Goal: Task Accomplishment & Management: Use online tool/utility

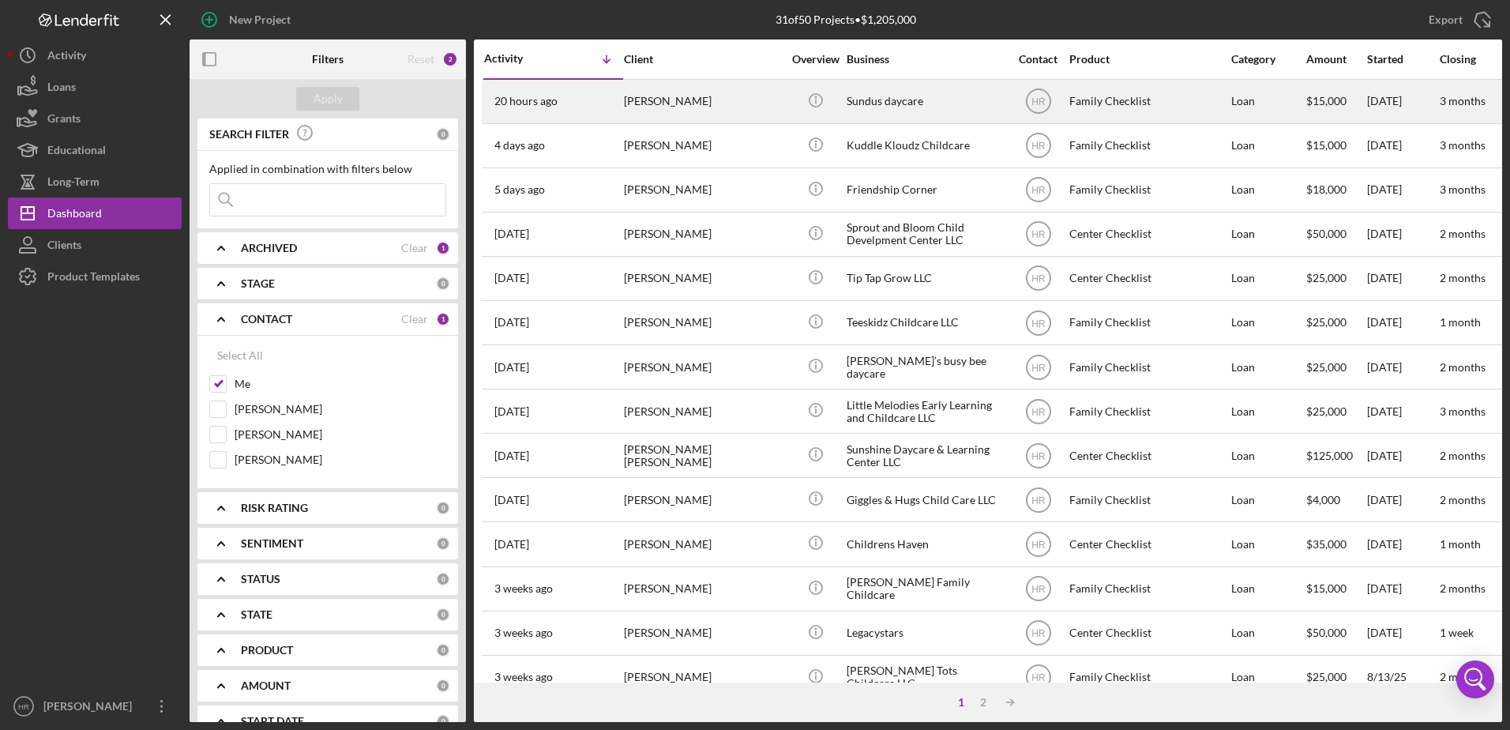
click at [888, 103] on div "Sundus daycare" at bounding box center [926, 102] width 158 height 42
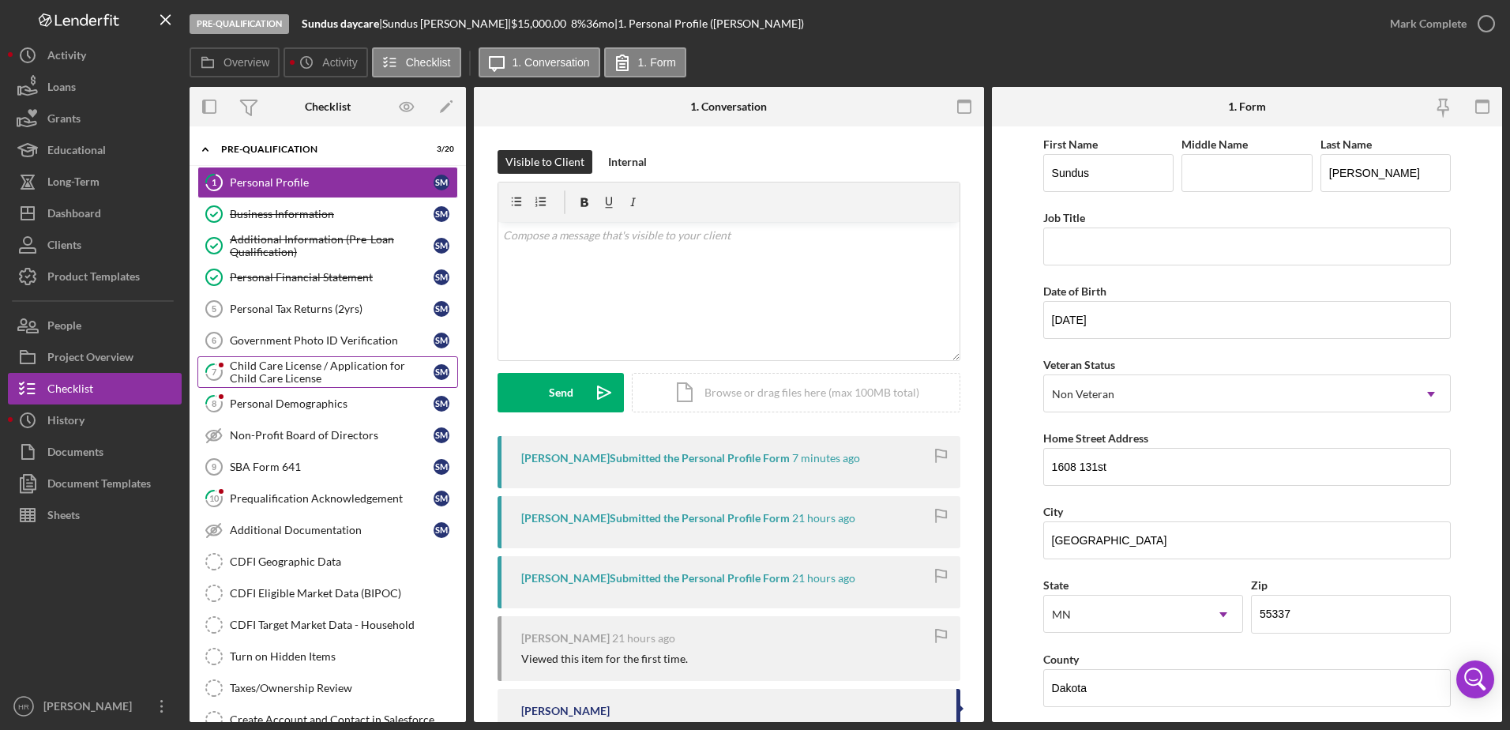
click at [286, 370] on div "Child Care License / Application for Child Care License" at bounding box center [332, 371] width 204 height 25
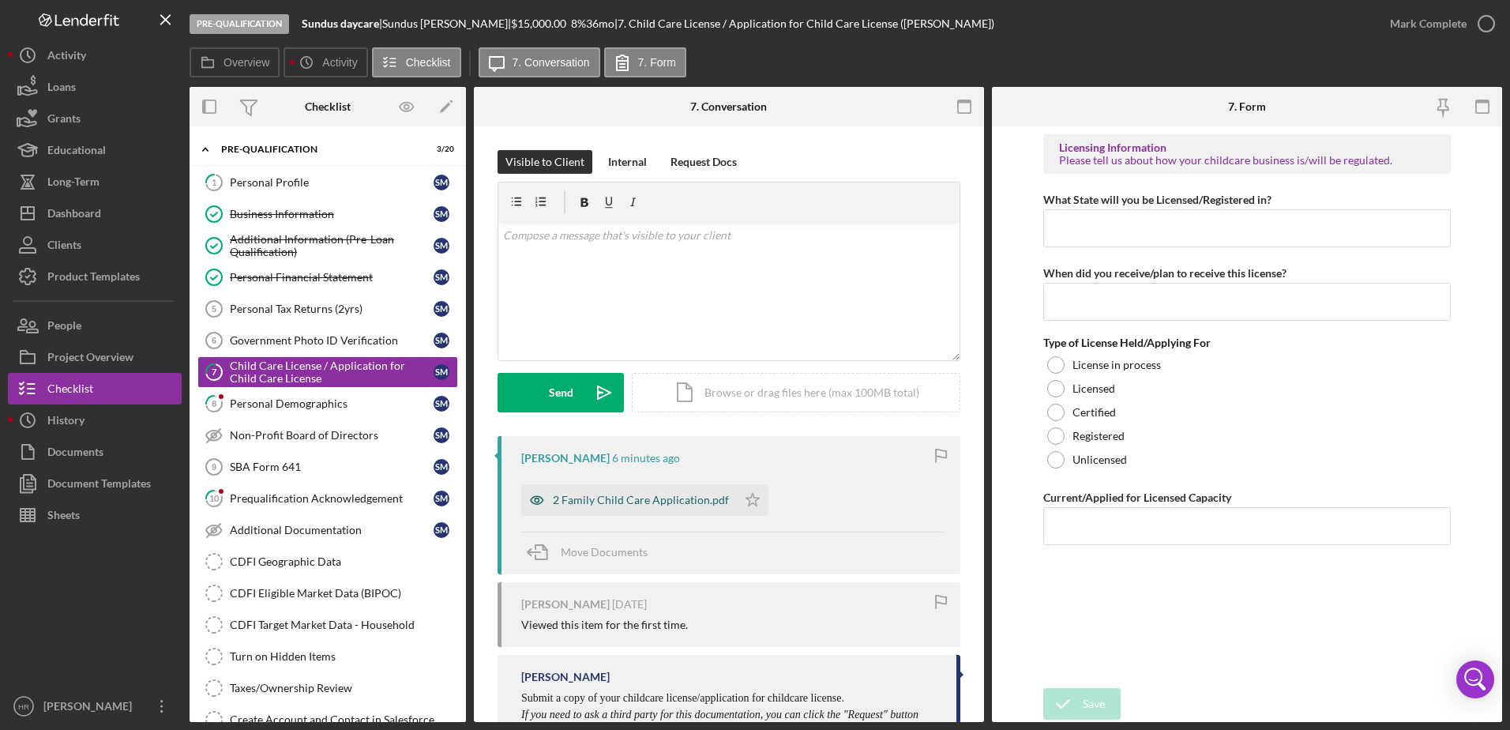
click at [644, 497] on div "2 Family Child Care Application.pdf" at bounding box center [641, 500] width 176 height 13
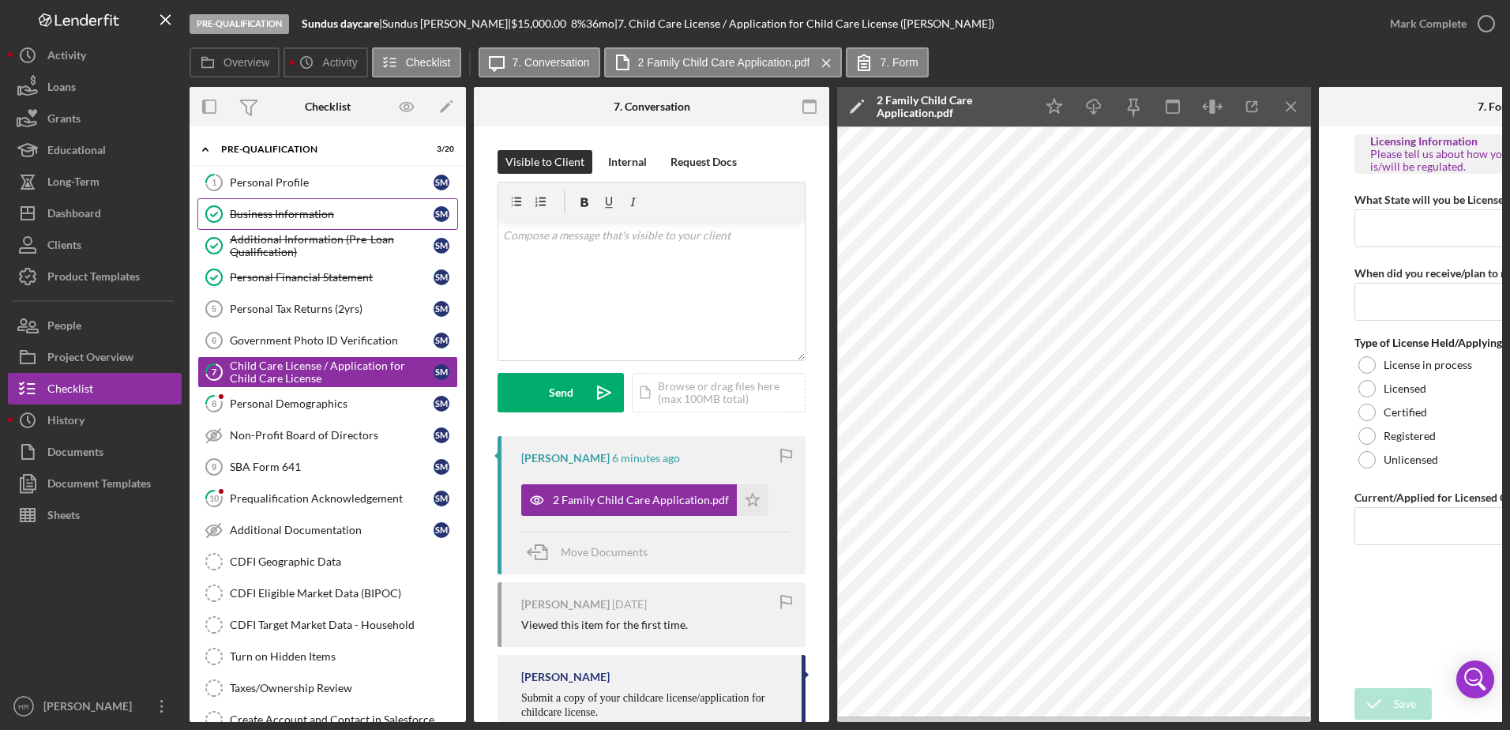
click at [246, 211] on div "Business Information" at bounding box center [332, 214] width 204 height 13
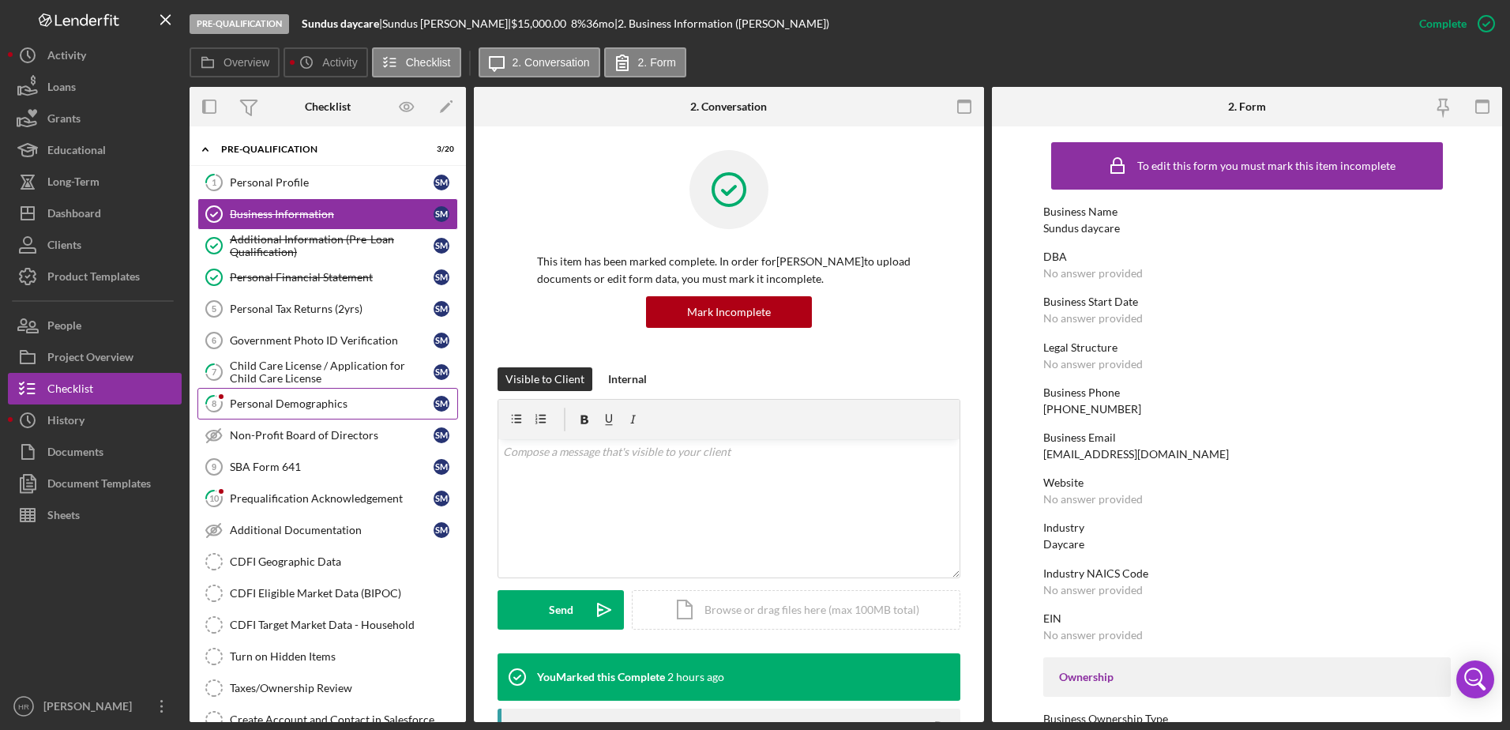
click at [280, 391] on link "8 Personal Demographics S M" at bounding box center [327, 404] width 261 height 32
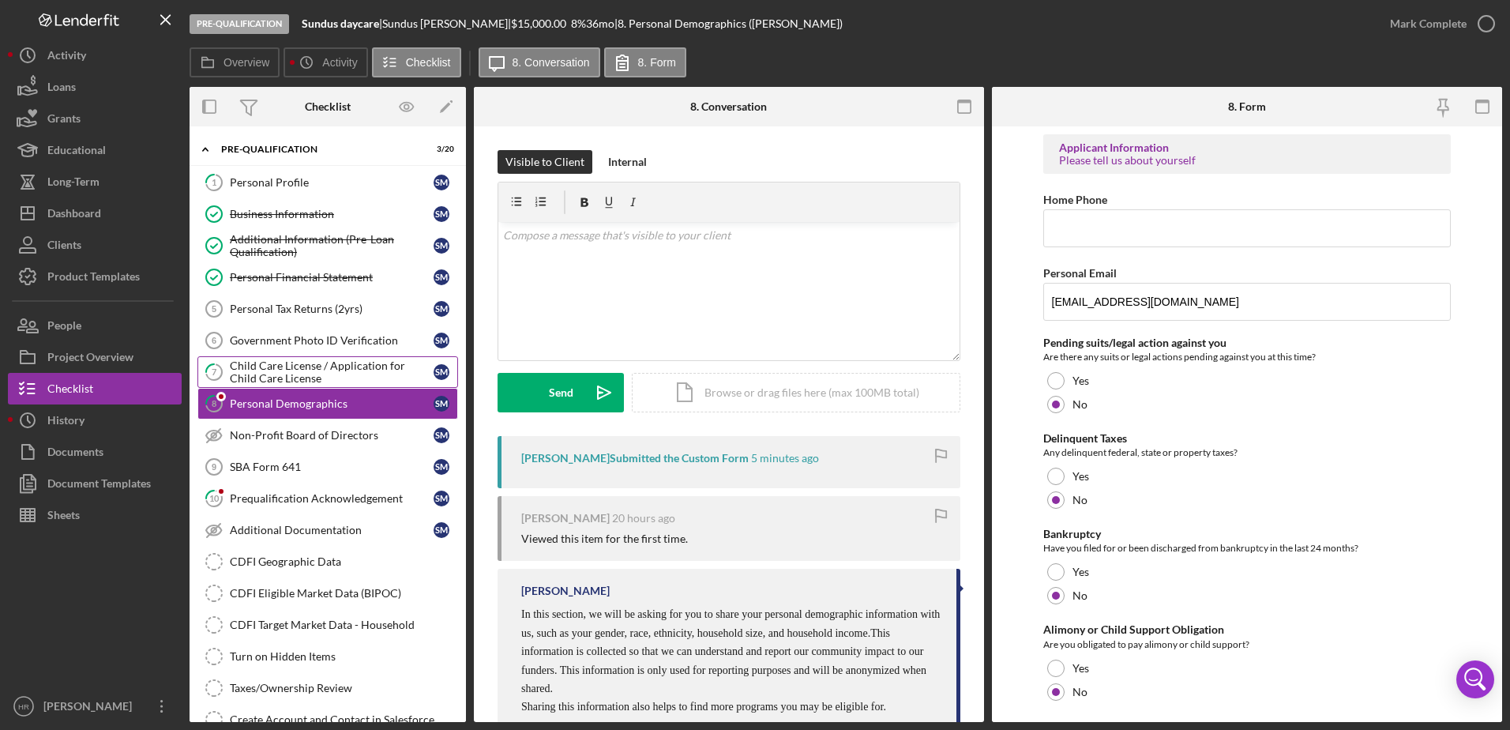
click at [295, 364] on div "Child Care License / Application for Child Care License" at bounding box center [332, 371] width 204 height 25
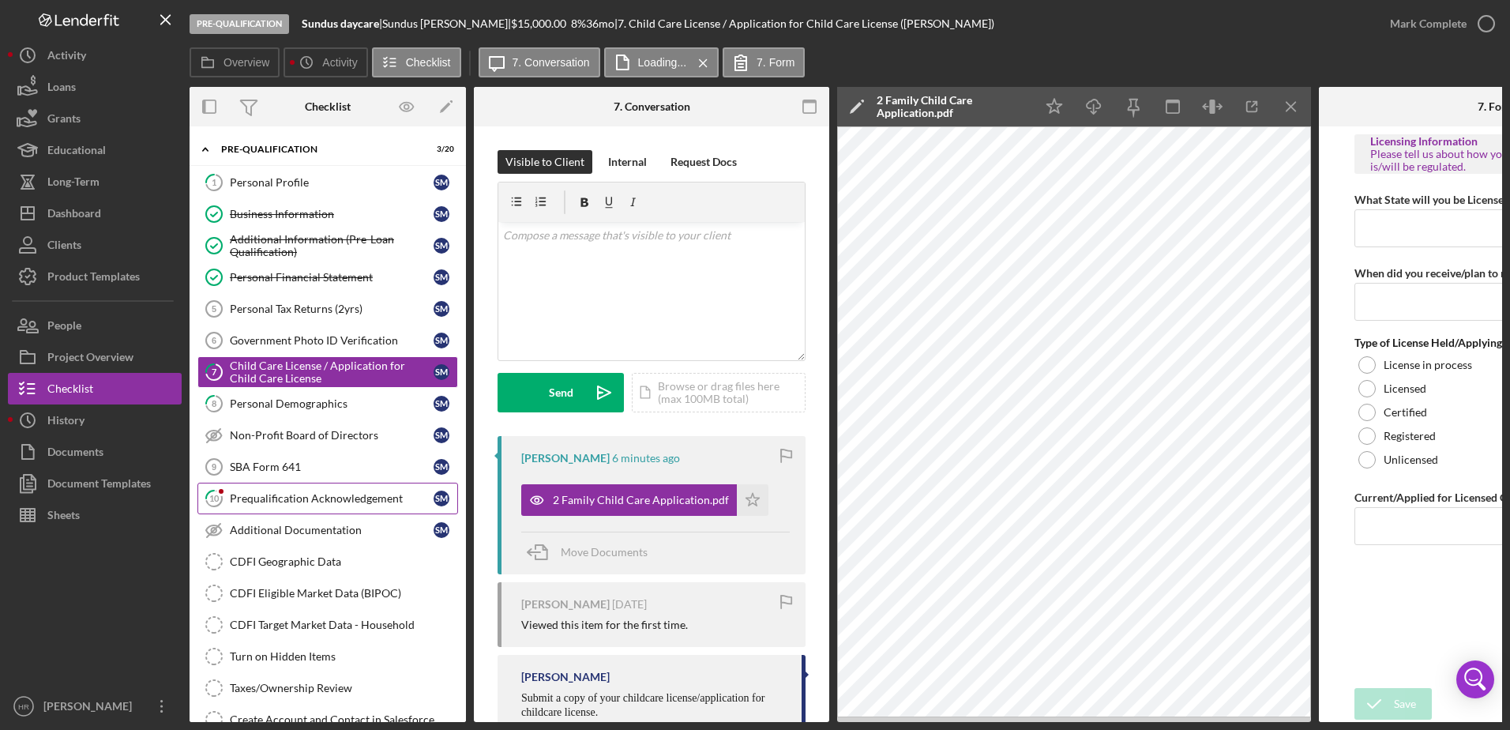
click at [287, 496] on div "Prequalification Acknowledgement" at bounding box center [332, 498] width 204 height 13
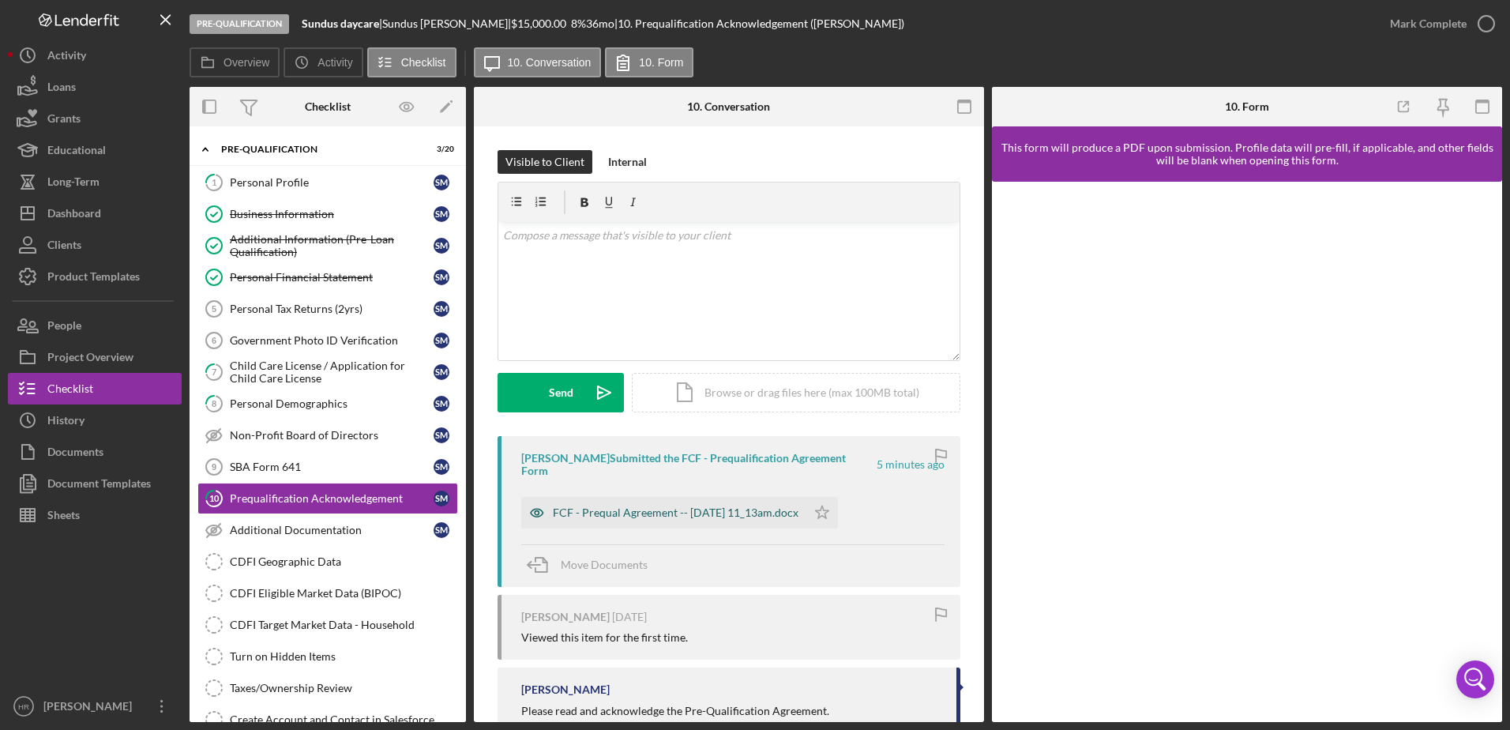
click at [662, 512] on div "FCF - Prequal Agreement -- [DATE] 11_13am.docx" at bounding box center [676, 512] width 246 height 13
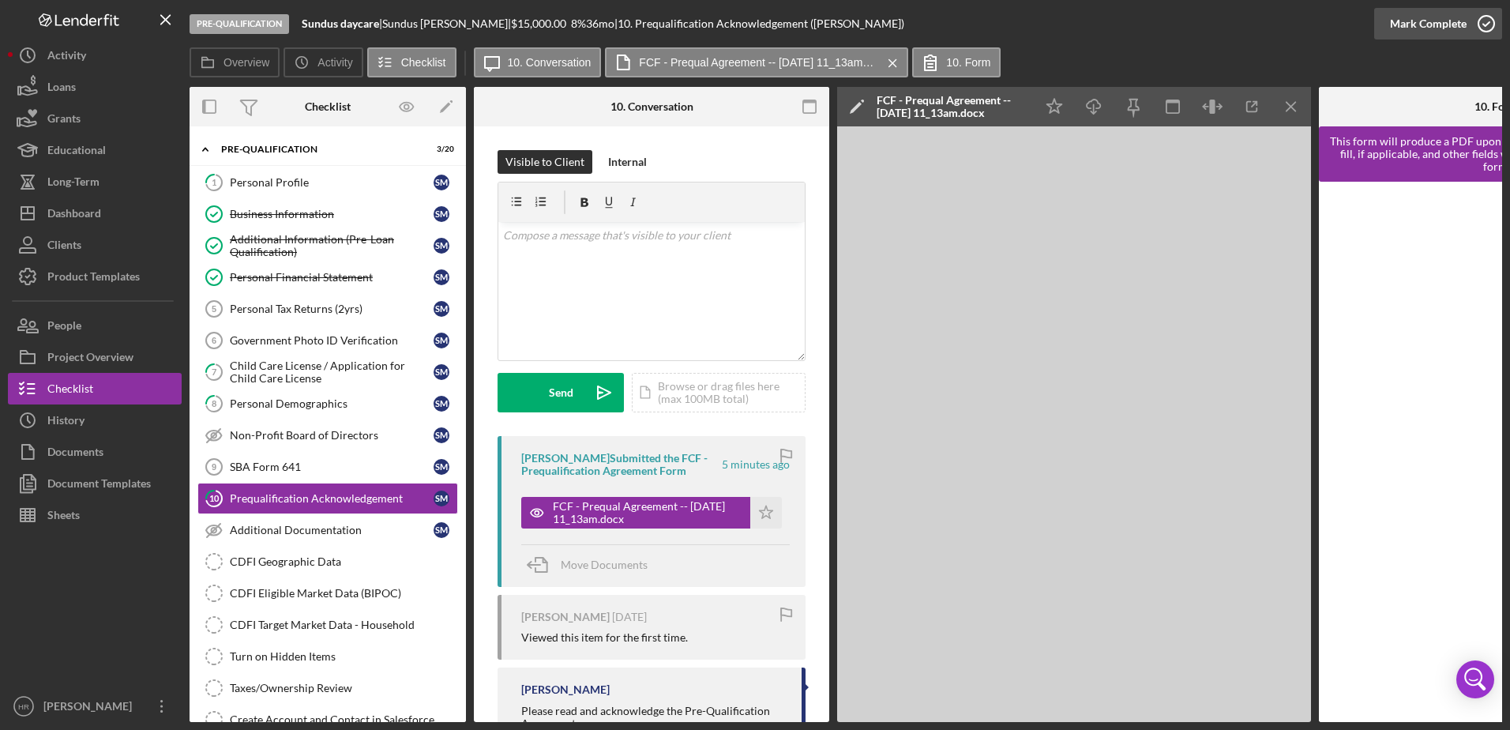
click at [1478, 21] on icon "button" at bounding box center [1485, 23] width 39 height 39
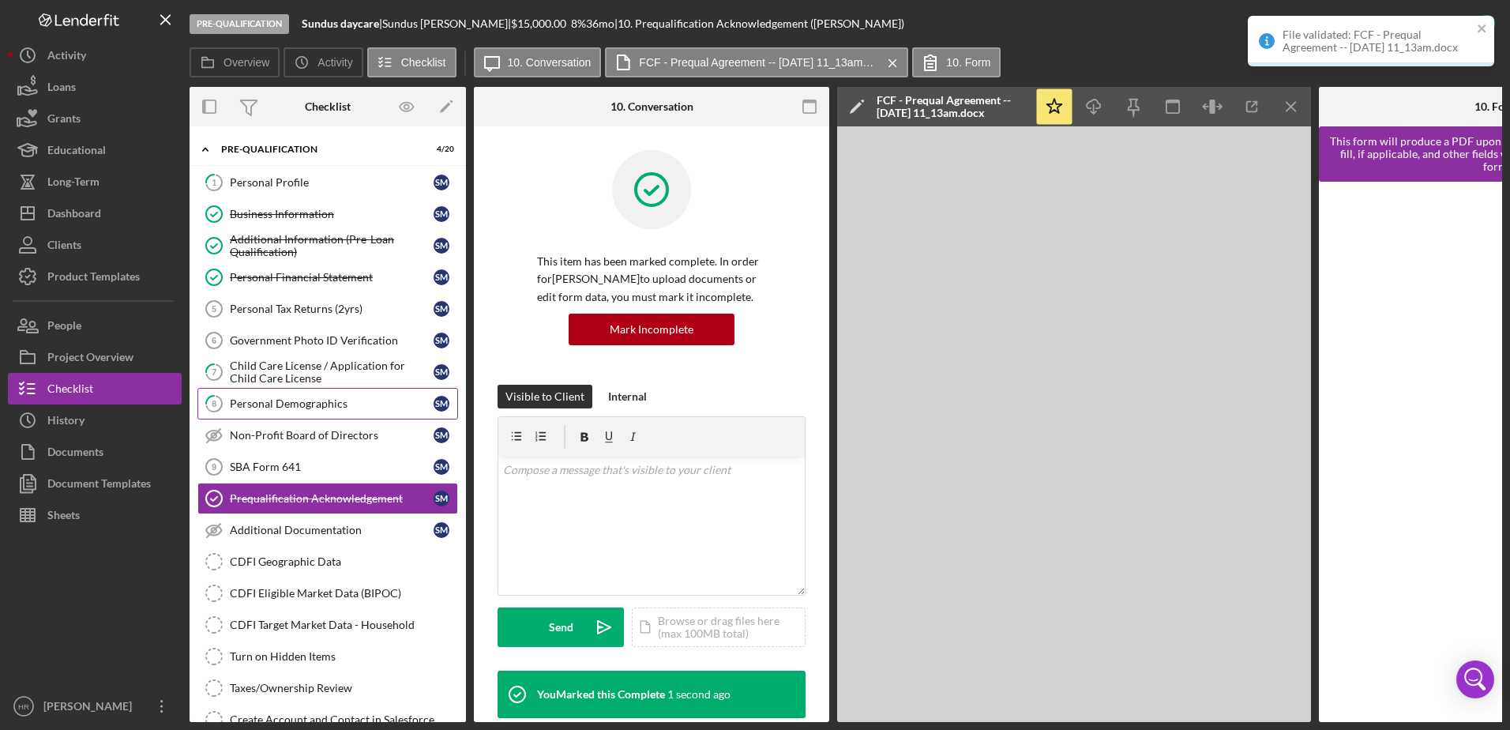
click at [280, 414] on link "8 Personal Demographics S M" at bounding box center [327, 404] width 261 height 32
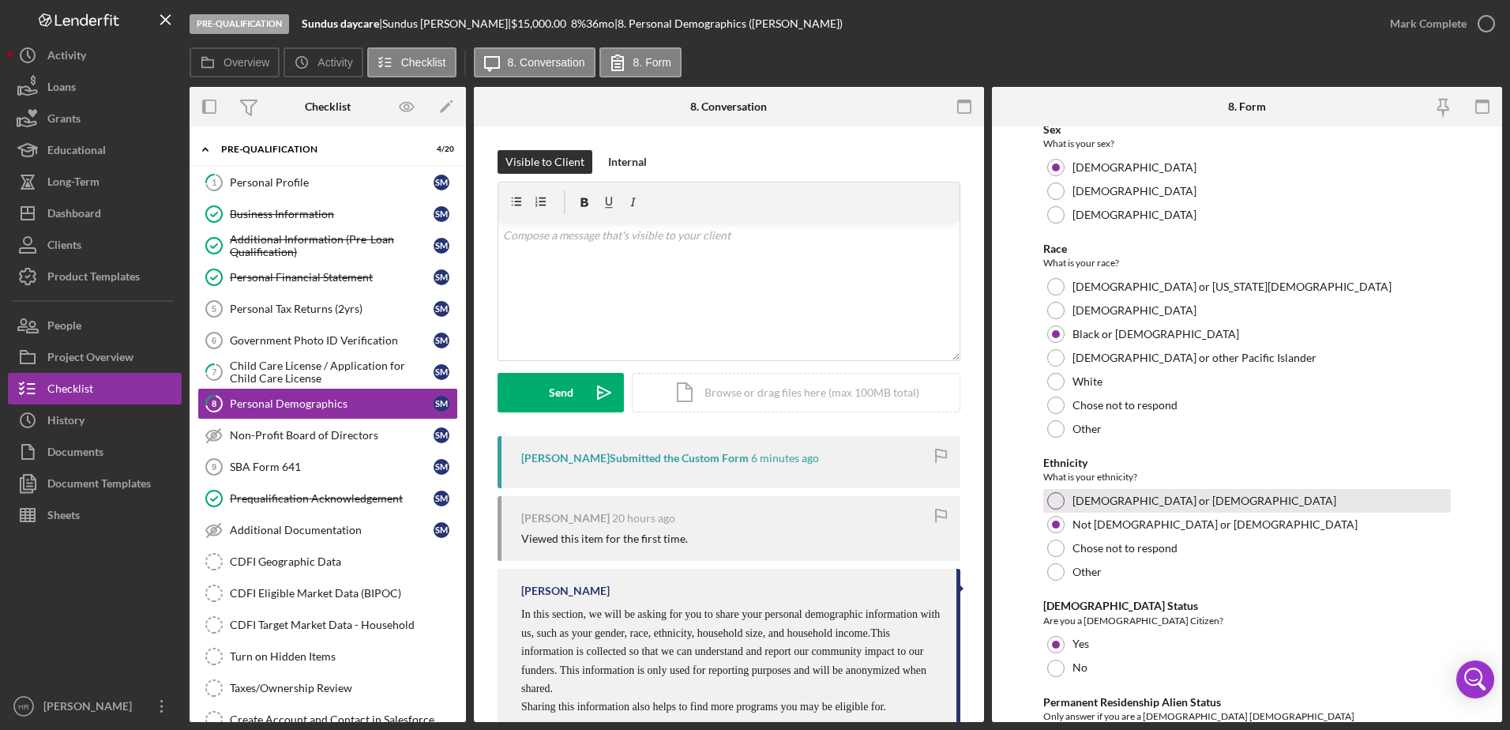
scroll to position [895, 0]
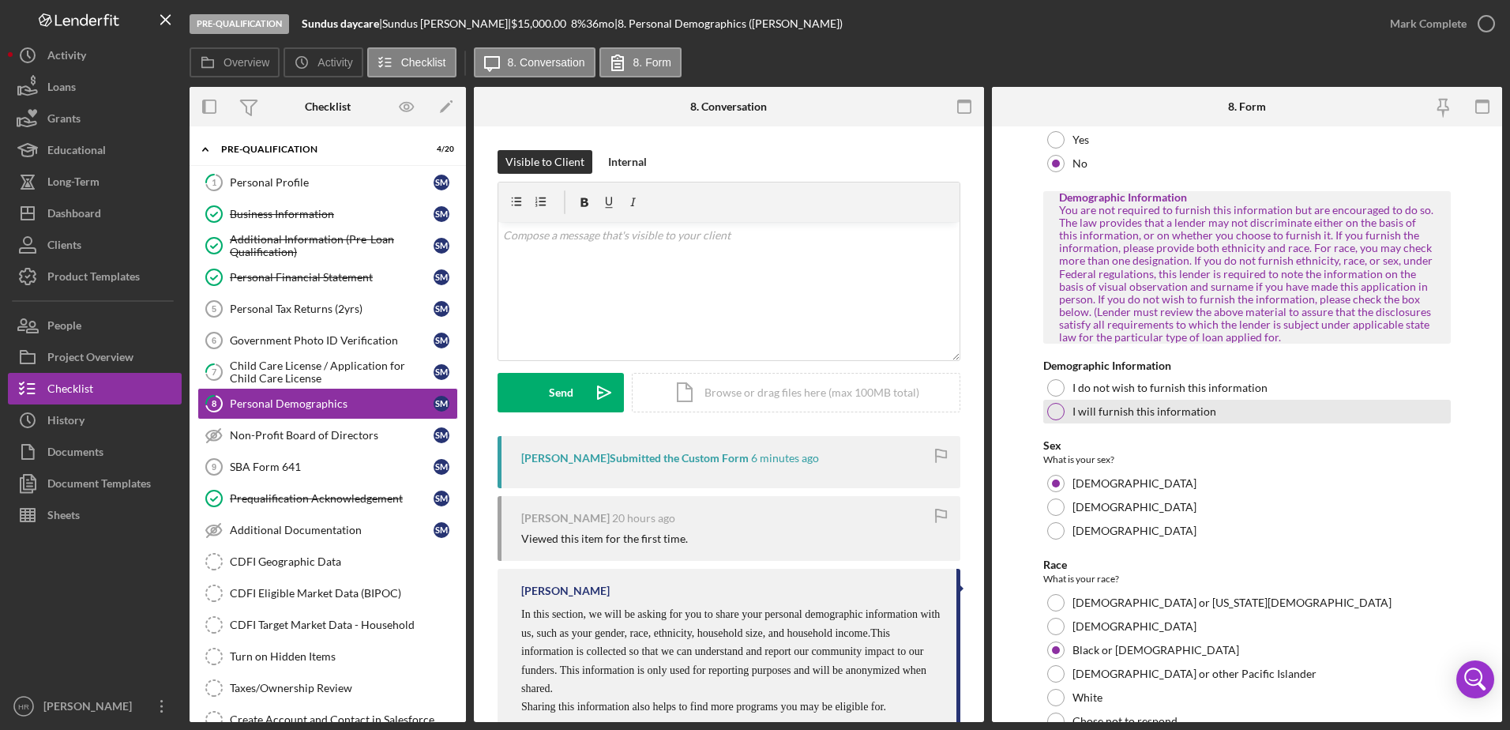
click at [1046, 411] on div "I will furnish this information" at bounding box center [1247, 412] width 408 height 24
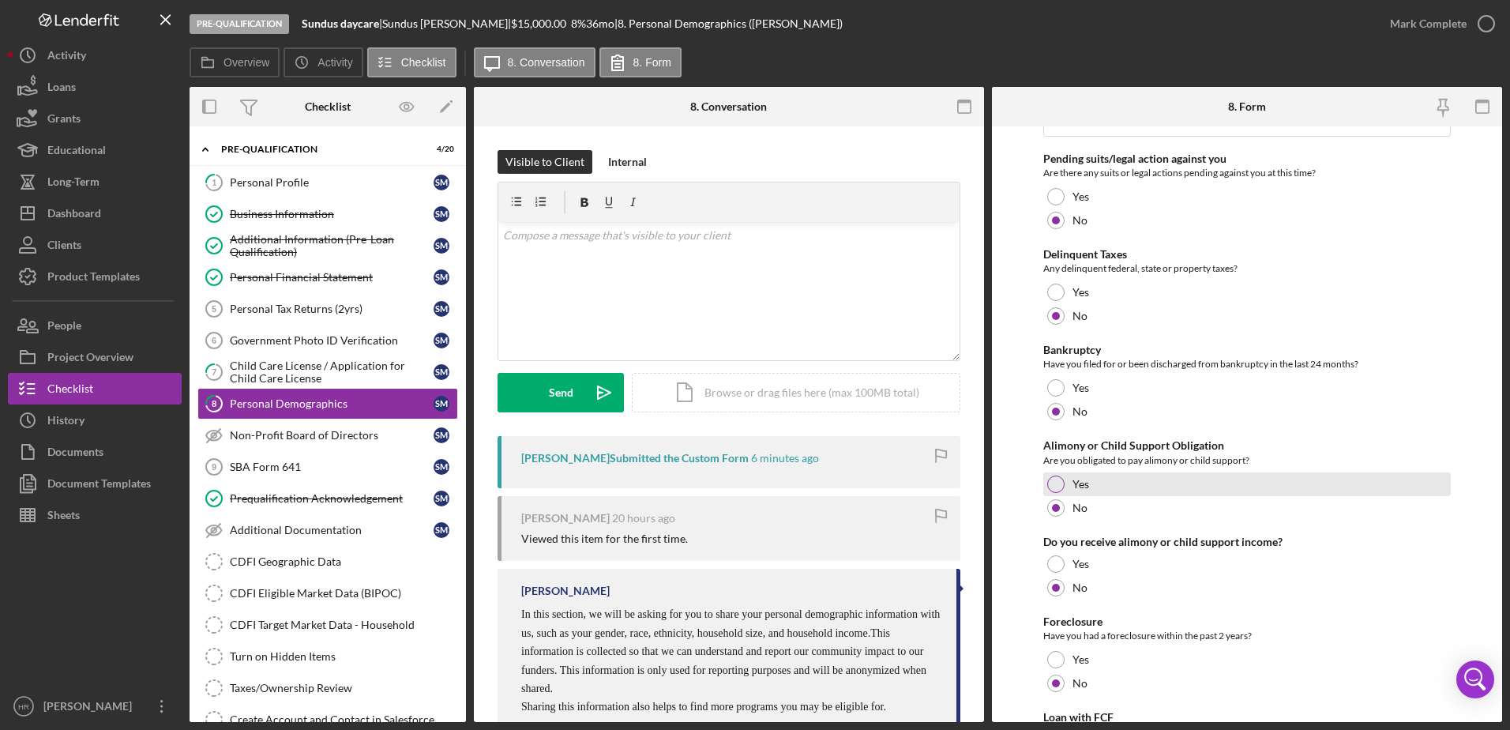
scroll to position [0, 0]
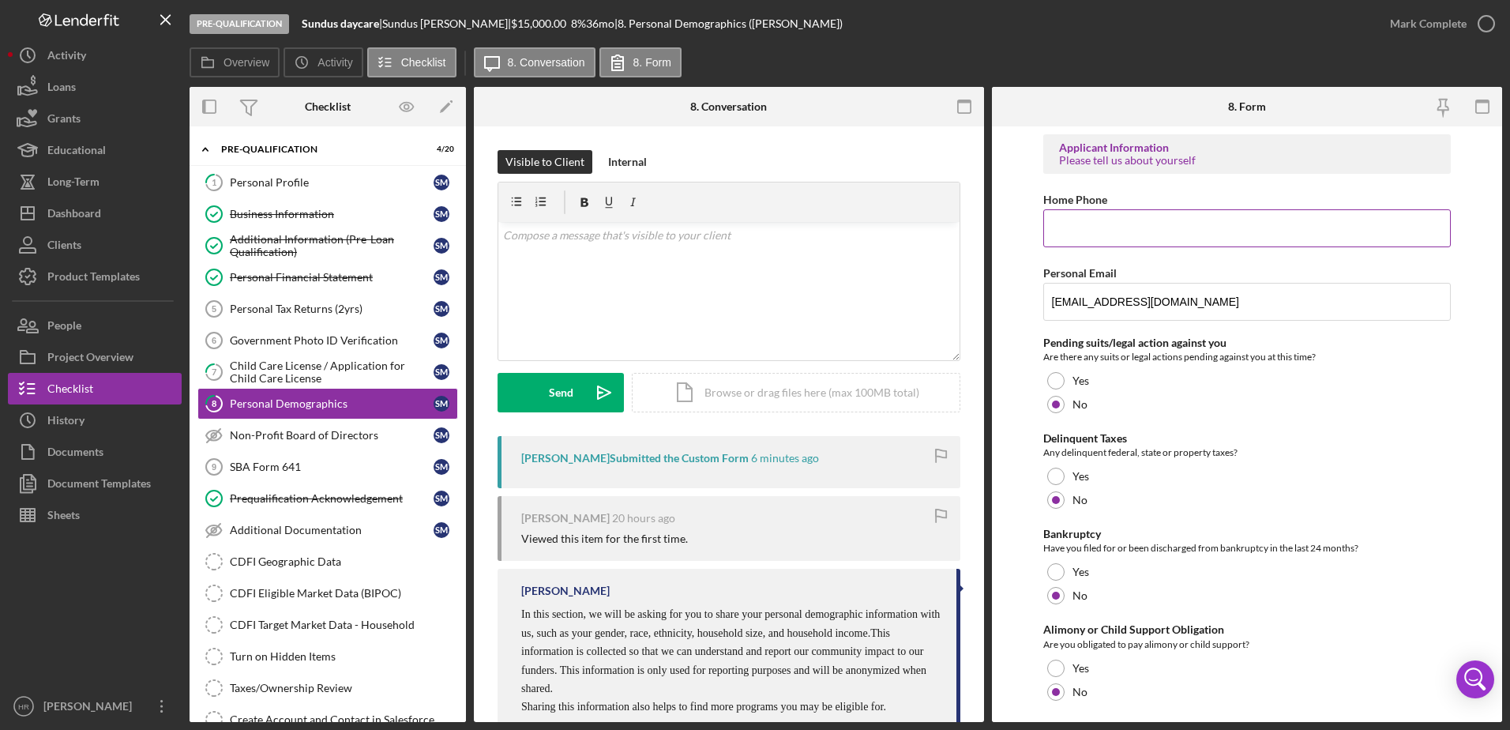
click at [1102, 227] on input "Home Phone" at bounding box center [1247, 228] width 408 height 38
paste input "[PHONE_NUMBER]"
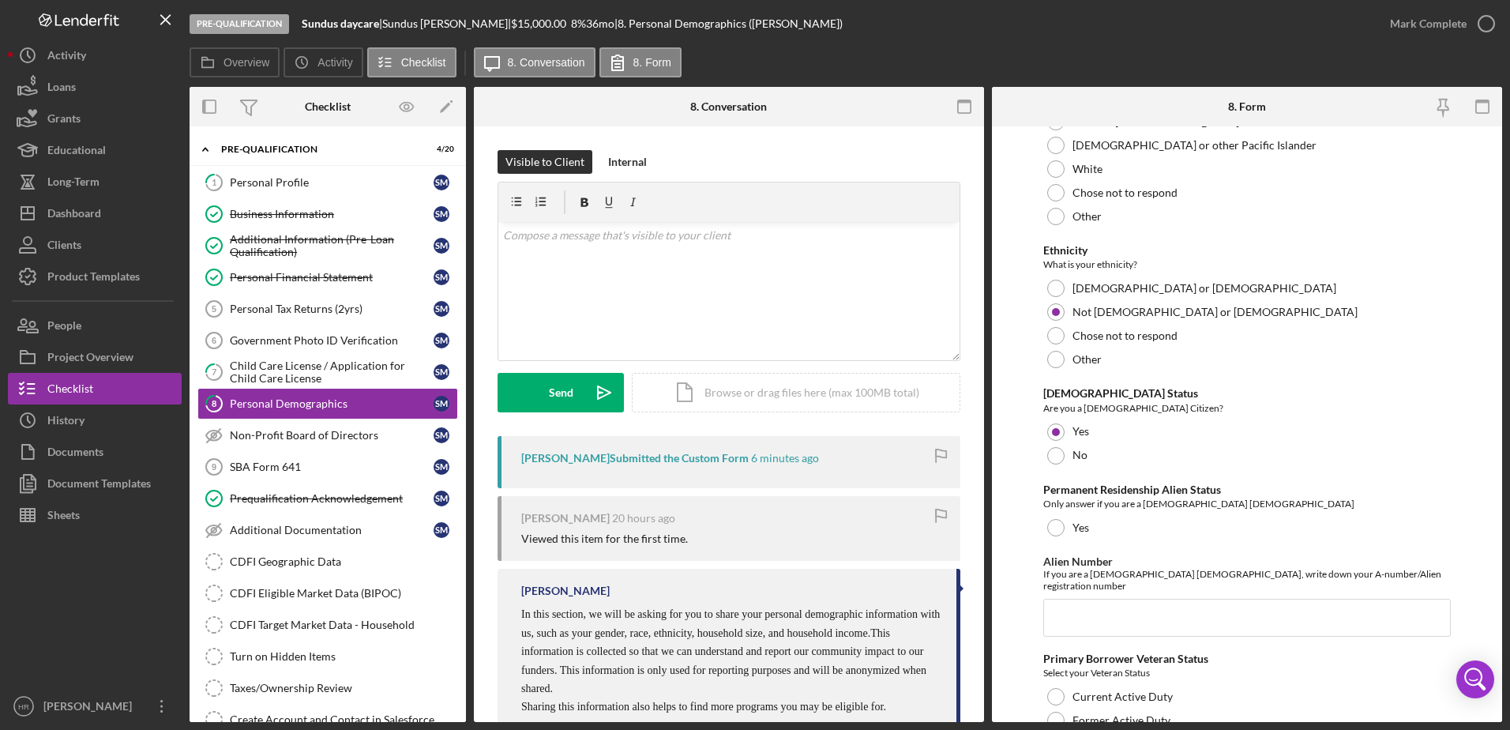
scroll to position [1526, 0]
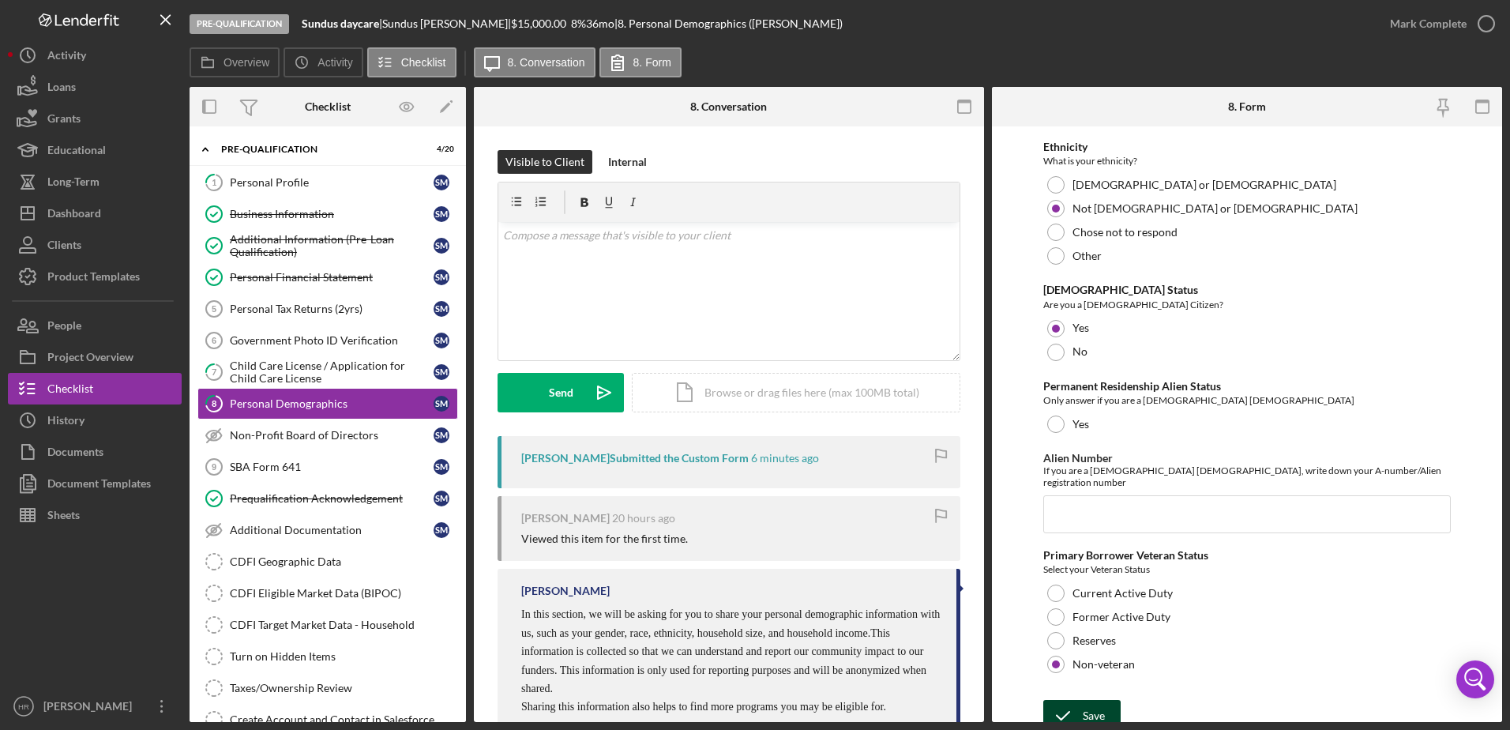
type input "[PHONE_NUMBER]"
click at [1086, 700] on div "Save" at bounding box center [1094, 716] width 22 height 32
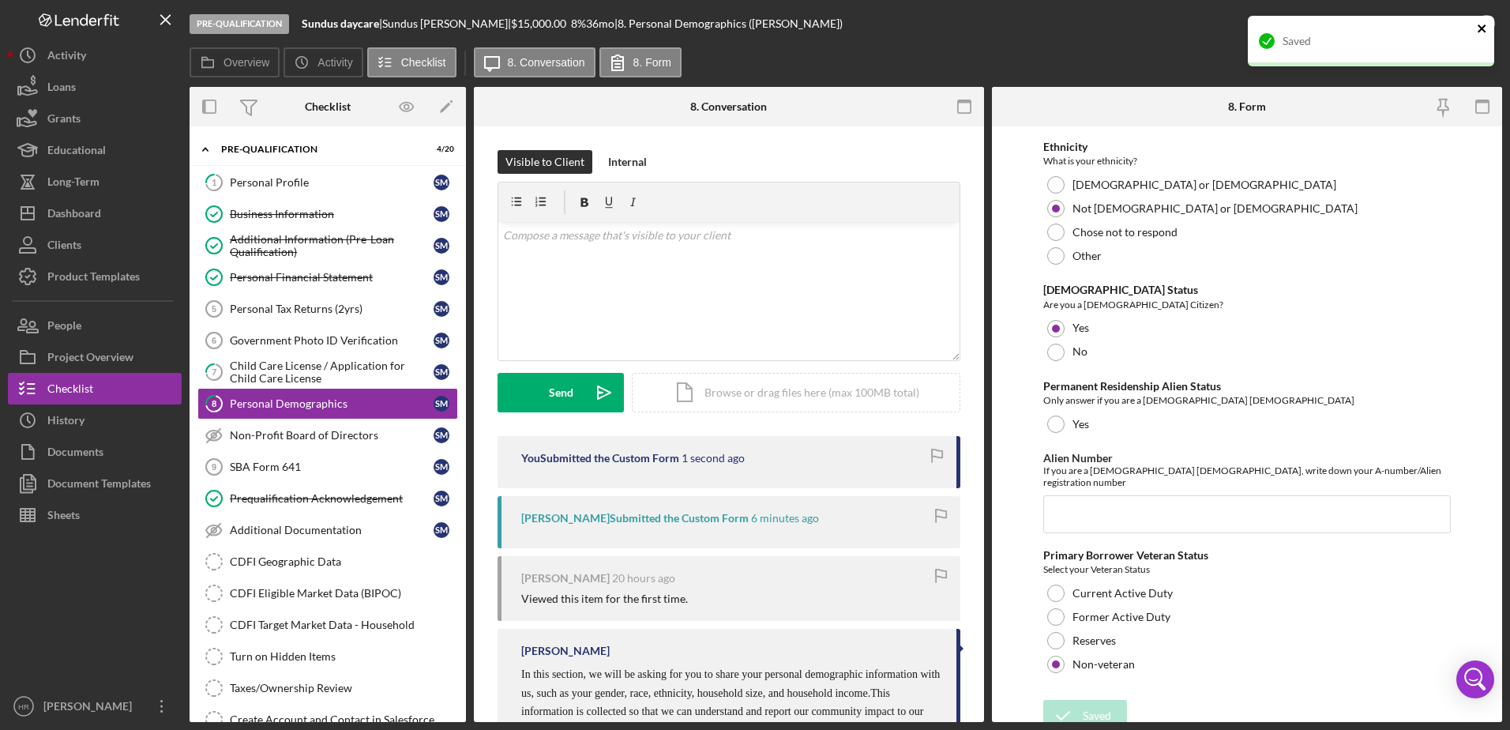
click at [1481, 28] on icon "close" at bounding box center [1482, 28] width 8 height 8
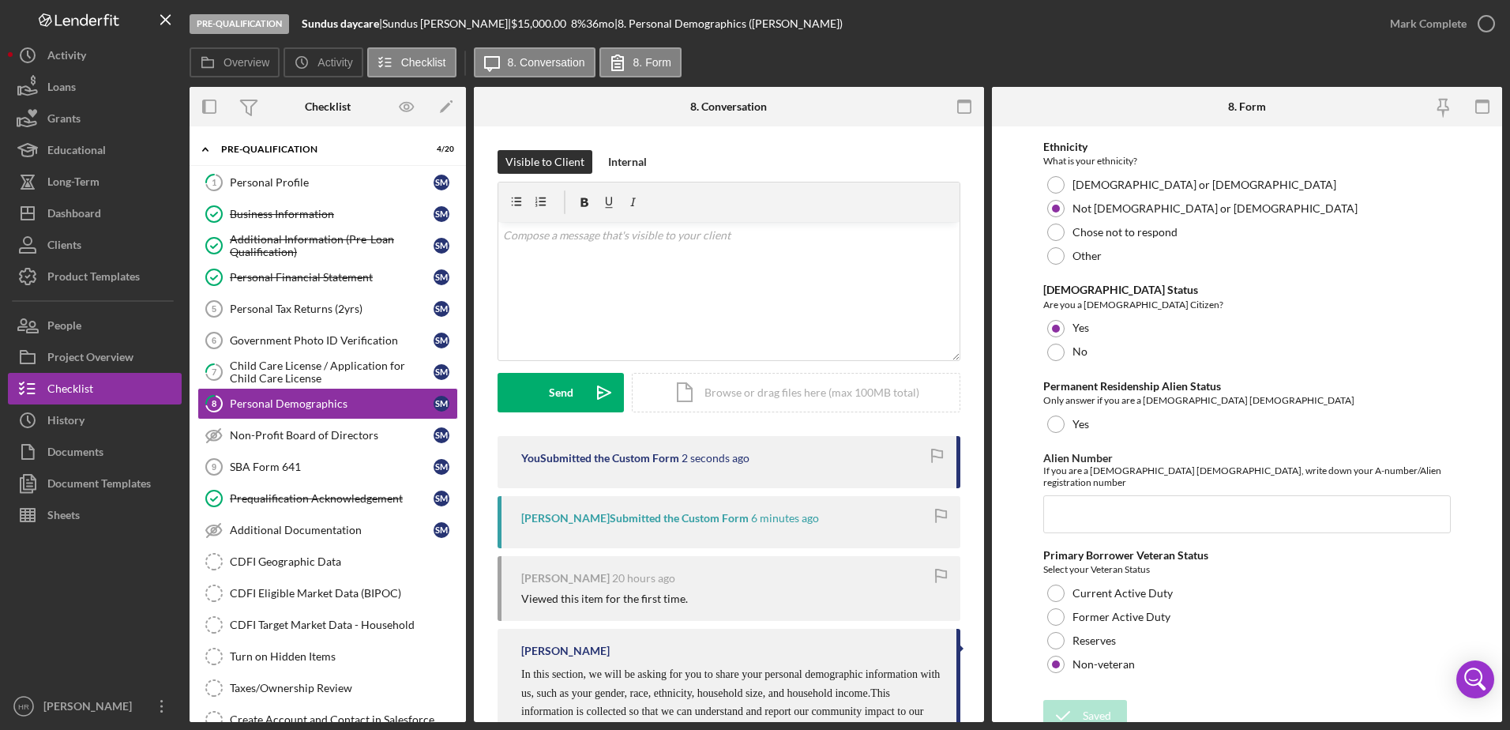
click at [1481, 28] on div "Saved" at bounding box center [1371, 47] width 253 height 69
click at [0, 0] on icon "button" at bounding box center [0, 0] width 0 height 0
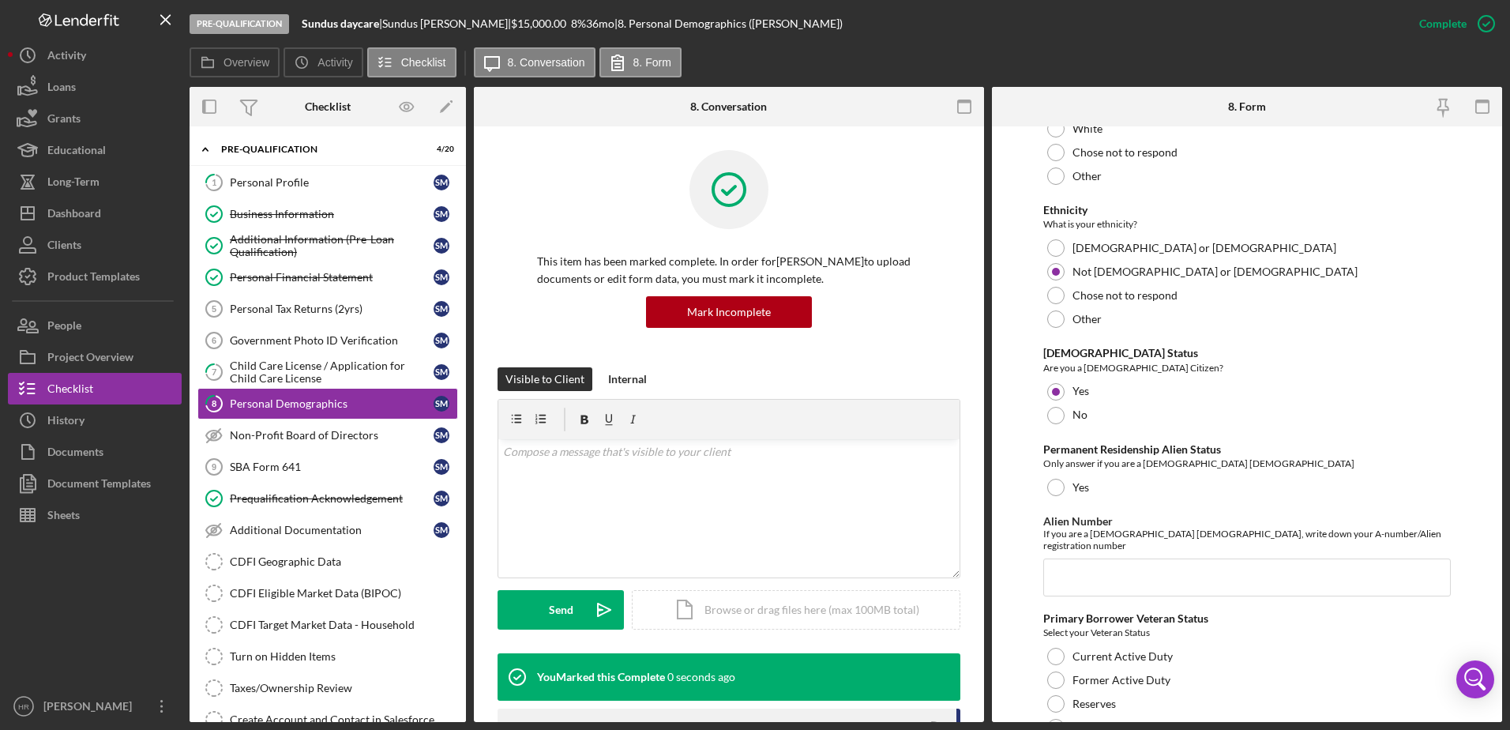
scroll to position [1590, 0]
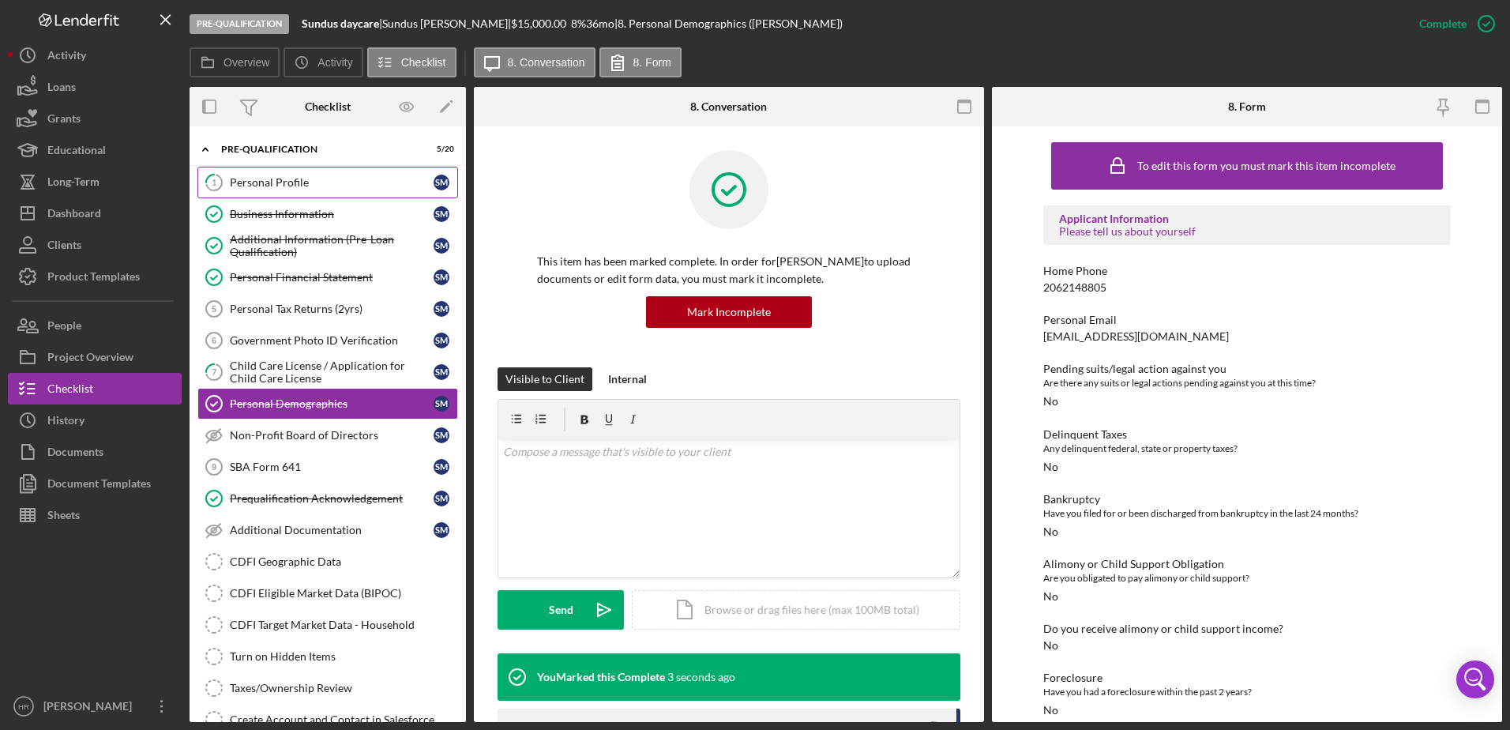
click at [309, 178] on div "Personal Profile" at bounding box center [332, 182] width 204 height 13
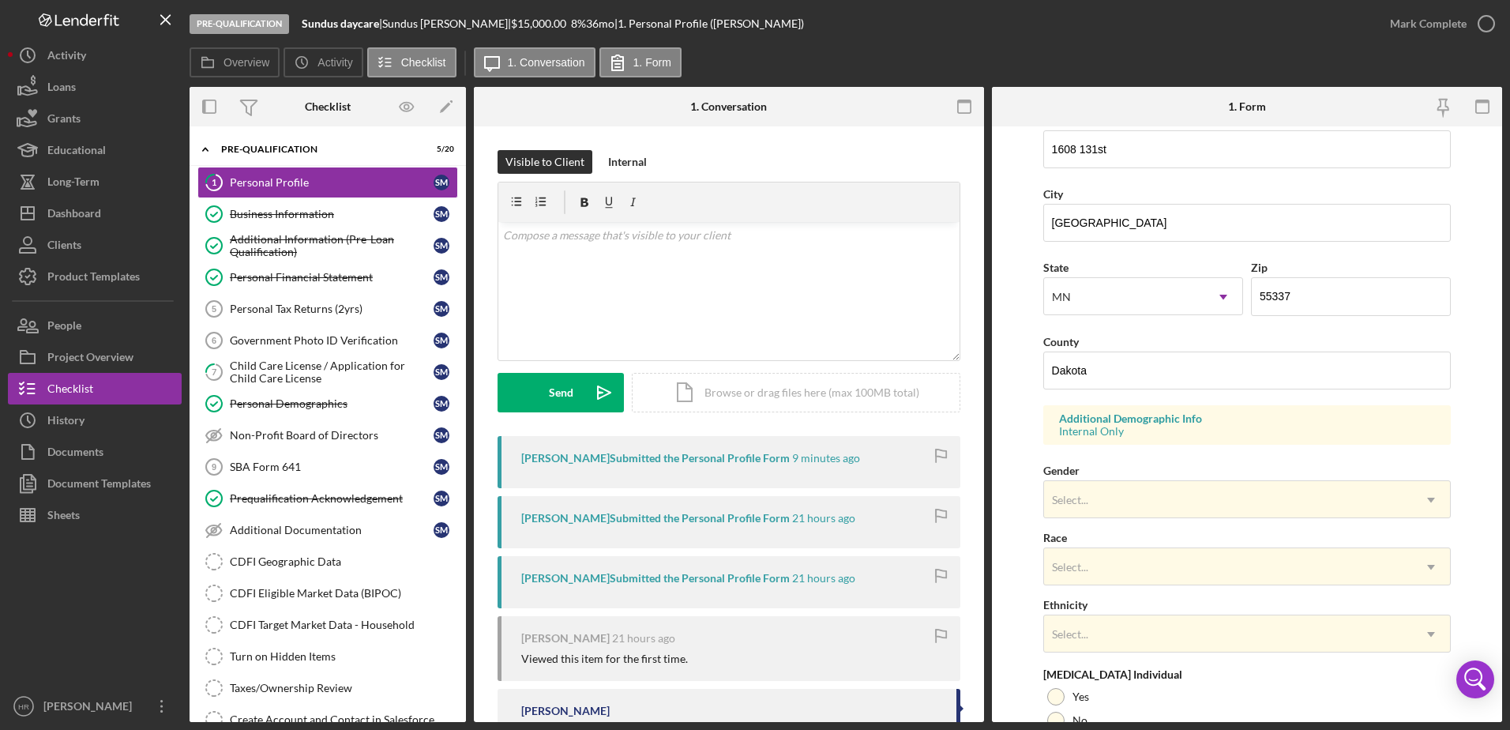
scroll to position [395, 0]
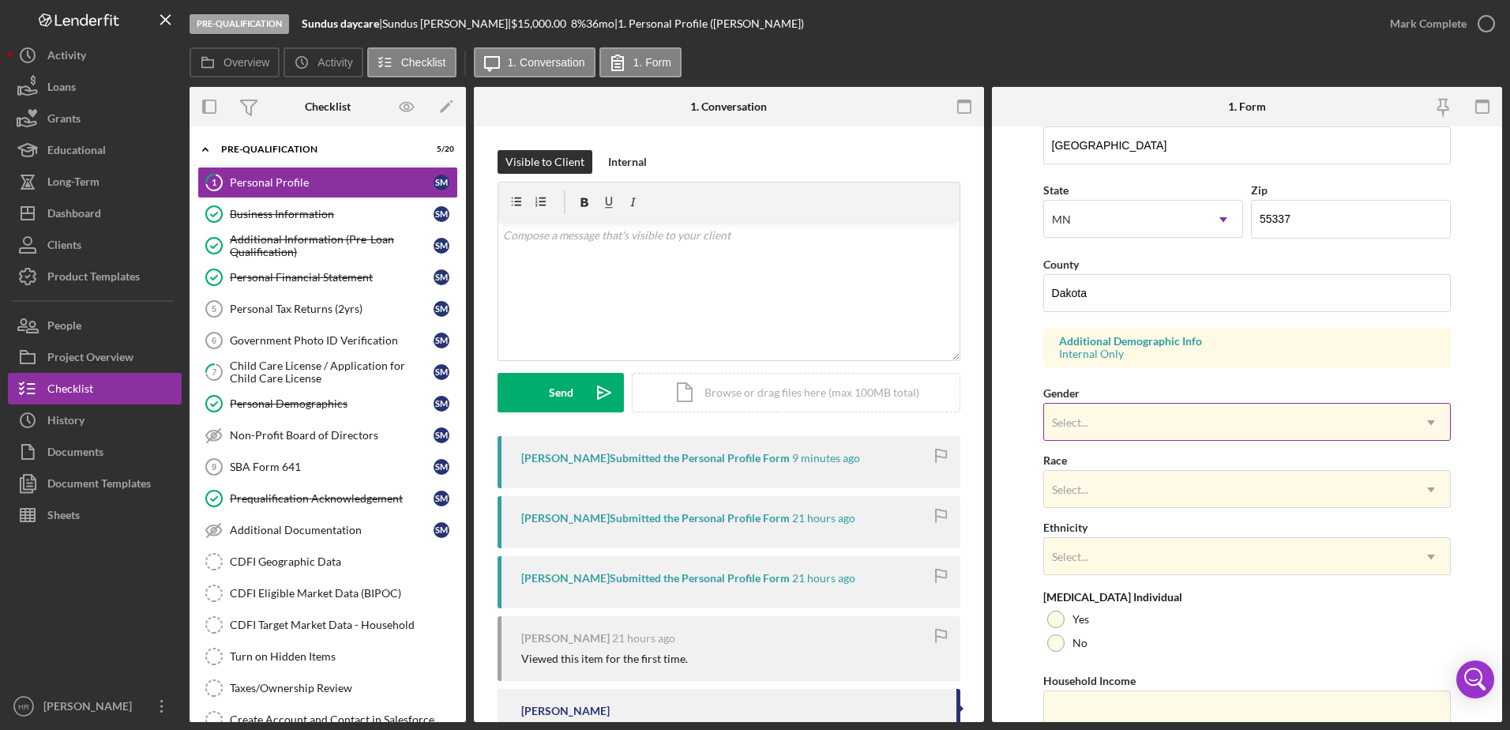
click at [1087, 421] on div "Select..." at bounding box center [1070, 422] width 36 height 13
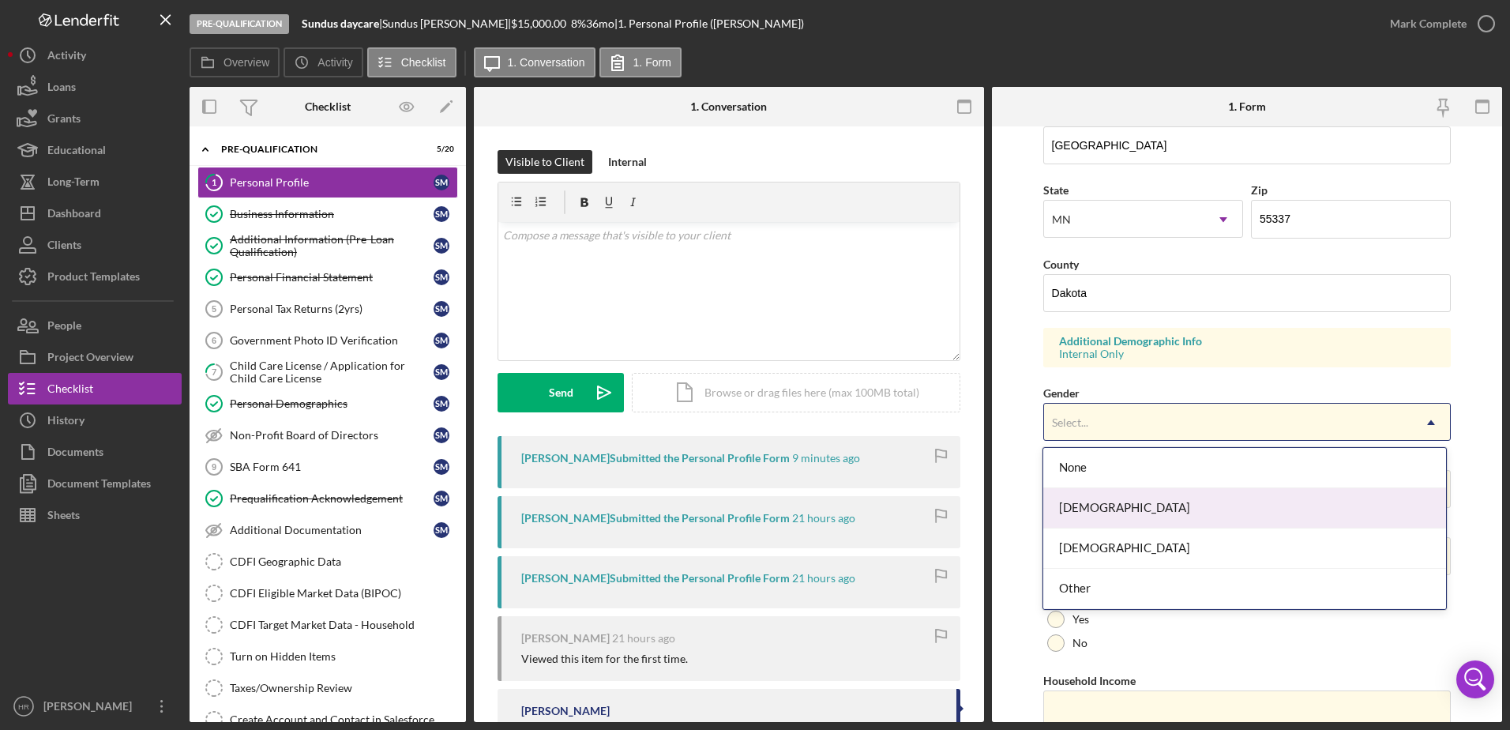
click at [1099, 516] on div "[DEMOGRAPHIC_DATA]" at bounding box center [1244, 508] width 403 height 40
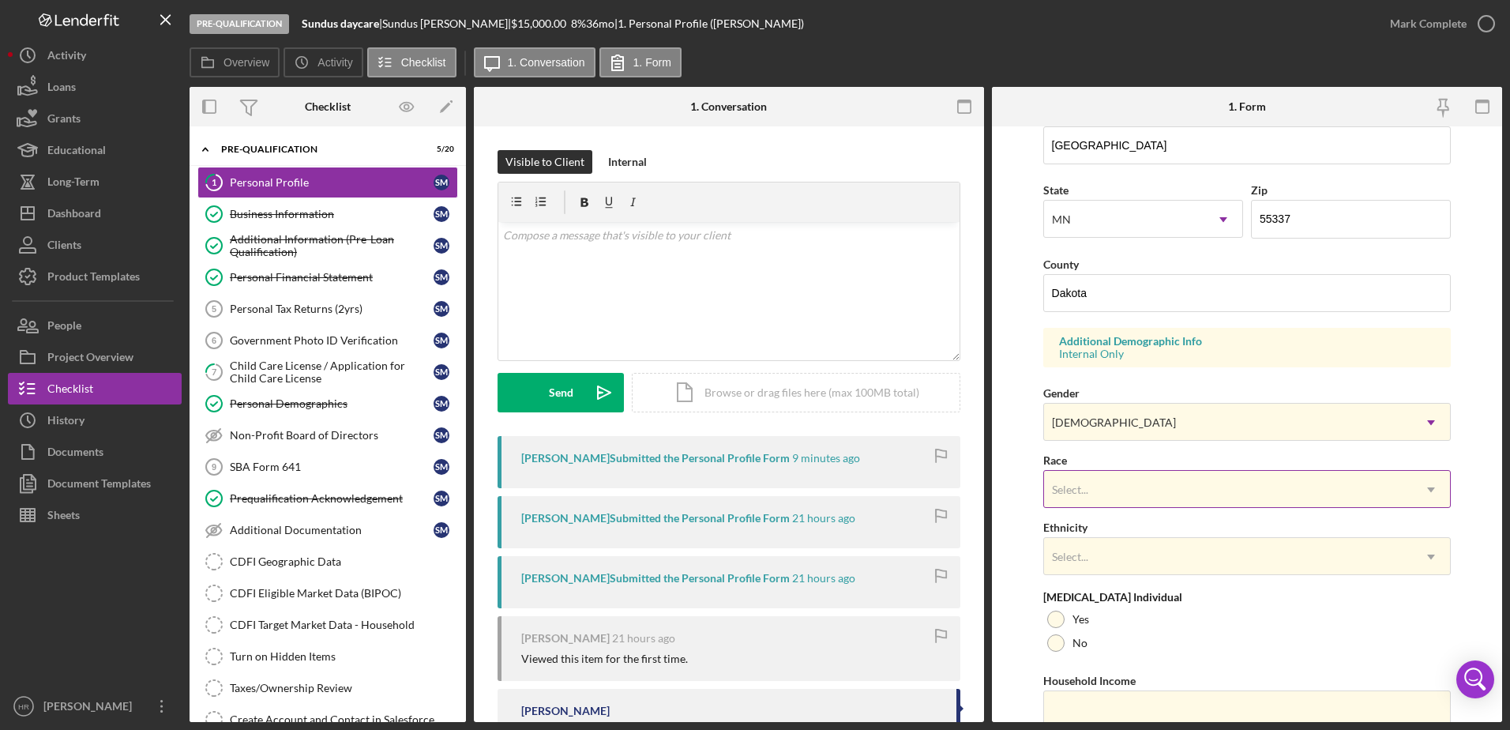
click at [1088, 490] on div "Select..." at bounding box center [1070, 489] width 40 height 13
click at [291, 395] on link "Personal Demographics Personal Demographics S M" at bounding box center [327, 404] width 261 height 32
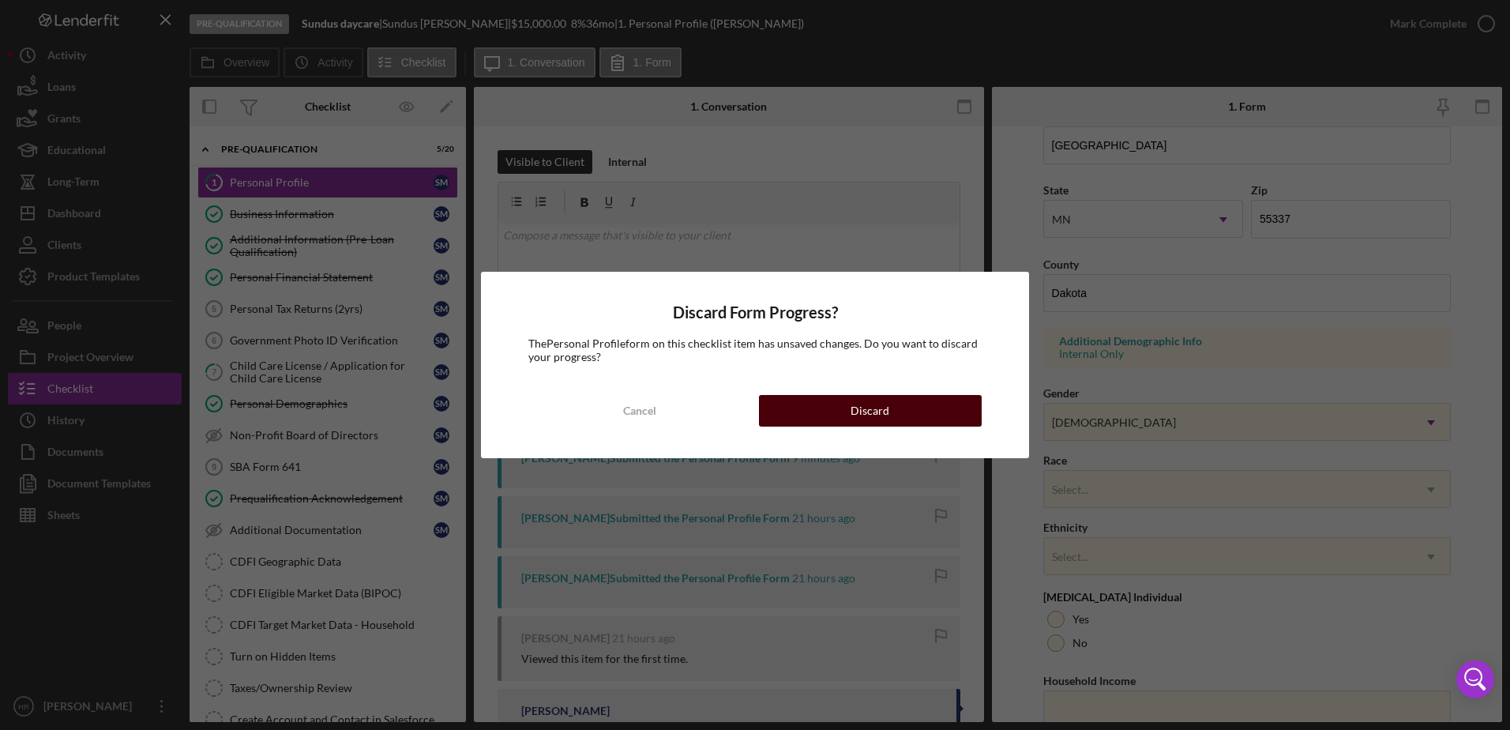
click at [918, 407] on button "Discard" at bounding box center [870, 411] width 223 height 32
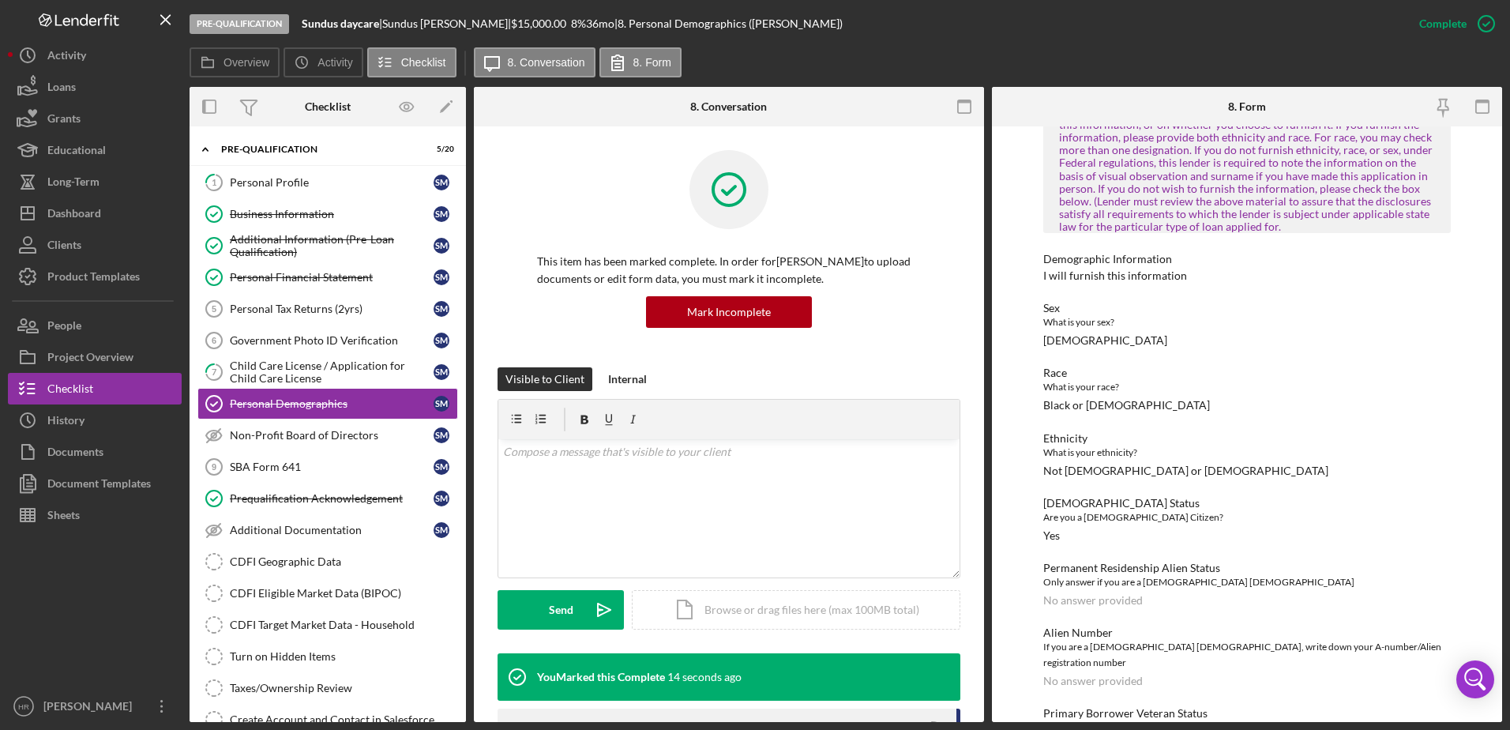
scroll to position [828, 0]
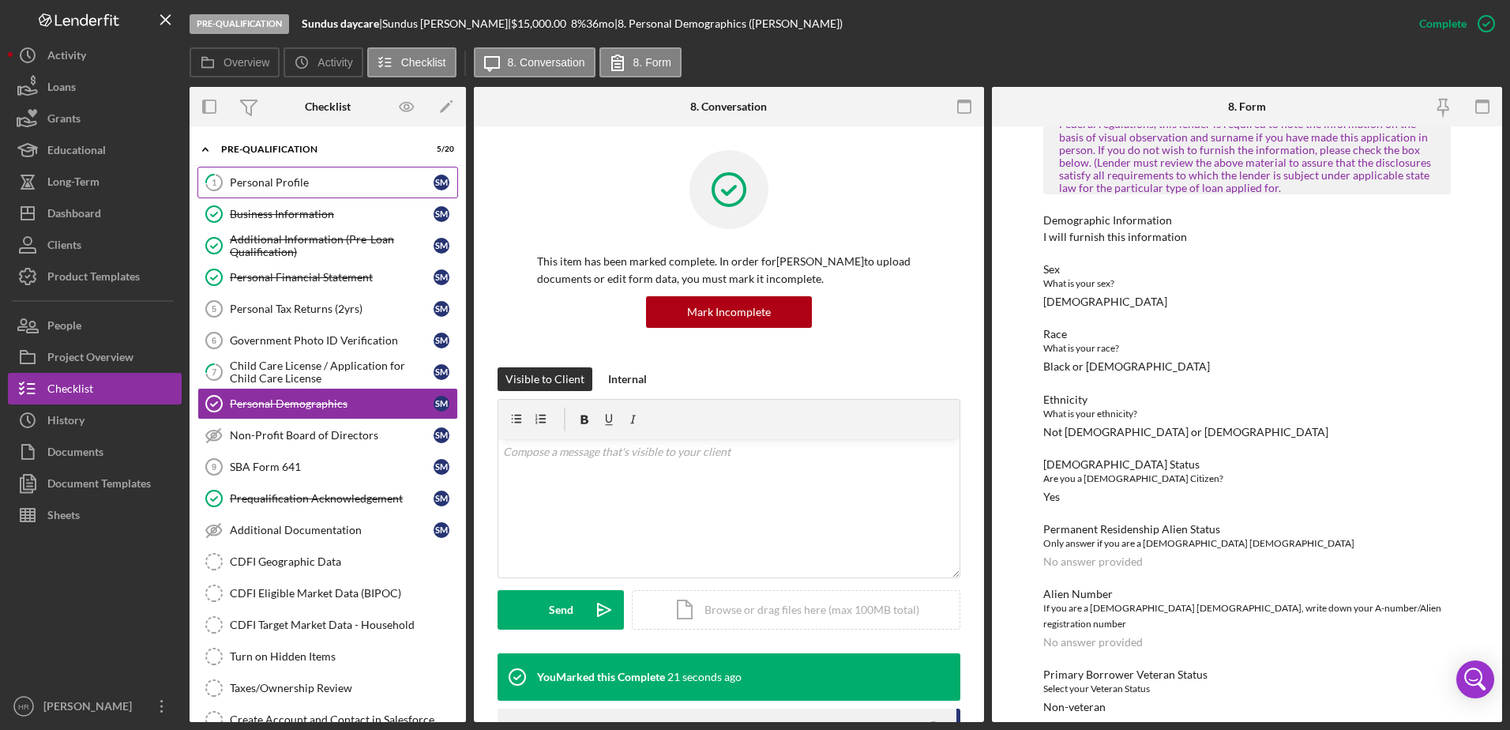
click at [303, 183] on div "Personal Profile" at bounding box center [332, 182] width 204 height 13
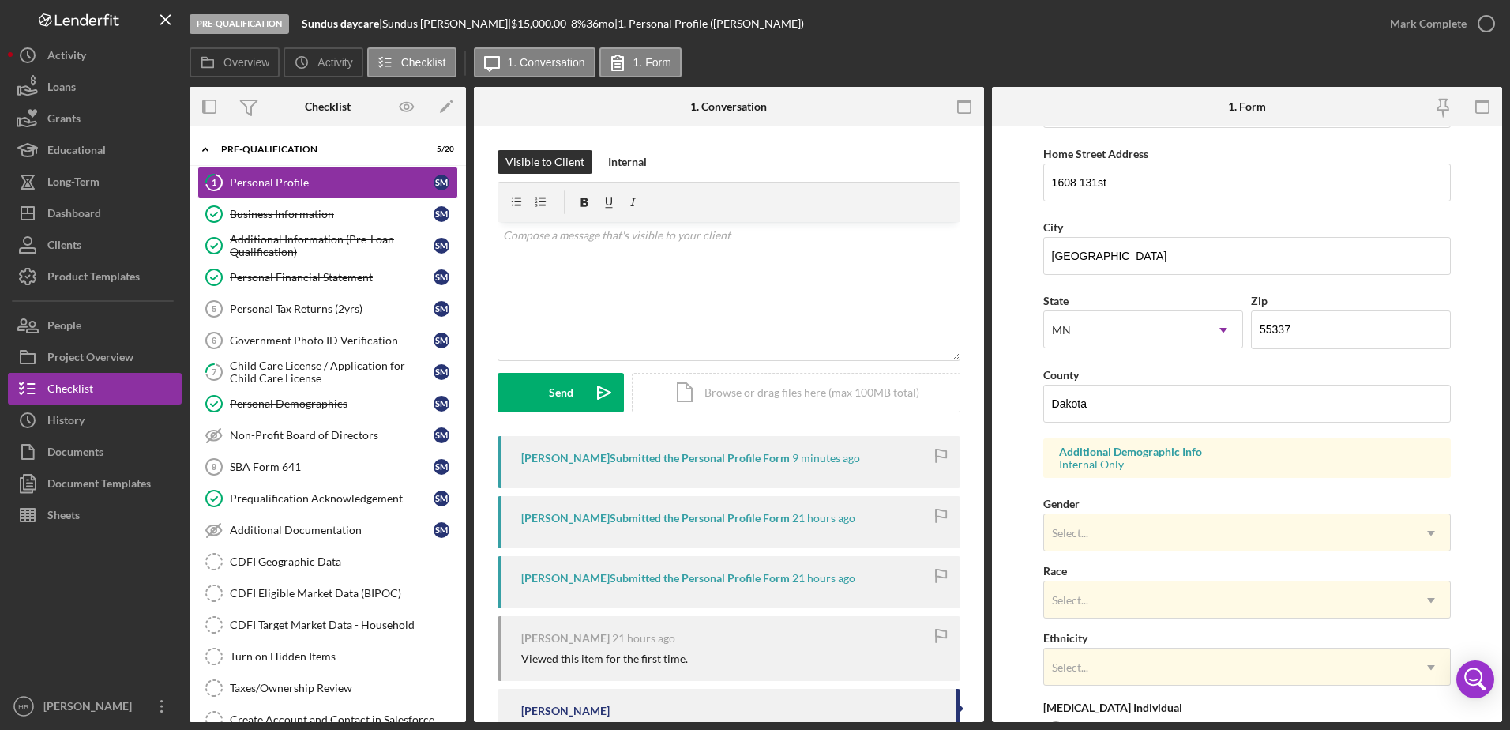
scroll to position [459, 0]
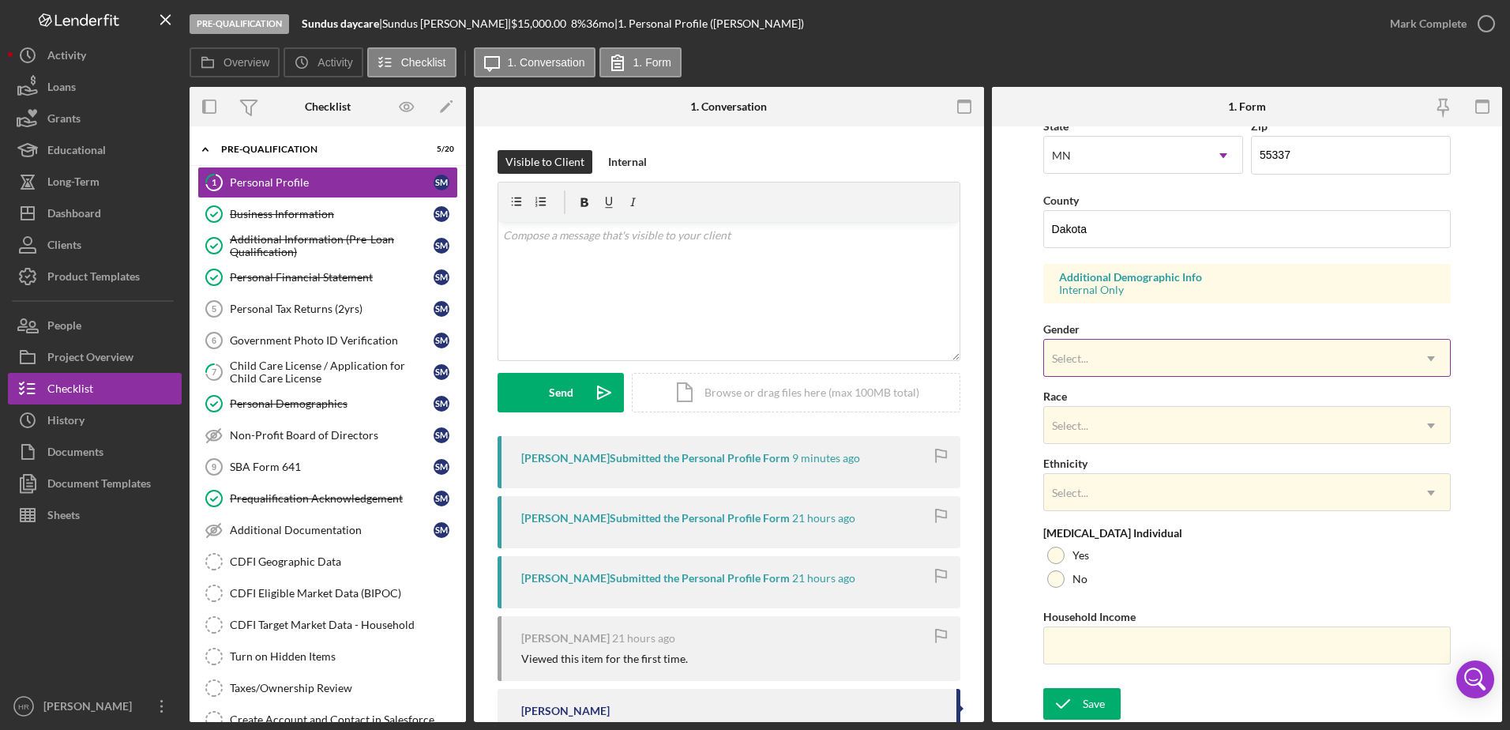
click at [1088, 344] on div "Select..." at bounding box center [1228, 358] width 369 height 36
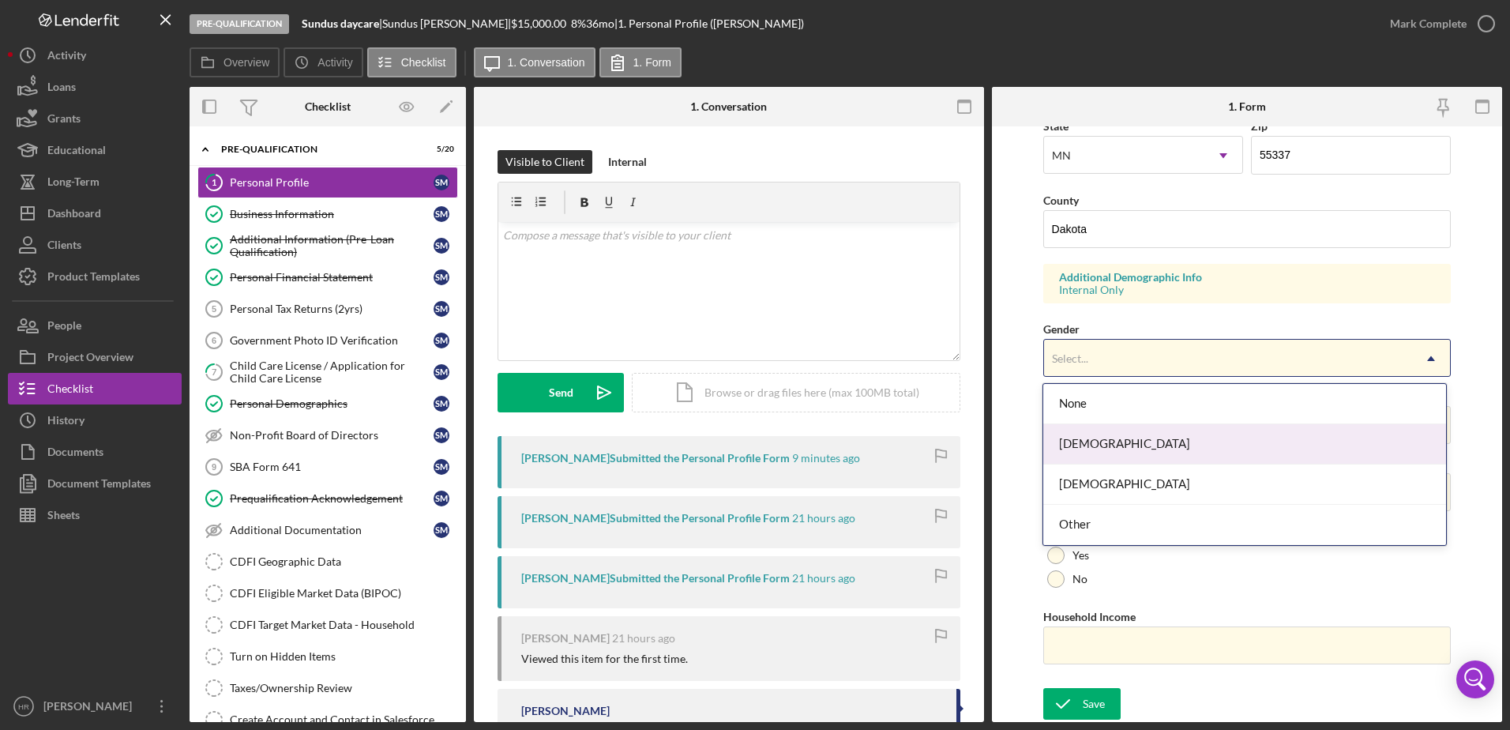
click at [1093, 445] on div "[DEMOGRAPHIC_DATA]" at bounding box center [1244, 444] width 403 height 40
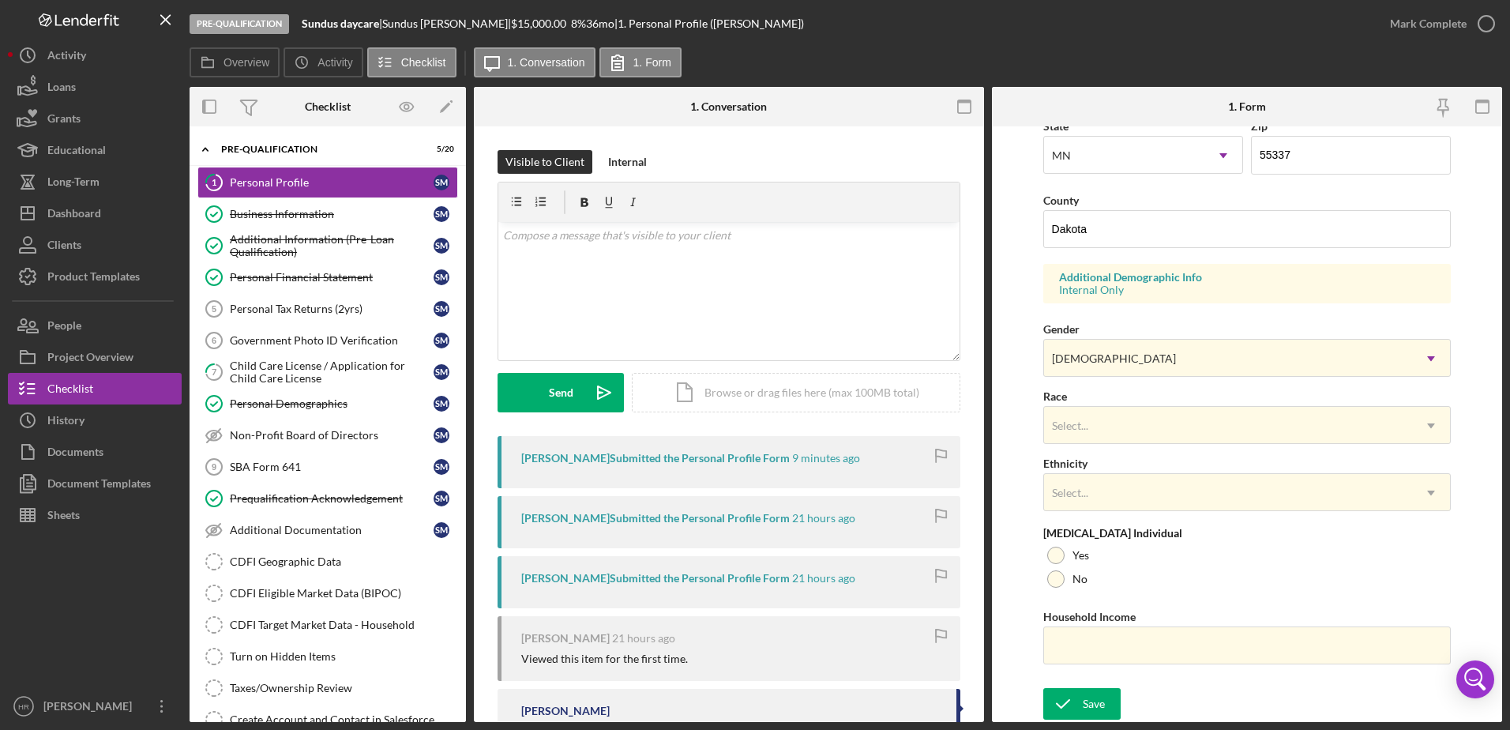
click at [1091, 445] on div "First Name [PERSON_NAME] Middle Name Last Name [PERSON_NAME] Job Title Date of …" at bounding box center [1247, 177] width 408 height 1004
click at [1088, 426] on div "Select..." at bounding box center [1070, 425] width 40 height 13
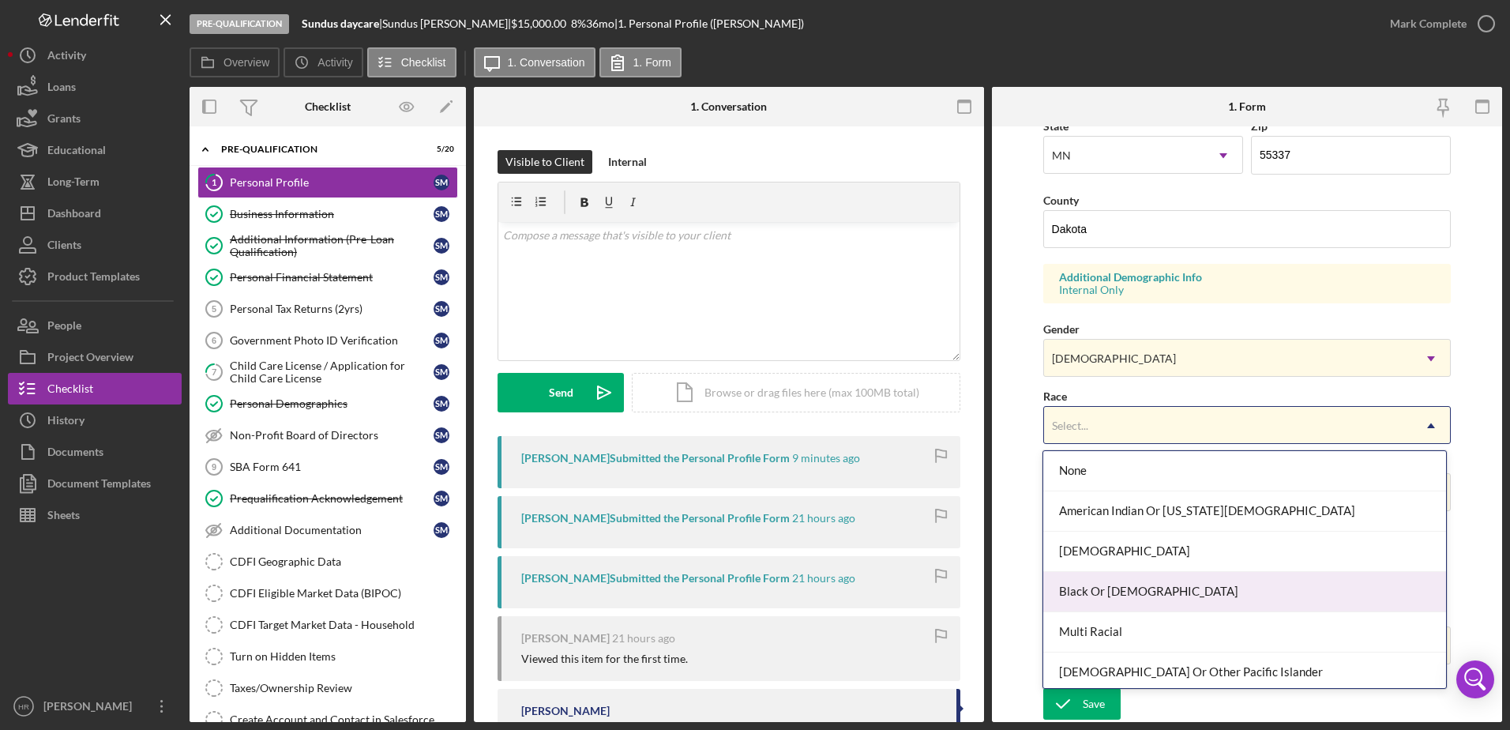
click at [1091, 587] on div "Black Or [DEMOGRAPHIC_DATA]" at bounding box center [1244, 592] width 403 height 40
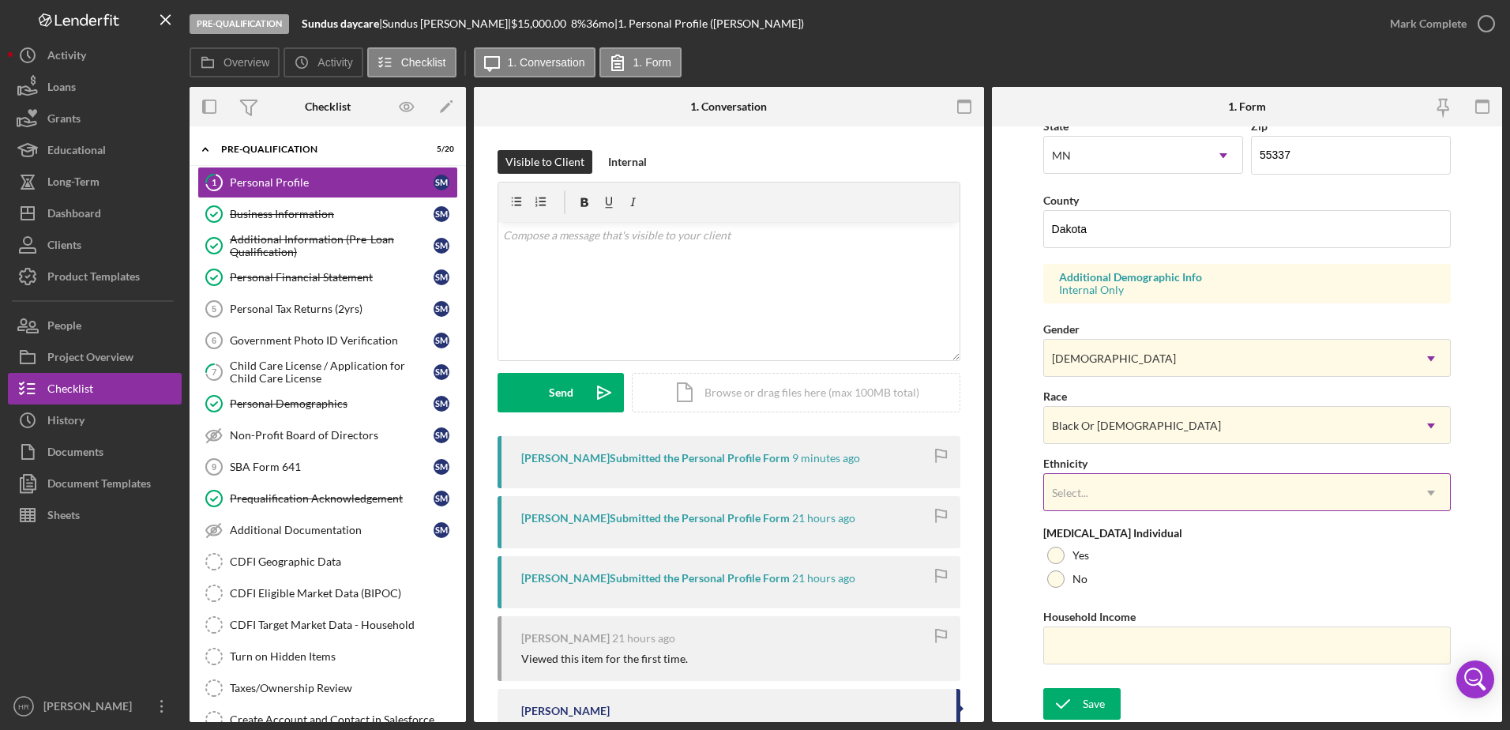
click at [1067, 510] on div "Select..." at bounding box center [1228, 493] width 369 height 36
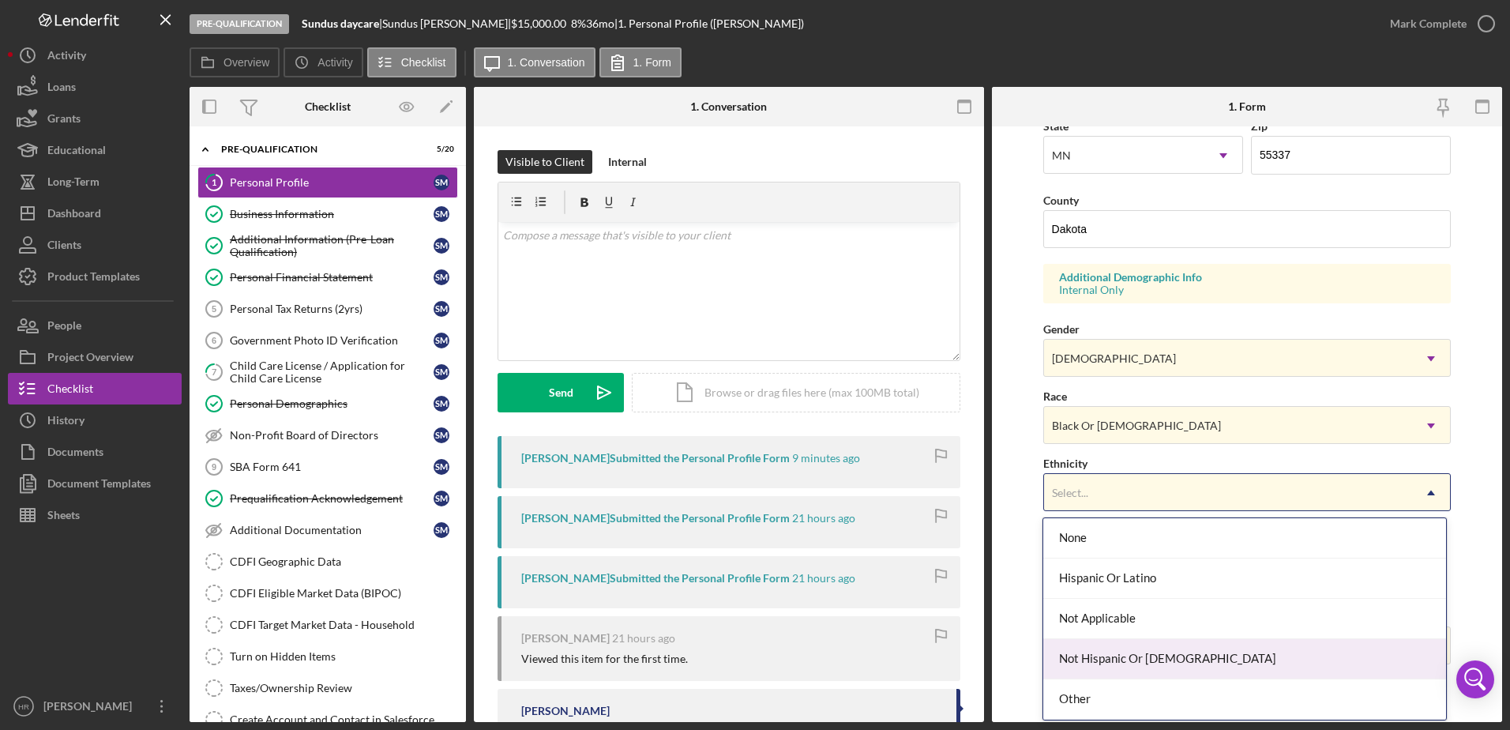
click at [1088, 648] on div "Not Hispanic Or [DEMOGRAPHIC_DATA]" at bounding box center [1244, 659] width 403 height 40
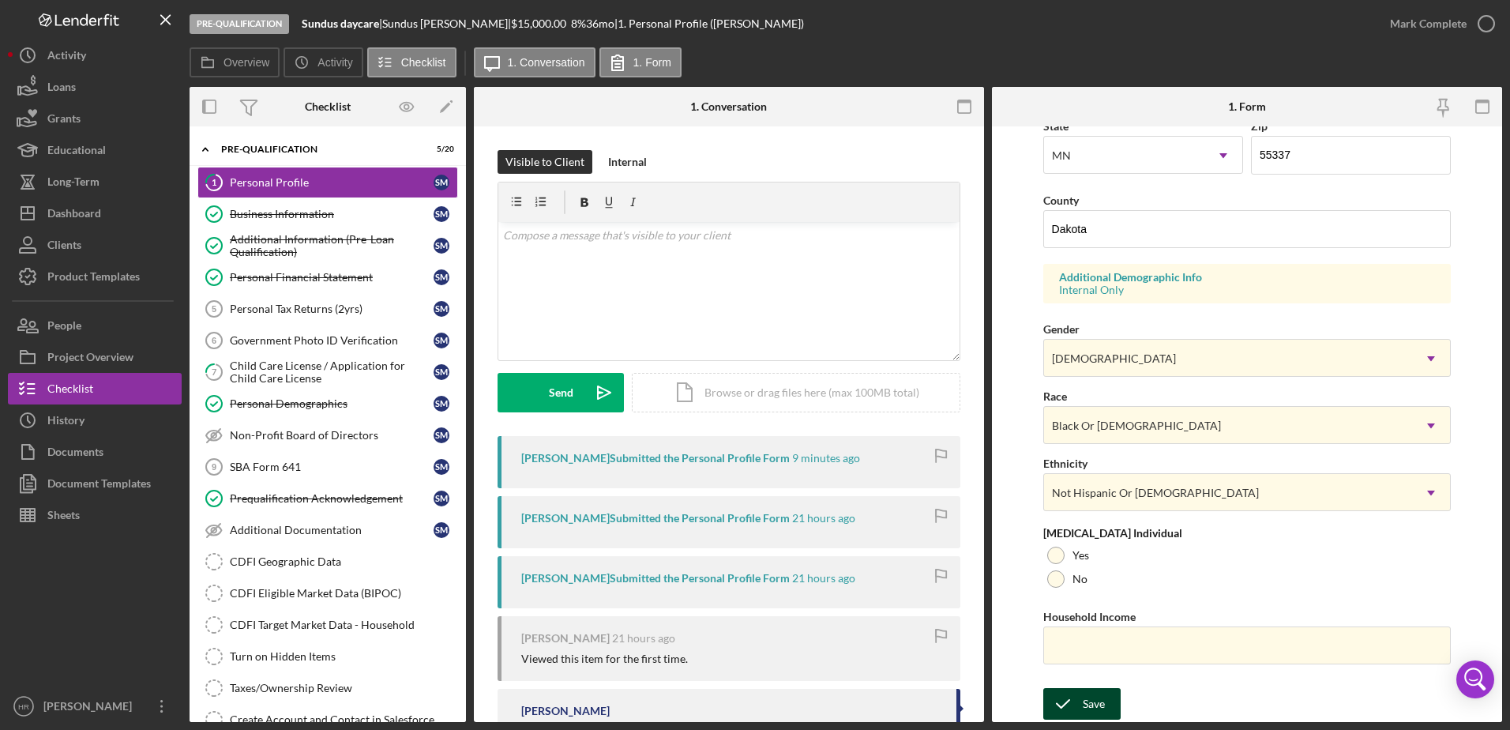
click at [1102, 697] on div "Save" at bounding box center [1094, 704] width 22 height 32
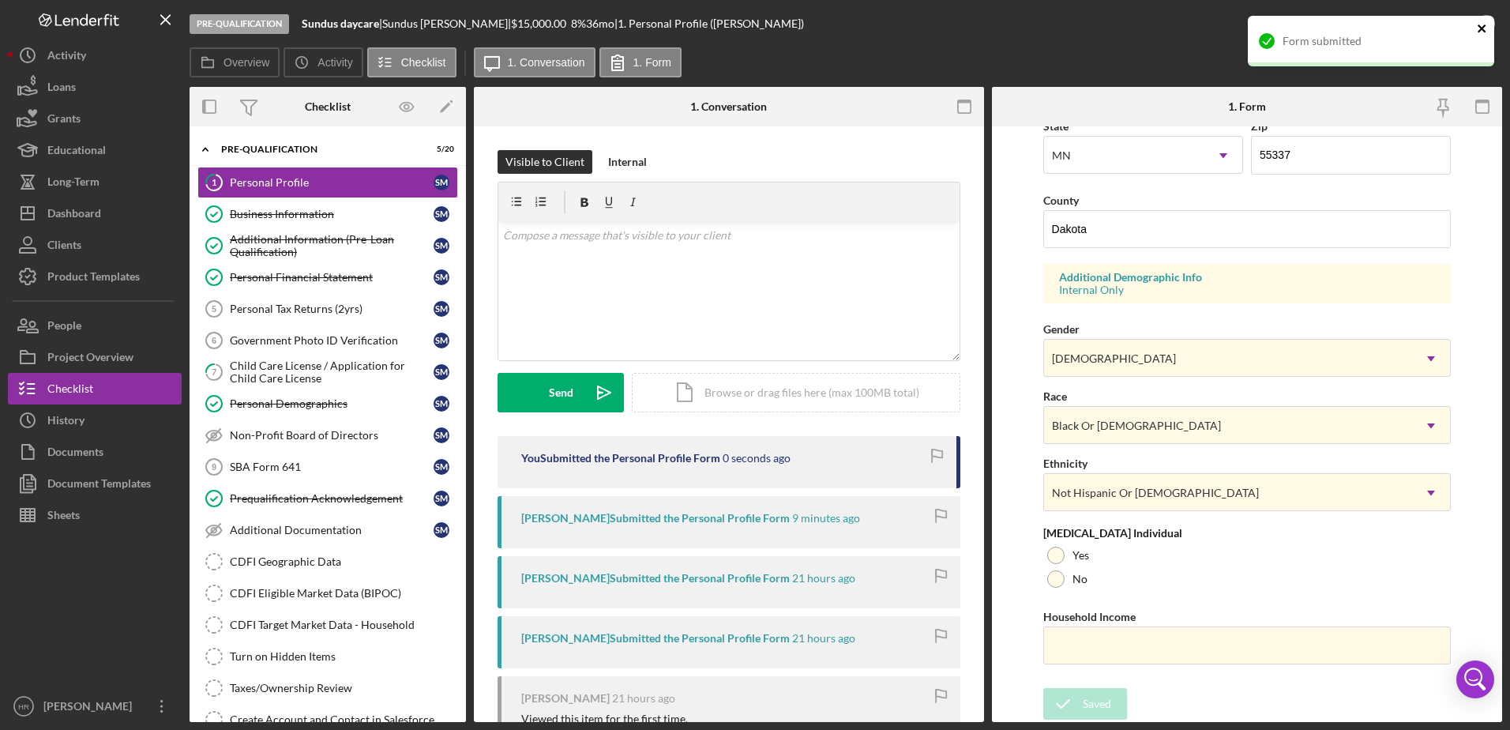
click at [1485, 21] on div "Form submitted" at bounding box center [1371, 41] width 246 height 51
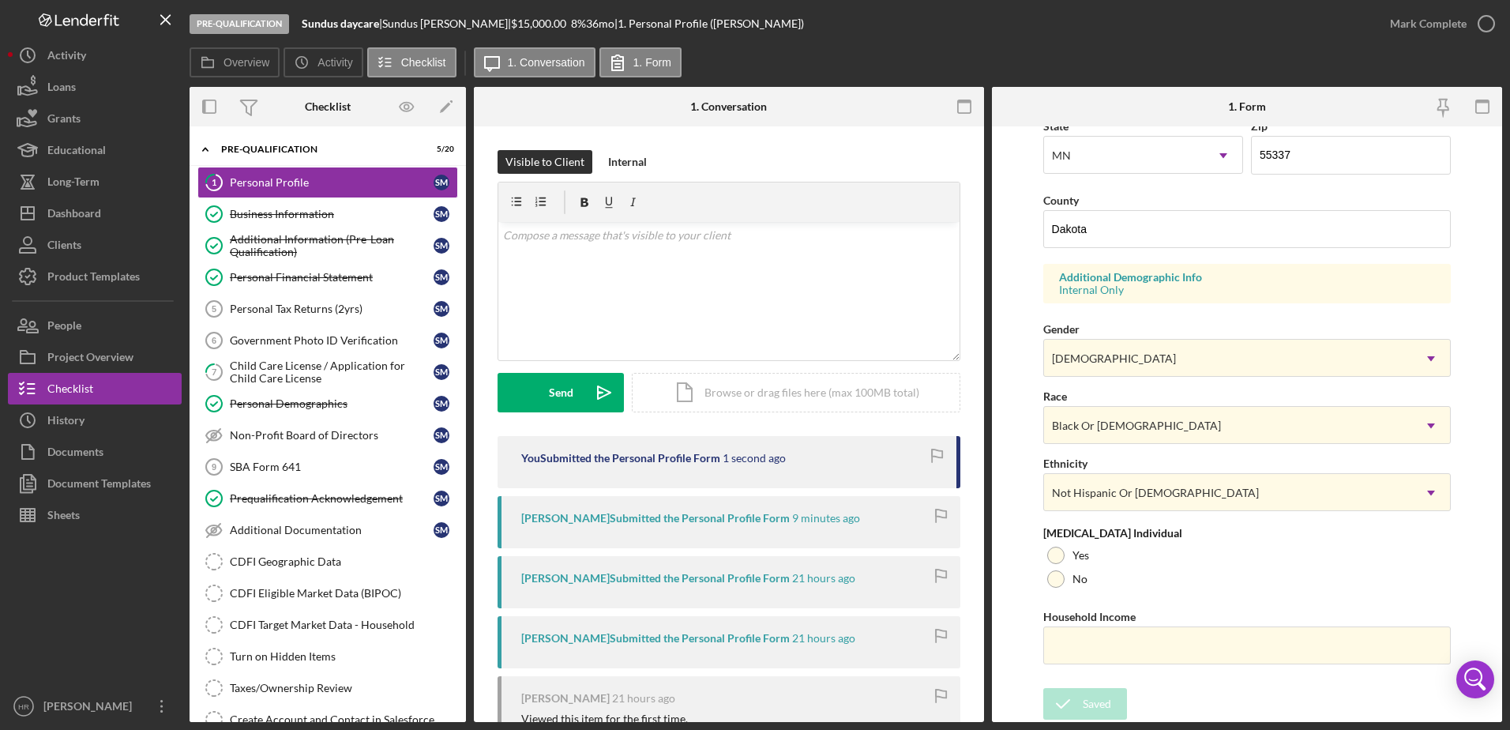
click at [1485, 22] on div "Form submitted" at bounding box center [1371, 47] width 253 height 69
click at [1484, 24] on icon "button" at bounding box center [1485, 23] width 39 height 39
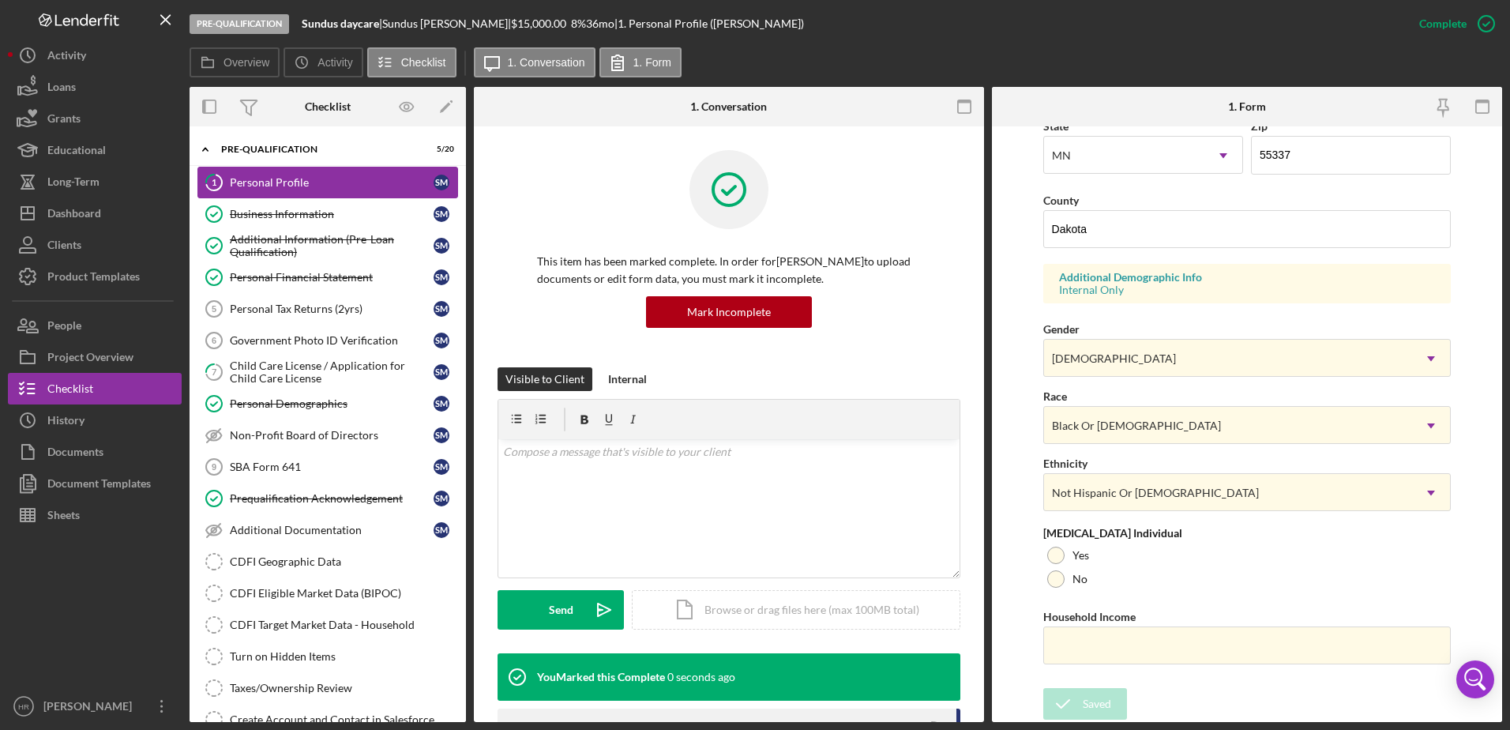
scroll to position [141, 0]
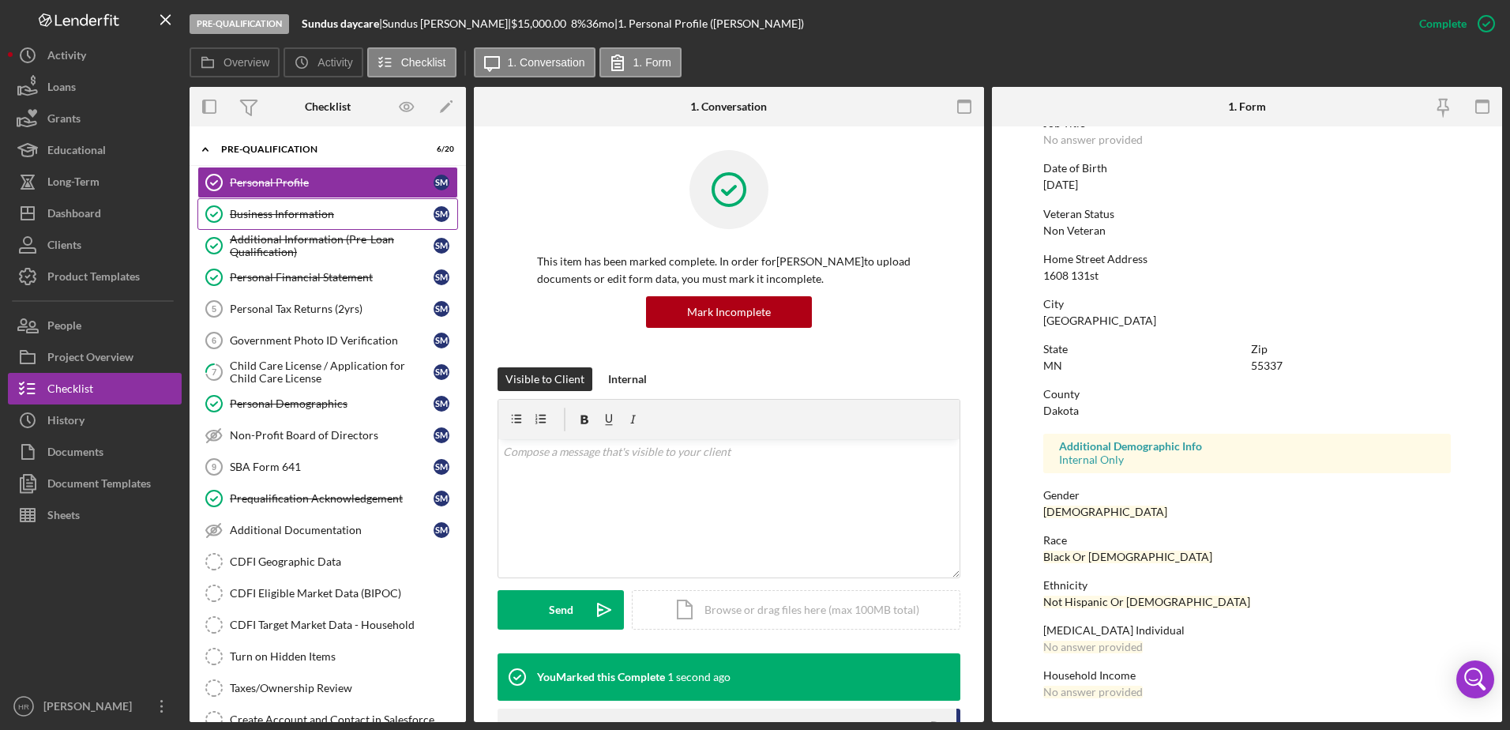
drag, startPoint x: 261, startPoint y: 208, endPoint x: 302, endPoint y: 204, distance: 40.6
click at [261, 208] on div "Business Information" at bounding box center [332, 214] width 204 height 13
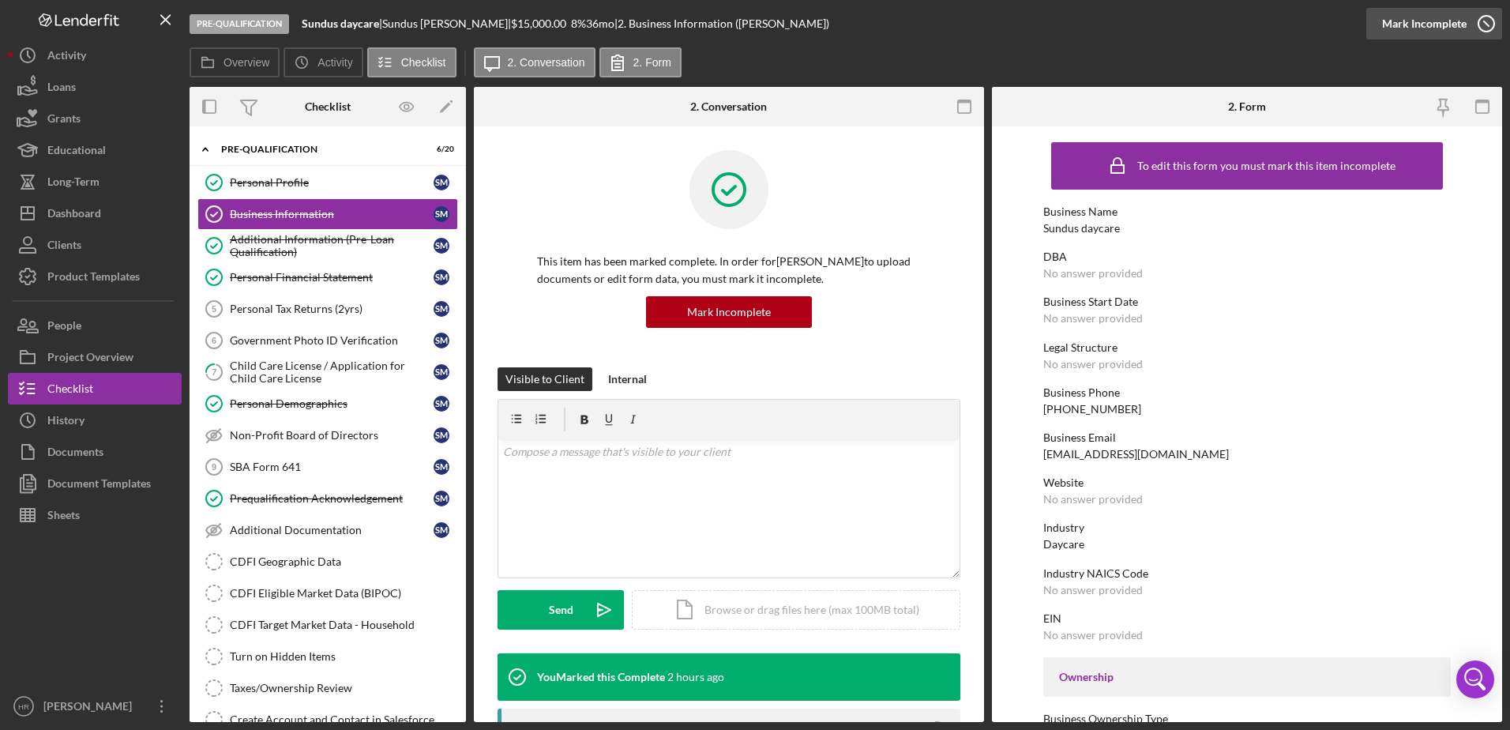
click at [1492, 24] on icon "button" at bounding box center [1485, 23] width 39 height 39
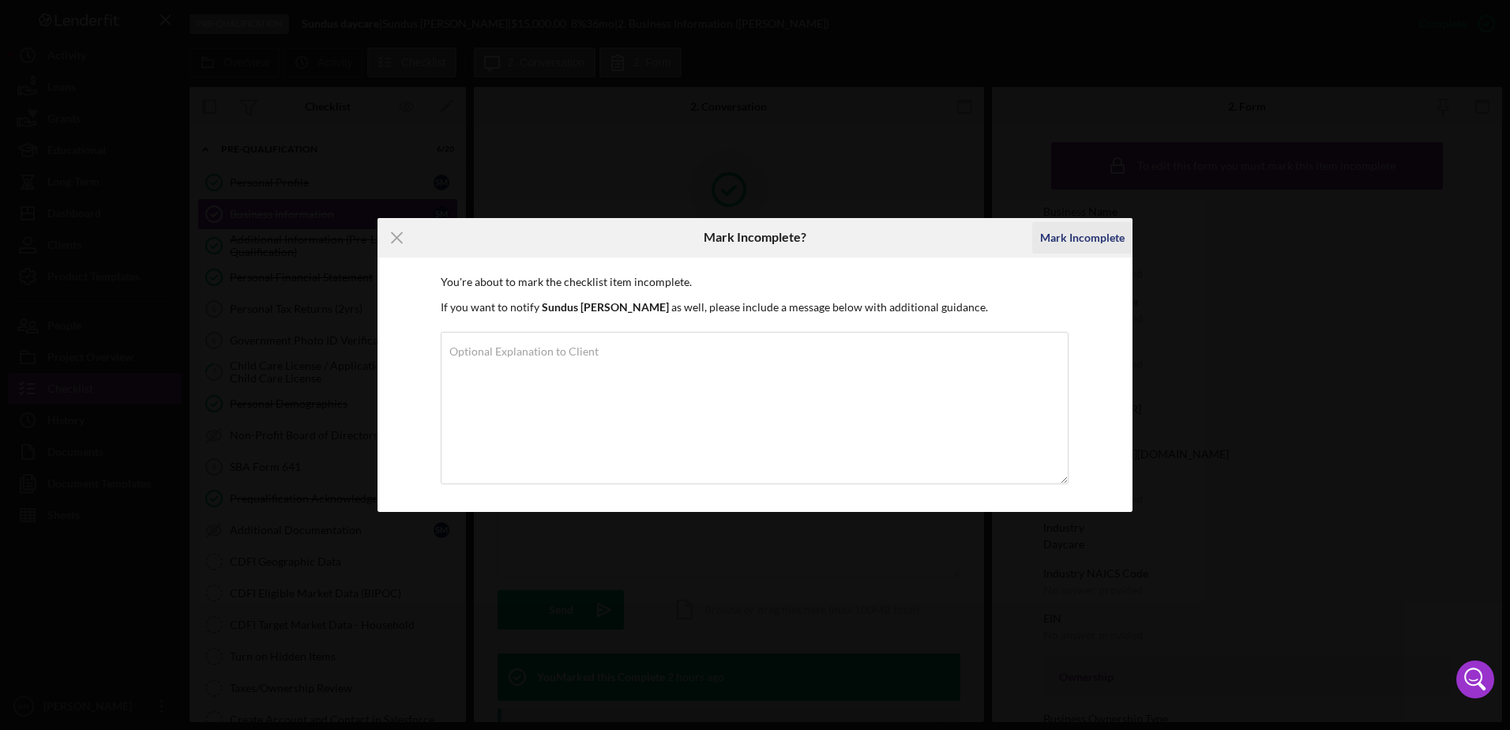
click at [1071, 242] on div "Mark Incomplete" at bounding box center [1082, 238] width 84 height 32
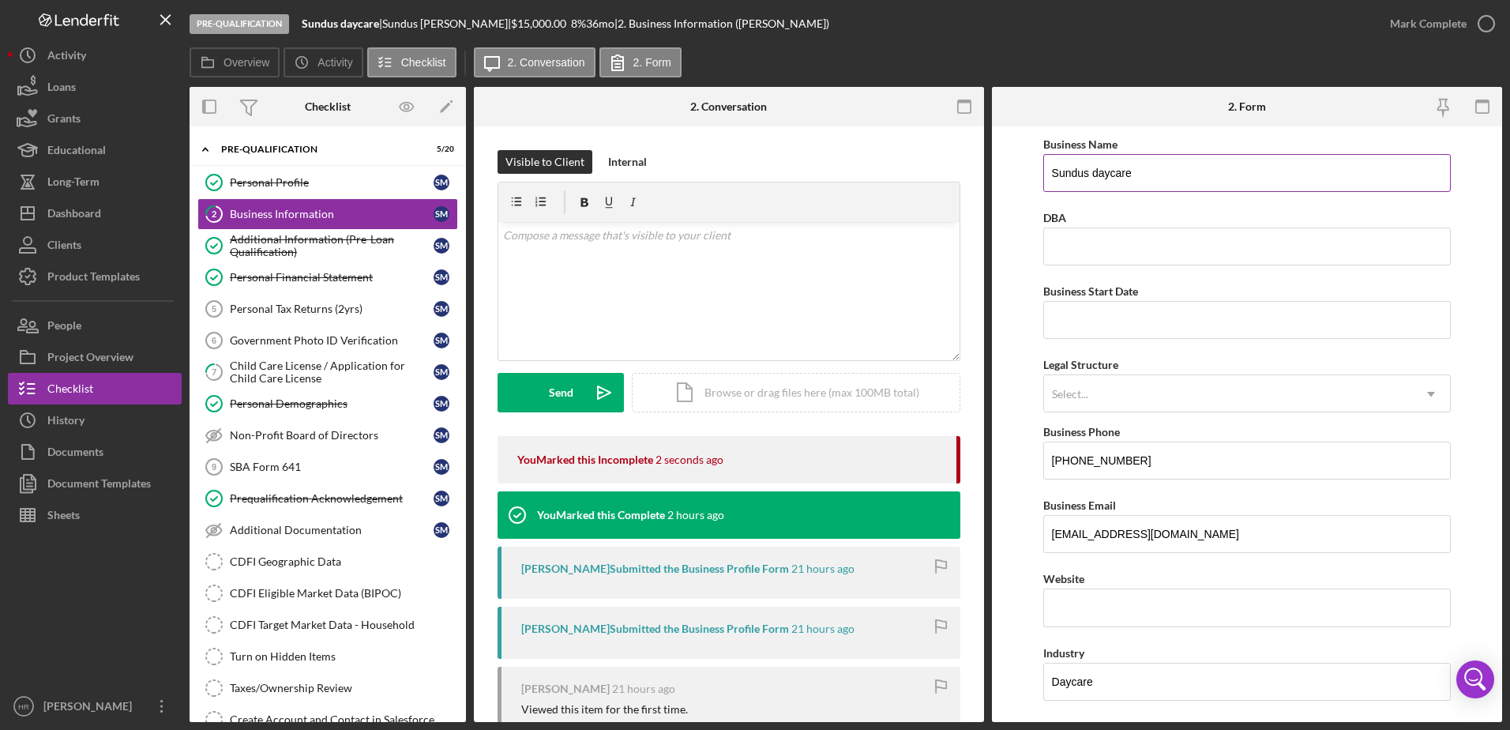
click at [1089, 172] on input "Sundus daycare" at bounding box center [1247, 173] width 408 height 38
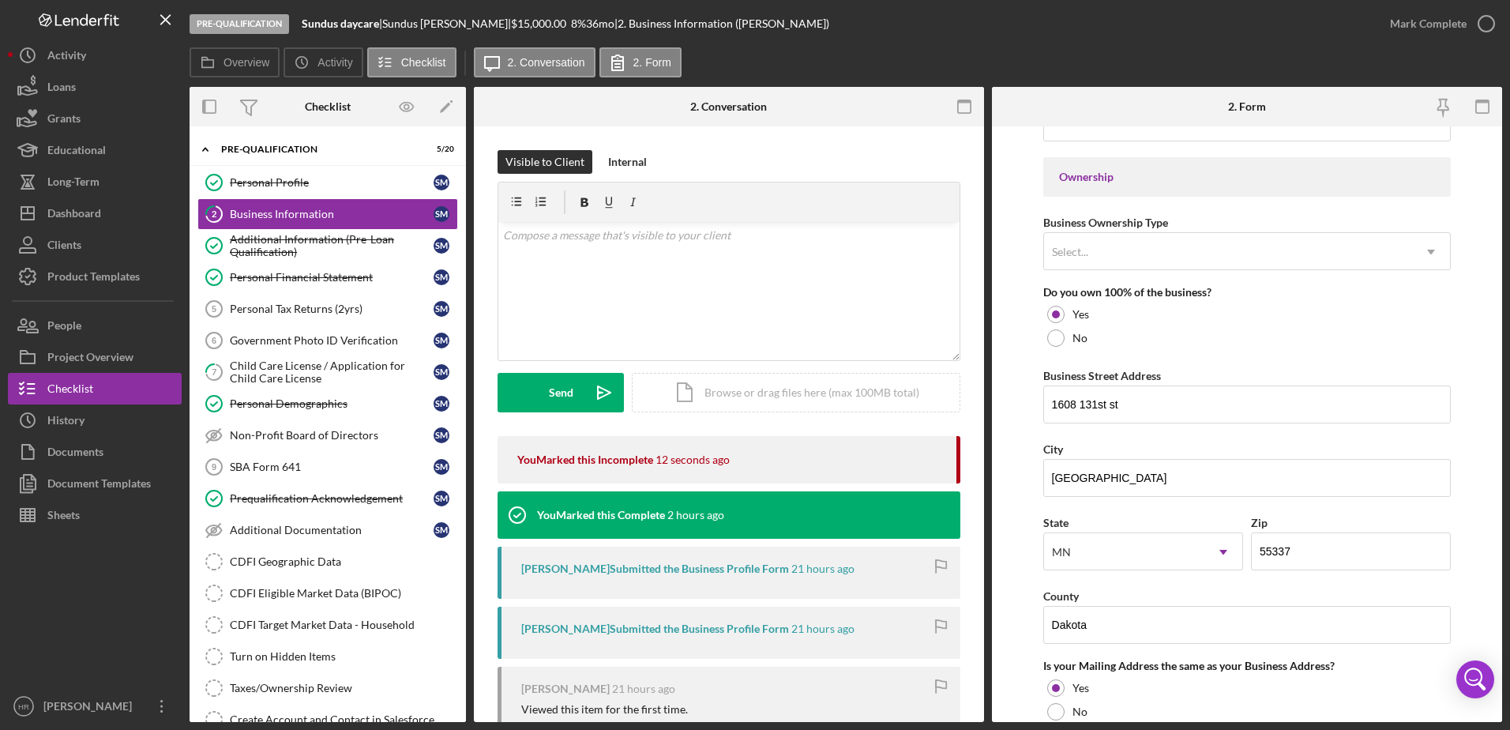
scroll to position [711, 0]
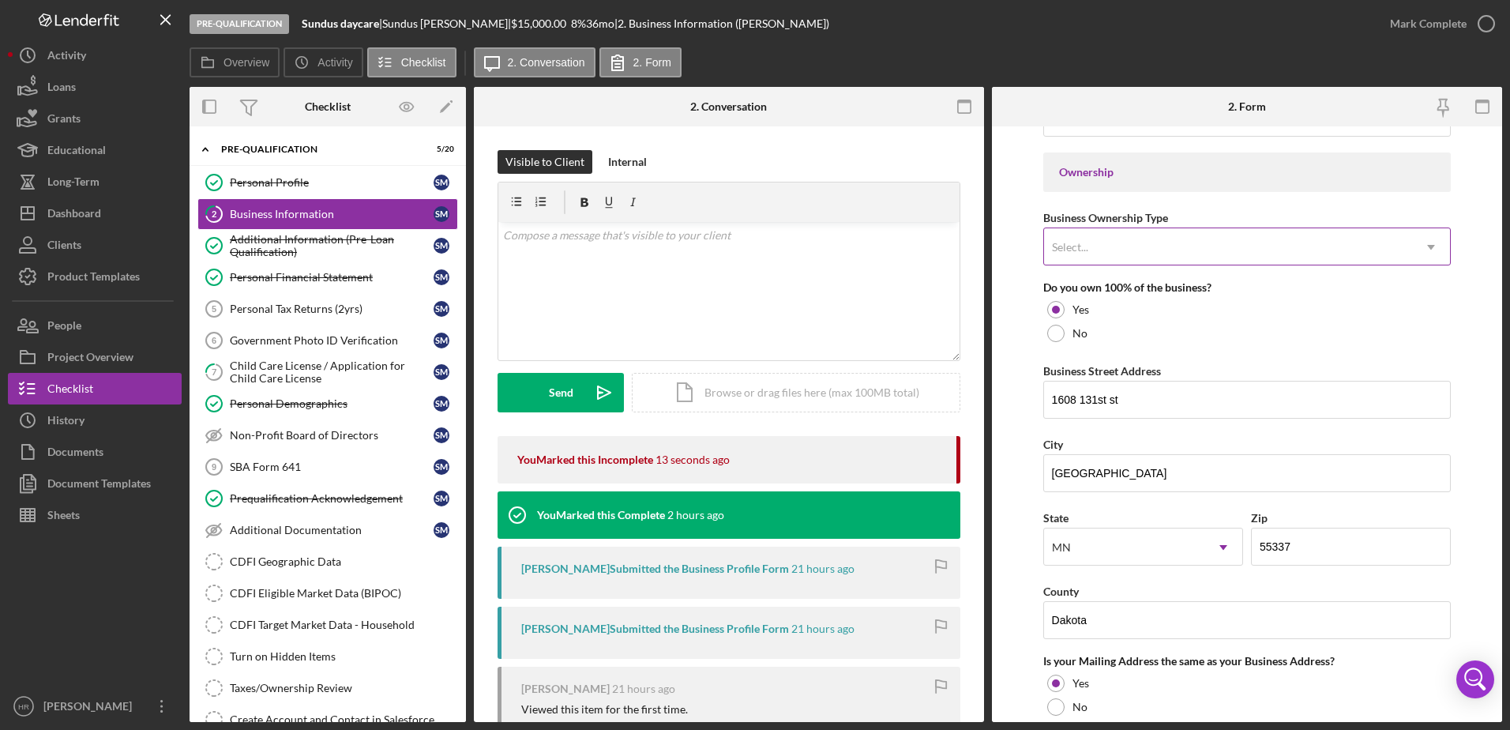
type input "Sunny daycare"
click at [1088, 253] on div "Select..." at bounding box center [1070, 247] width 40 height 13
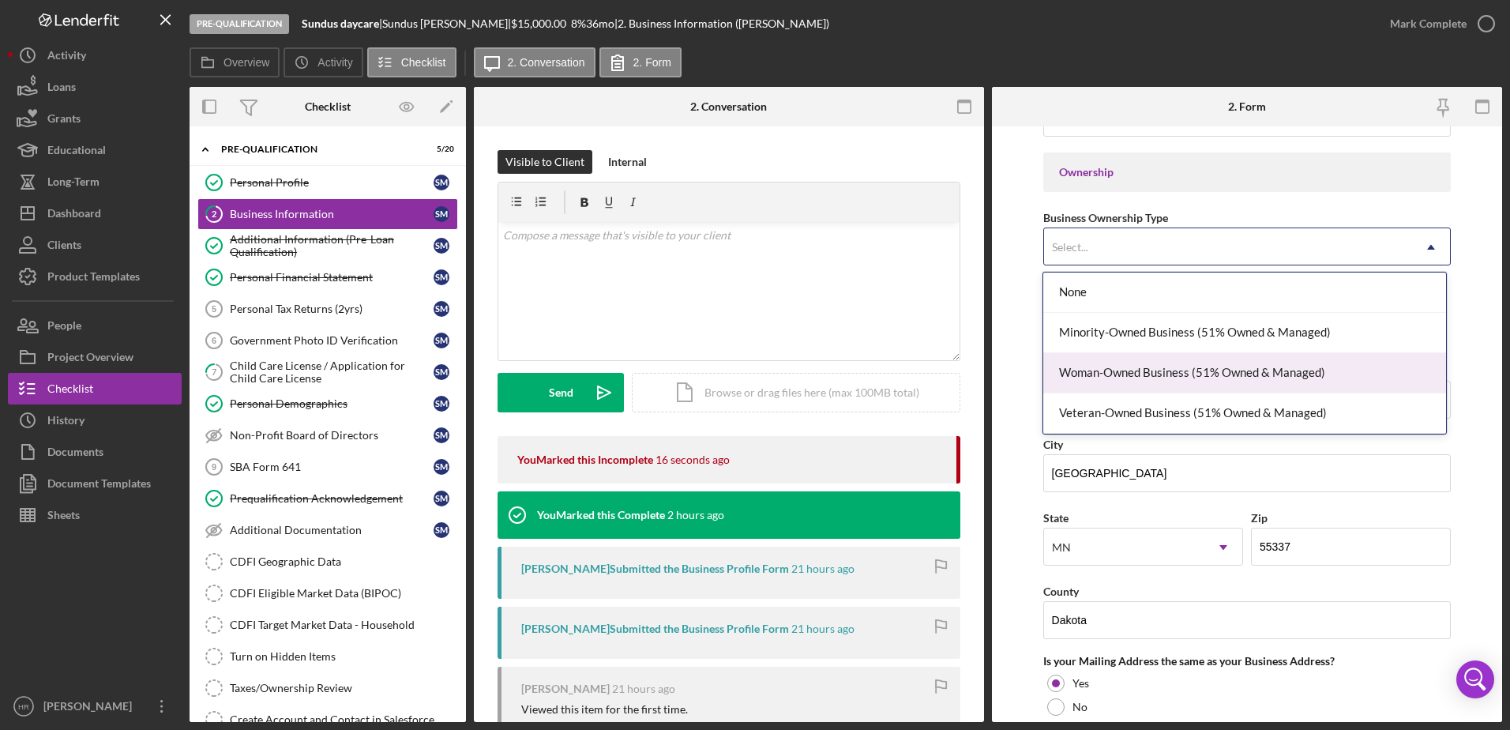
click at [1109, 364] on div "Woman-Owned Business (51% Owned & Managed)" at bounding box center [1244, 373] width 403 height 40
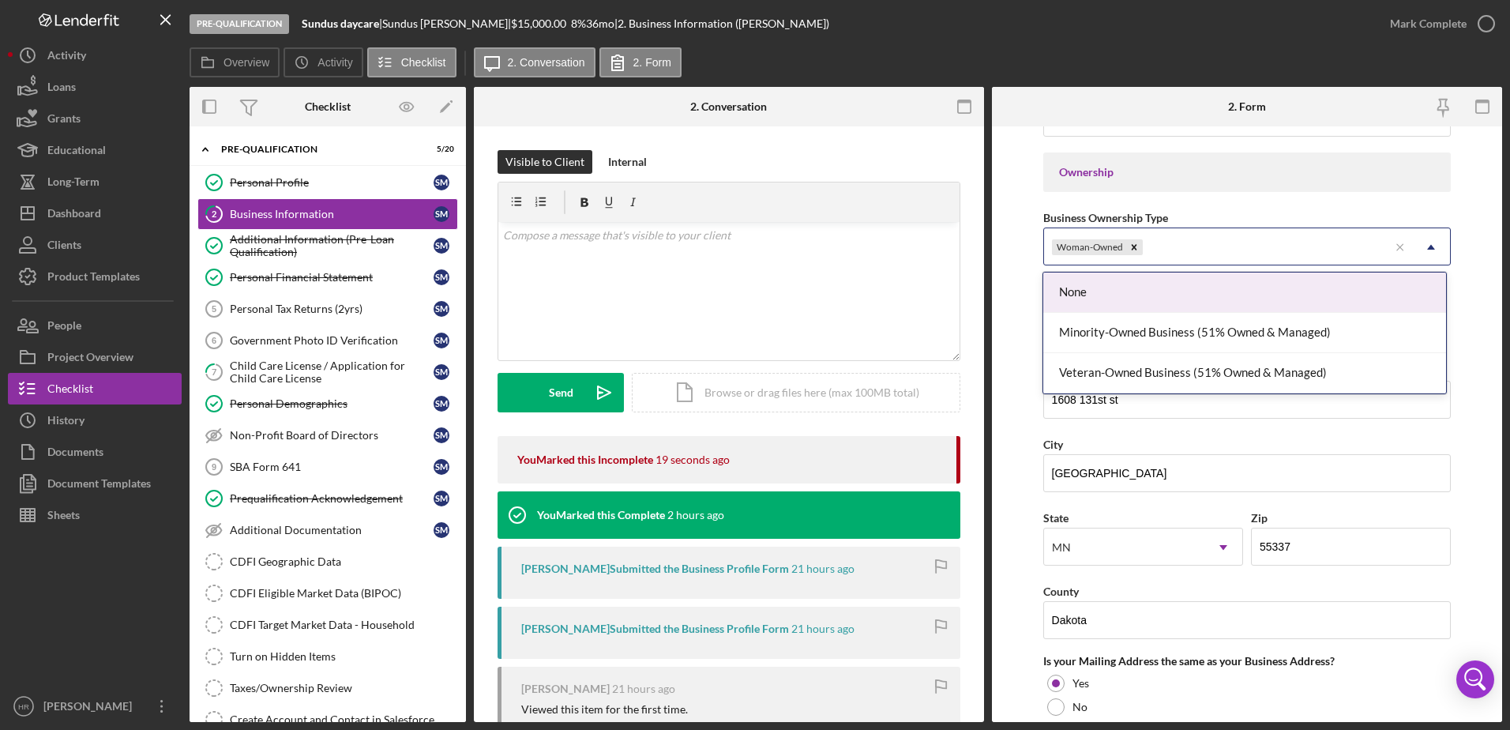
click at [1425, 242] on icon "Icon/Dropdown Arrow" at bounding box center [1431, 247] width 38 height 38
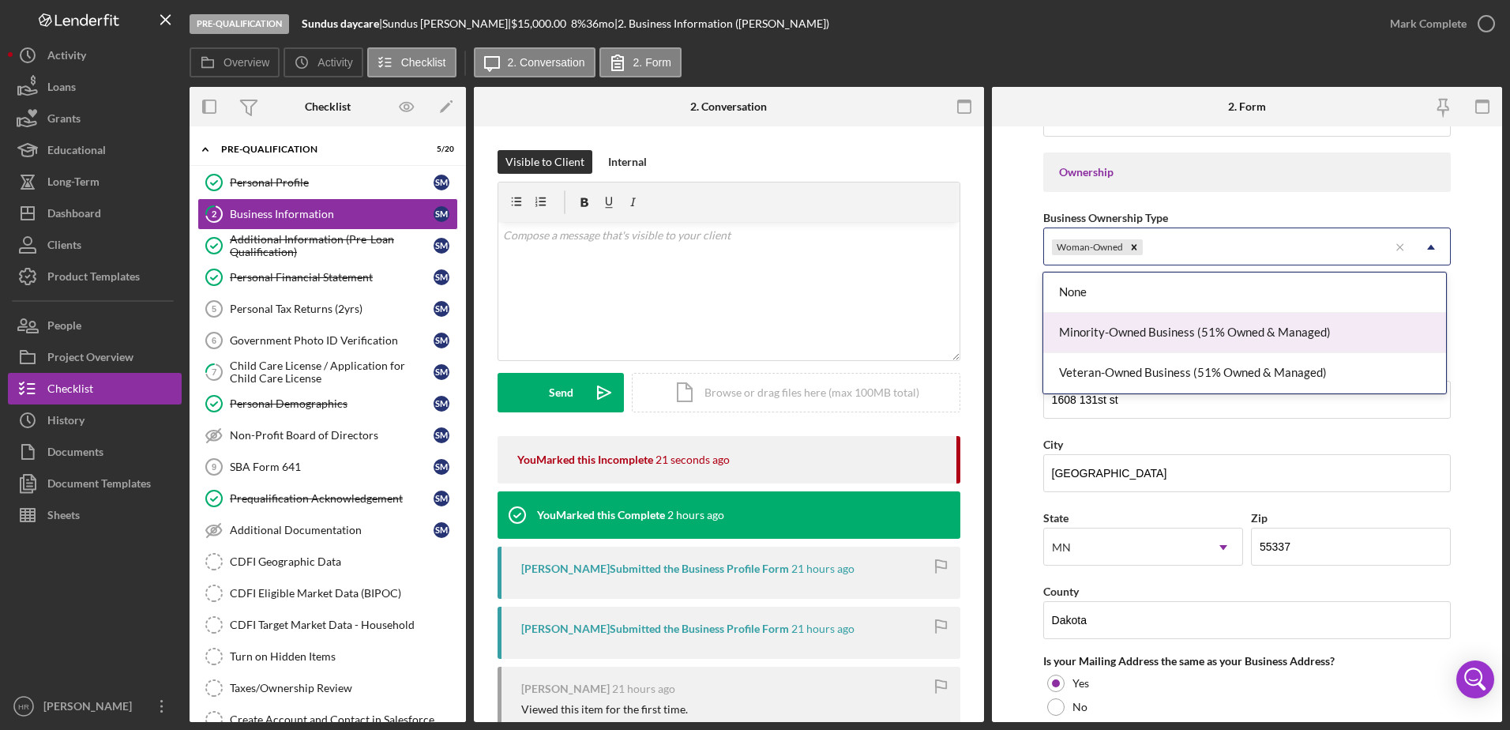
click at [1188, 343] on div "Minority-Owned Business (51% Owned & Managed)" at bounding box center [1244, 333] width 403 height 40
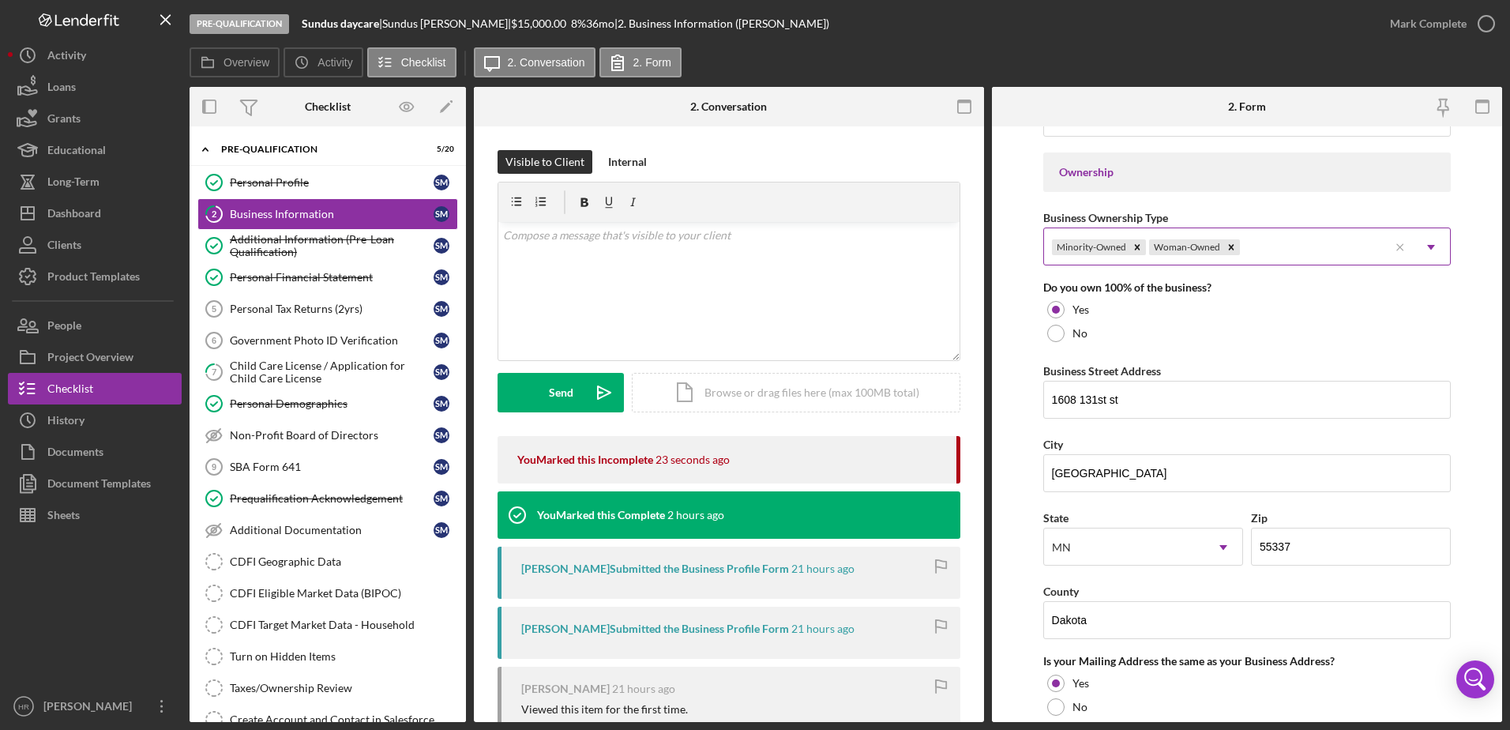
click at [1426, 252] on icon "Icon/Dropdown Arrow" at bounding box center [1431, 247] width 38 height 38
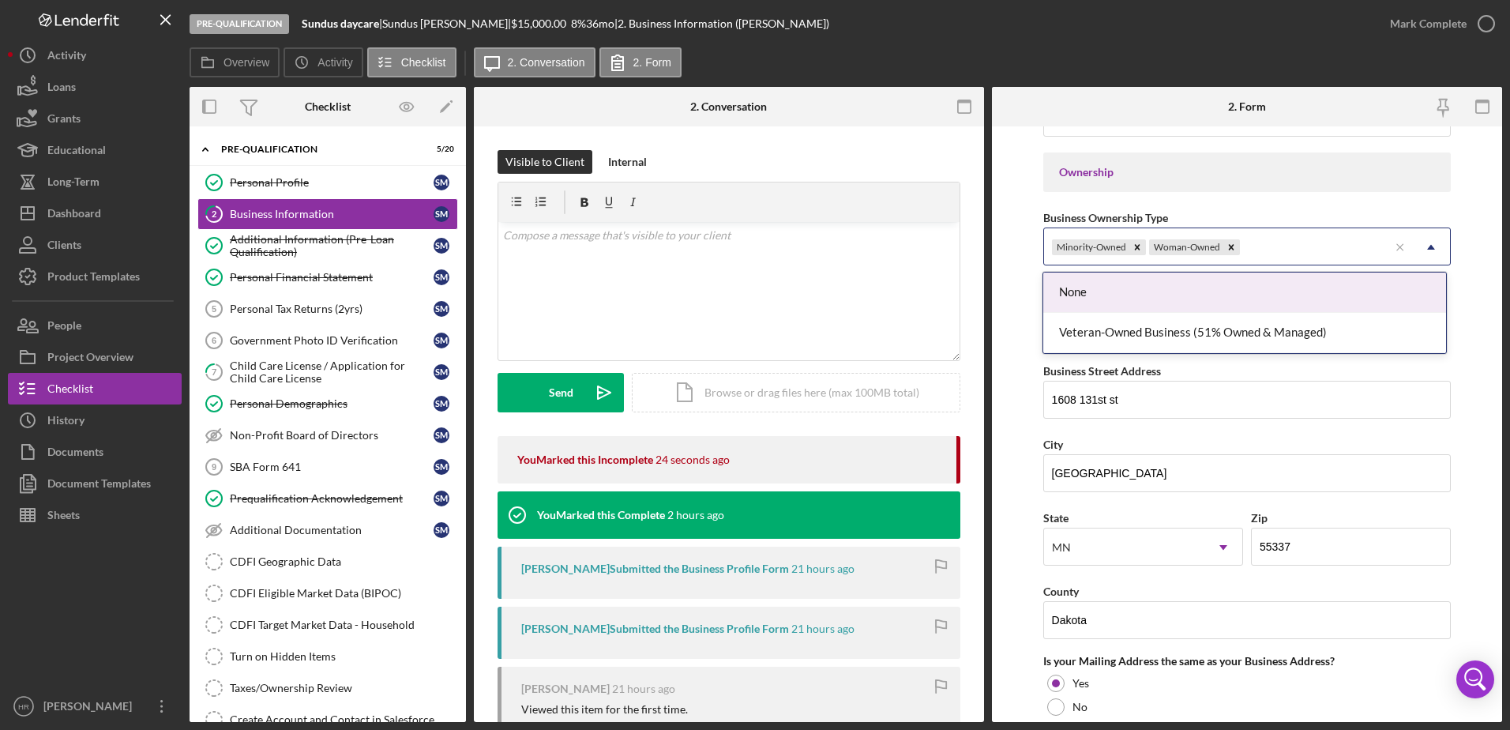
click at [1478, 180] on form "Business Name Sunny daycare DBA Business Start Date Legal Structure Select... I…" at bounding box center [1247, 423] width 510 height 595
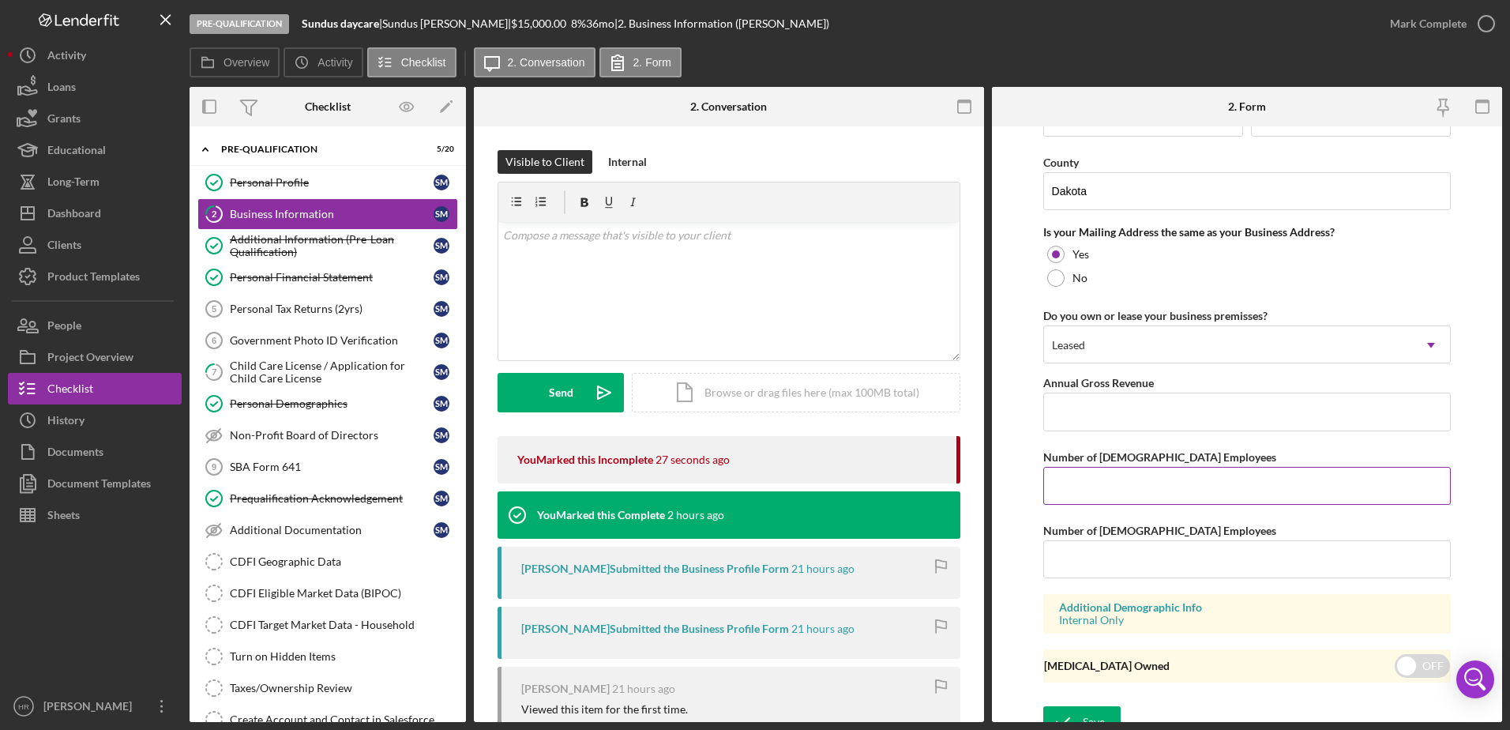
scroll to position [1158, 0]
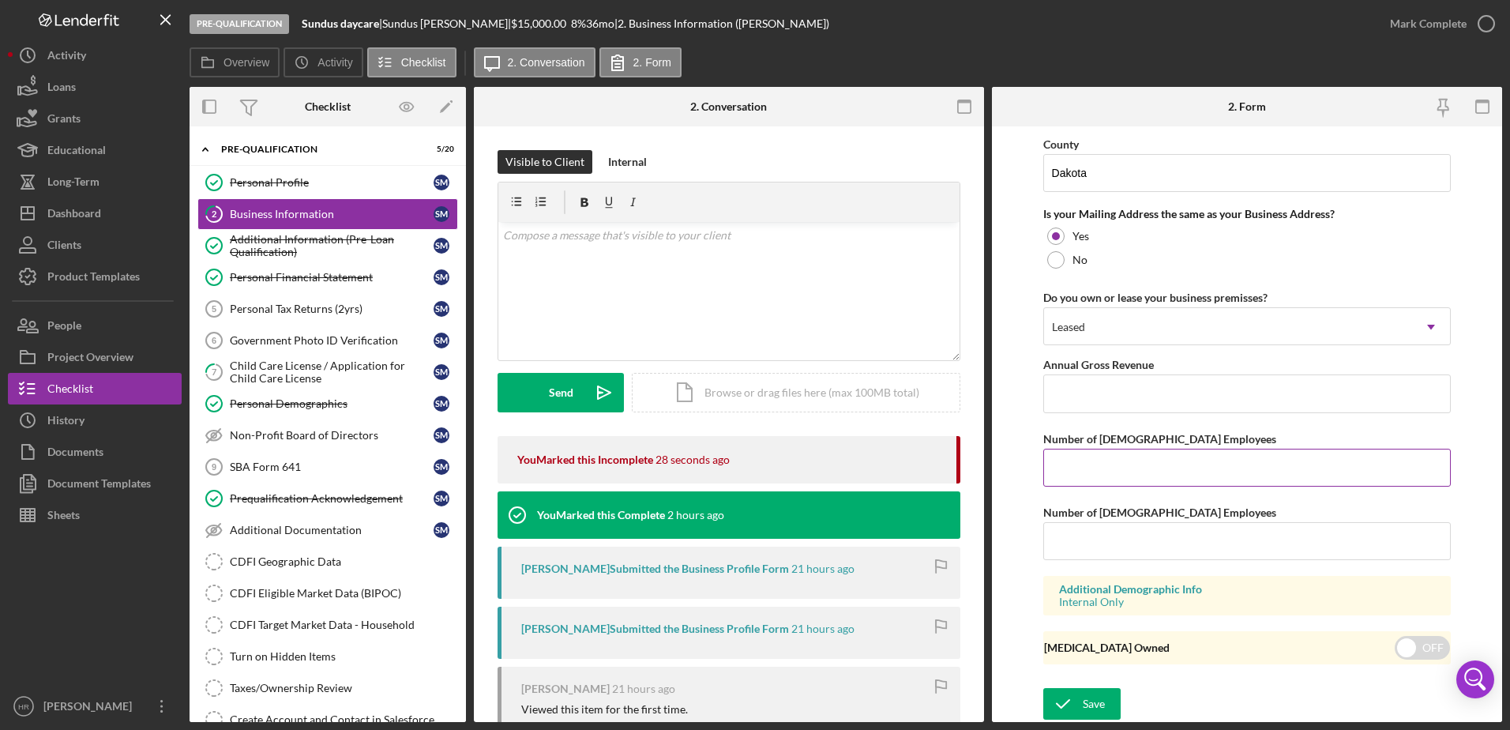
click at [1112, 470] on input "Number of [DEMOGRAPHIC_DATA] Employees" at bounding box center [1247, 468] width 408 height 38
click at [1485, 220] on form "Business Name Sunny daycare DBA Business Start Date Legal Structure Select... I…" at bounding box center [1247, 423] width 510 height 595
click at [1107, 696] on button "Save" at bounding box center [1081, 704] width 77 height 32
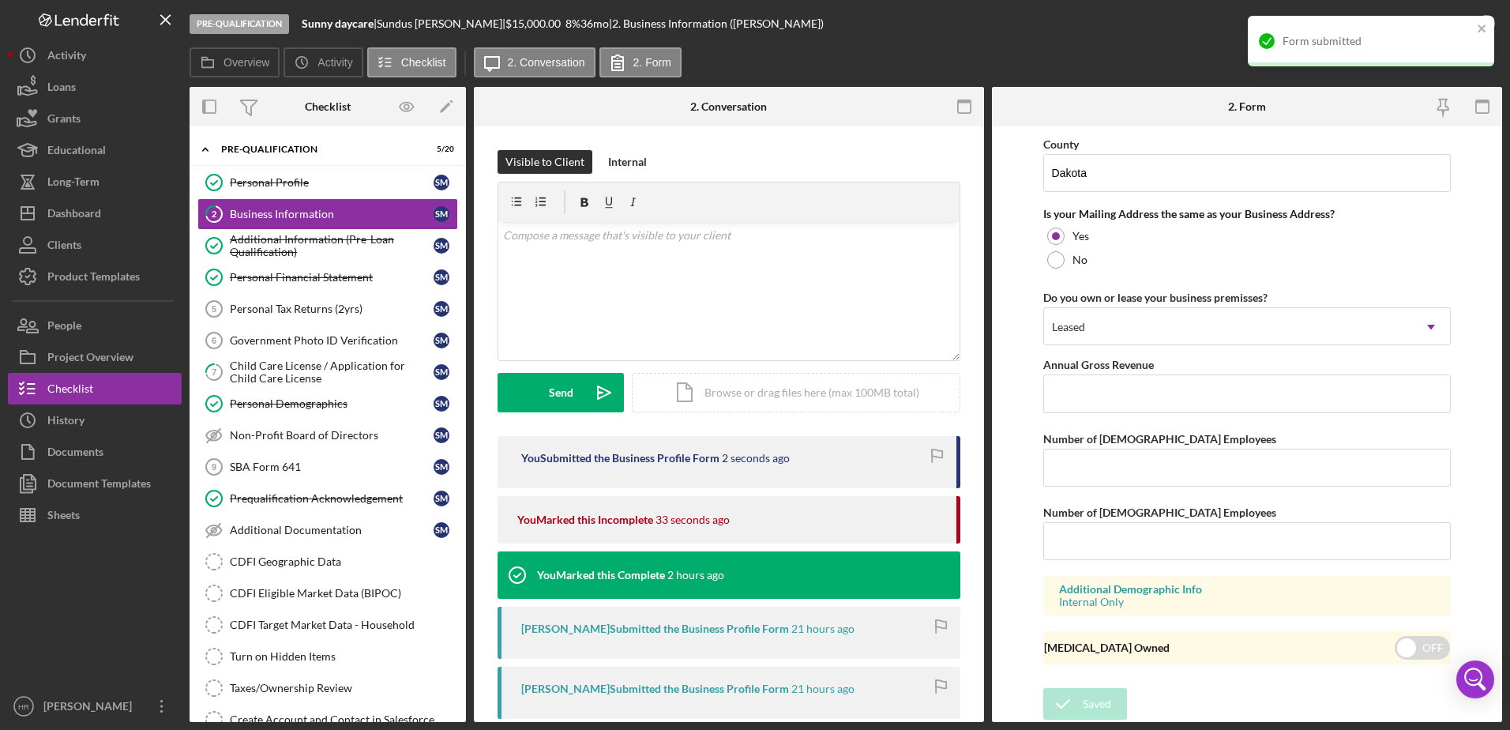
click at [1489, 24] on div "Form submitted" at bounding box center [1371, 41] width 246 height 51
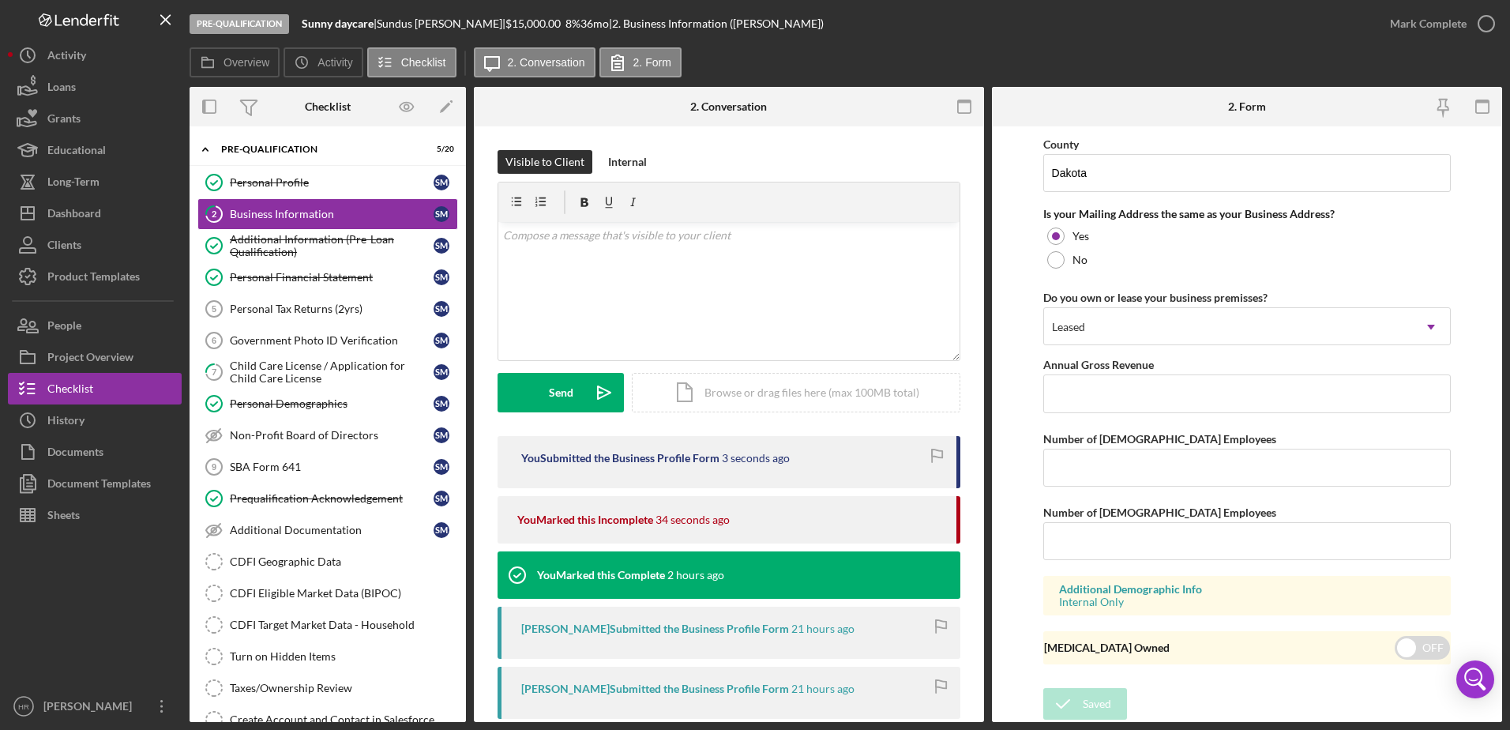
click at [1489, 19] on div "Form submitted" at bounding box center [1371, 16] width 253 height 6
click at [0, 0] on icon "button" at bounding box center [0, 0] width 0 height 0
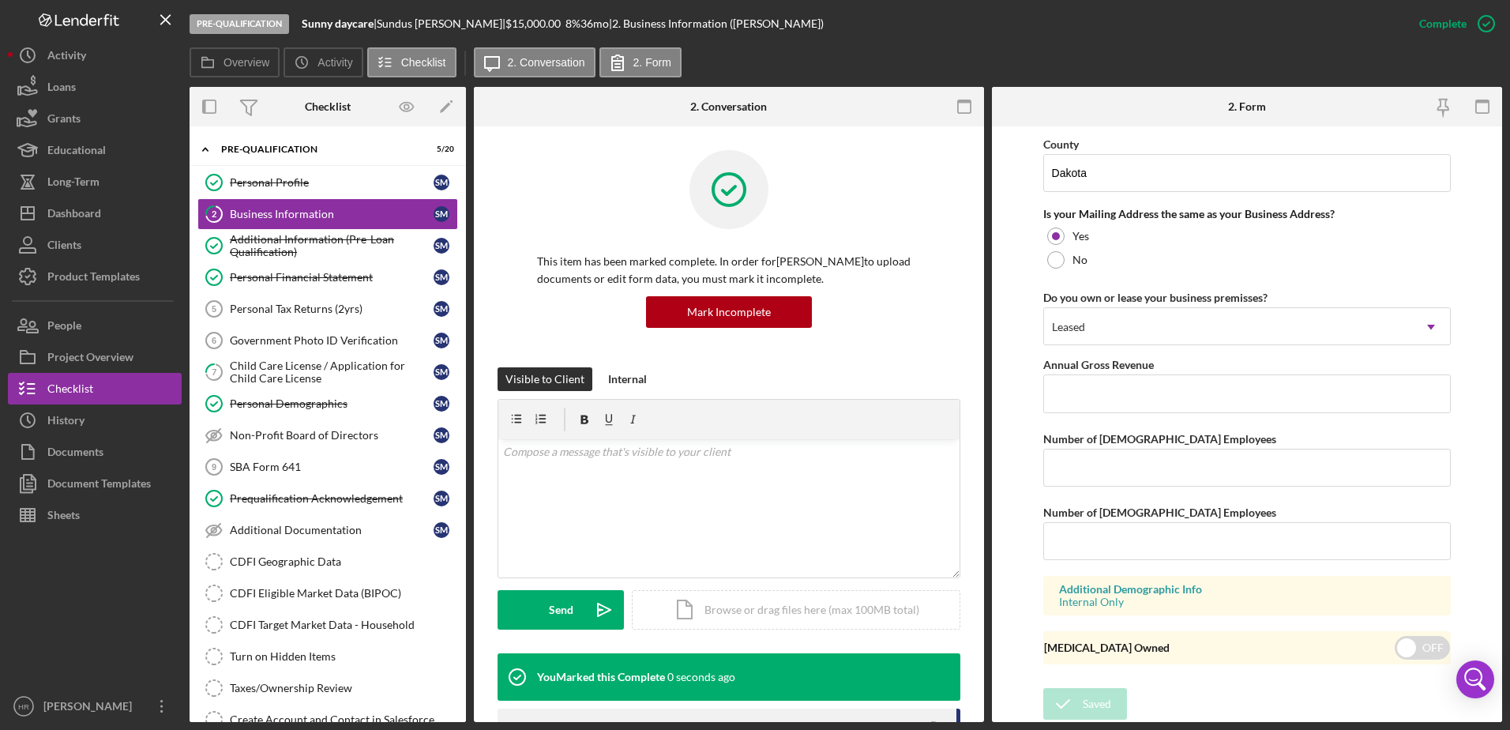
scroll to position [595, 0]
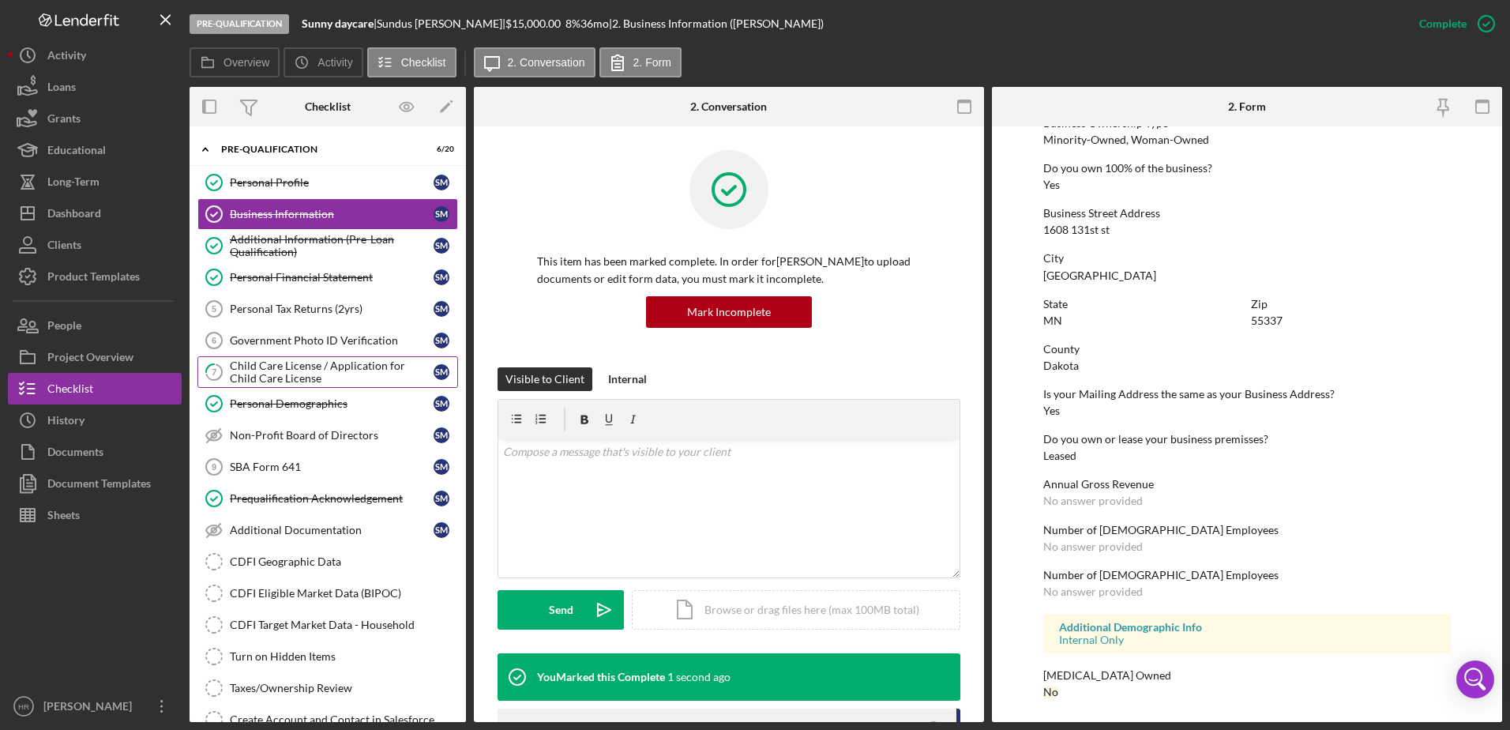
click at [274, 371] on div "Child Care License / Application for Child Care License" at bounding box center [332, 371] width 204 height 25
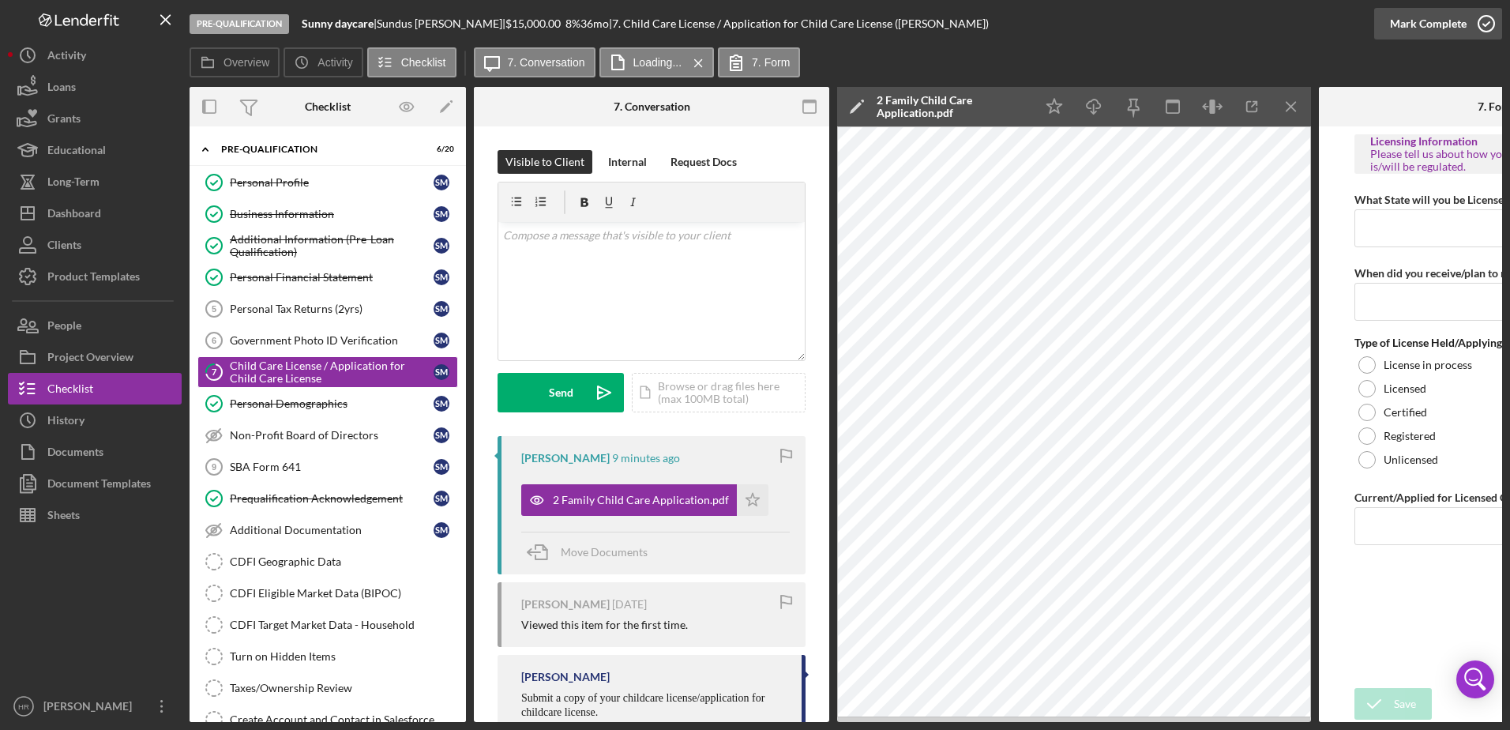
click at [1482, 21] on icon "button" at bounding box center [1485, 23] width 39 height 39
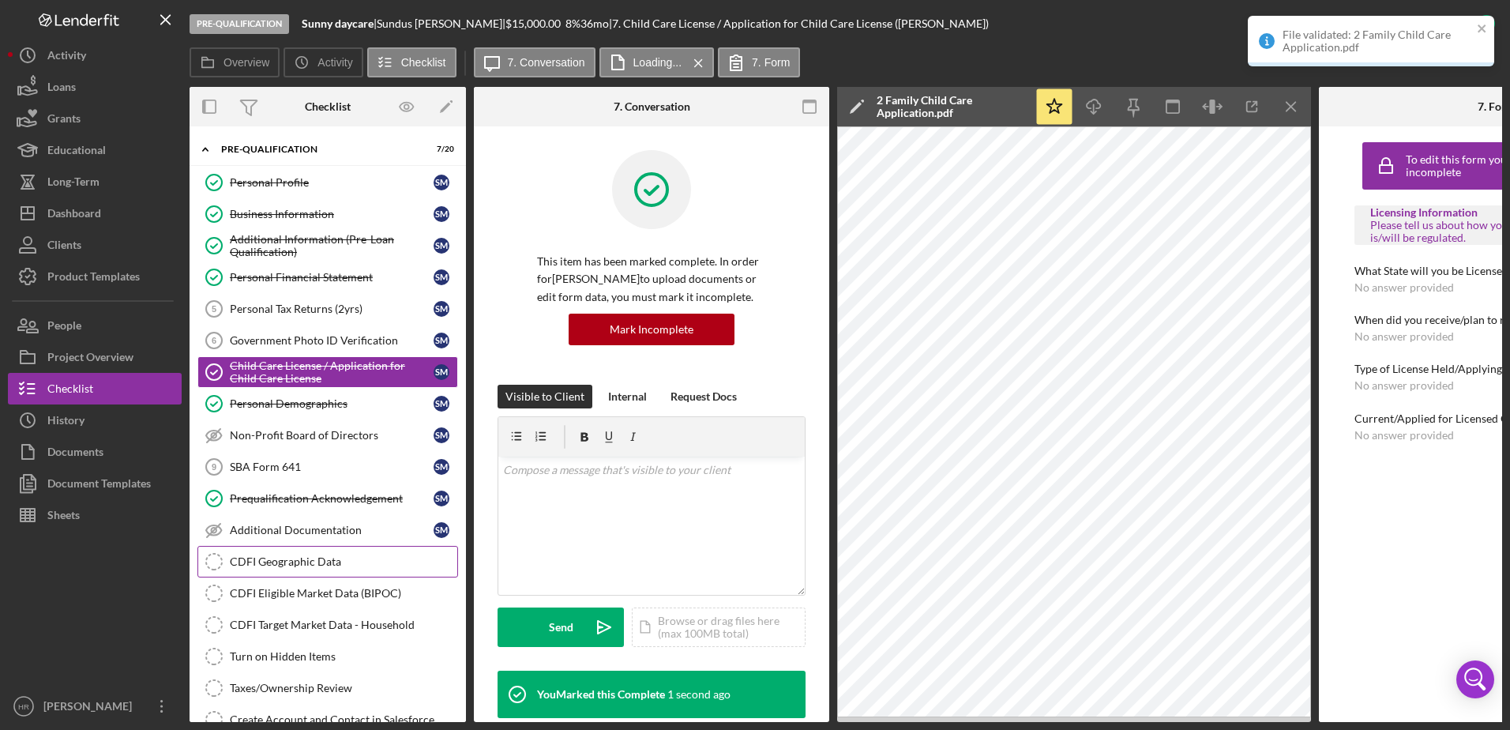
click at [266, 562] on div "CDFI Geographic Data" at bounding box center [343, 561] width 227 height 13
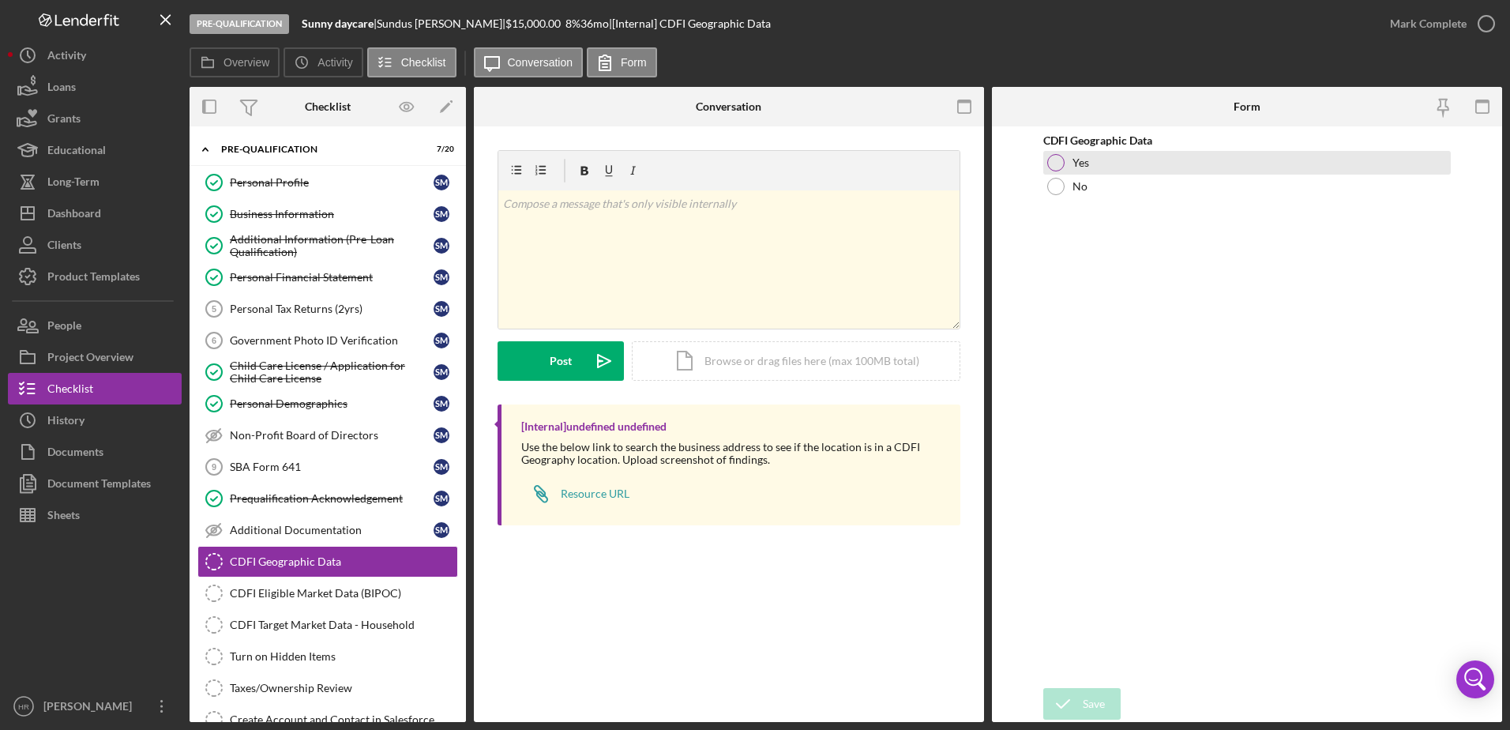
click at [1057, 156] on div at bounding box center [1055, 162] width 17 height 17
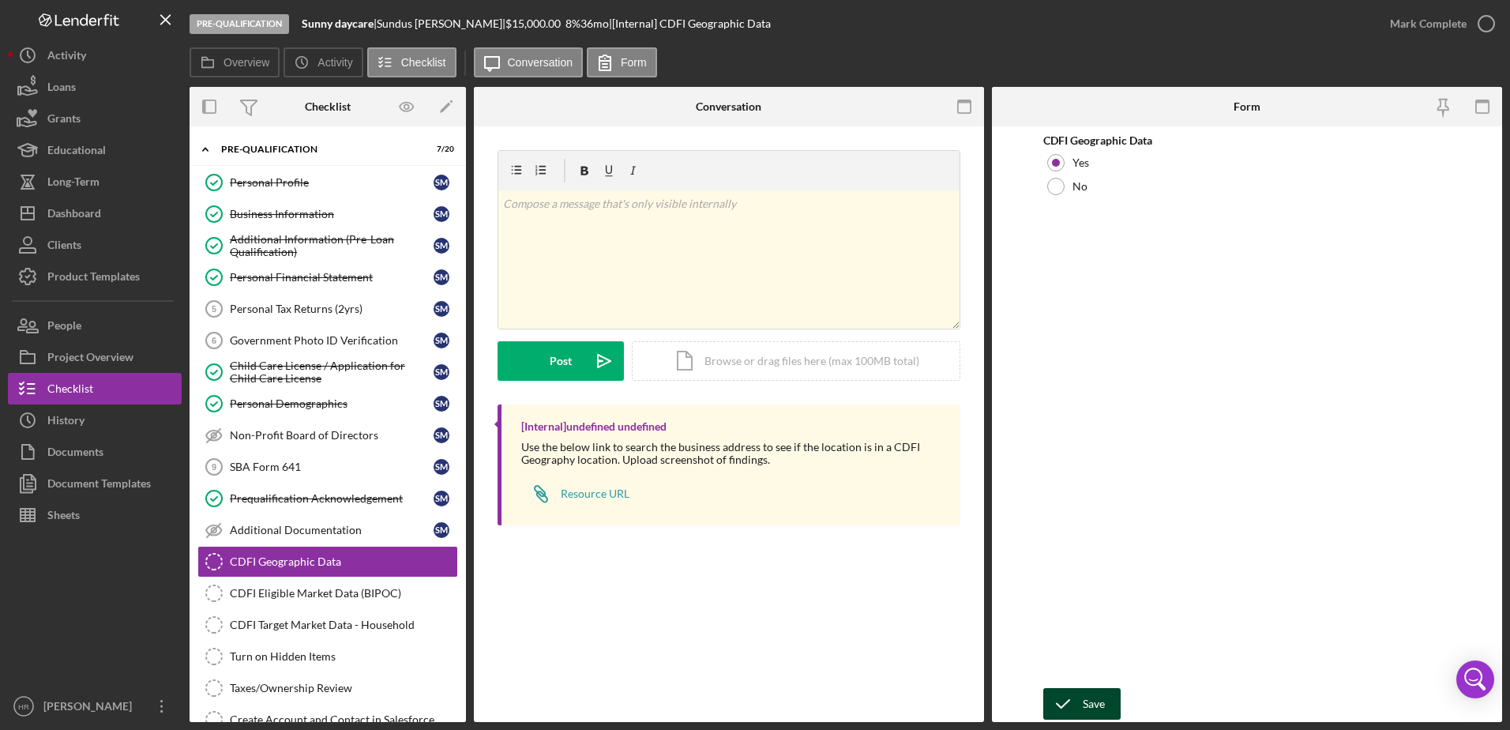
click at [1092, 702] on div "Save" at bounding box center [1094, 704] width 22 height 32
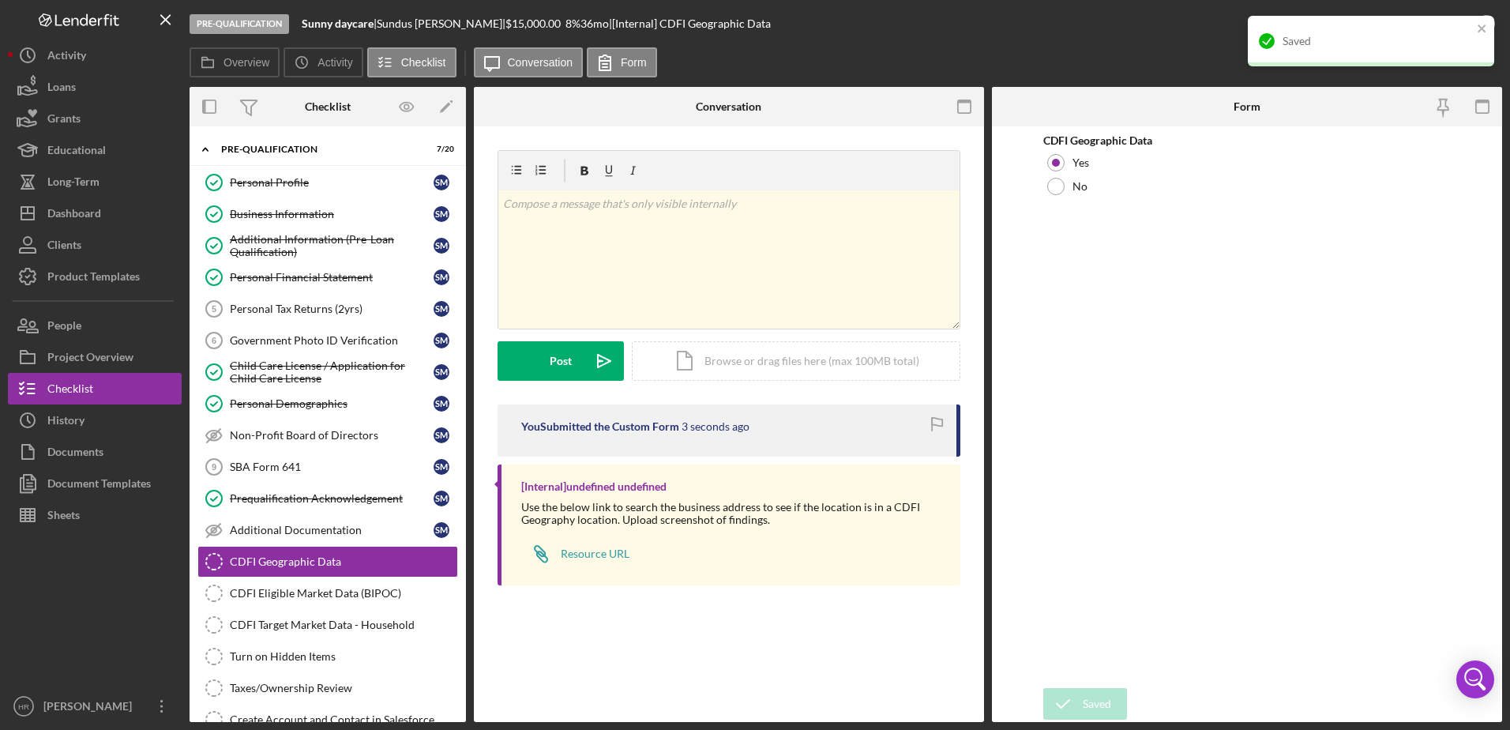
click at [1476, 28] on div "Saved" at bounding box center [1371, 41] width 246 height 51
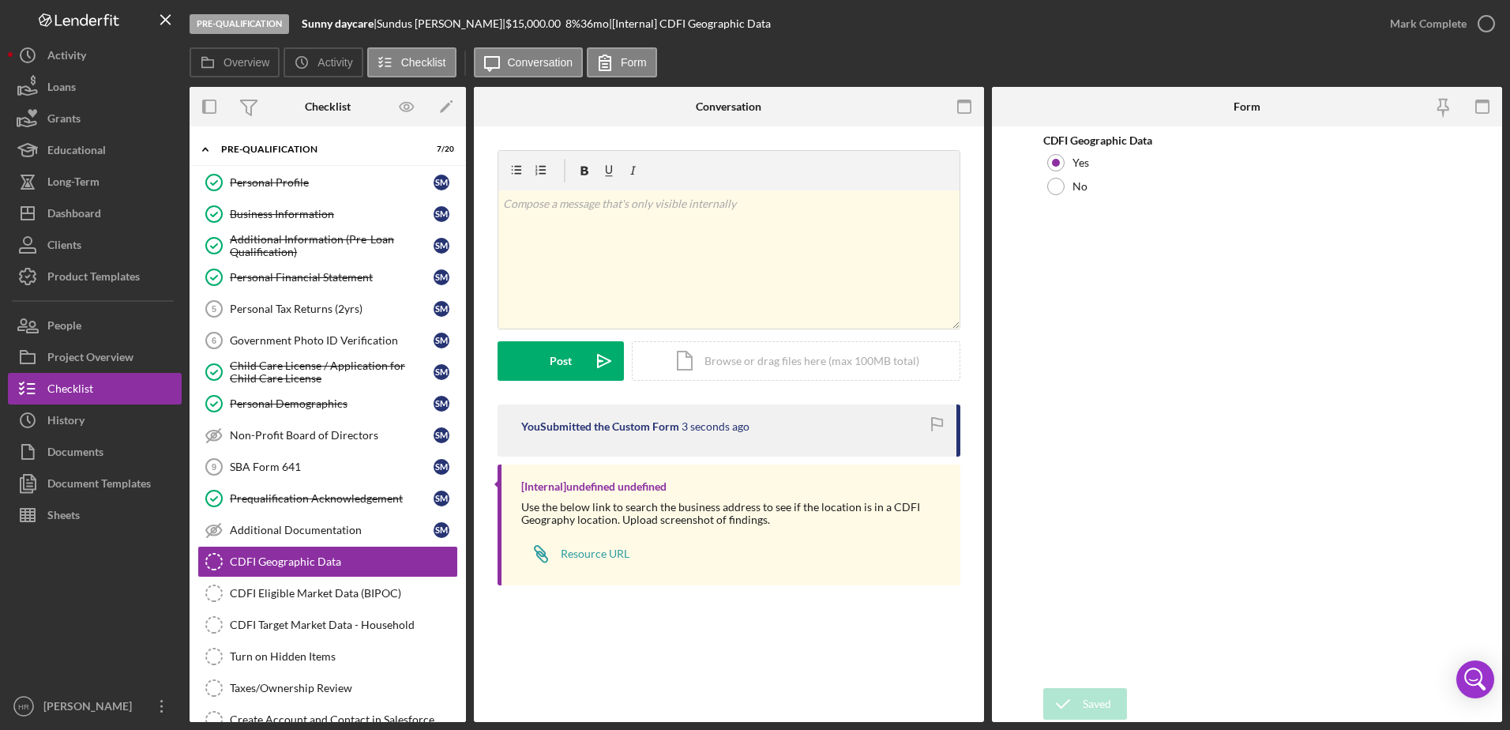
click at [1481, 27] on div "Pre-Qualification Sunny daycare | [PERSON_NAME] | $15,000.00 8 % 36 mo | [Inter…" at bounding box center [755, 365] width 1510 height 730
click at [0, 0] on icon "button" at bounding box center [0, 0] width 0 height 0
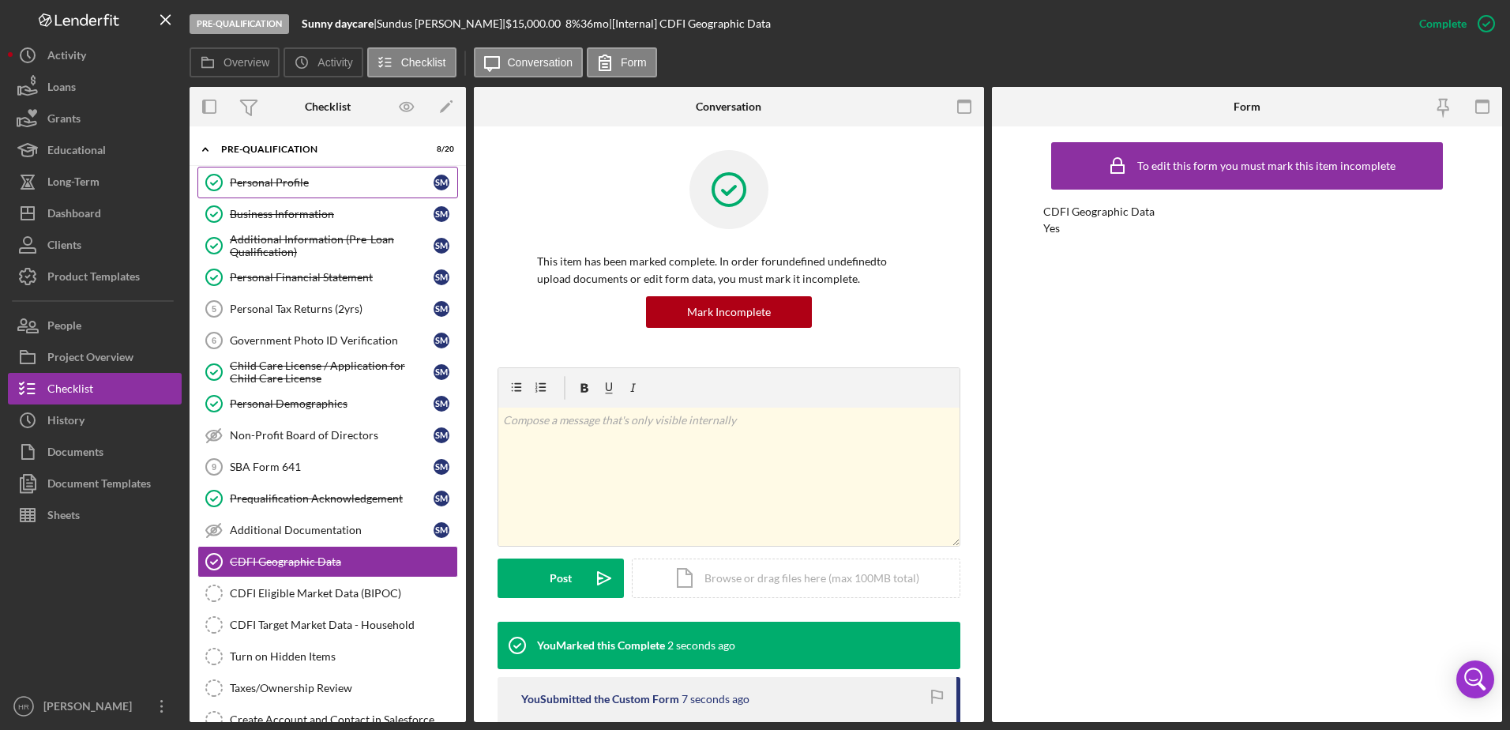
click at [265, 194] on link "Personal Profile Personal Profile S M" at bounding box center [327, 183] width 261 height 32
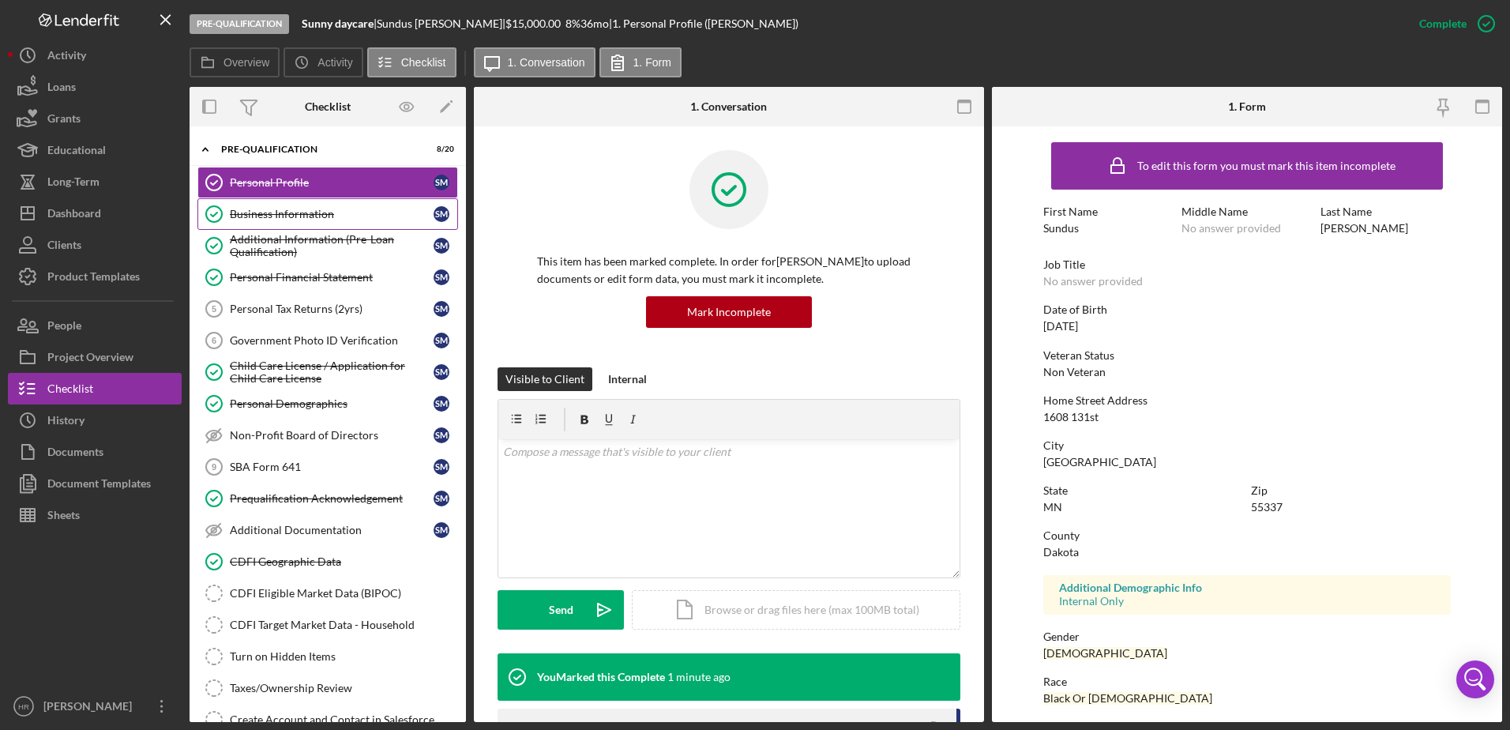
click at [257, 208] on div "Business Information" at bounding box center [332, 214] width 204 height 13
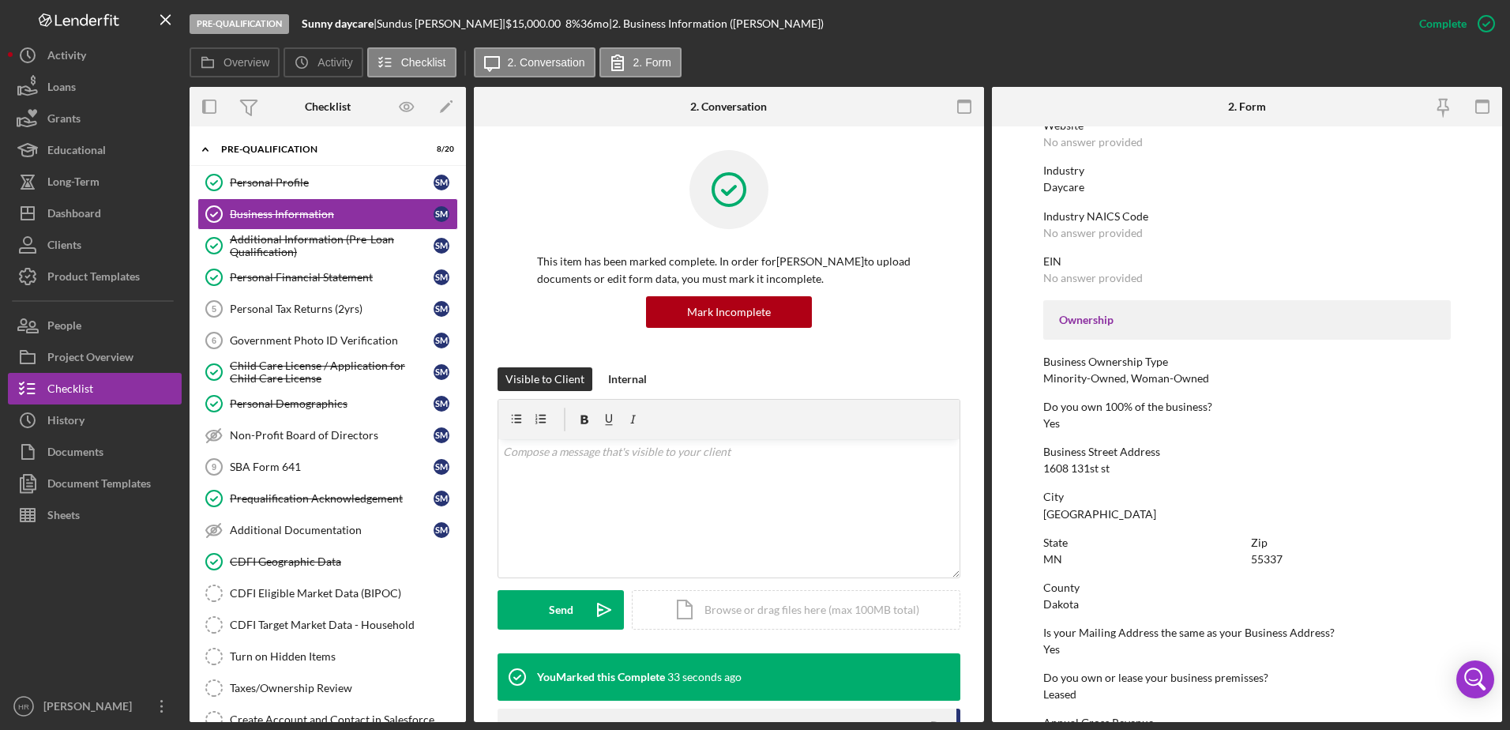
scroll to position [395, 0]
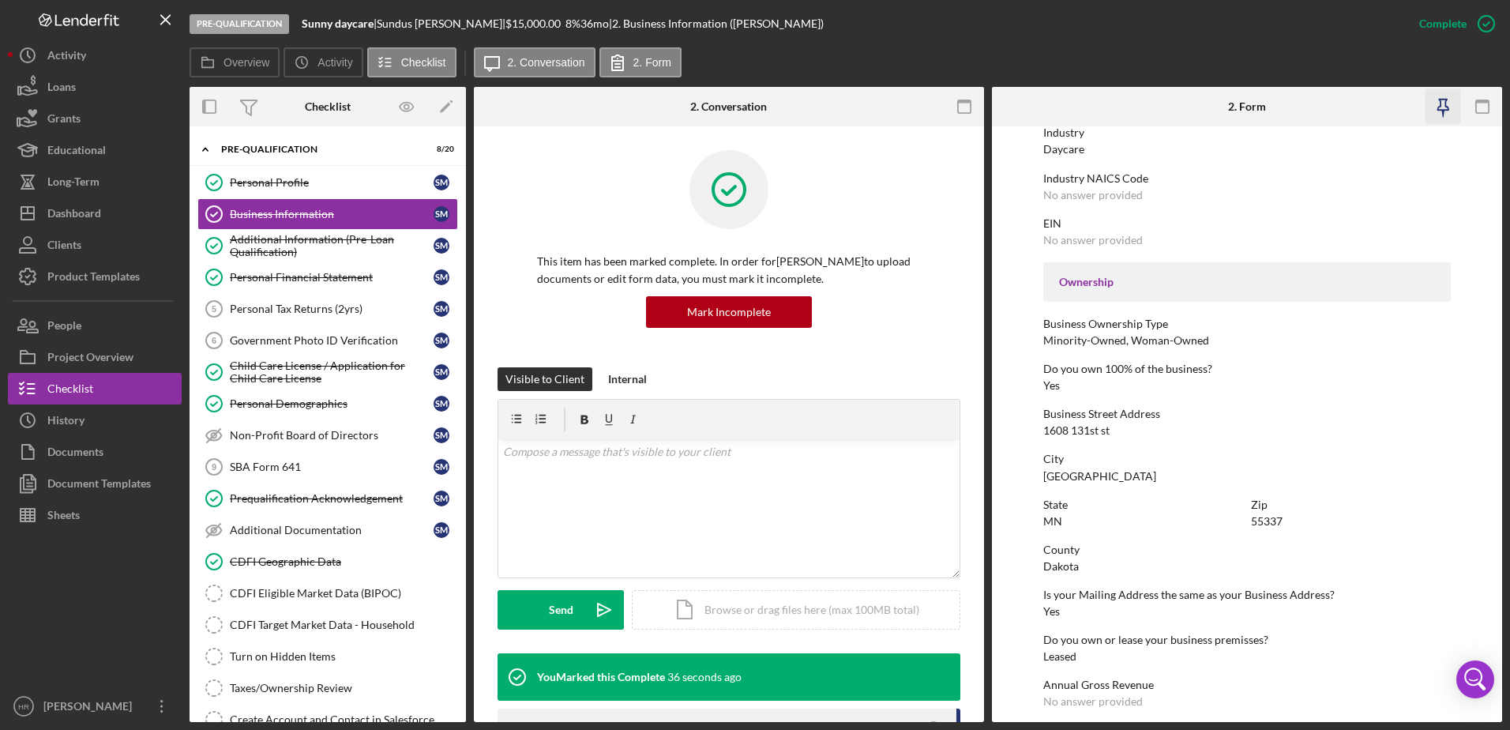
click at [1447, 100] on icon "button" at bounding box center [1442, 105] width 11 height 11
click at [336, 597] on div "CDFI Eligible Market Data (BIPOC)" at bounding box center [343, 593] width 227 height 13
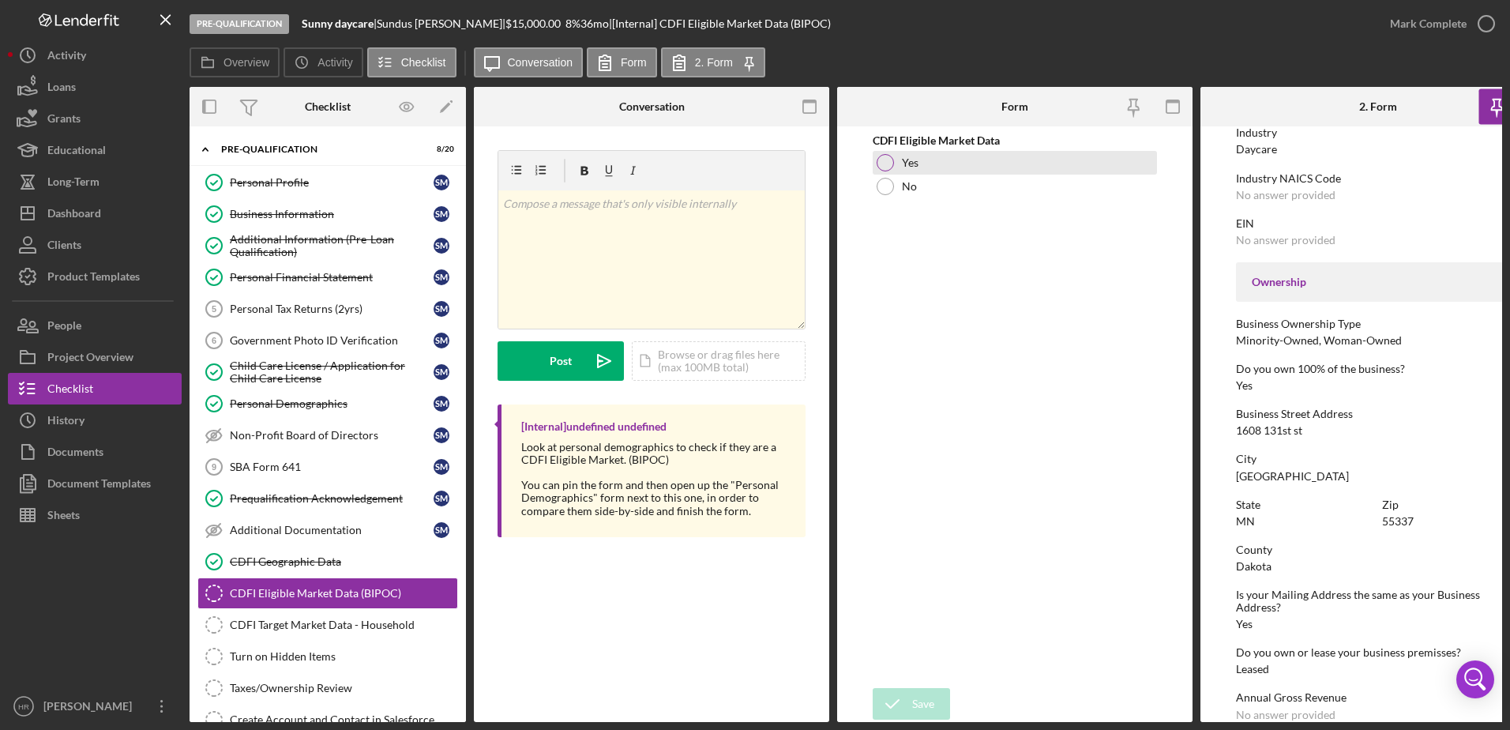
click at [884, 160] on div at bounding box center [885, 162] width 17 height 17
click at [938, 688] on button "Save" at bounding box center [911, 704] width 77 height 32
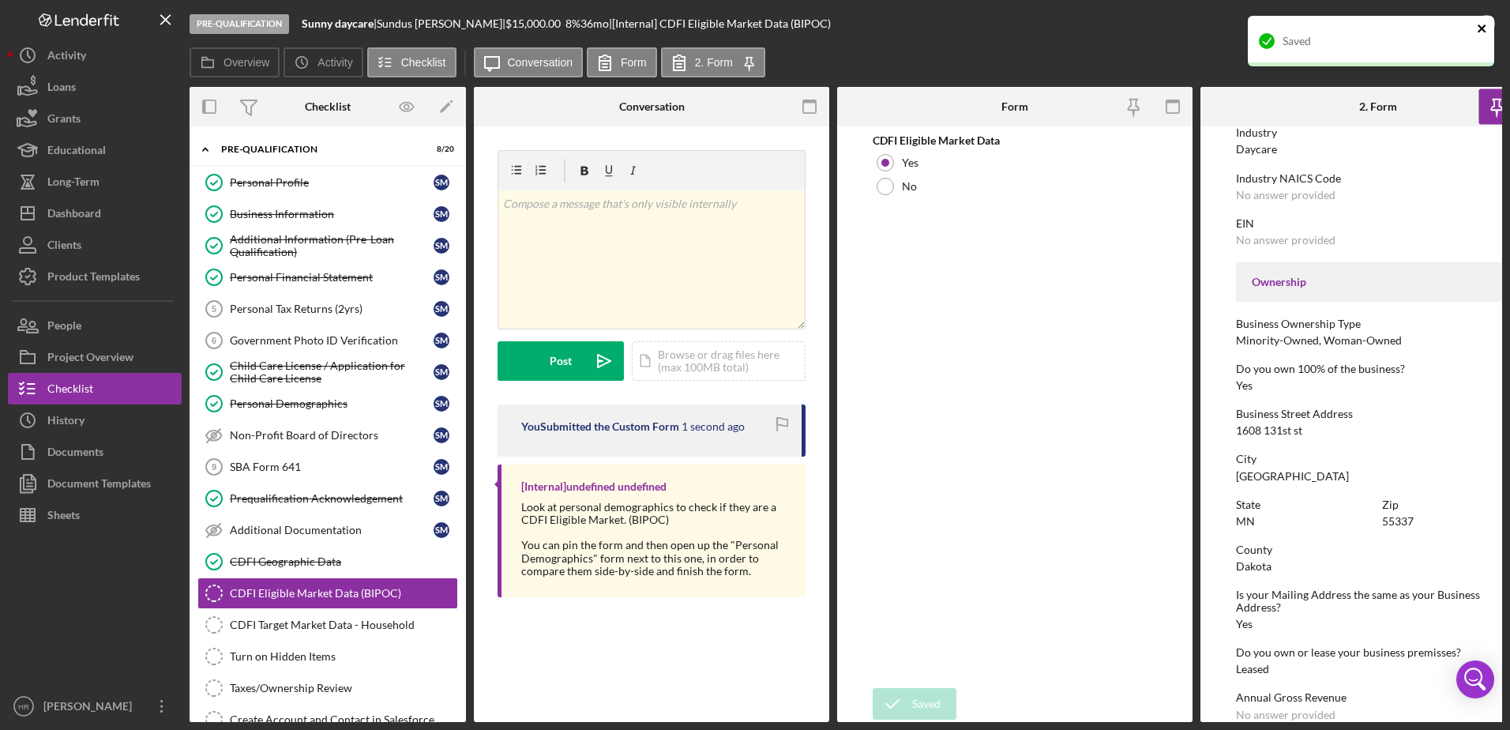
click at [1485, 25] on icon "close" at bounding box center [1482, 28] width 11 height 13
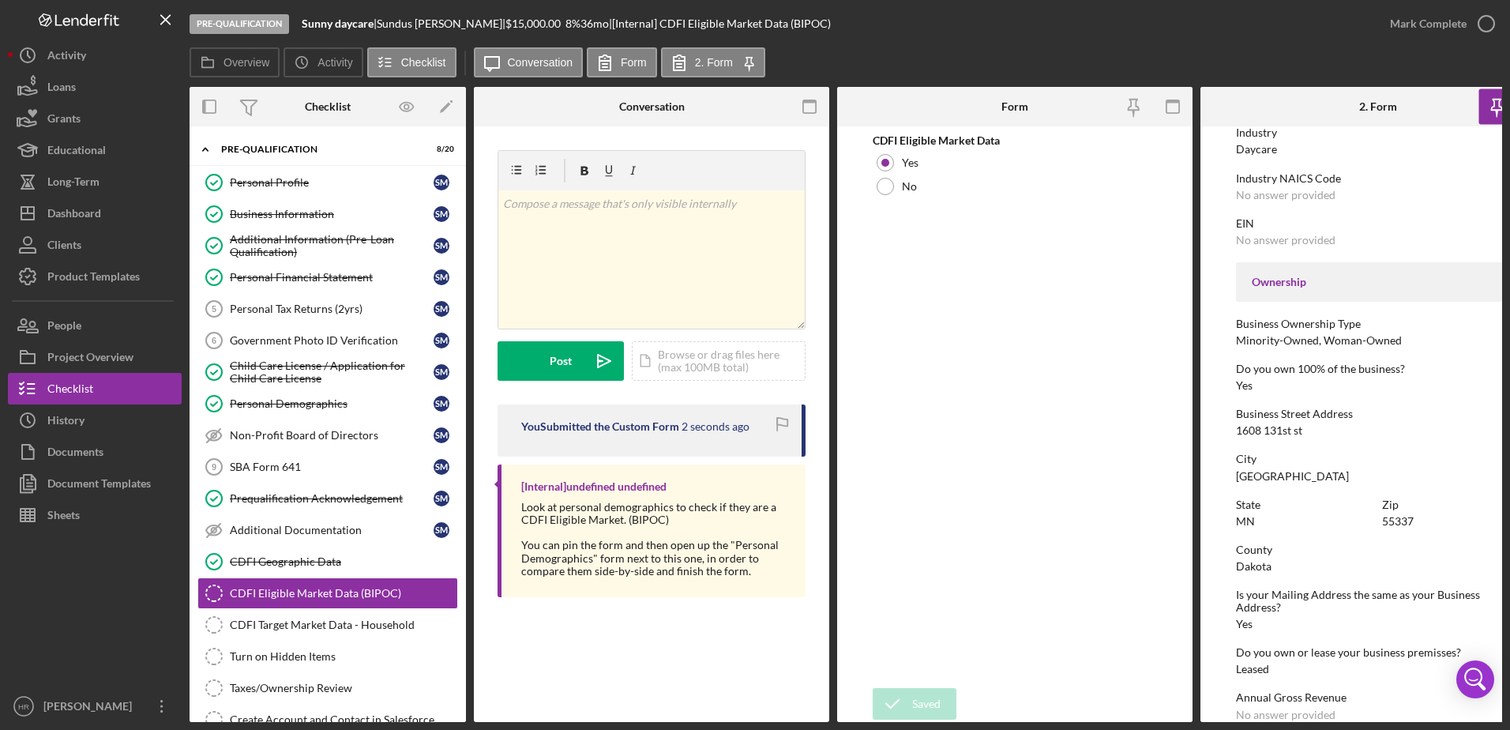
click at [0, 0] on icon "button" at bounding box center [0, 0] width 0 height 0
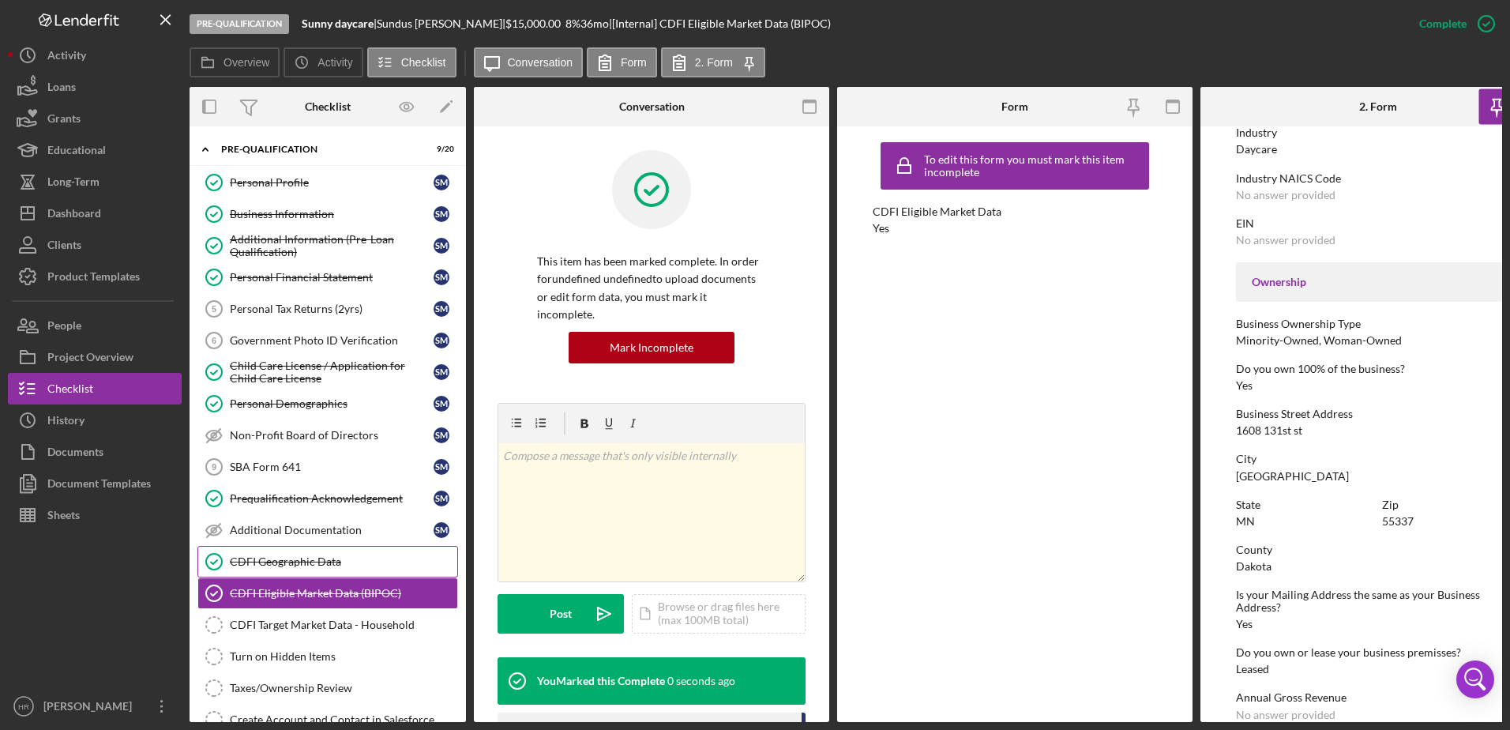
click at [295, 561] on div "CDFI Geographic Data" at bounding box center [343, 561] width 227 height 13
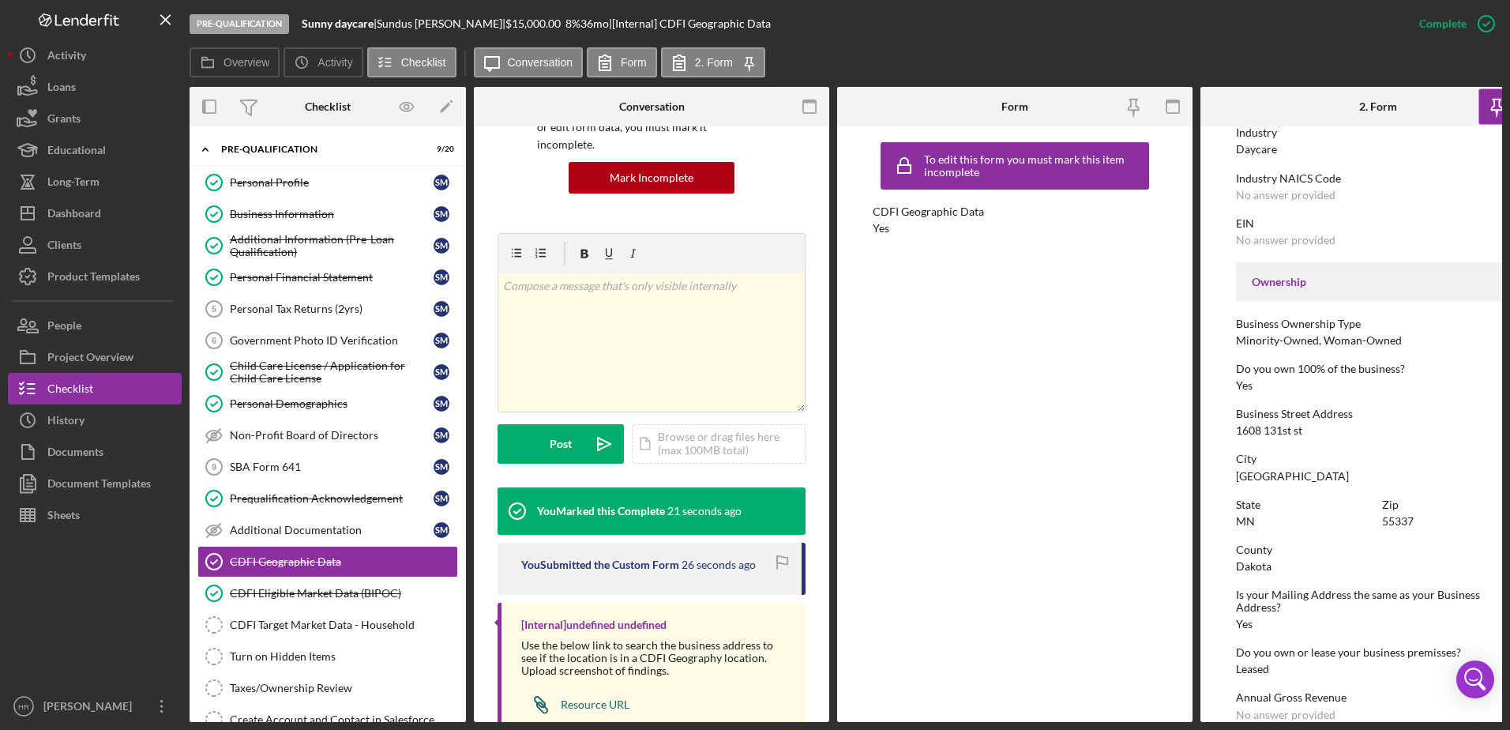
scroll to position [203, 0]
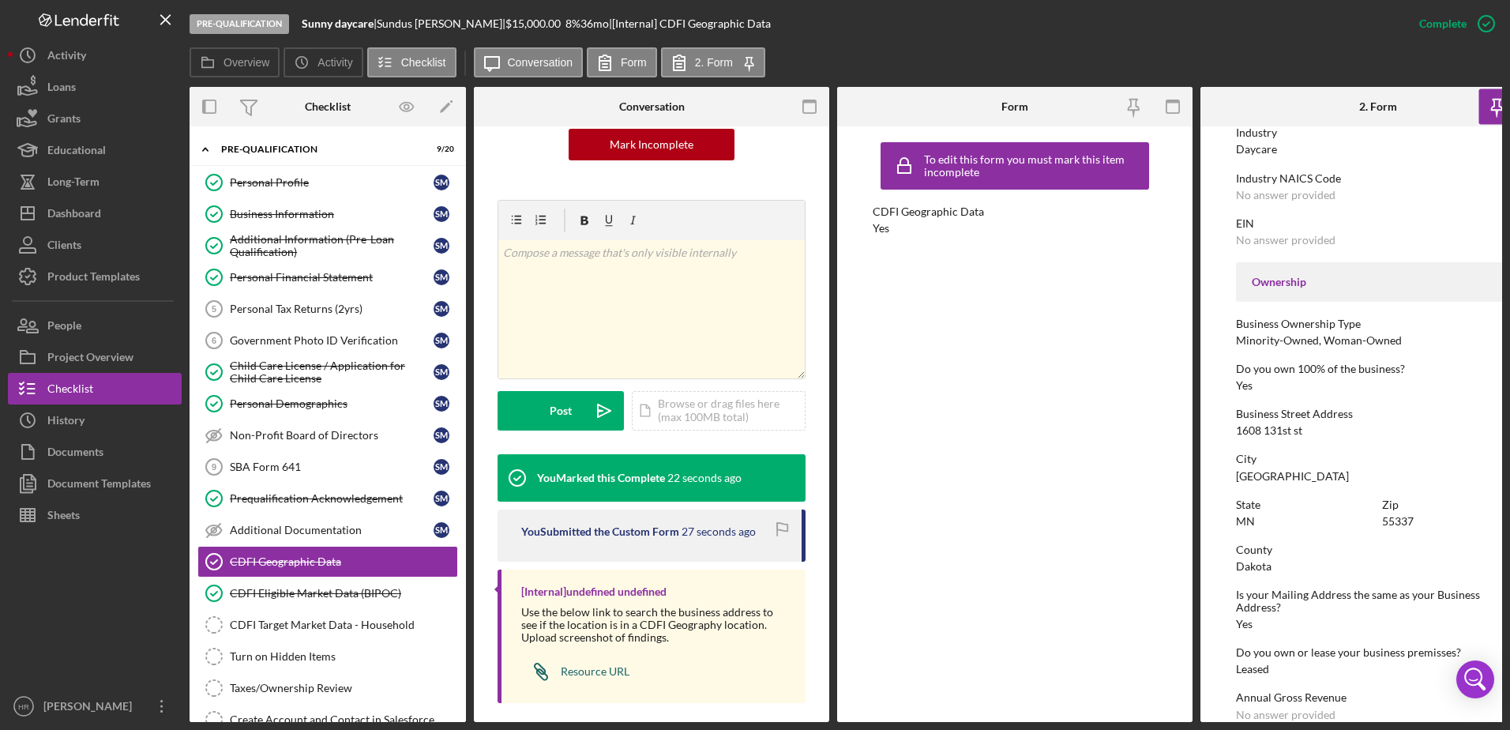
click at [601, 665] on div "Resource URL" at bounding box center [595, 671] width 69 height 13
drag, startPoint x: 1238, startPoint y: 431, endPoint x: 1301, endPoint y: 436, distance: 63.4
click at [1301, 436] on div "1608 131st st" at bounding box center [1269, 430] width 66 height 13
copy div "1608 131st st"
click at [732, 400] on div "Icon/Document Browse or drag files here (max 100MB total) Tap to choose files o…" at bounding box center [719, 410] width 174 height 39
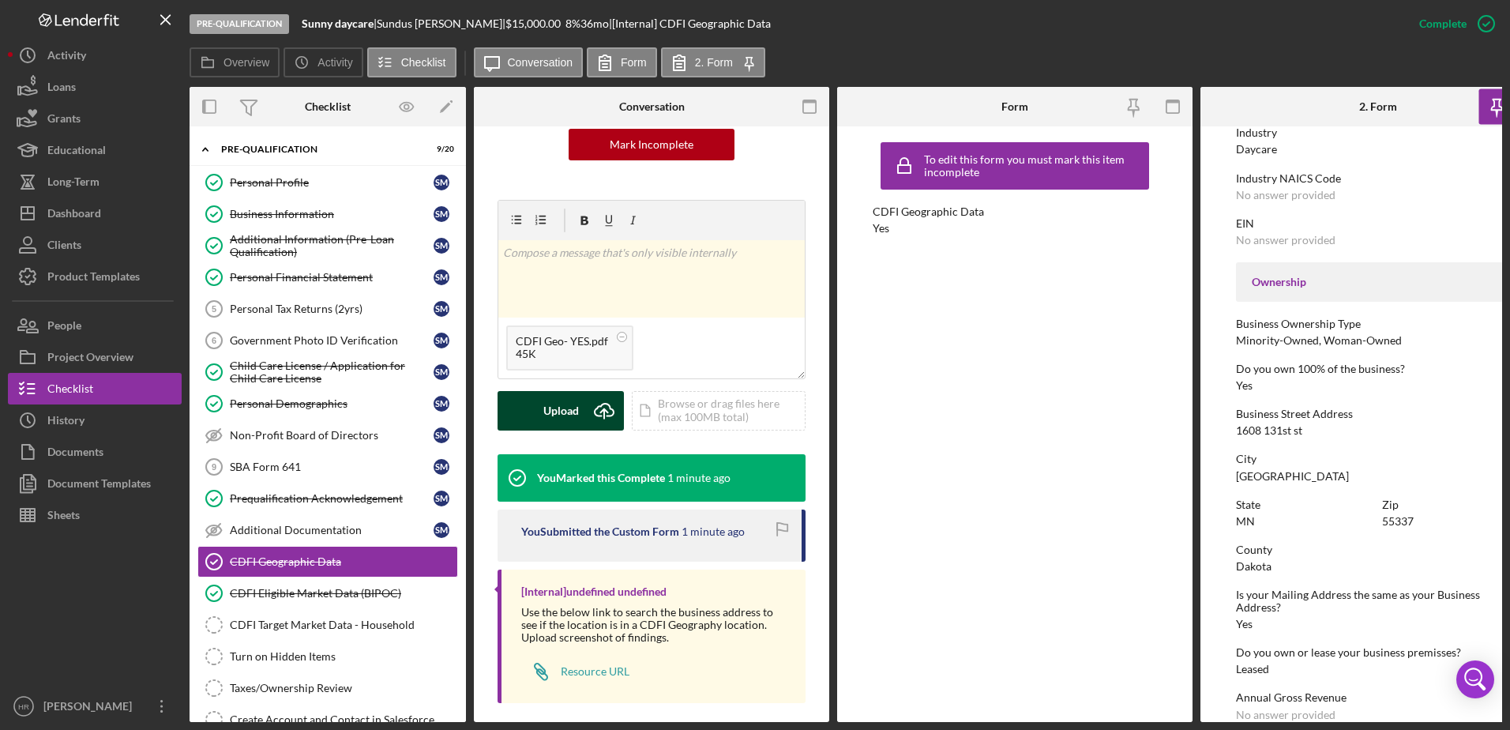
click at [558, 391] on div "Upload" at bounding box center [561, 410] width 36 height 39
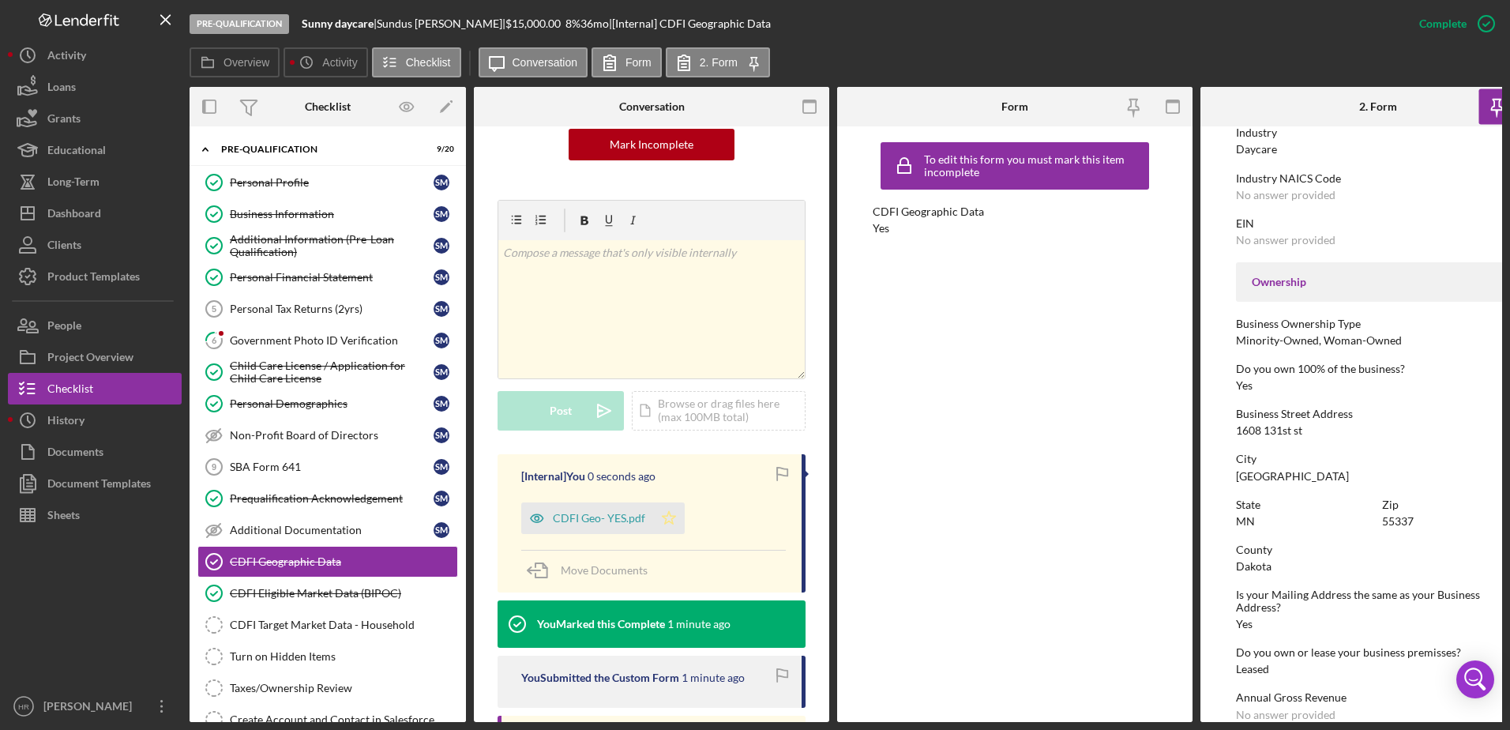
click at [663, 511] on polygon "button" at bounding box center [669, 517] width 13 height 13
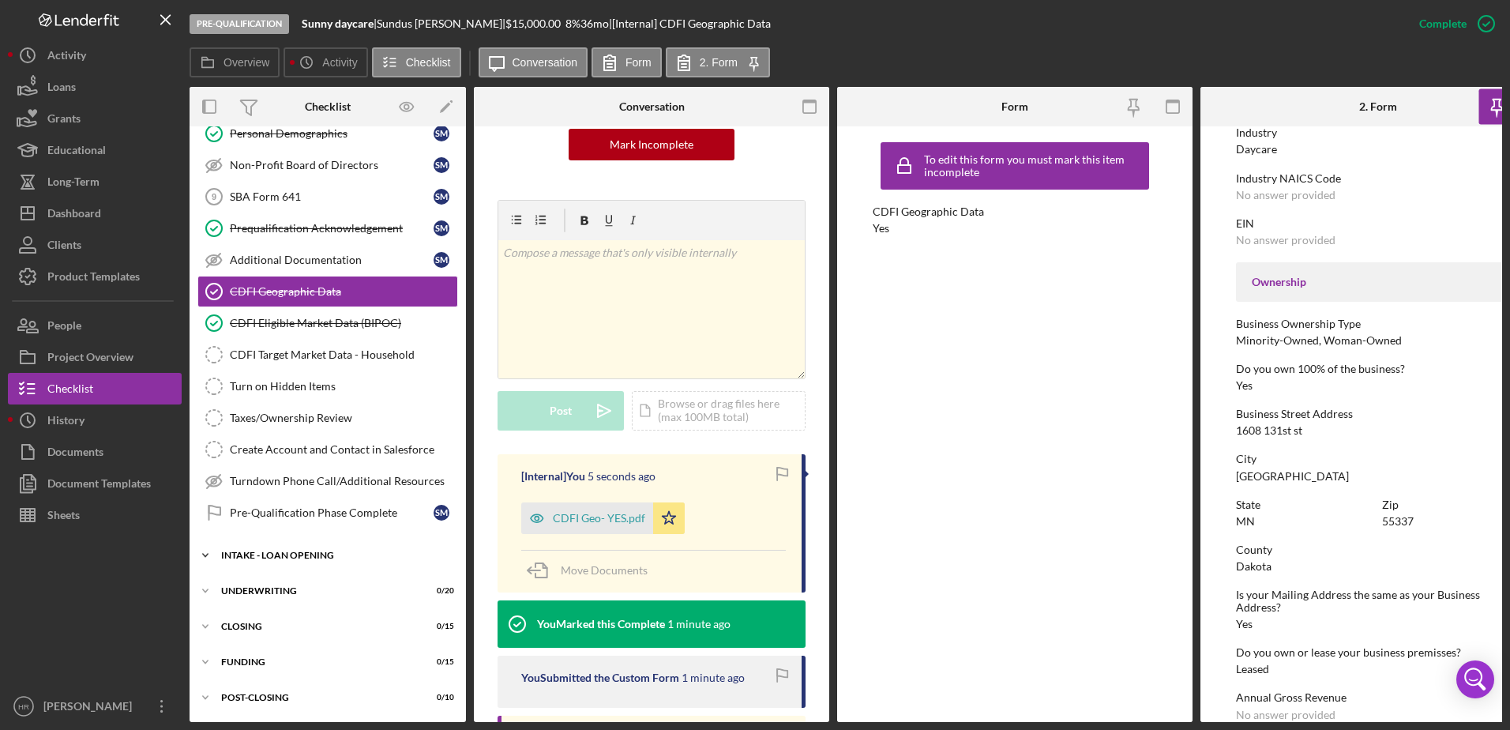
click at [287, 554] on div "INTAKE - LOAN OPENING" at bounding box center [333, 554] width 225 height 9
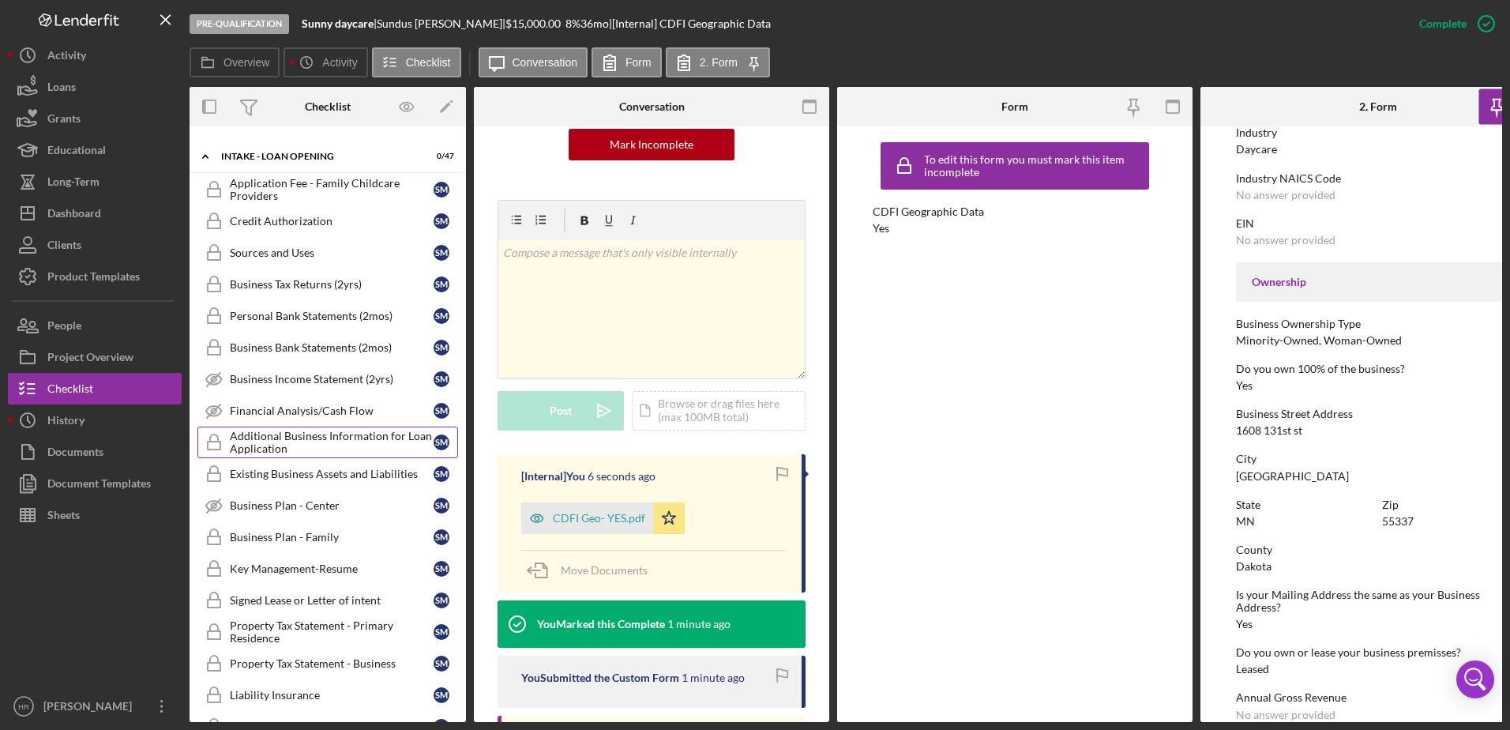
scroll to position [670, 0]
click at [273, 411] on div "Financial Analysis/Cash Flow" at bounding box center [332, 410] width 204 height 13
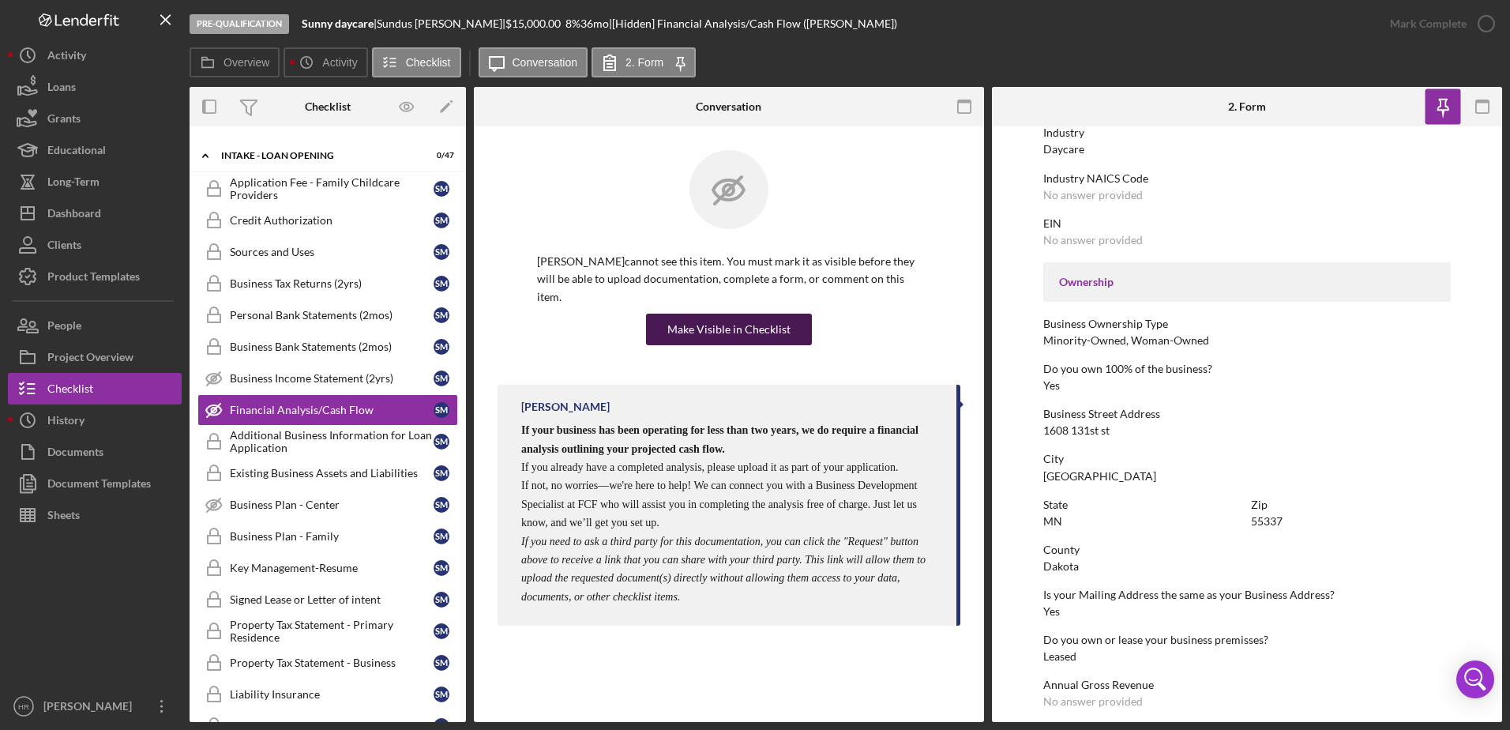
click at [728, 314] on div "Make Visible in Checklist" at bounding box center [728, 330] width 123 height 32
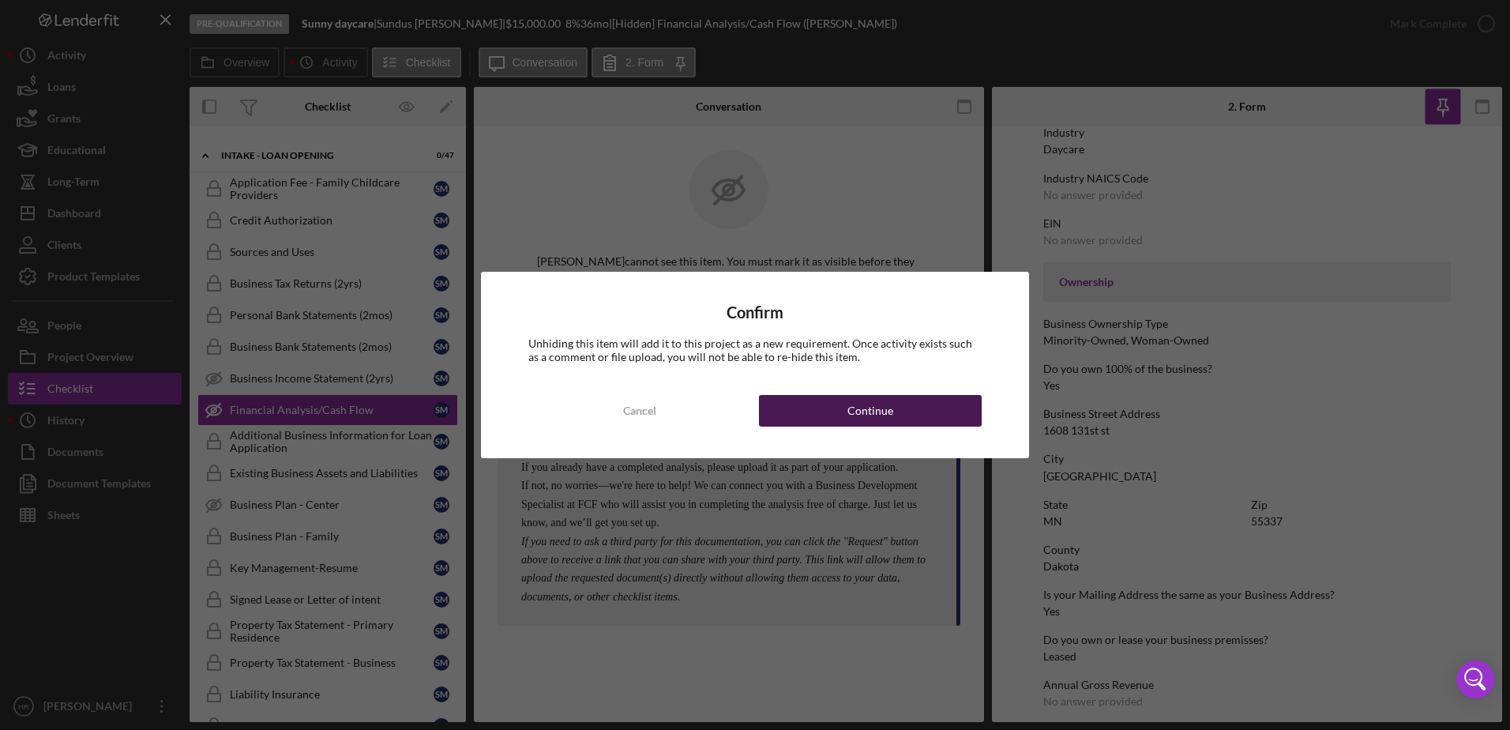
click at [866, 396] on div "Continue" at bounding box center [870, 411] width 46 height 32
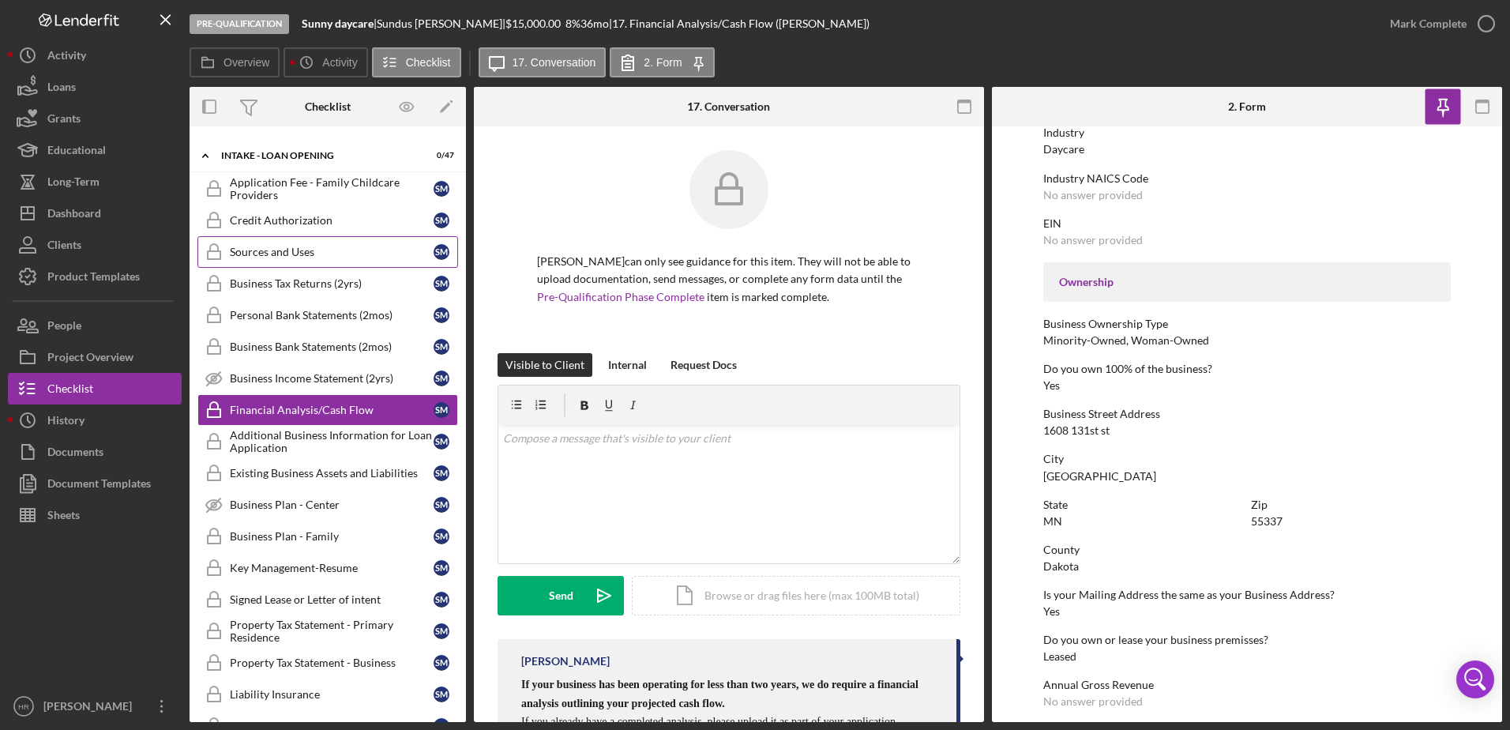
scroll to position [591, 0]
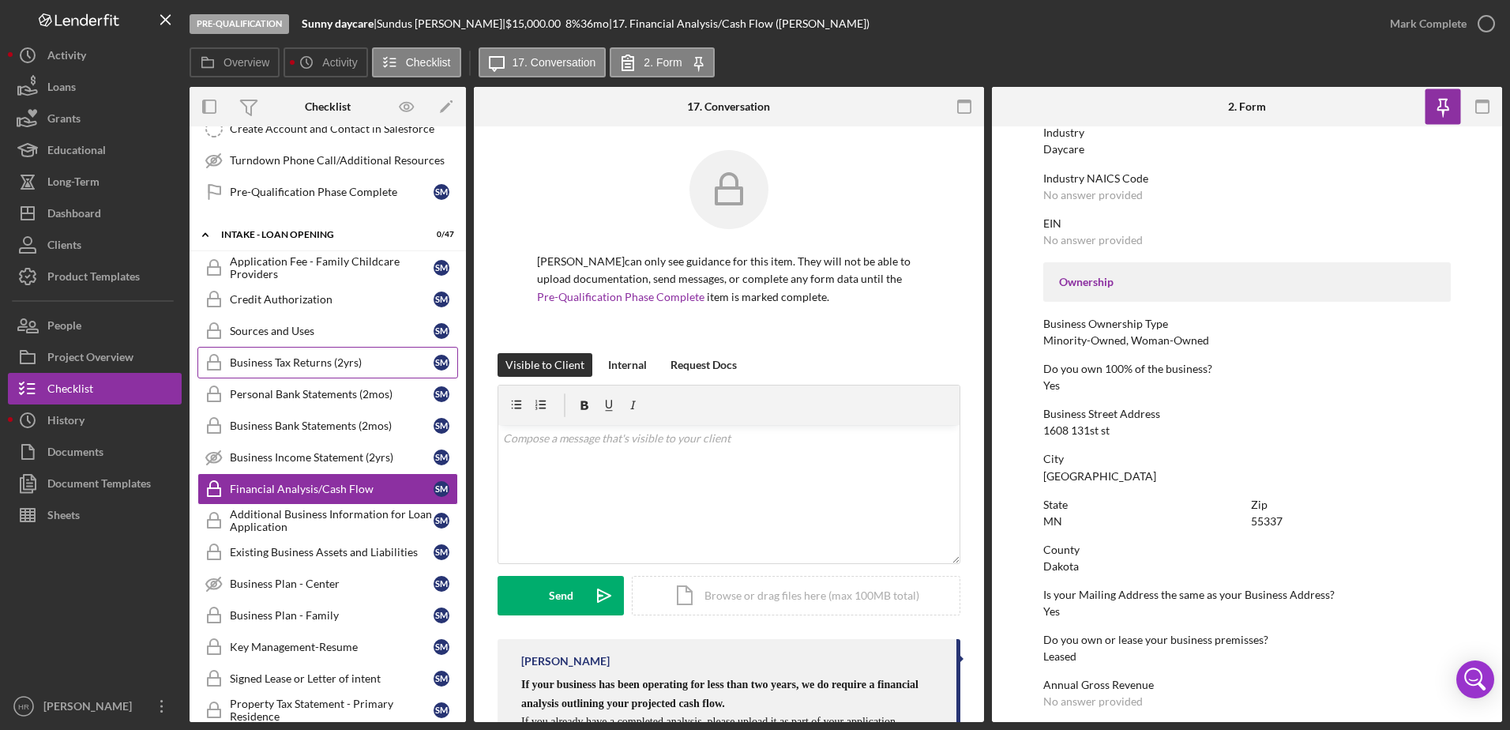
click at [338, 368] on div "Business Tax Returns (2yrs)" at bounding box center [332, 362] width 204 height 13
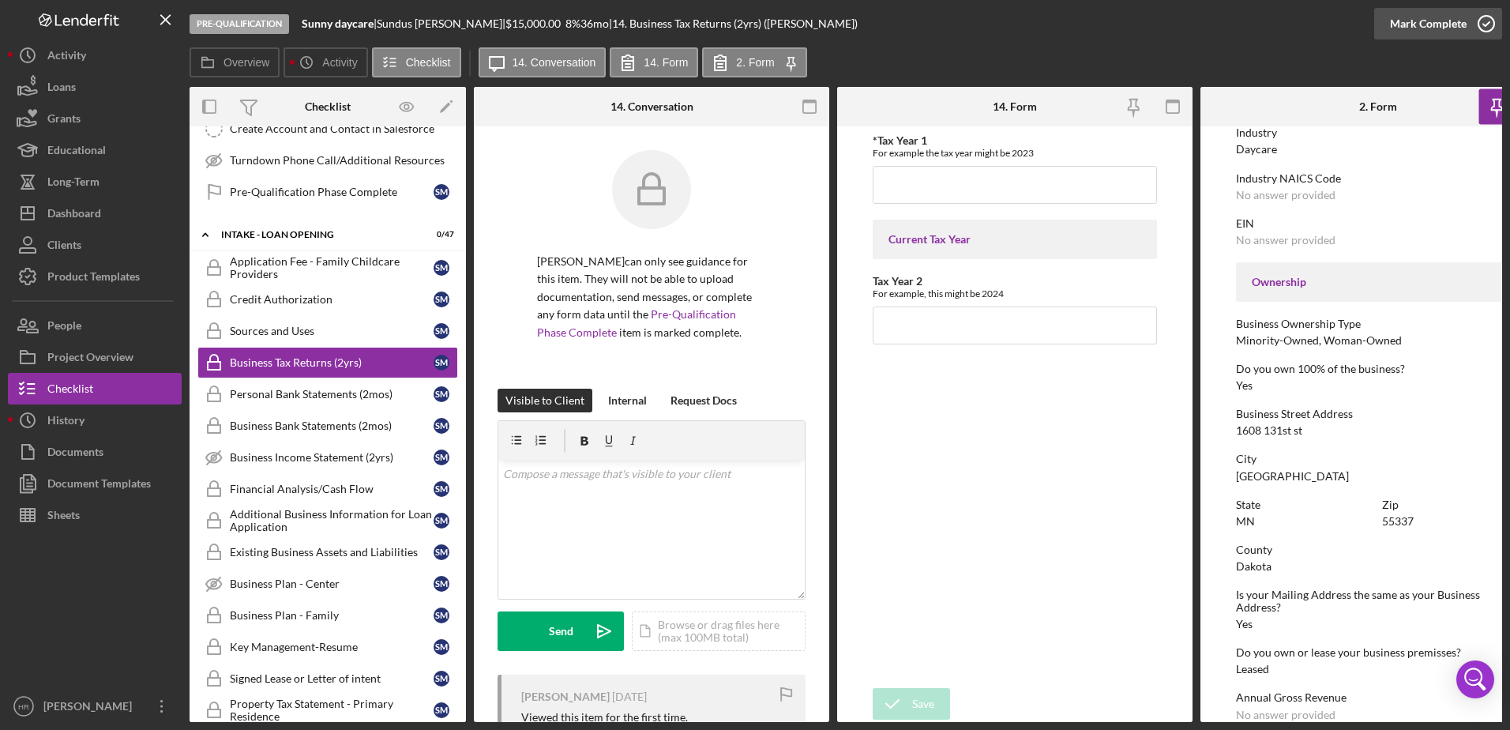
click at [1481, 18] on icon "button" at bounding box center [1485, 23] width 39 height 39
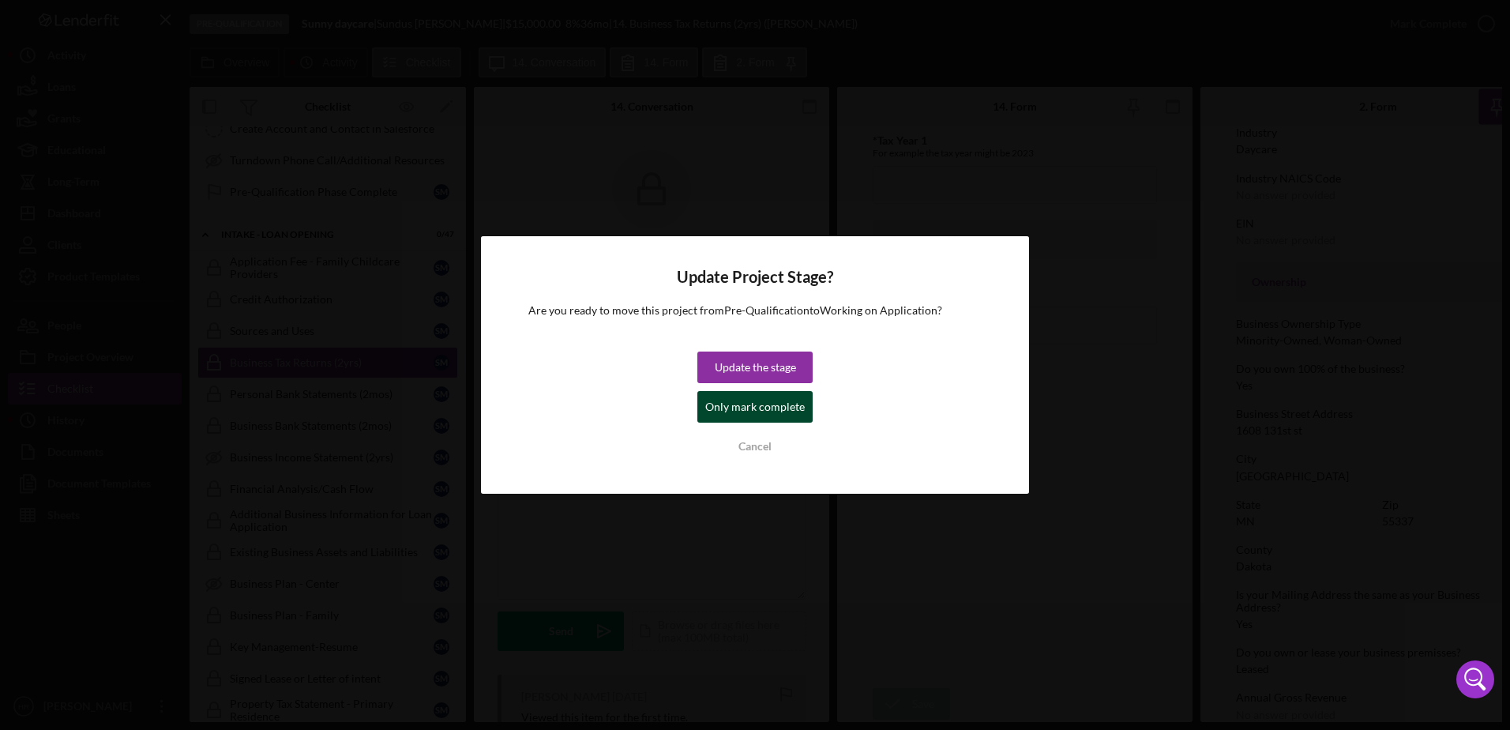
click at [737, 407] on div "Only mark complete" at bounding box center [755, 407] width 100 height 32
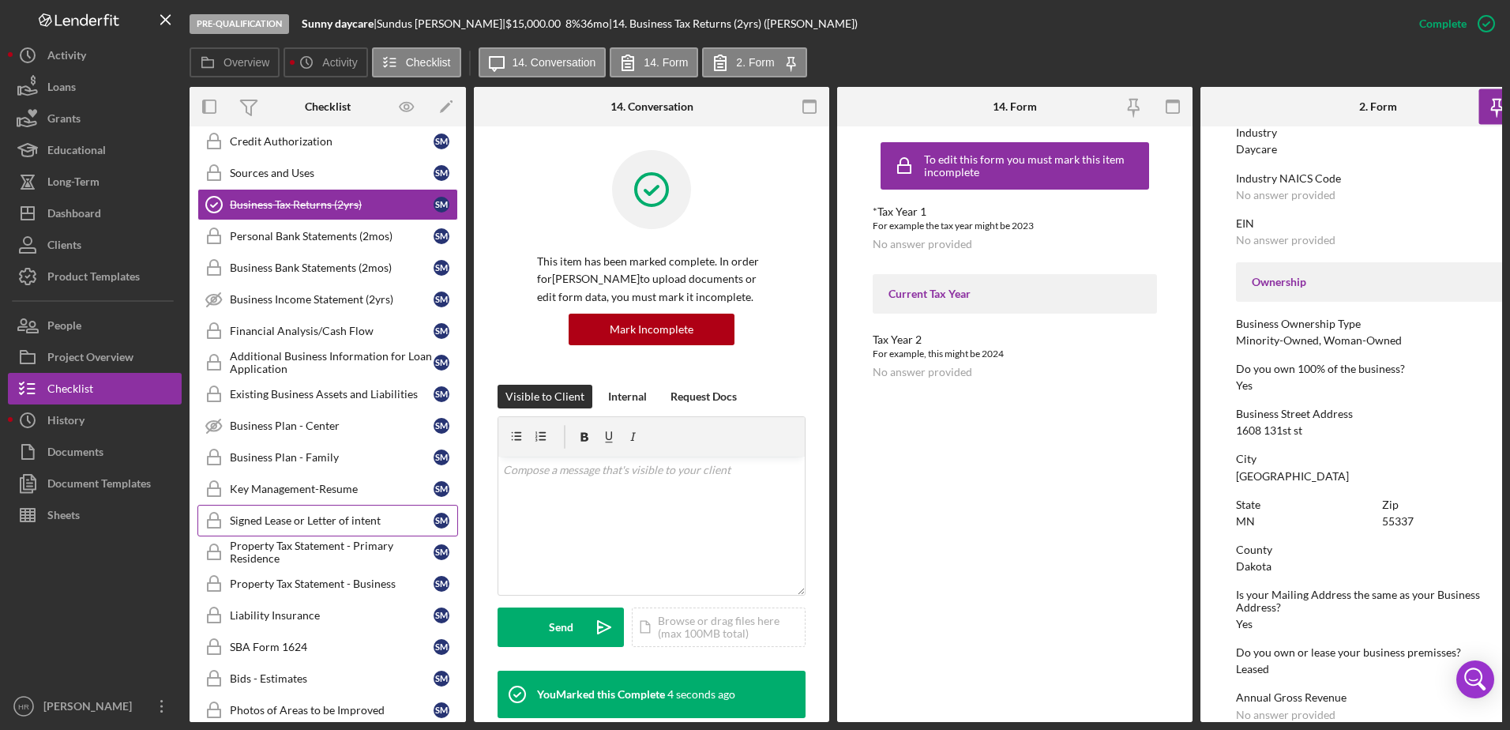
scroll to position [828, 0]
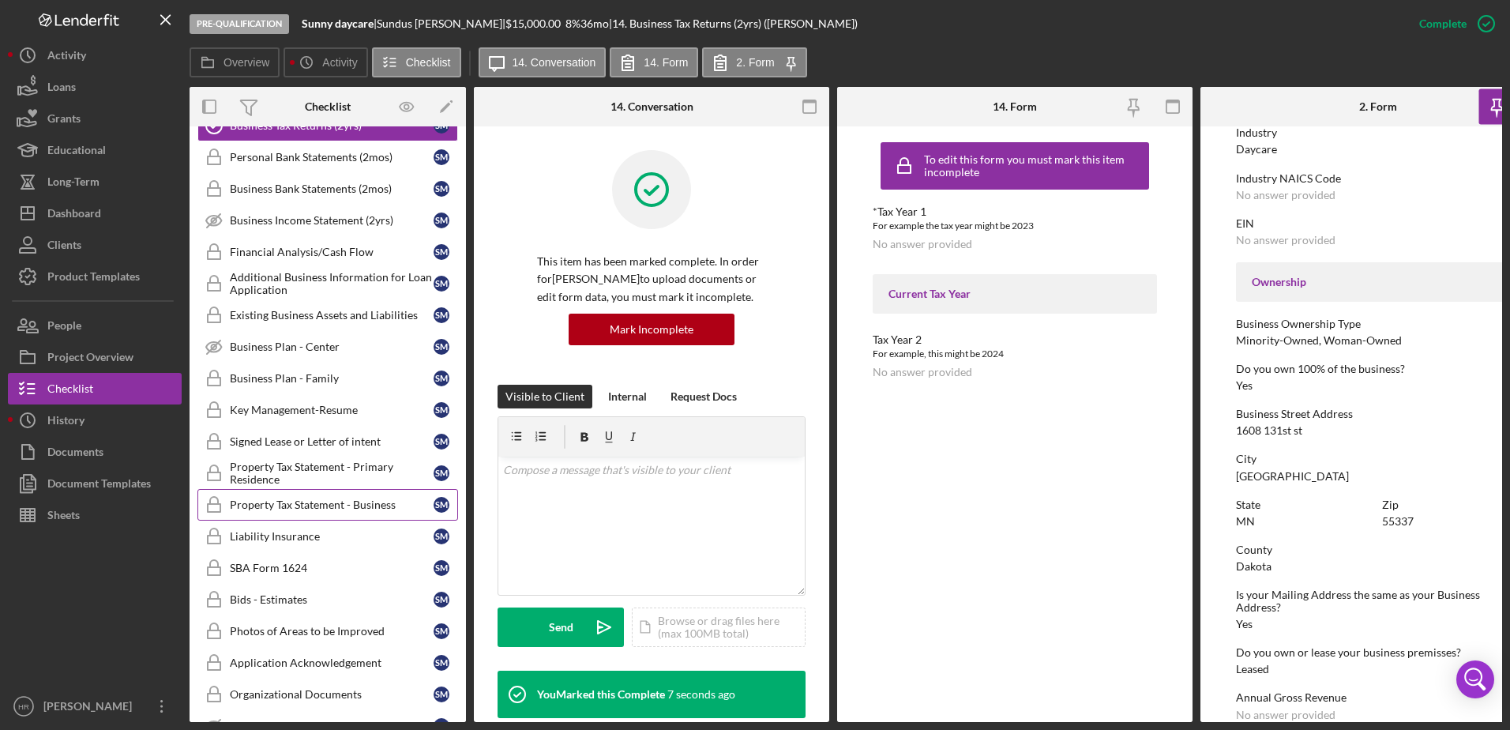
click at [302, 501] on div "Property Tax Statement - Business" at bounding box center [332, 504] width 204 height 13
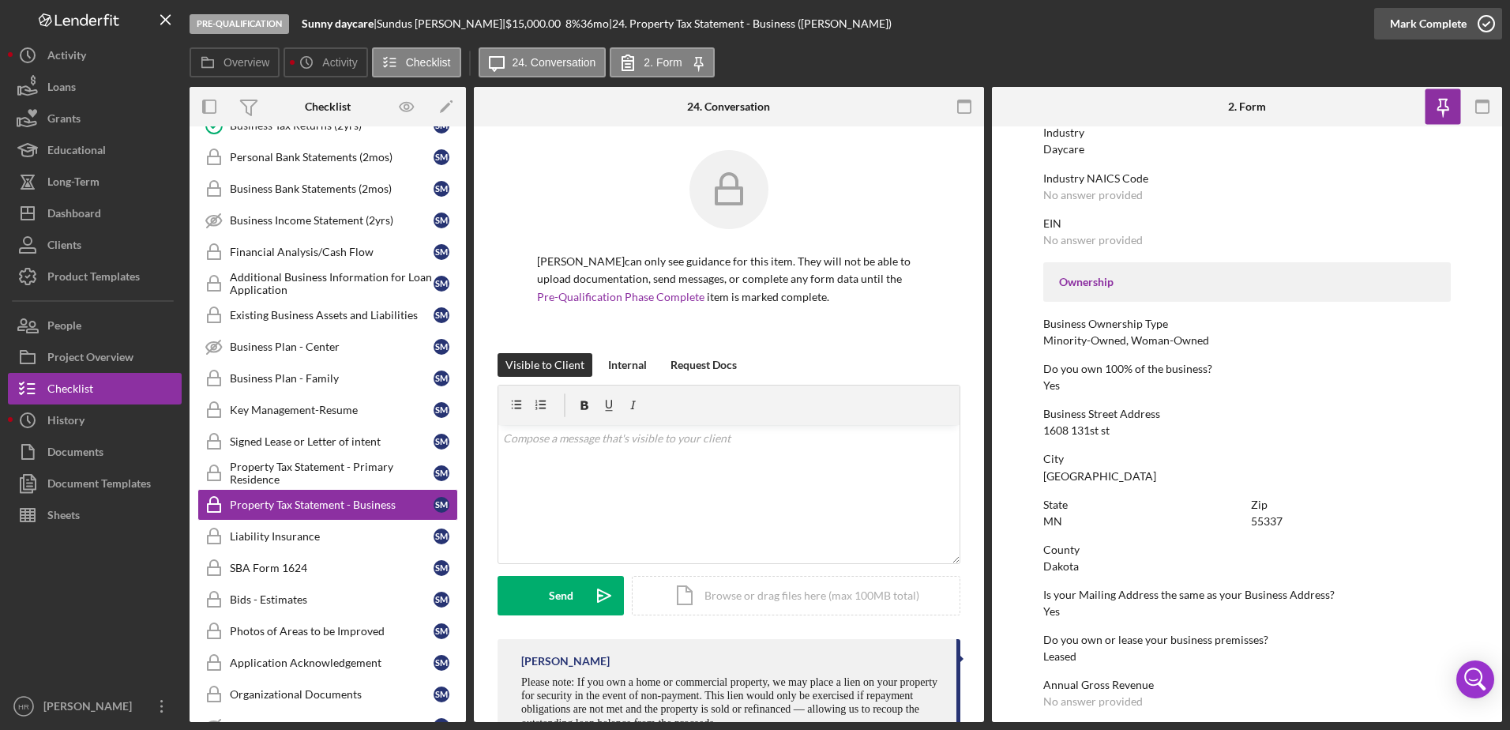
click at [1489, 21] on icon "button" at bounding box center [1485, 23] width 39 height 39
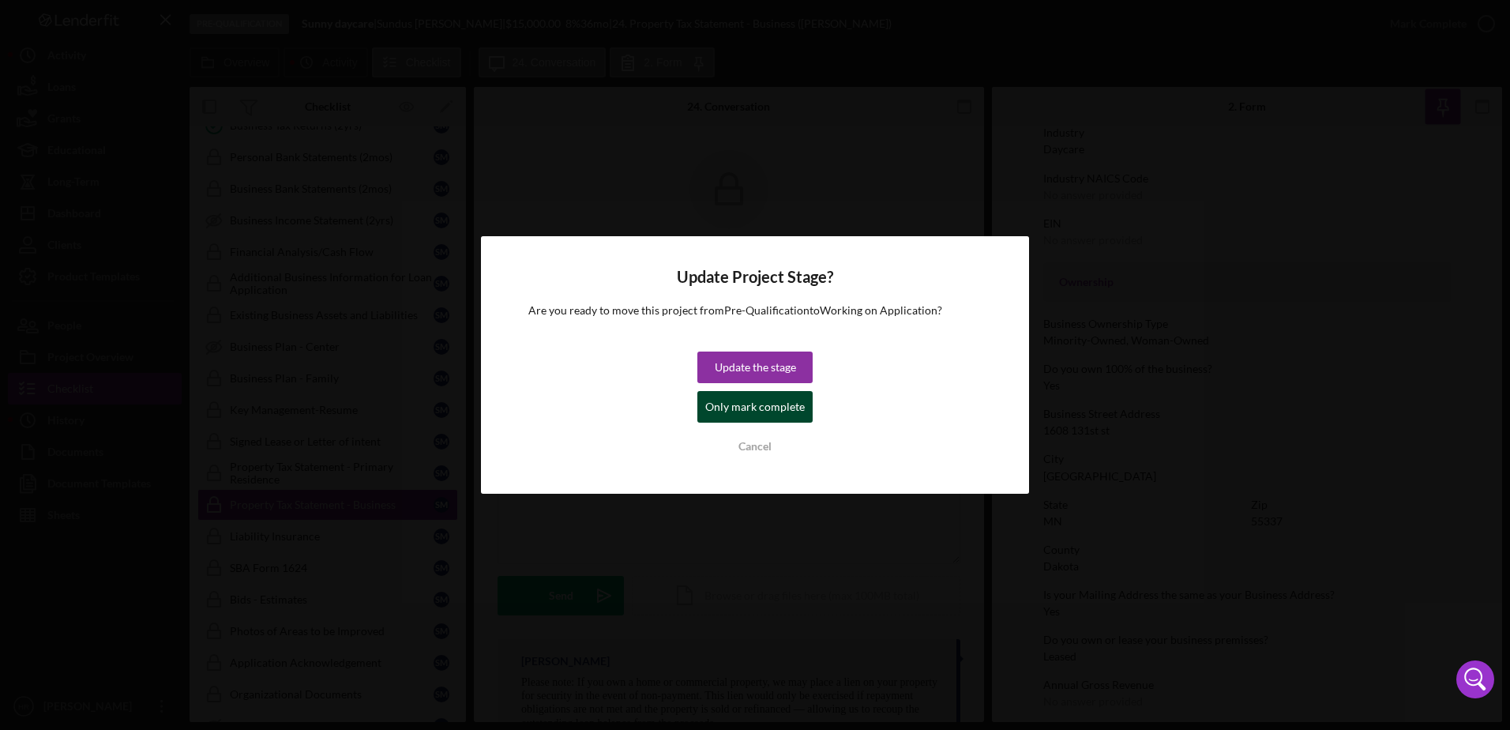
click at [757, 407] on div "Only mark complete" at bounding box center [755, 407] width 100 height 32
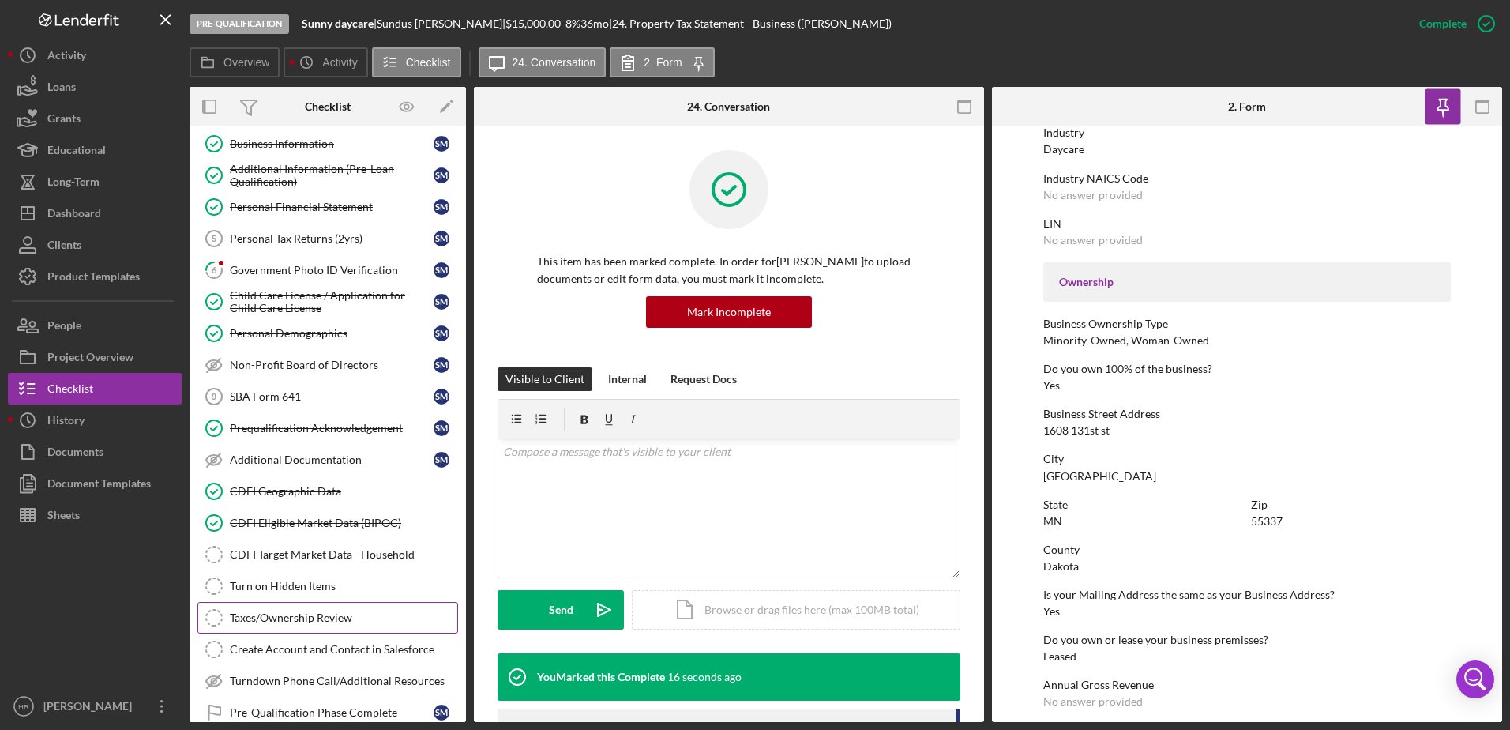
scroll to position [158, 0]
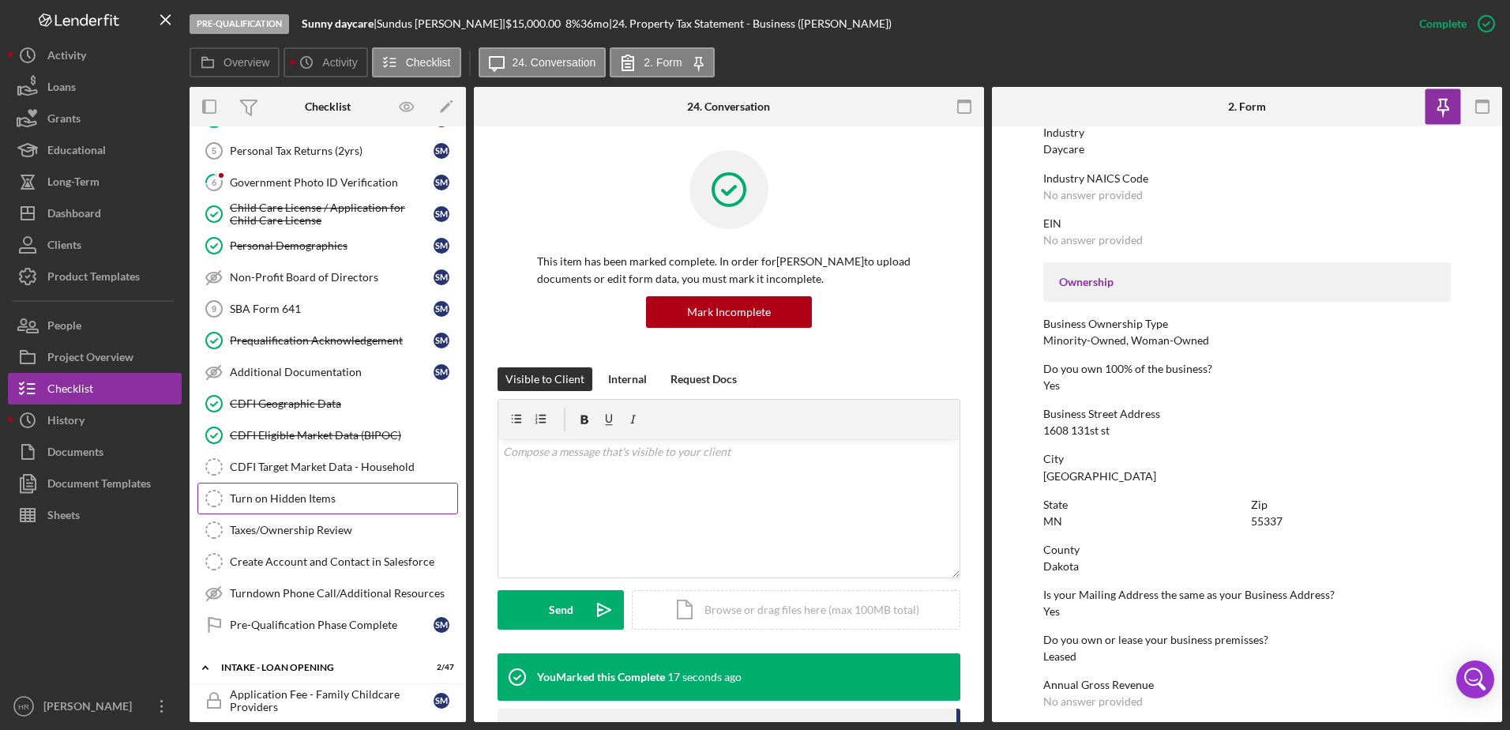
drag, startPoint x: 280, startPoint y: 500, endPoint x: 314, endPoint y: 507, distance: 35.5
click at [280, 500] on div "Turn on Hidden Items" at bounding box center [343, 498] width 227 height 13
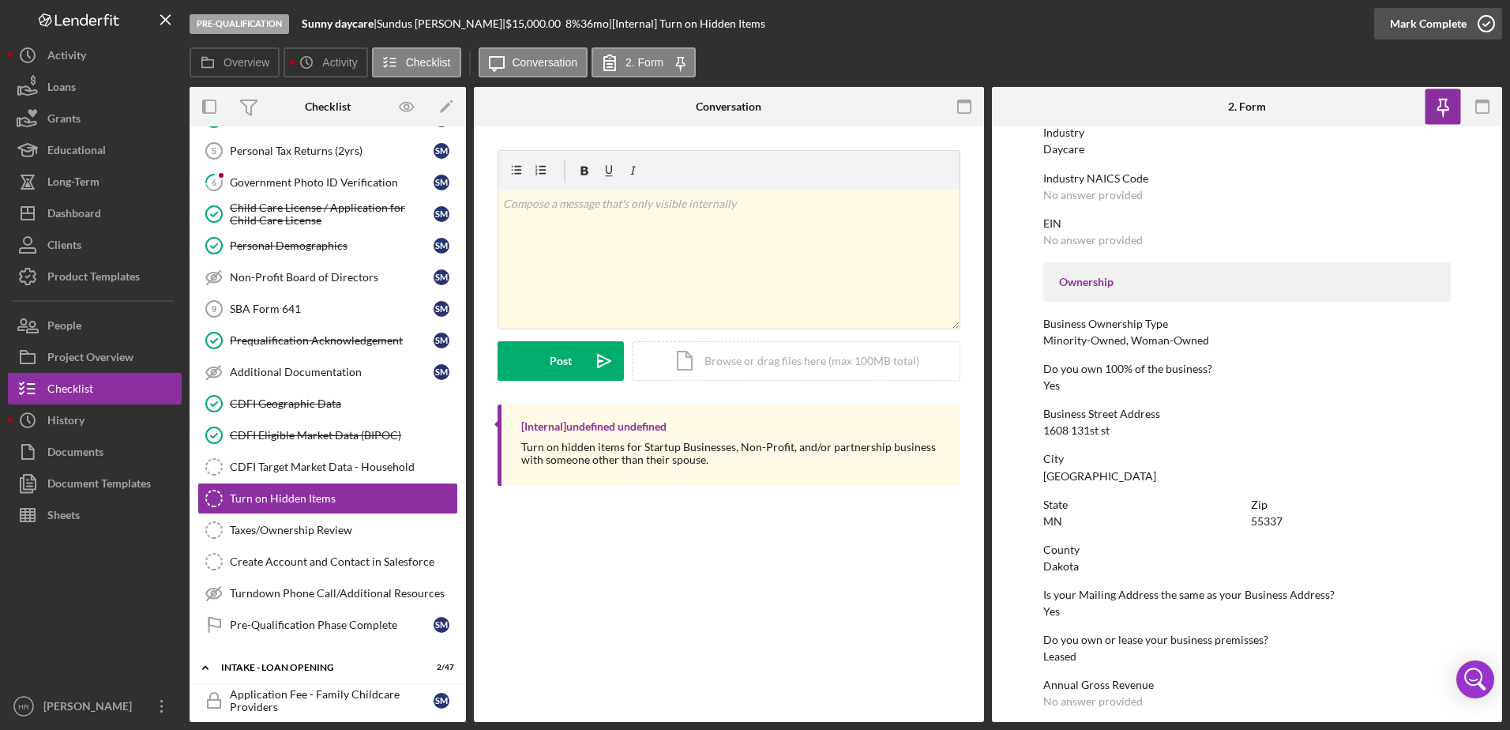
click at [1488, 22] on icon "button" at bounding box center [1485, 23] width 39 height 39
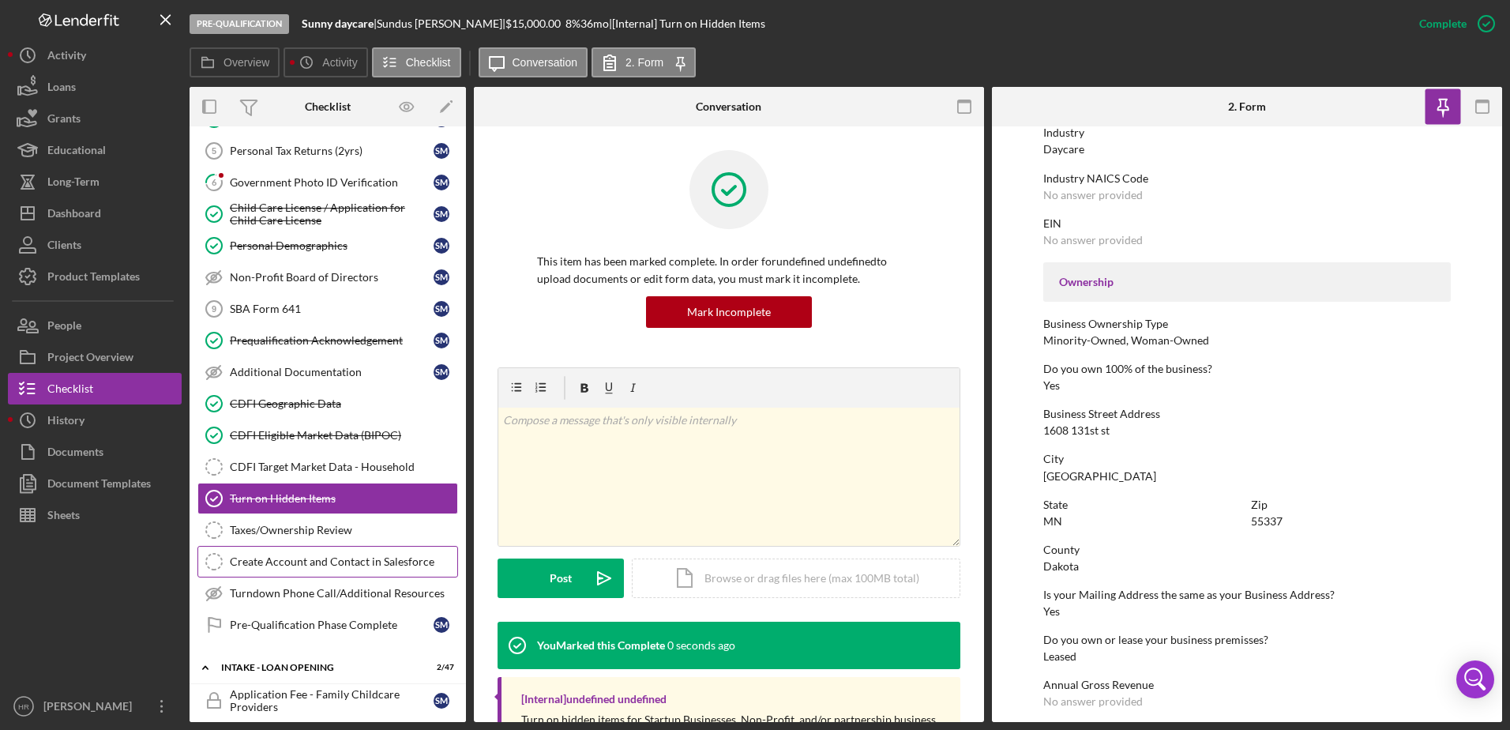
click at [285, 566] on div "Create Account and Contact in Salesforce" at bounding box center [343, 561] width 227 height 13
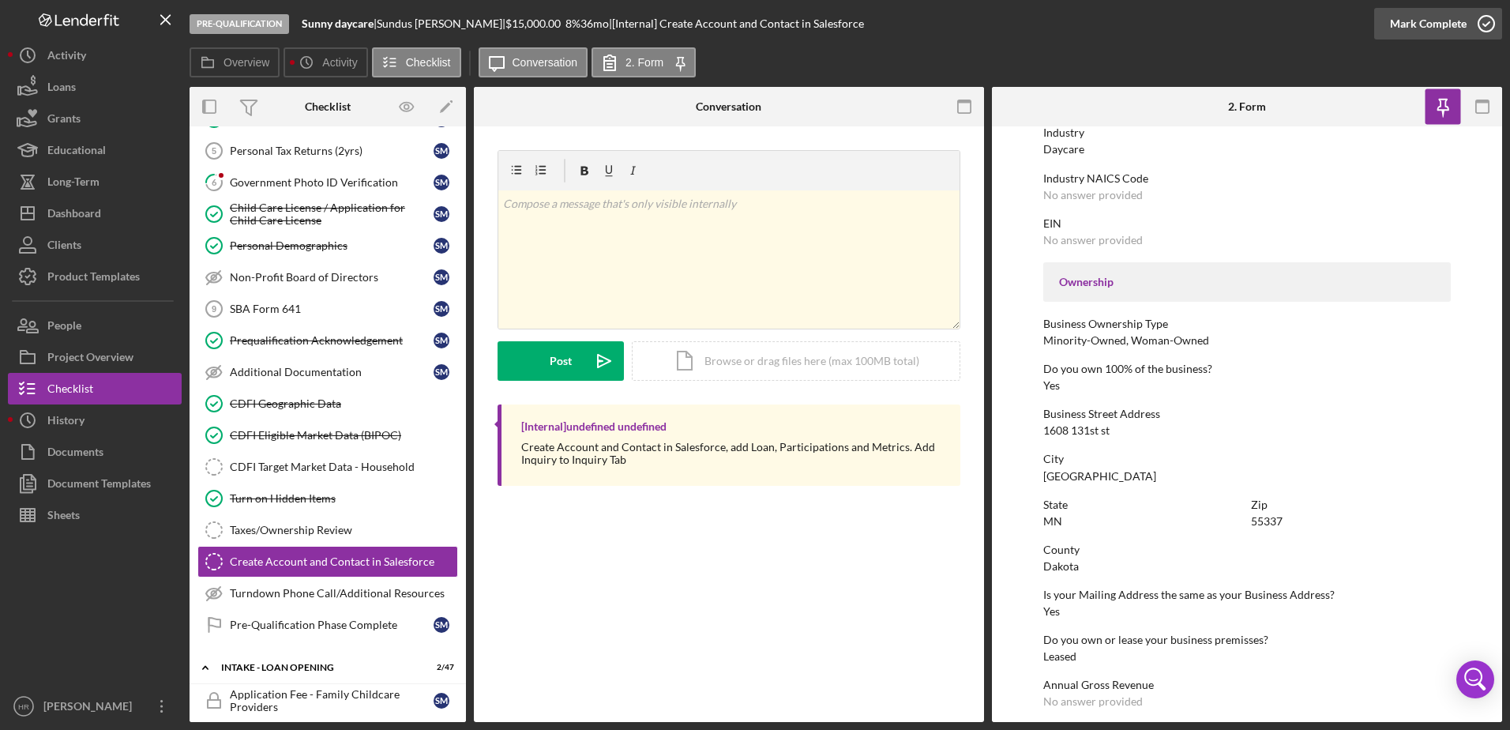
click at [1488, 17] on icon "button" at bounding box center [1485, 23] width 39 height 39
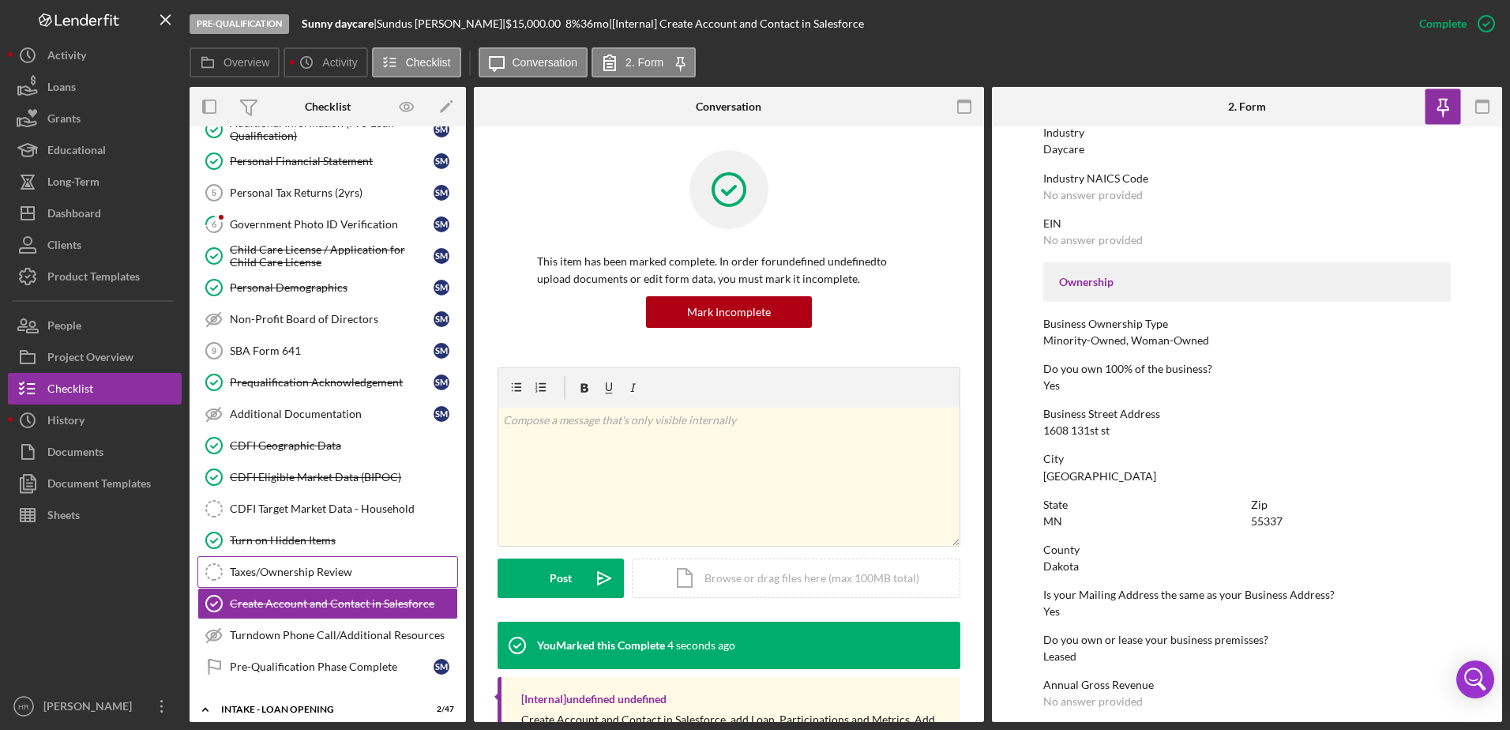
scroll to position [79, 0]
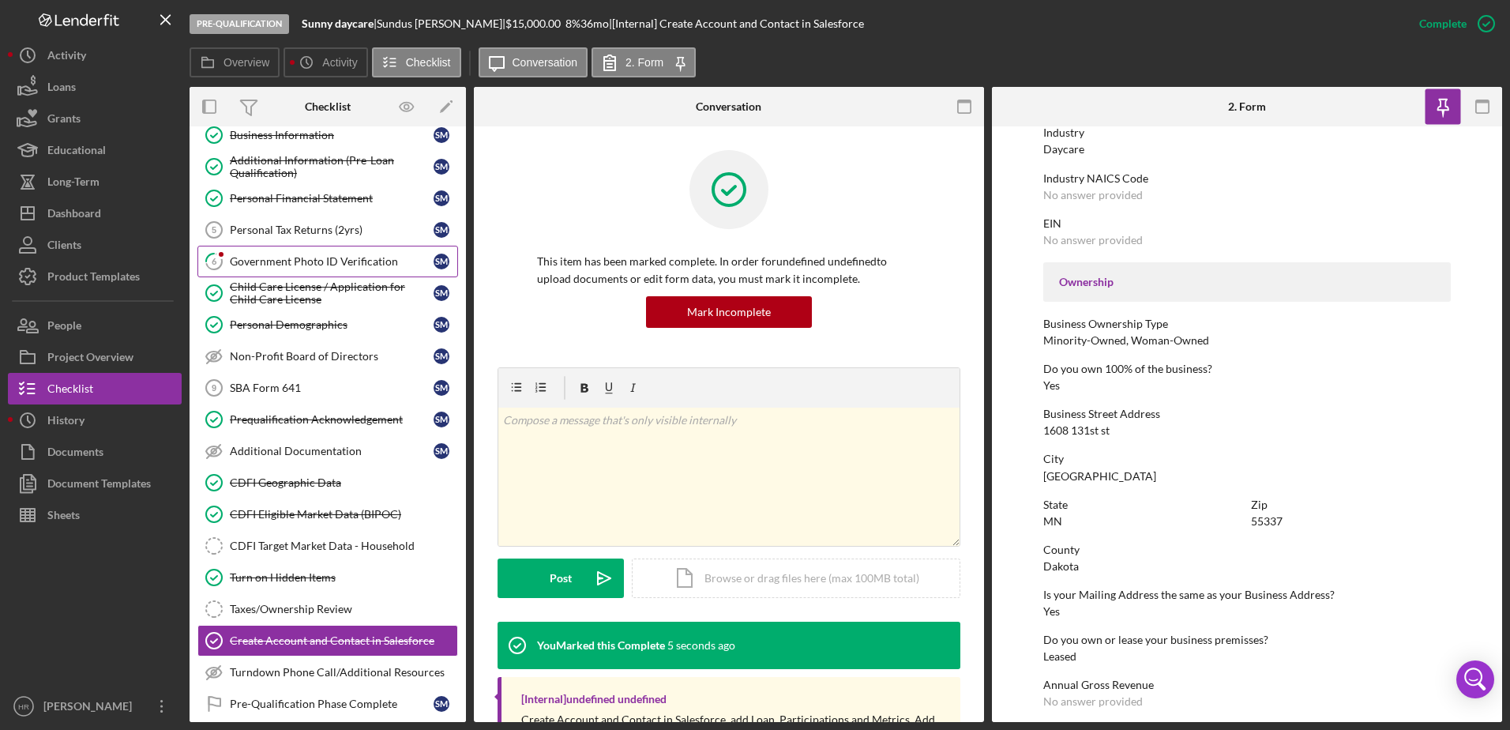
click at [308, 262] on div "Government Photo ID Verification" at bounding box center [332, 261] width 204 height 13
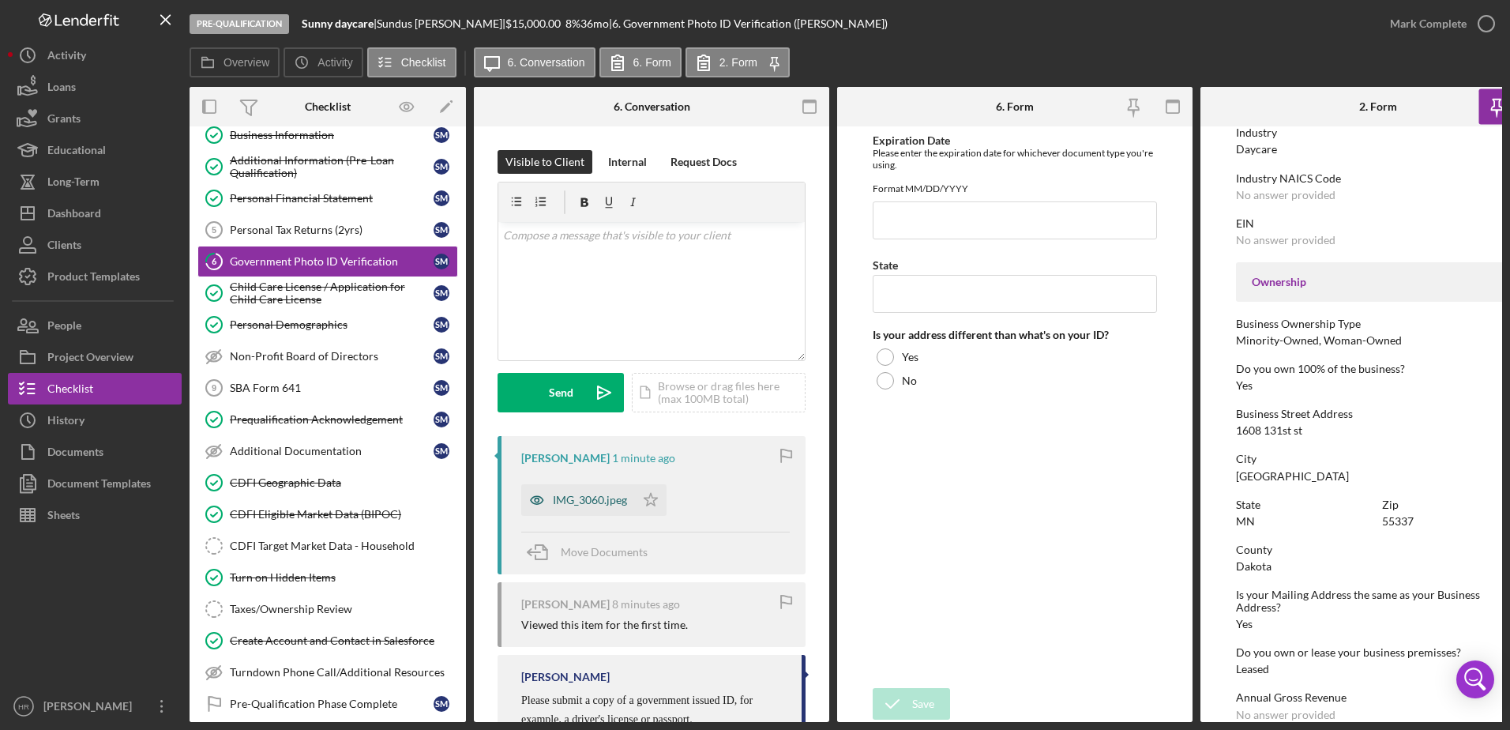
click at [580, 500] on div "IMG_3060.jpeg" at bounding box center [590, 500] width 74 height 13
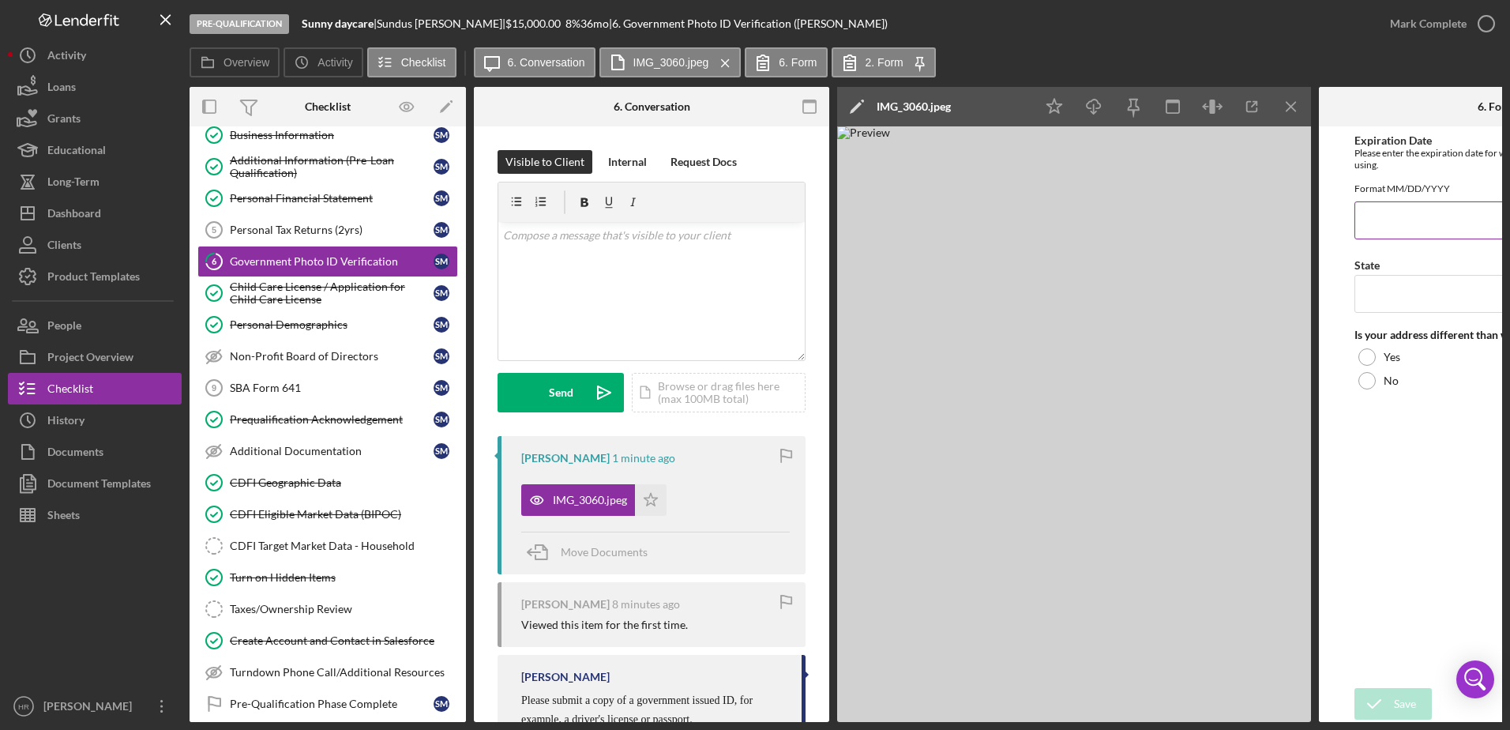
click at [1380, 228] on input "Expiration Date" at bounding box center [1496, 220] width 284 height 38
type input "[DATE]"
click at [1380, 307] on input "State" at bounding box center [1496, 294] width 284 height 38
type input "Passport"
click at [1402, 689] on div "Save" at bounding box center [1405, 704] width 22 height 32
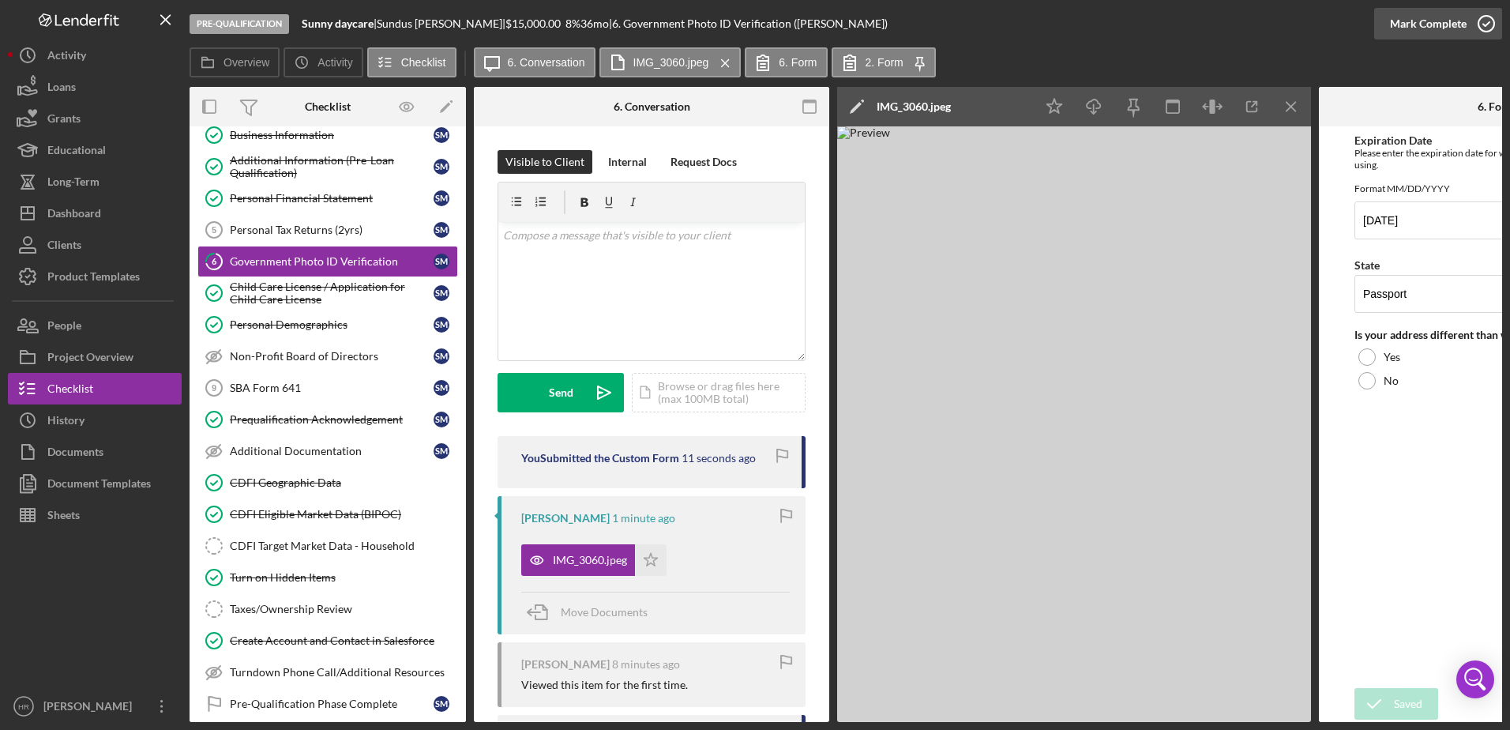
click at [1493, 21] on icon "button" at bounding box center [1485, 23] width 39 height 39
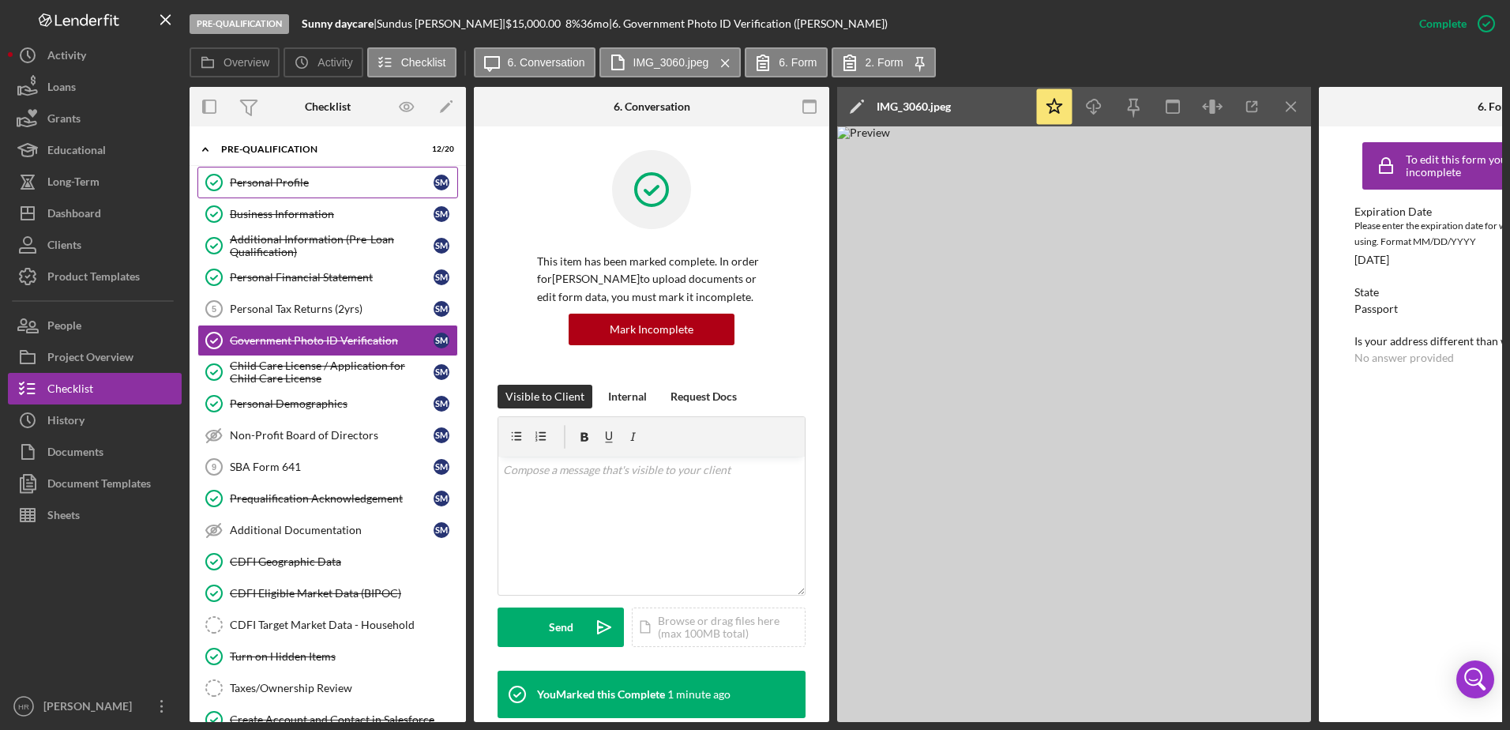
click at [279, 186] on div "Personal Profile" at bounding box center [332, 182] width 204 height 13
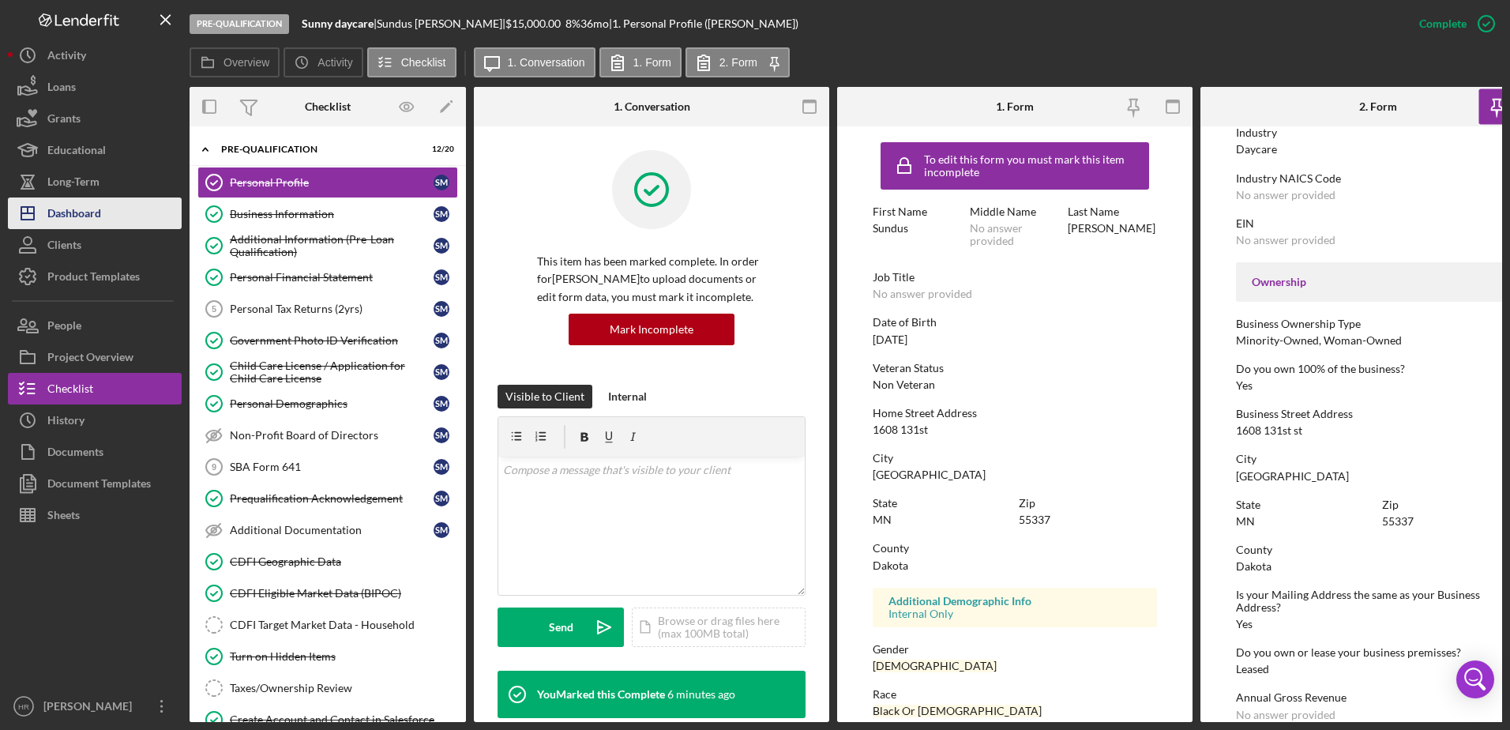
click at [66, 216] on div "Dashboard" at bounding box center [74, 215] width 54 height 36
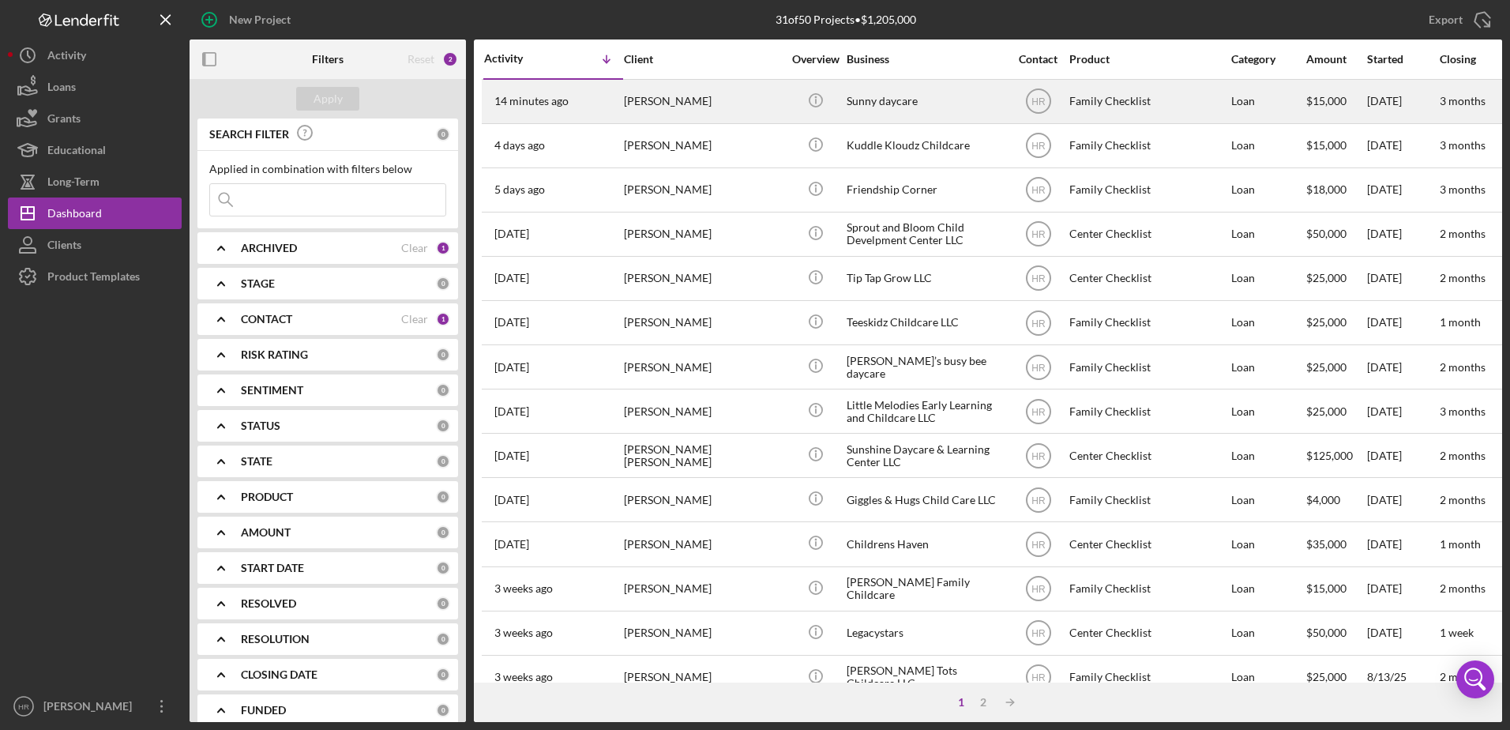
click at [893, 97] on div "Sunny daycare" at bounding box center [926, 102] width 158 height 42
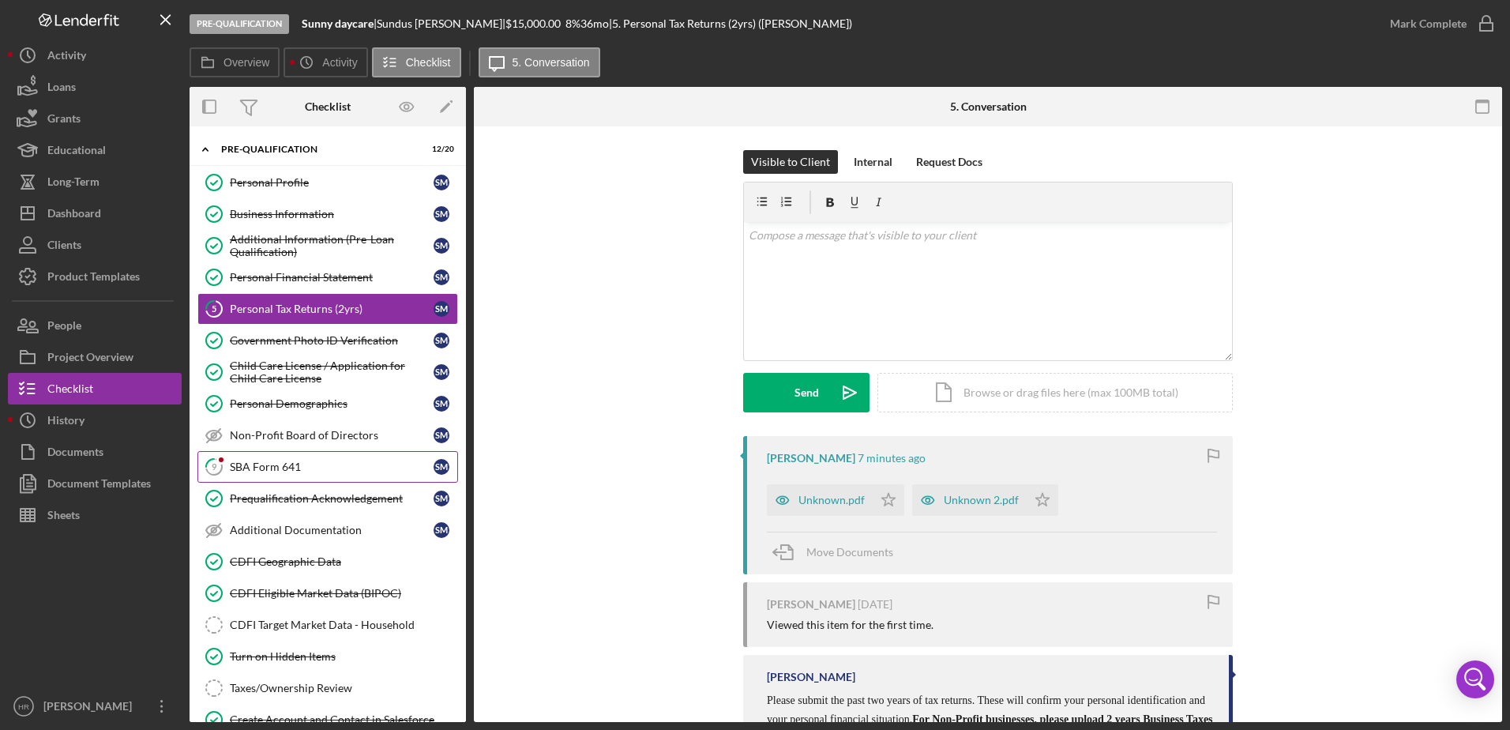
click at [276, 456] on link "9 SBA Form 641 S M" at bounding box center [327, 467] width 261 height 32
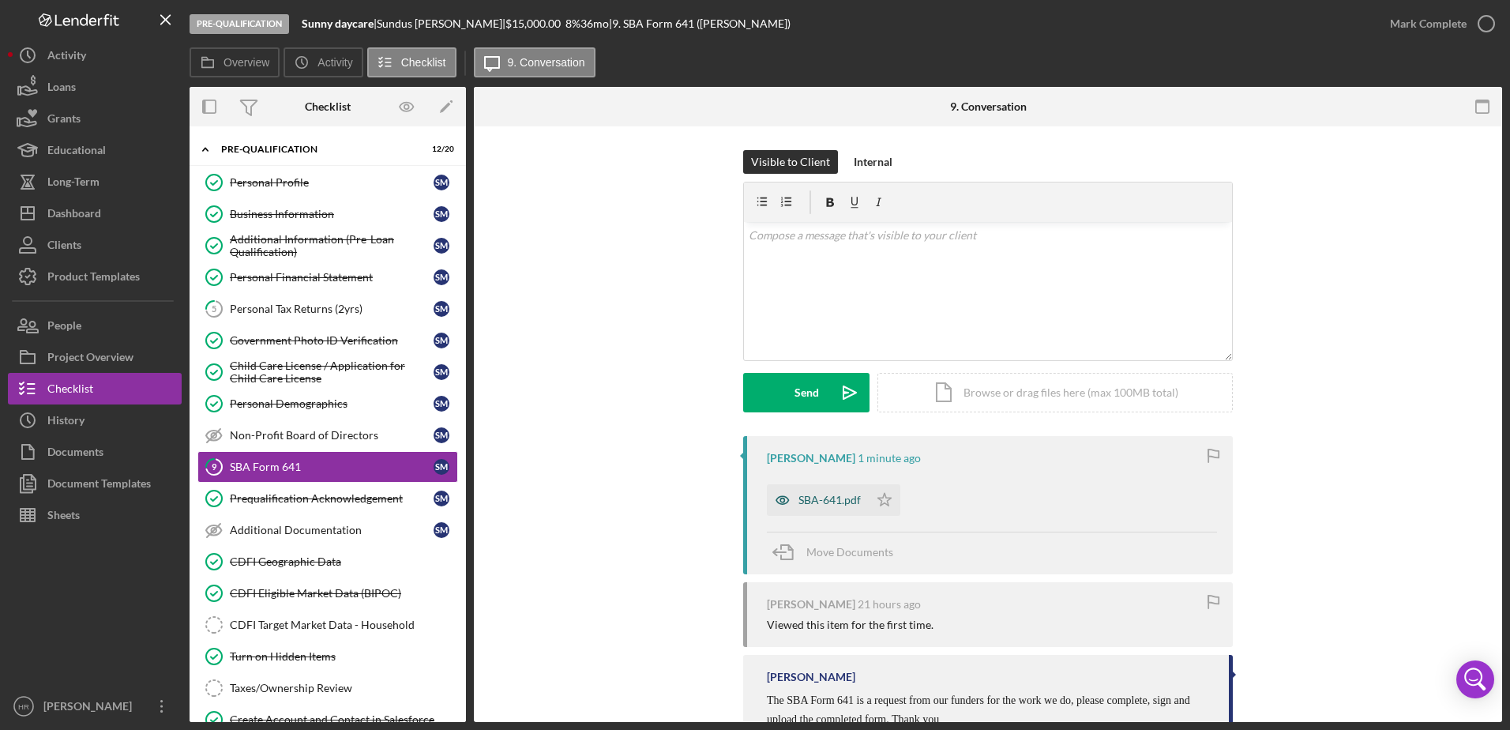
click at [817, 512] on div "SBA-641.pdf" at bounding box center [818, 500] width 102 height 32
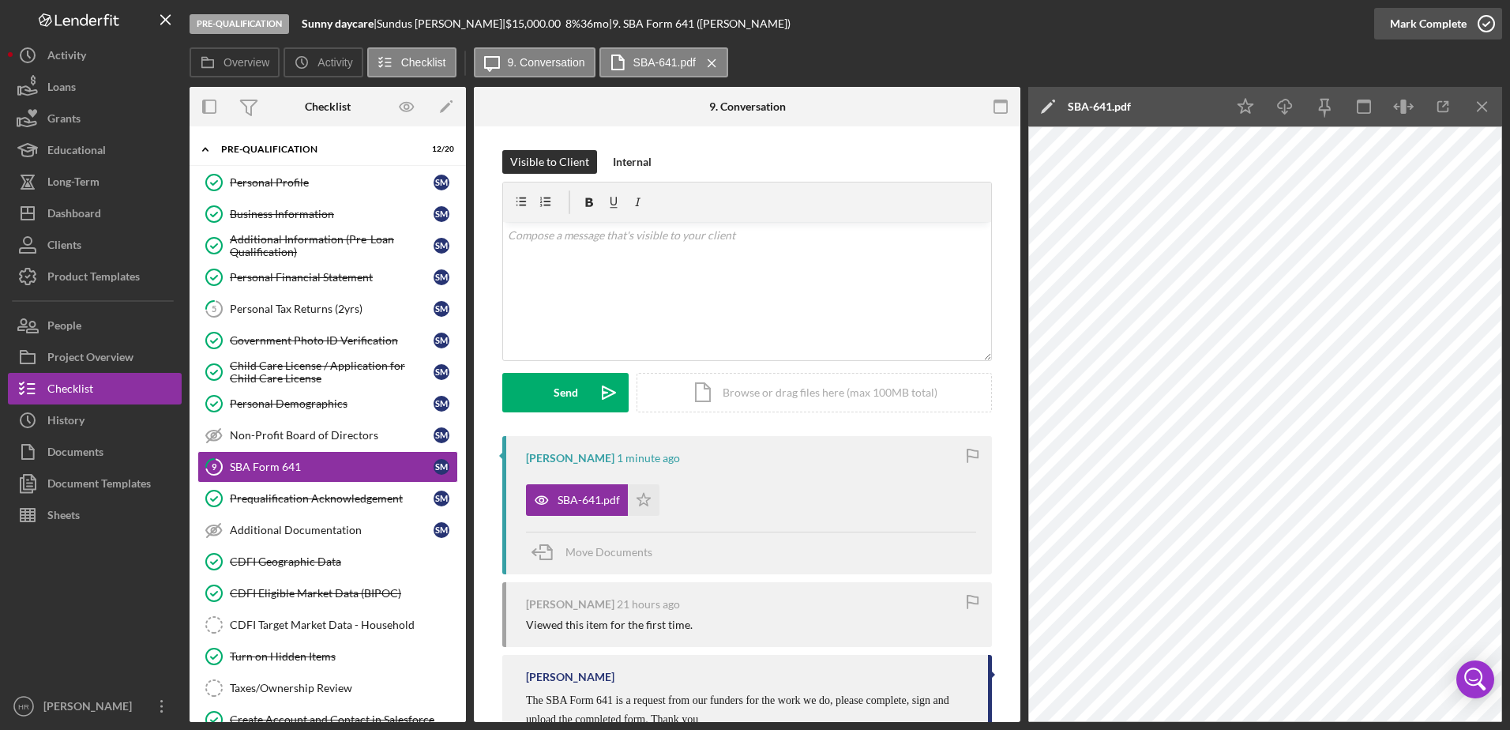
click at [1495, 31] on icon "button" at bounding box center [1485, 23] width 39 height 39
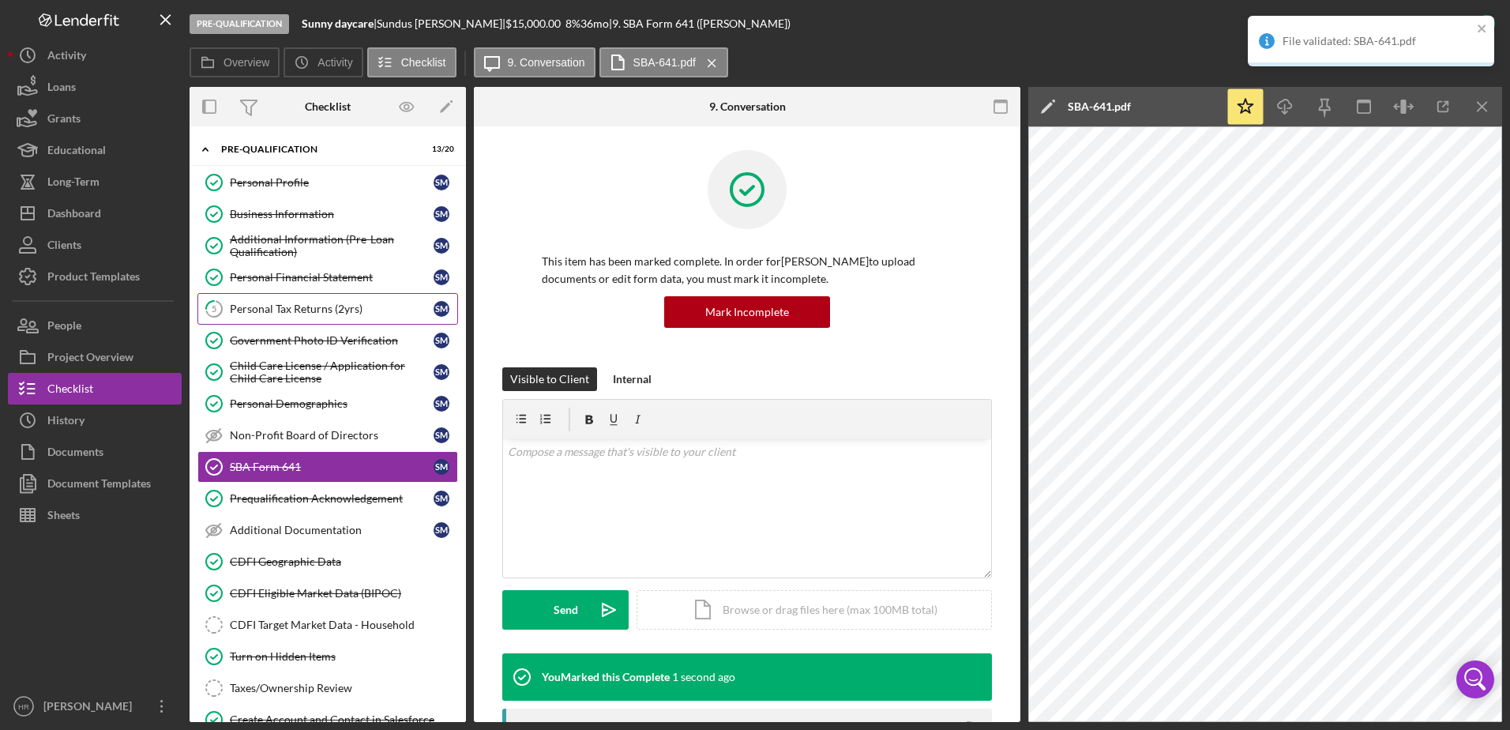
click at [338, 312] on div "Personal Tax Returns (2yrs)" at bounding box center [332, 308] width 204 height 13
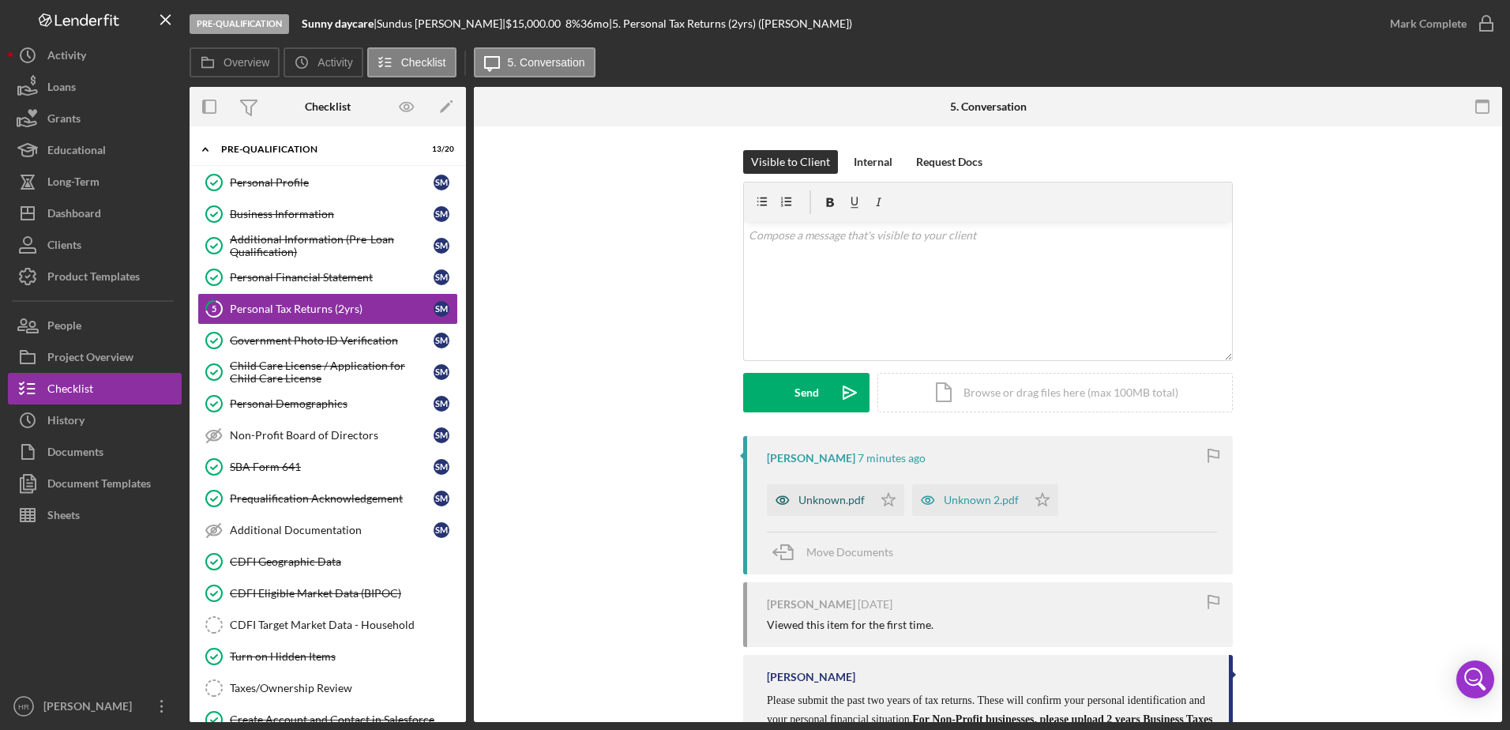
click at [816, 488] on div "Unknown.pdf" at bounding box center [820, 500] width 106 height 32
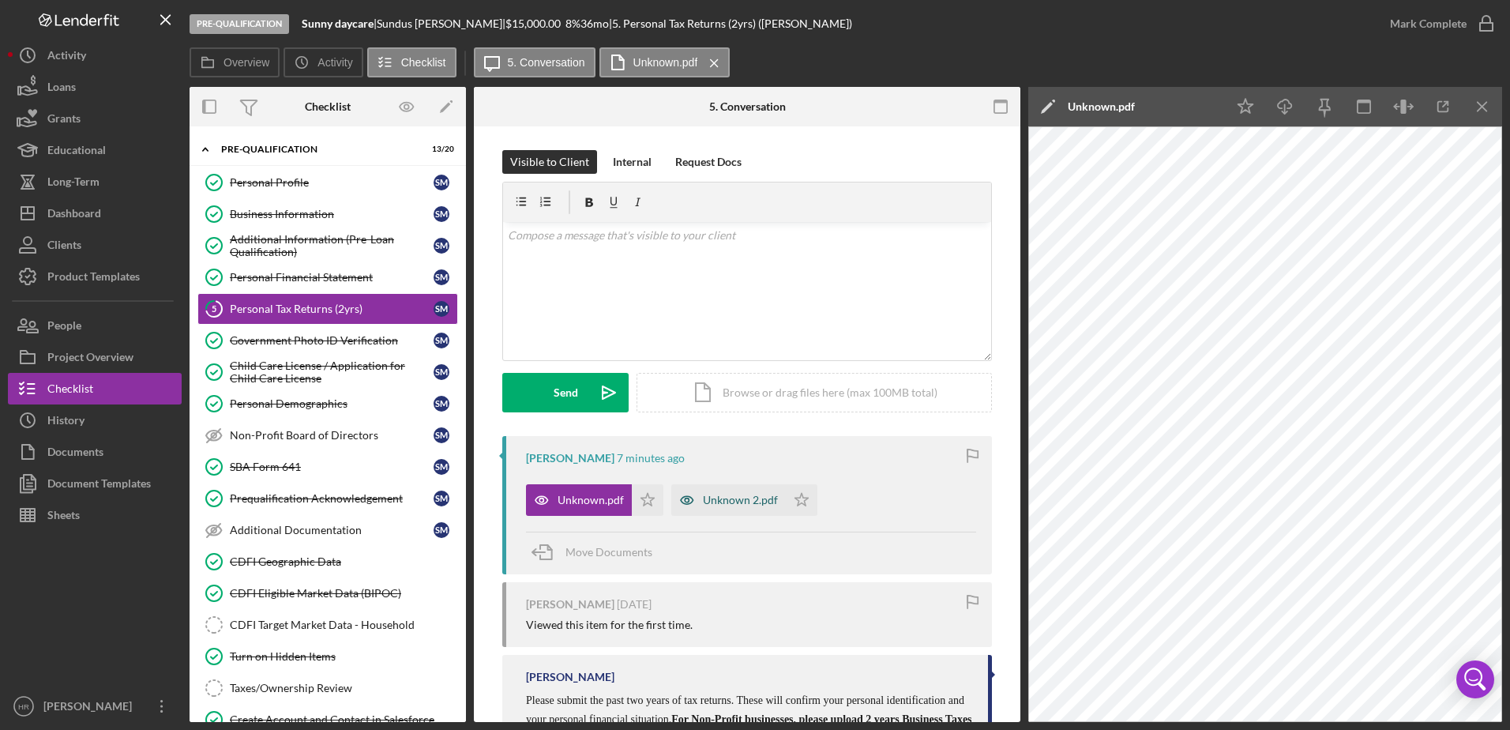
click at [718, 496] on div "Unknown 2.pdf" at bounding box center [740, 500] width 75 height 13
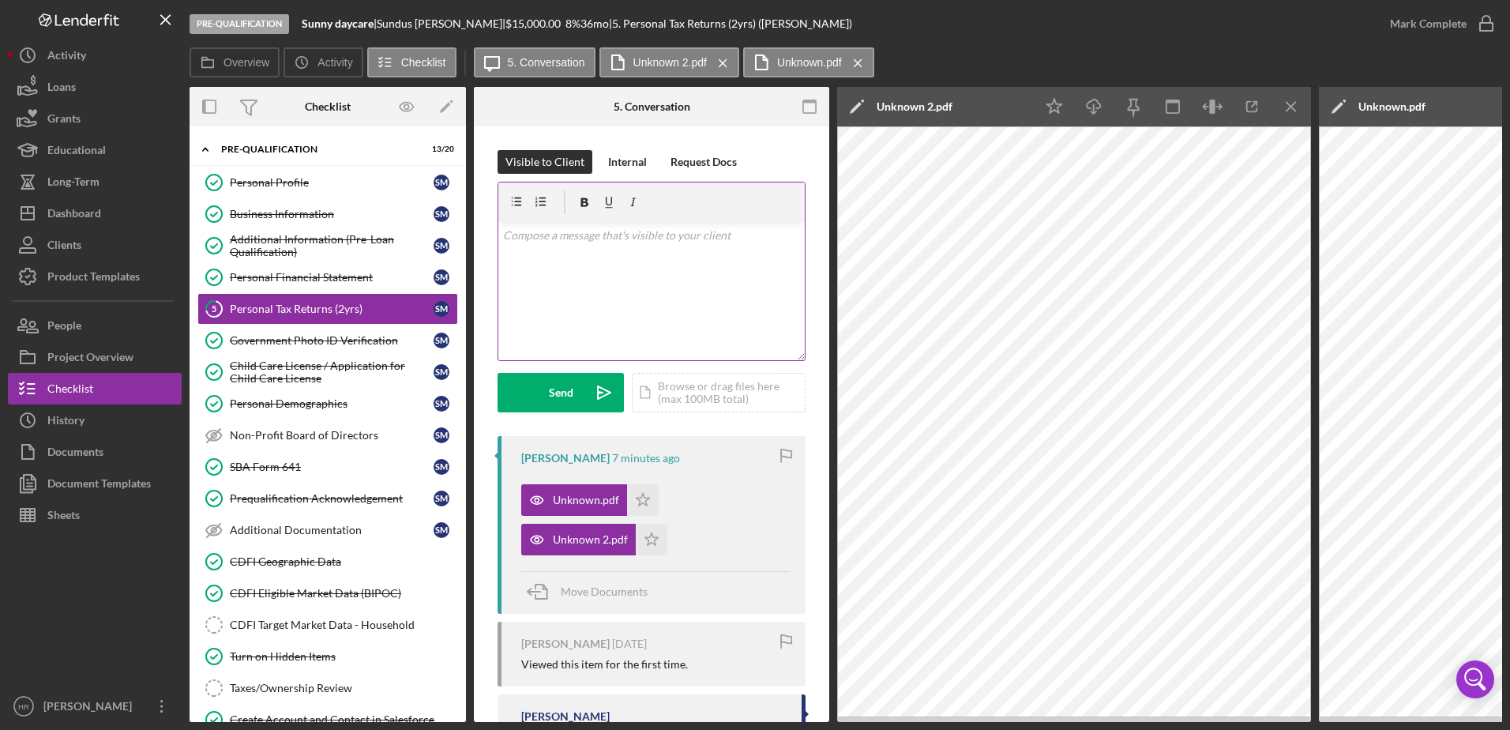
click at [659, 255] on div "v Color teal Color pink Remove color Add row above Add row below Add column bef…" at bounding box center [651, 291] width 306 height 138
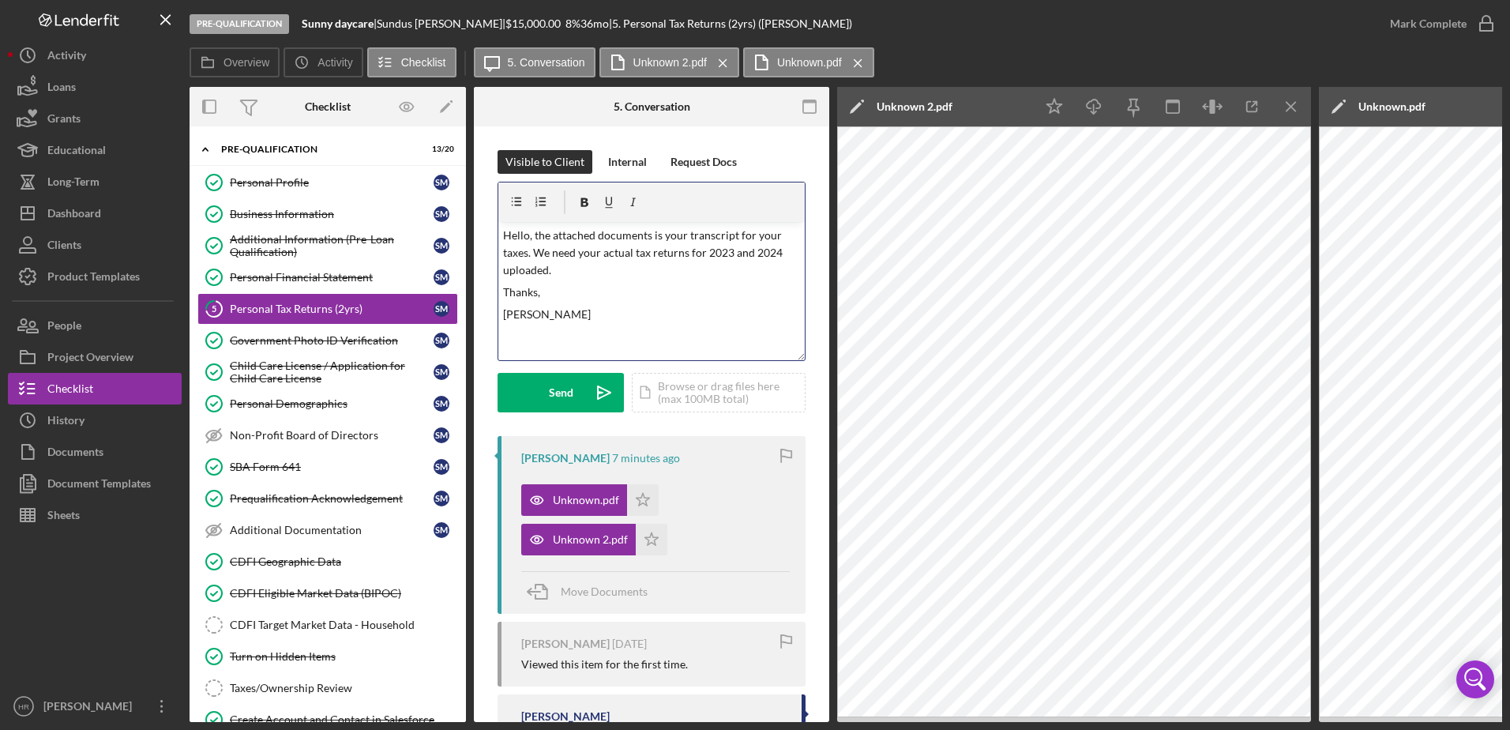
click at [638, 268] on p "Hello, the attached documents is your transcript for your taxes. We need your a…" at bounding box center [652, 253] width 298 height 53
click at [619, 306] on p "[PERSON_NAME]" at bounding box center [652, 314] width 298 height 17
drag, startPoint x: 555, startPoint y: 235, endPoint x: 536, endPoint y: 250, distance: 23.7
click at [554, 235] on p "Hello, the attached documents is your transcript for your taxes. We need your a…" at bounding box center [652, 253] width 298 height 53
click at [550, 323] on p "[PERSON_NAME]" at bounding box center [652, 314] width 298 height 17
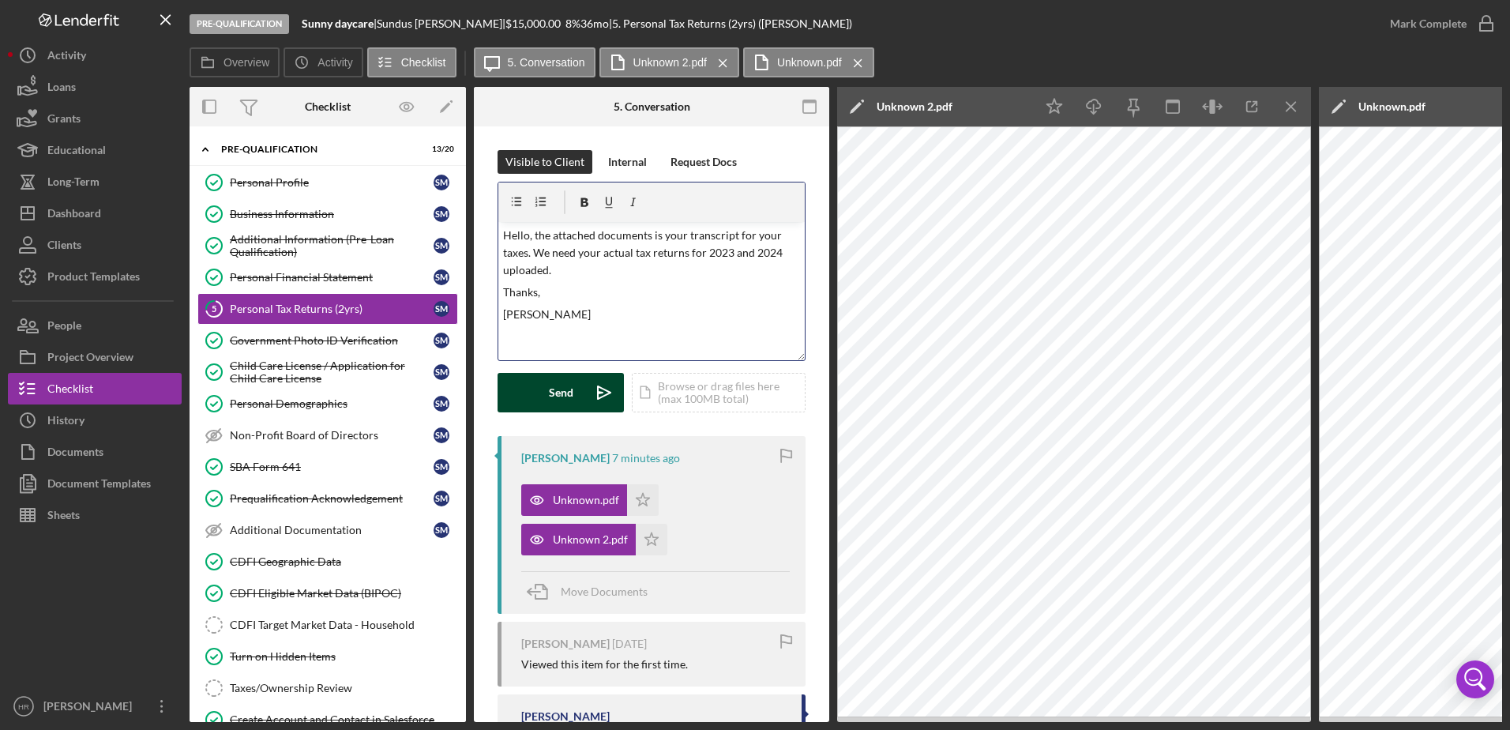
click at [531, 397] on button "Send Icon/icon-invite-send" at bounding box center [561, 392] width 126 height 39
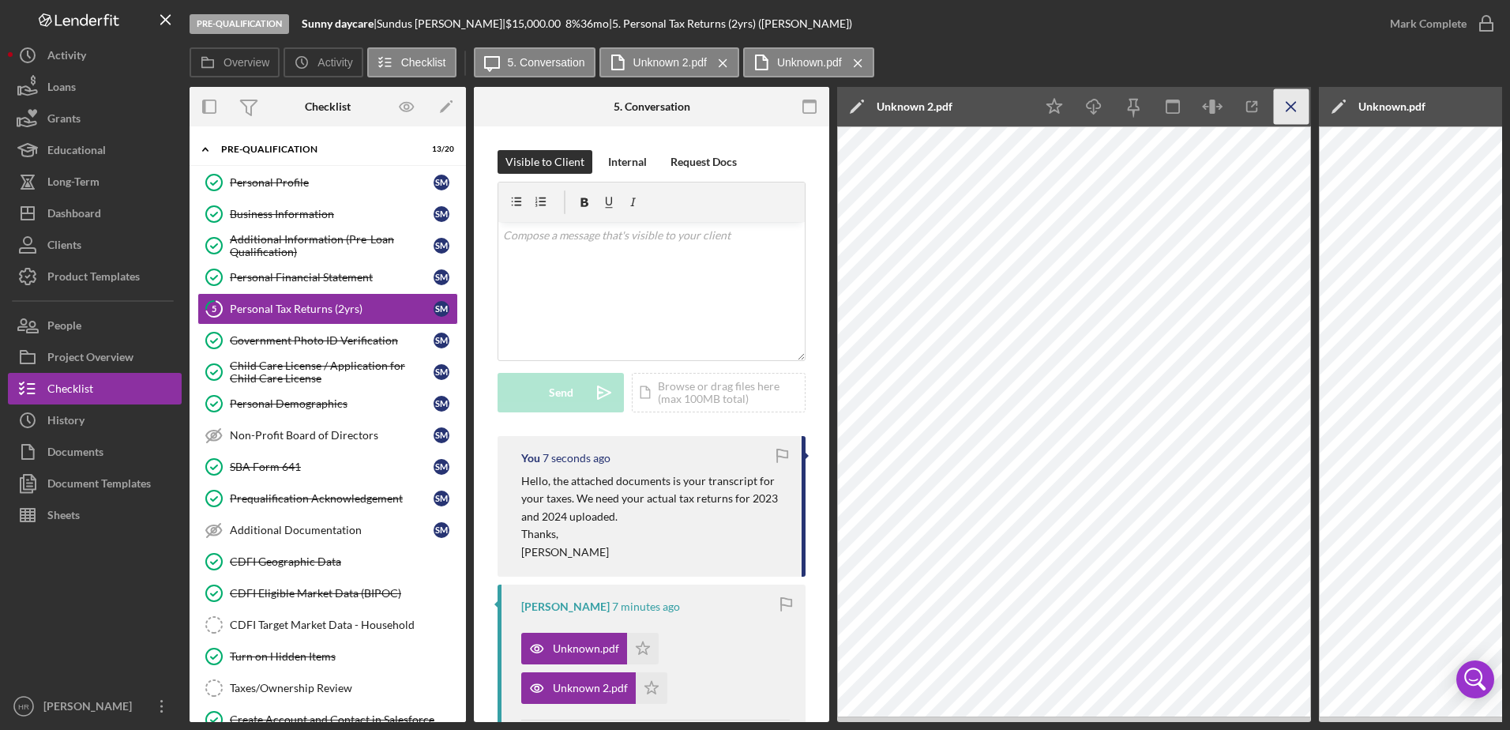
click at [1287, 100] on icon "Icon/Menu Close" at bounding box center [1292, 107] width 36 height 36
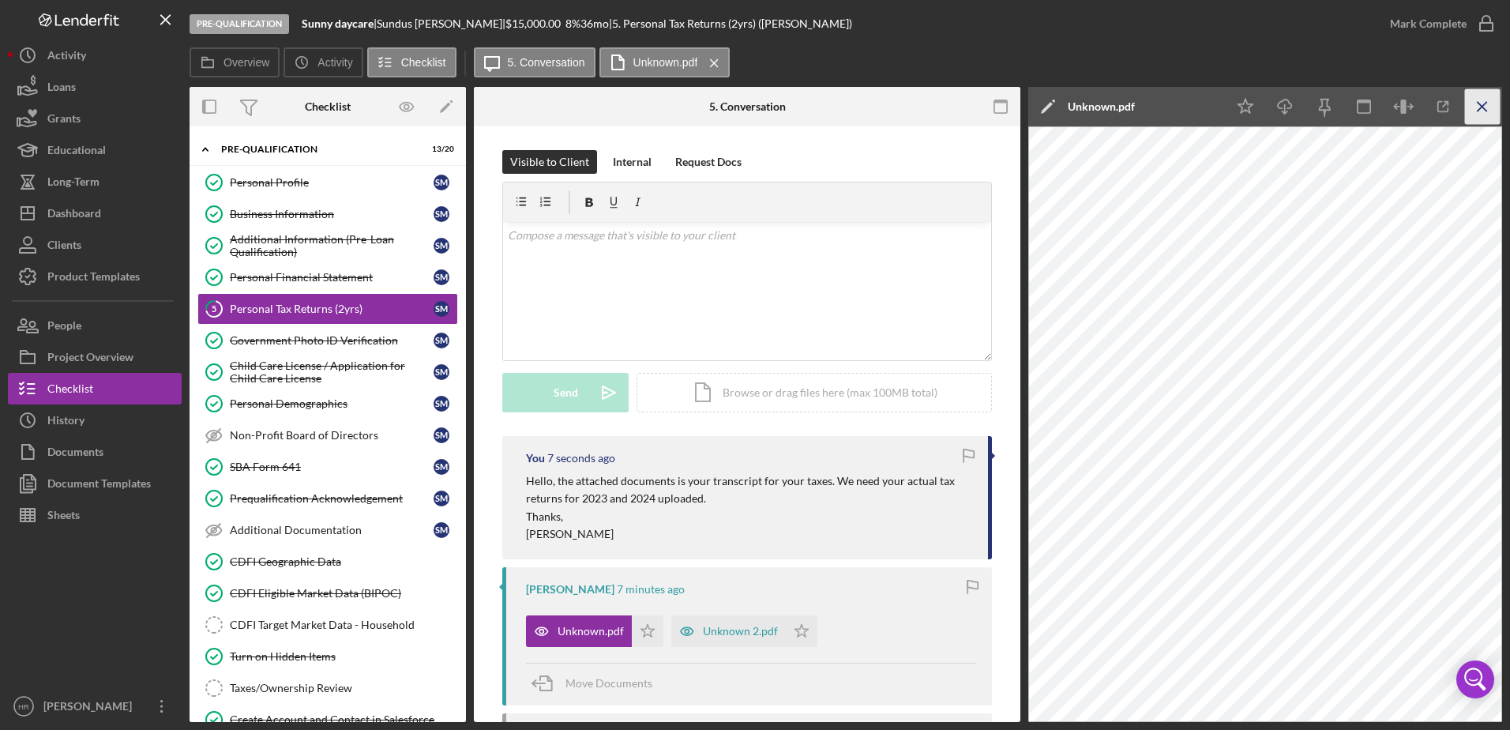
click at [1484, 103] on icon "Icon/Menu Close" at bounding box center [1483, 107] width 36 height 36
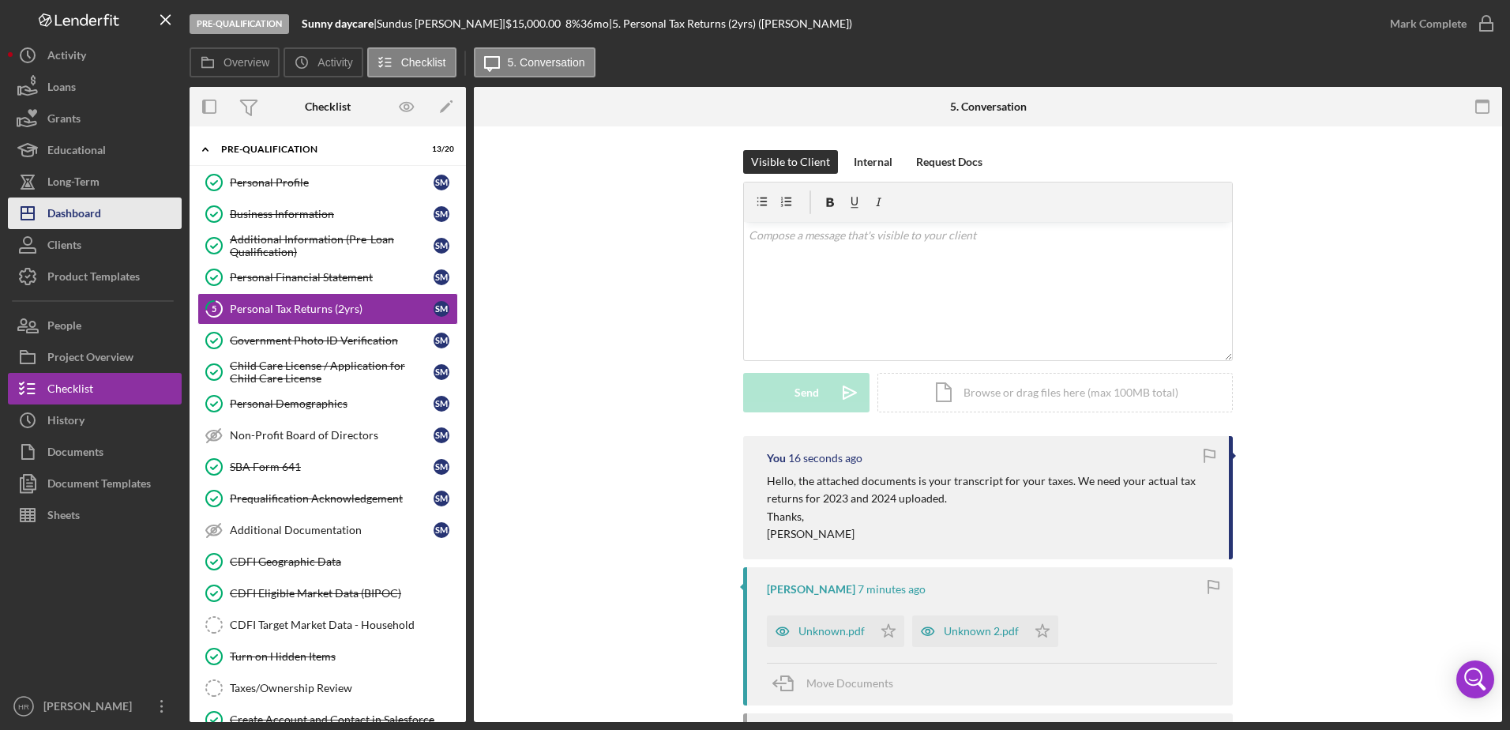
click at [87, 208] on div "Dashboard" at bounding box center [74, 215] width 54 height 36
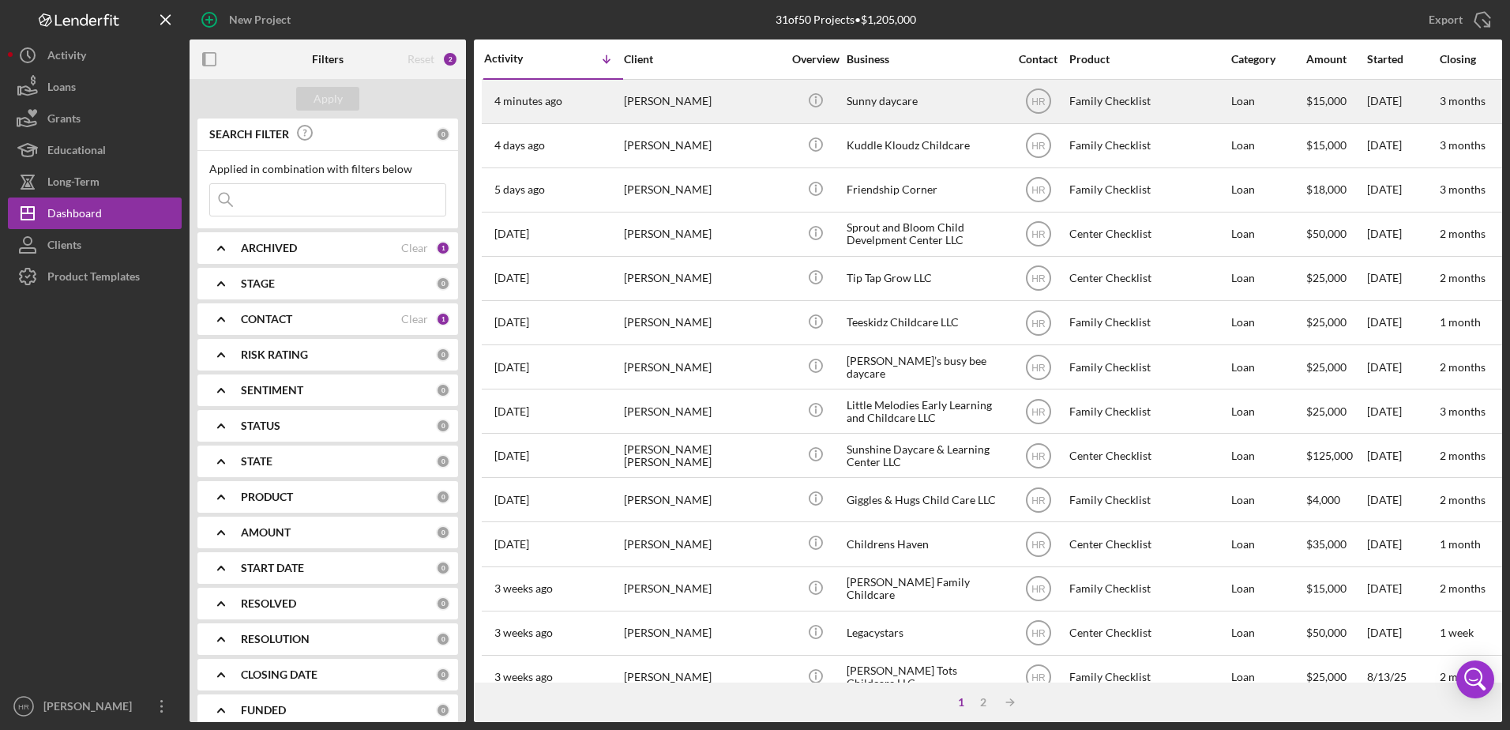
click at [886, 103] on div "Sunny daycare" at bounding box center [926, 102] width 158 height 42
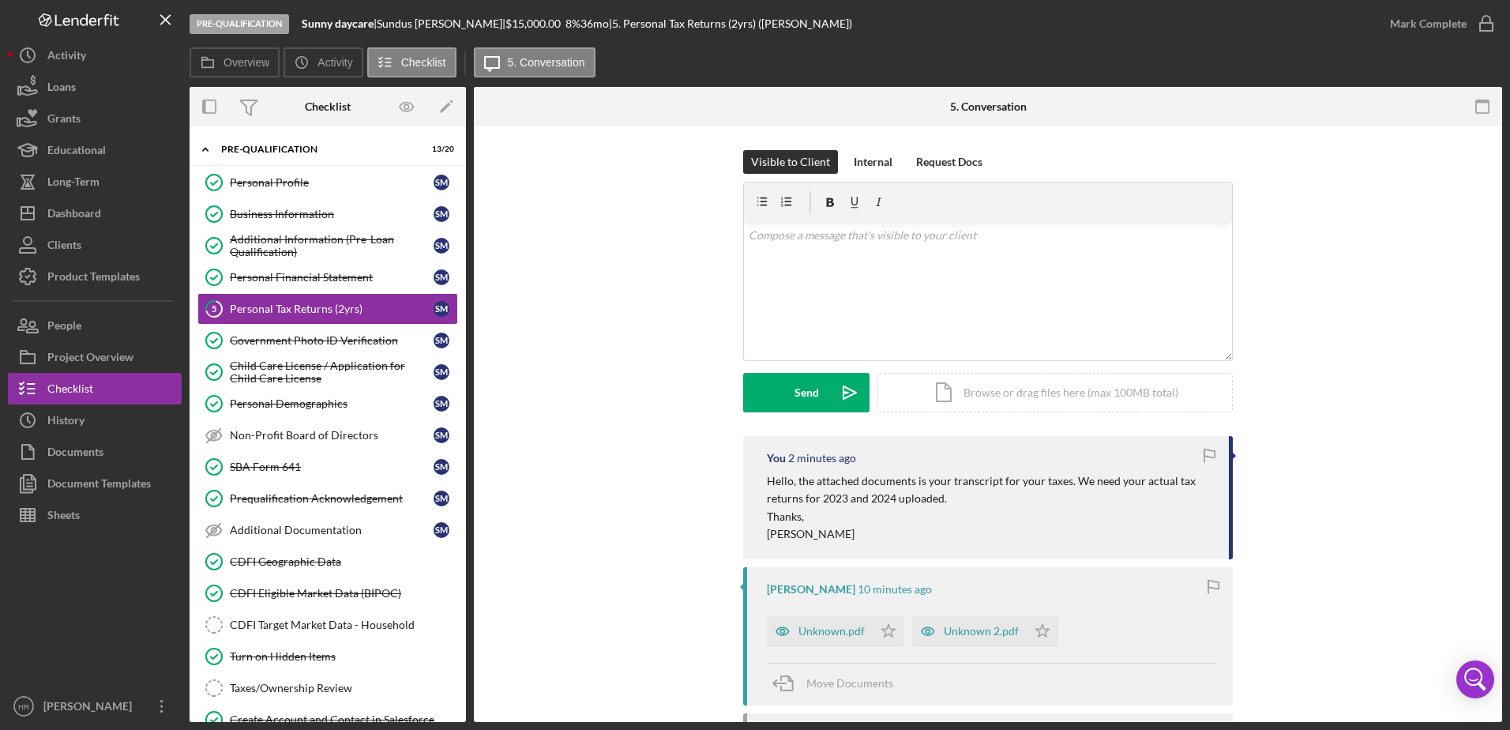
scroll to position [79, 0]
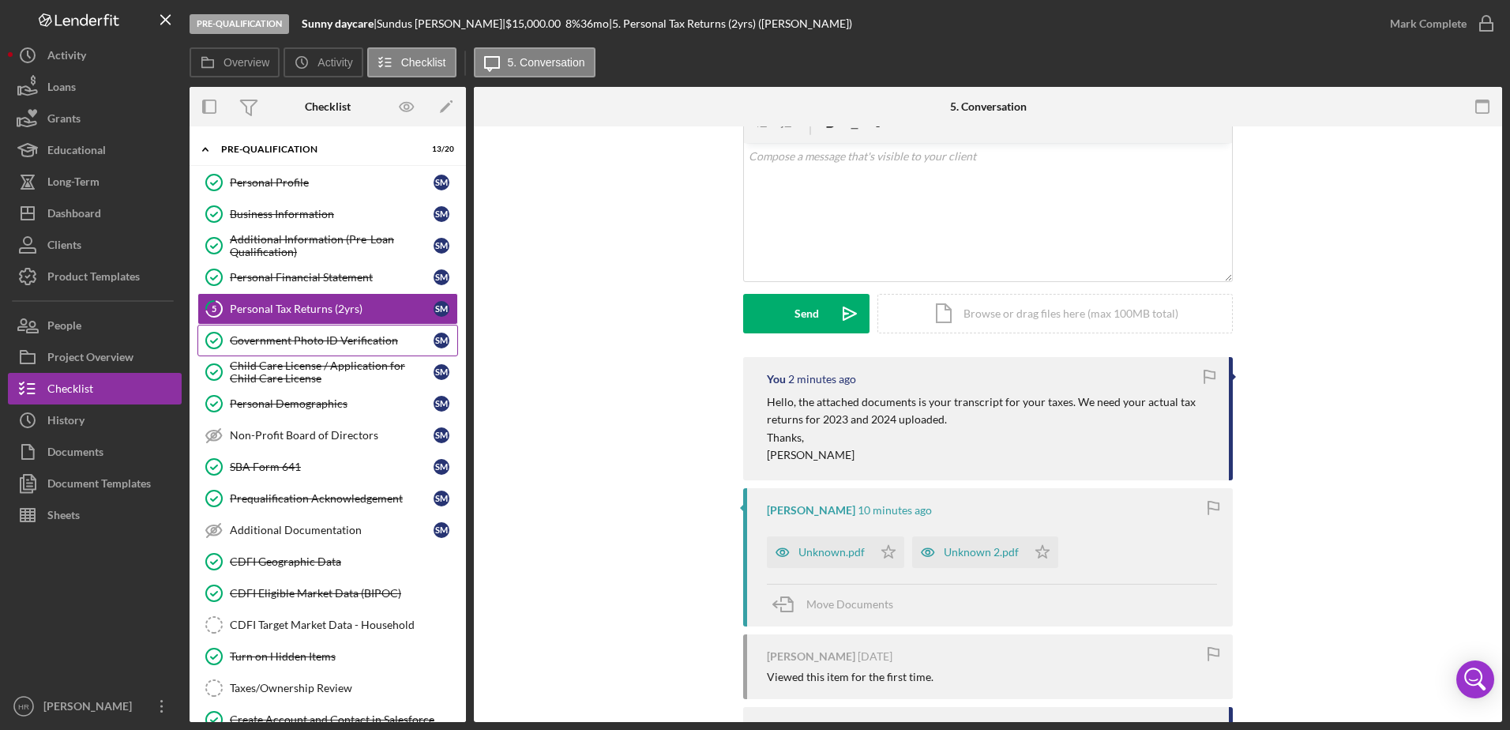
click at [328, 329] on link "Government Photo ID Verification Government Photo ID Verification S M" at bounding box center [327, 341] width 261 height 32
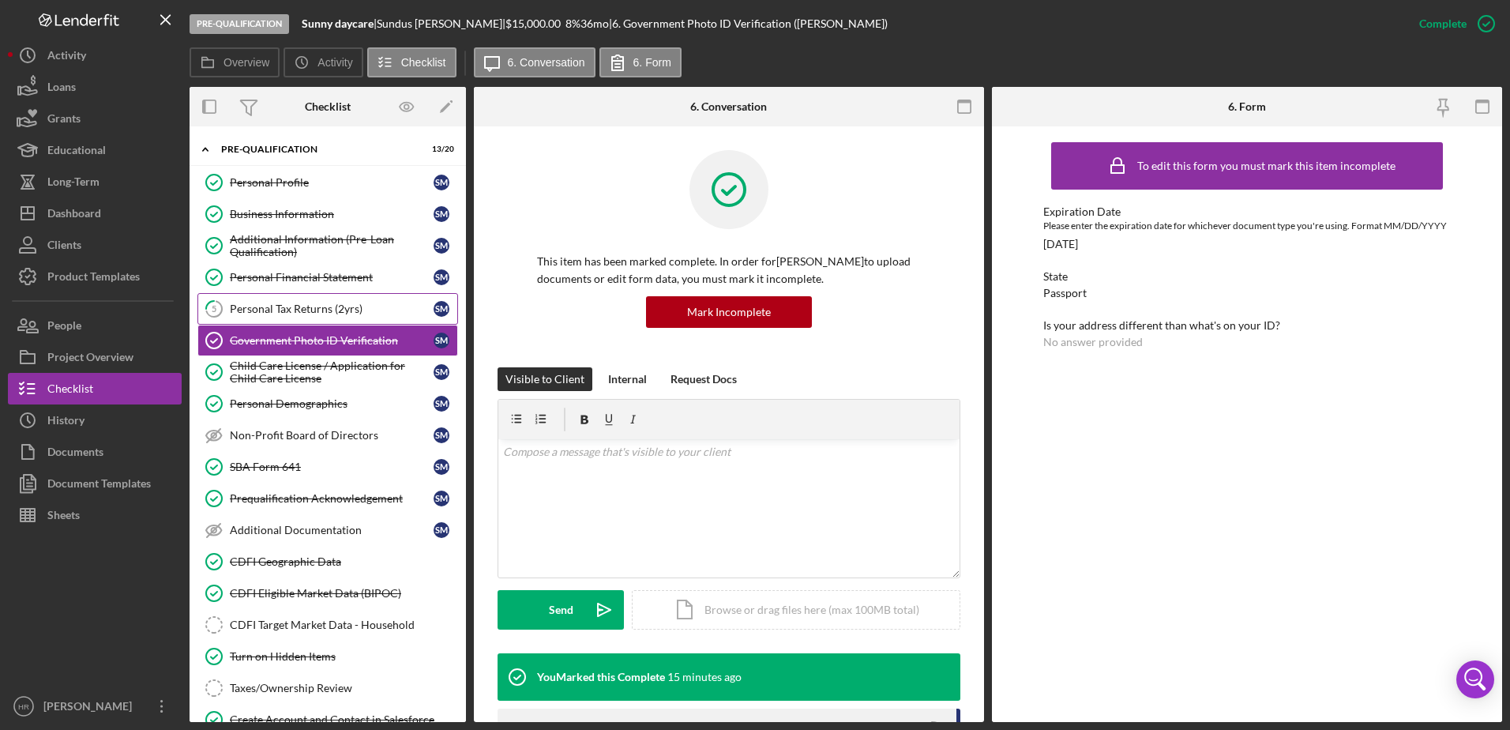
click at [310, 307] on div "Personal Tax Returns (2yrs)" at bounding box center [332, 308] width 204 height 13
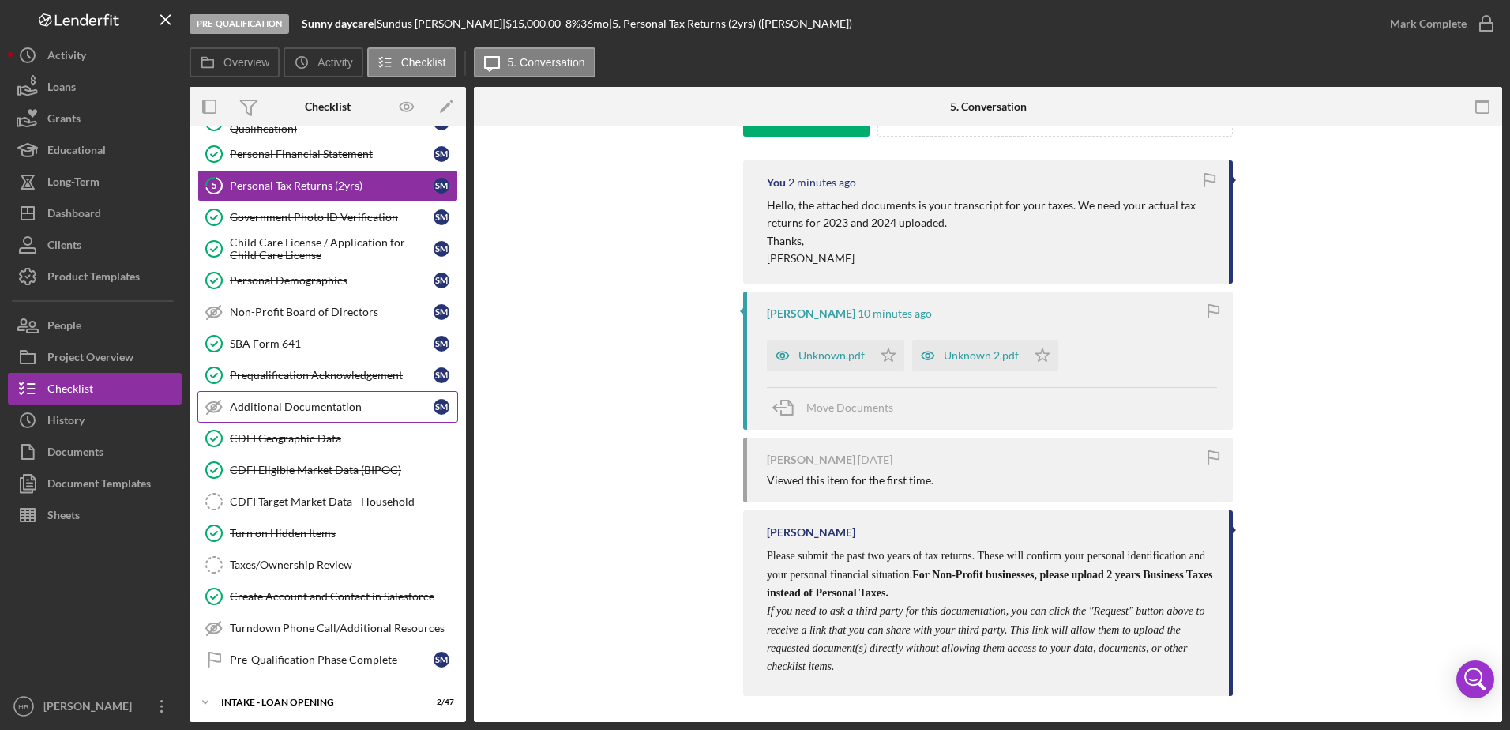
scroll to position [237, 0]
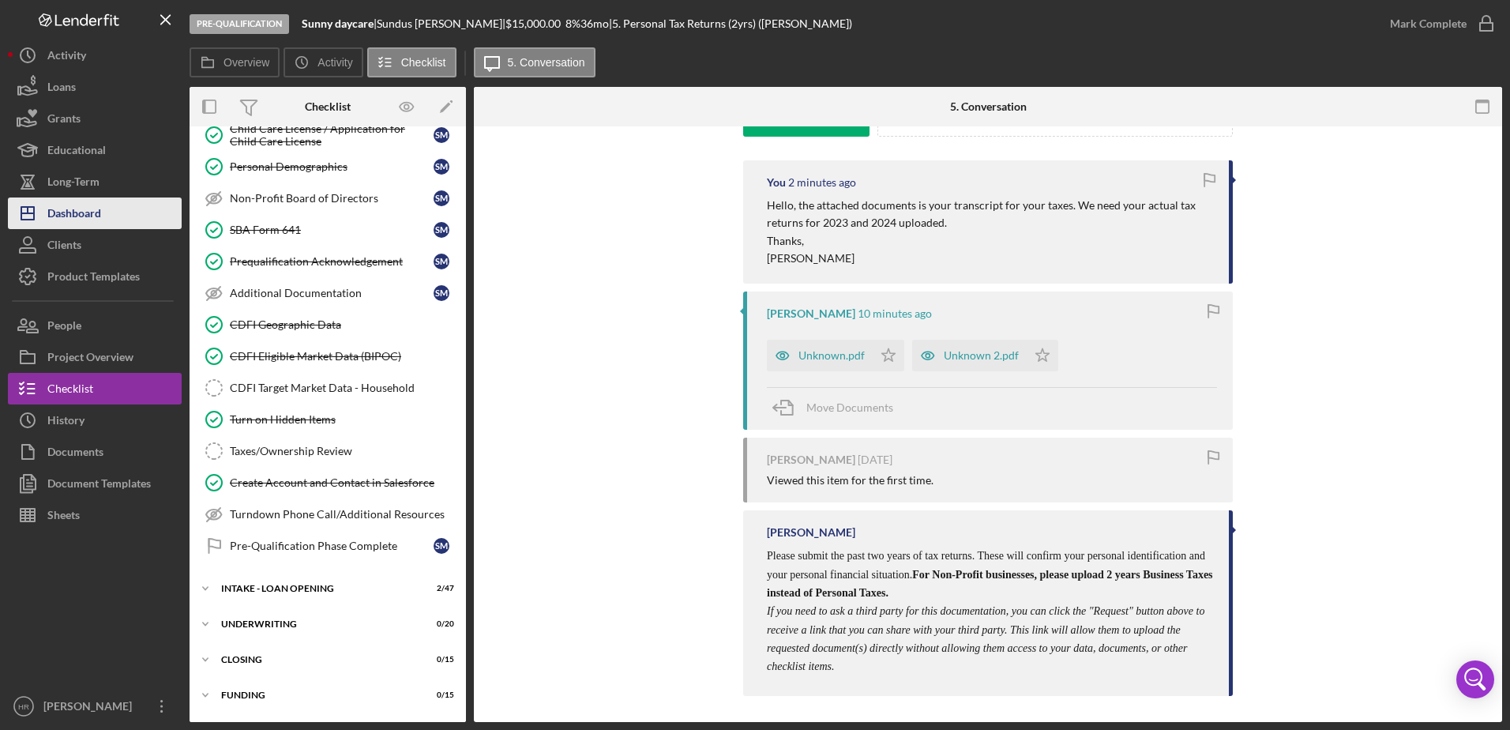
click at [62, 217] on div "Dashboard" at bounding box center [74, 215] width 54 height 36
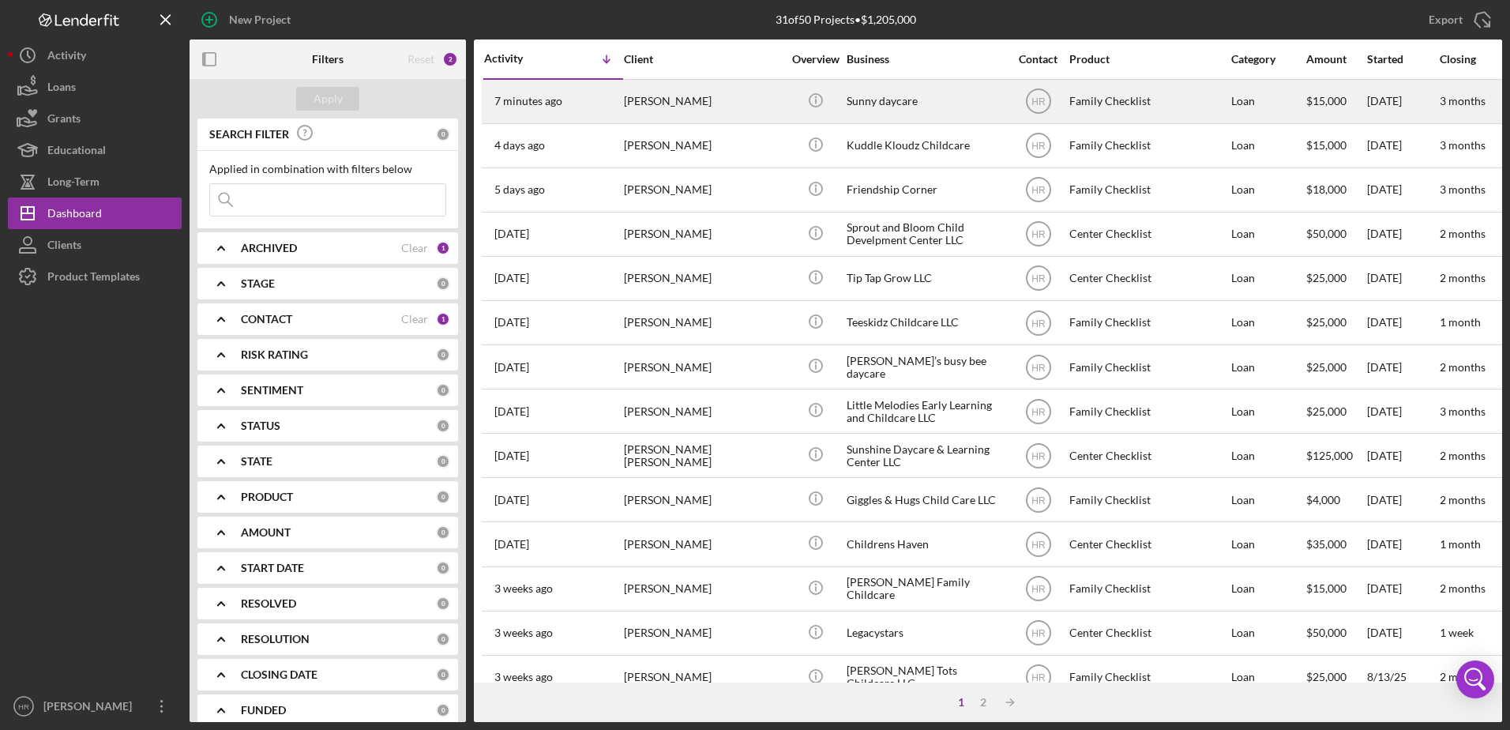
click at [921, 96] on div "Sunny daycare" at bounding box center [926, 102] width 158 height 42
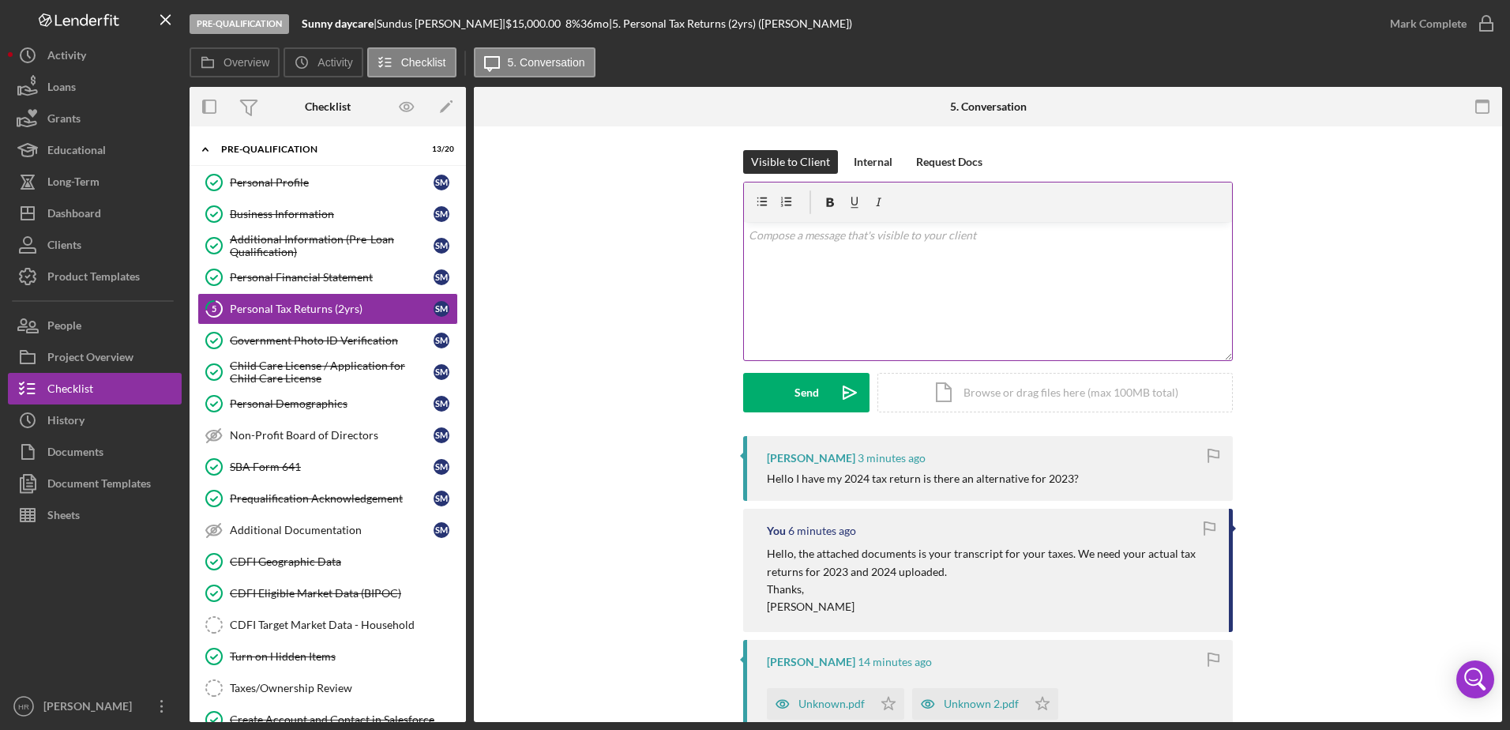
click at [965, 288] on div "v Color teal Color pink Remove color Add row above Add row below Add column bef…" at bounding box center [988, 291] width 488 height 138
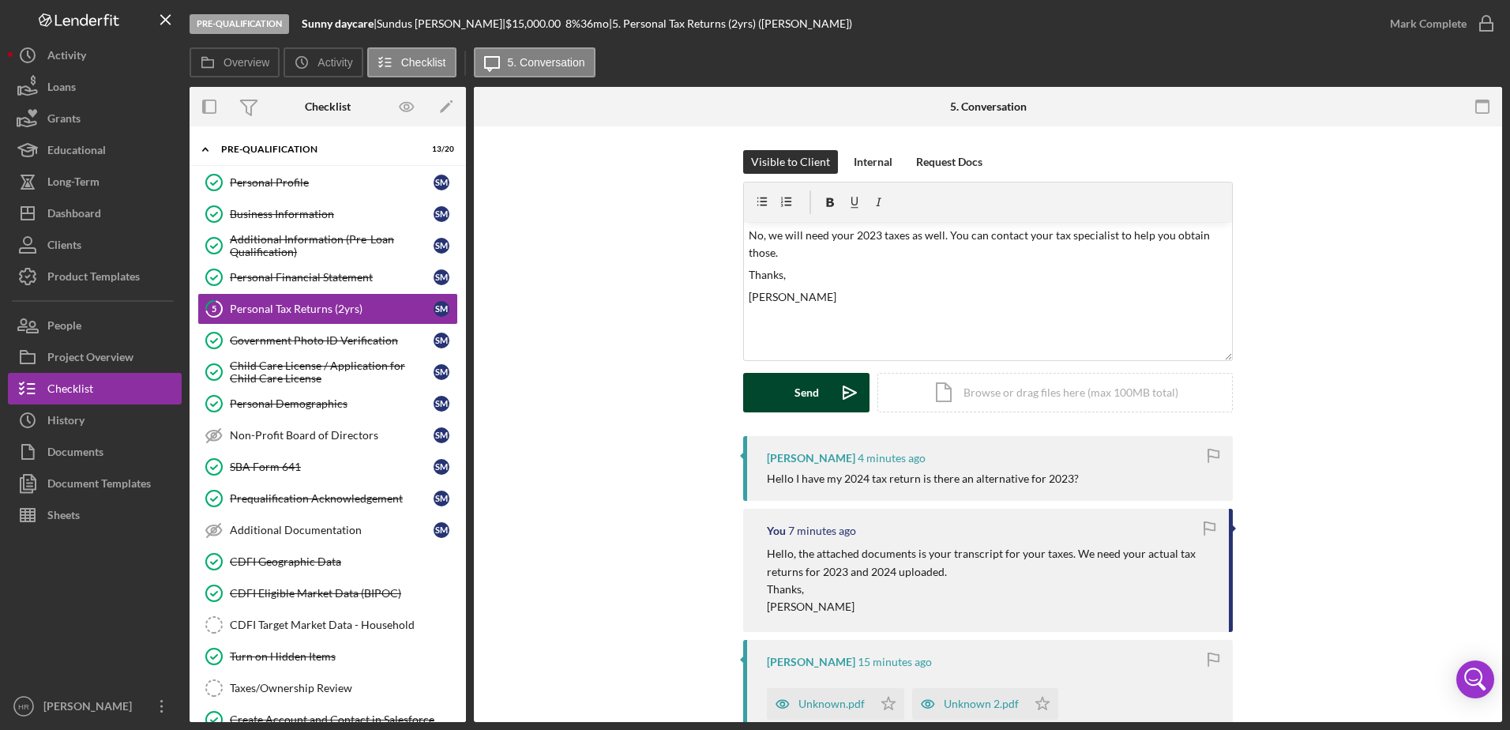
click at [797, 396] on div "Send" at bounding box center [806, 392] width 24 height 39
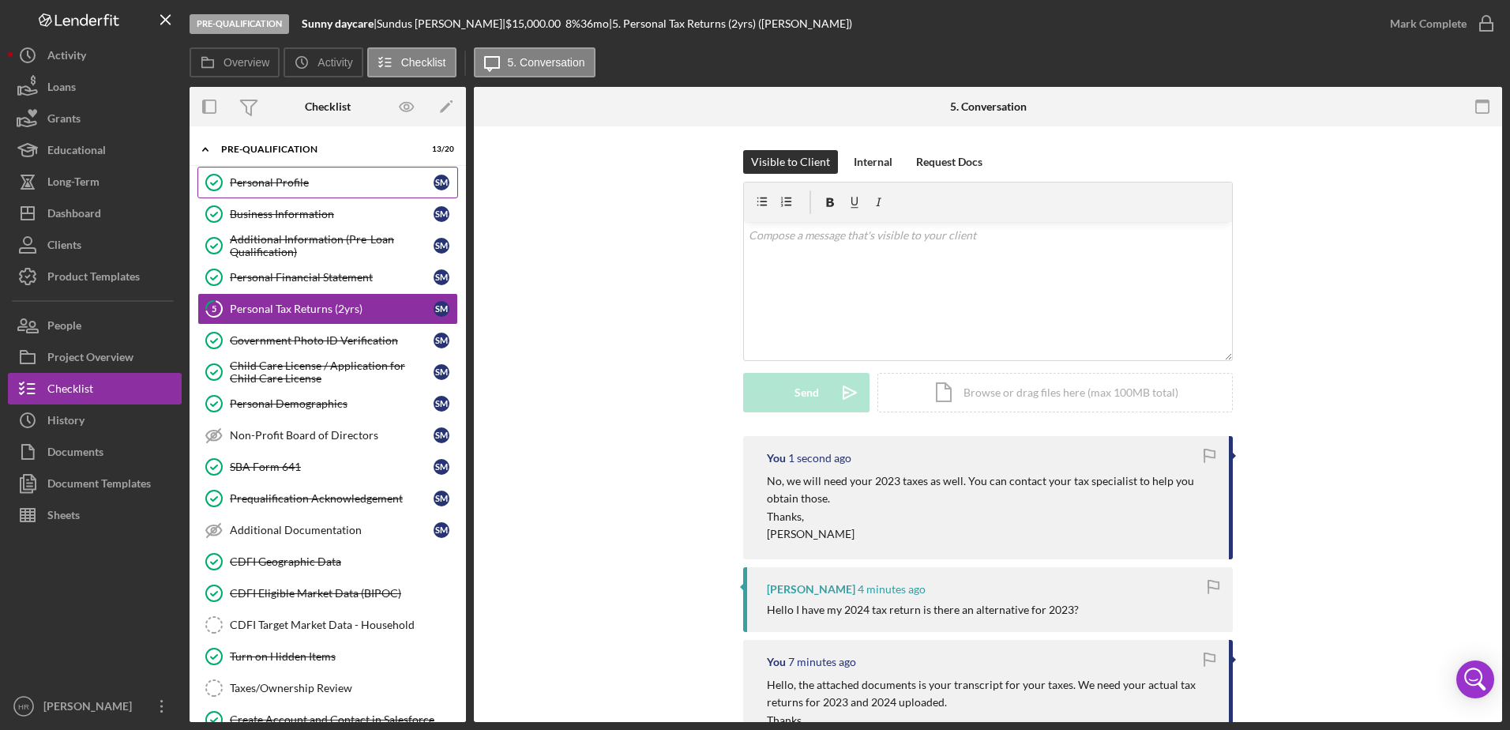
click at [251, 178] on div "Personal Profile" at bounding box center [332, 182] width 204 height 13
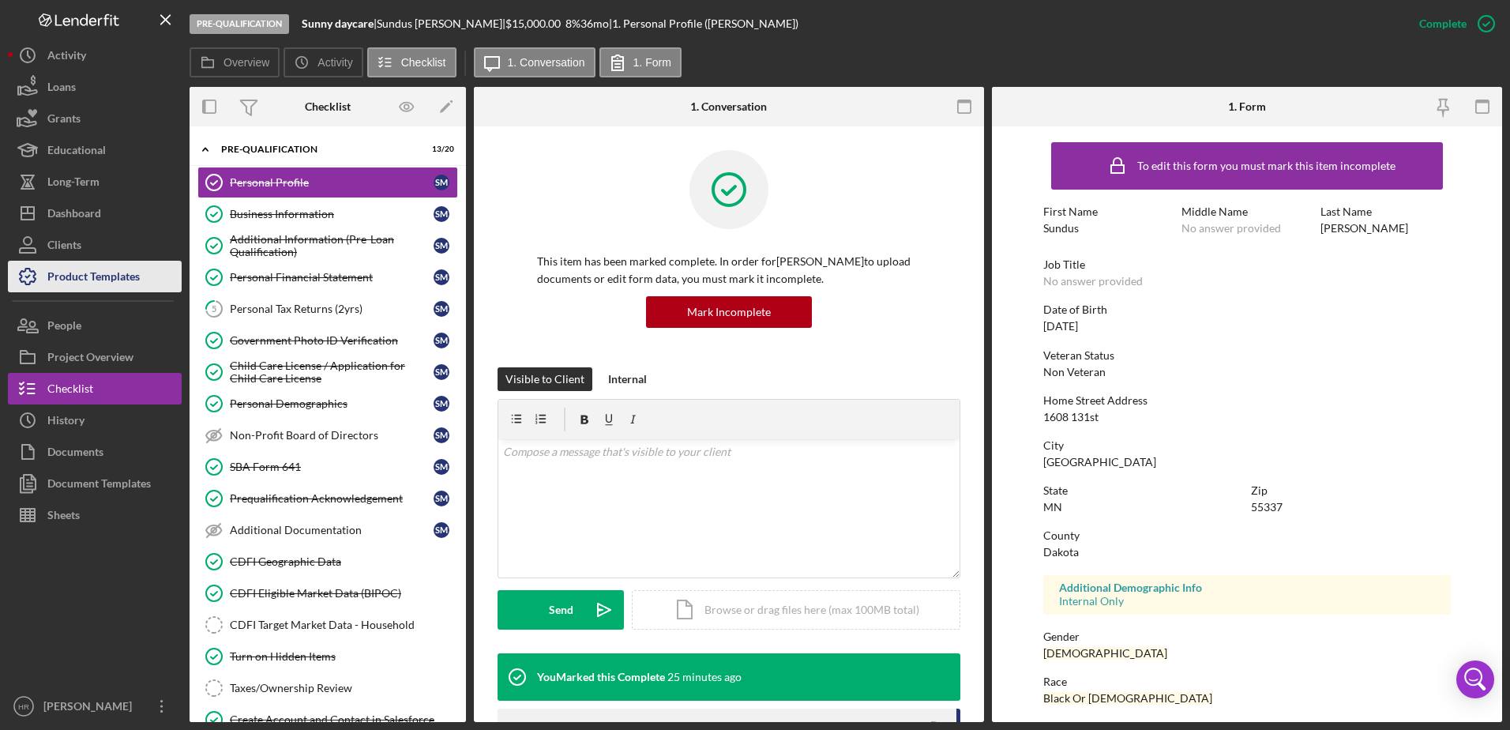
click at [92, 265] on div "Product Templates" at bounding box center [93, 279] width 92 height 36
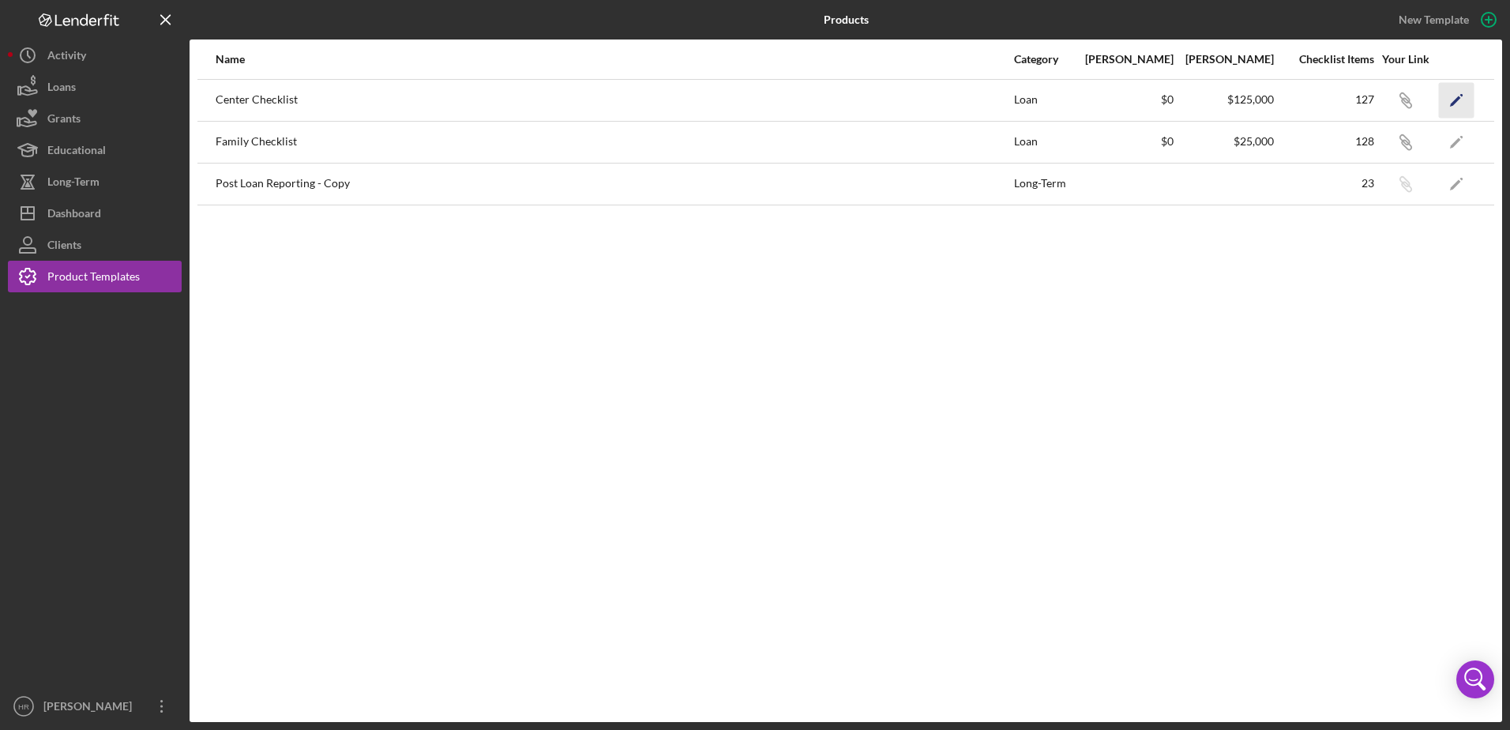
click at [1461, 95] on icon "button" at bounding box center [1461, 94] width 3 height 3
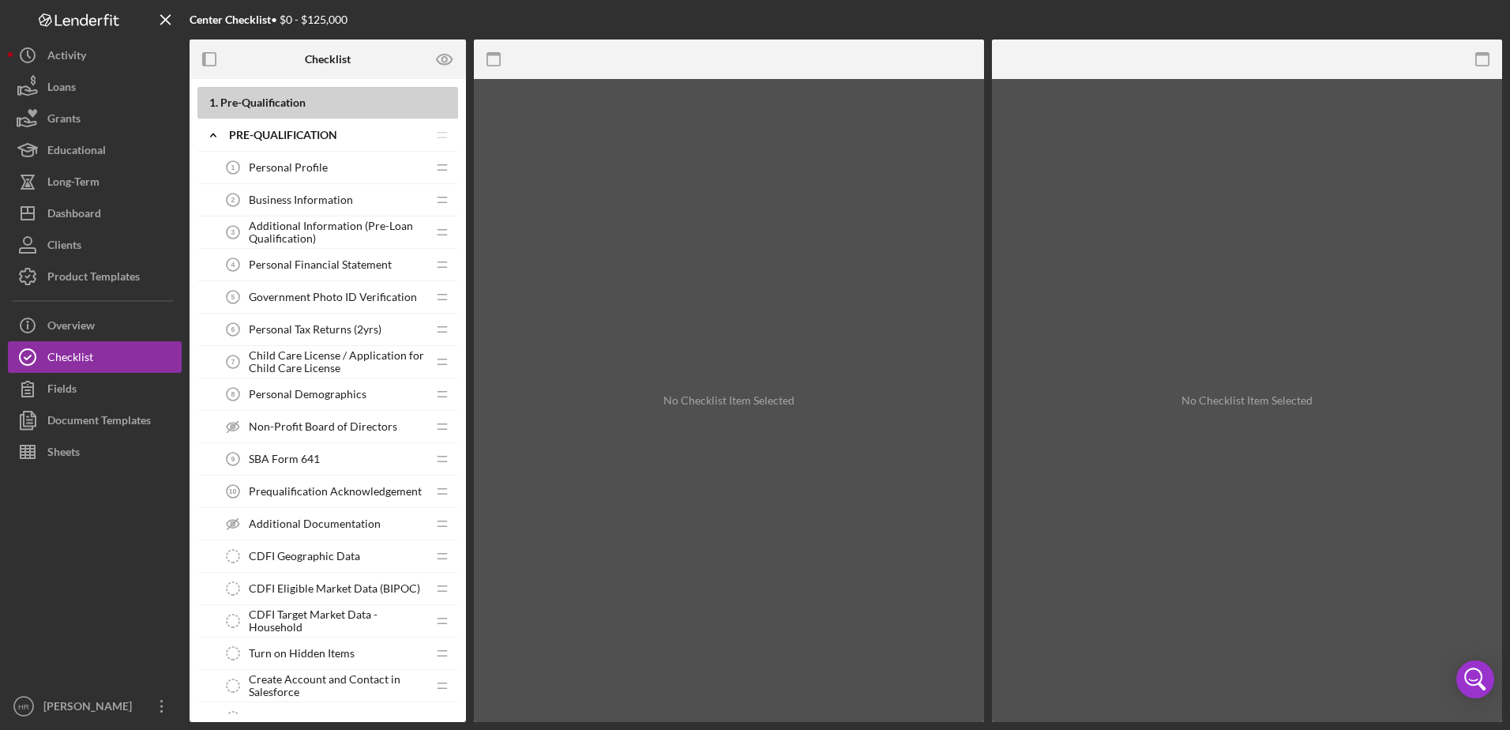
click at [302, 171] on span "Personal Profile" at bounding box center [288, 167] width 79 height 13
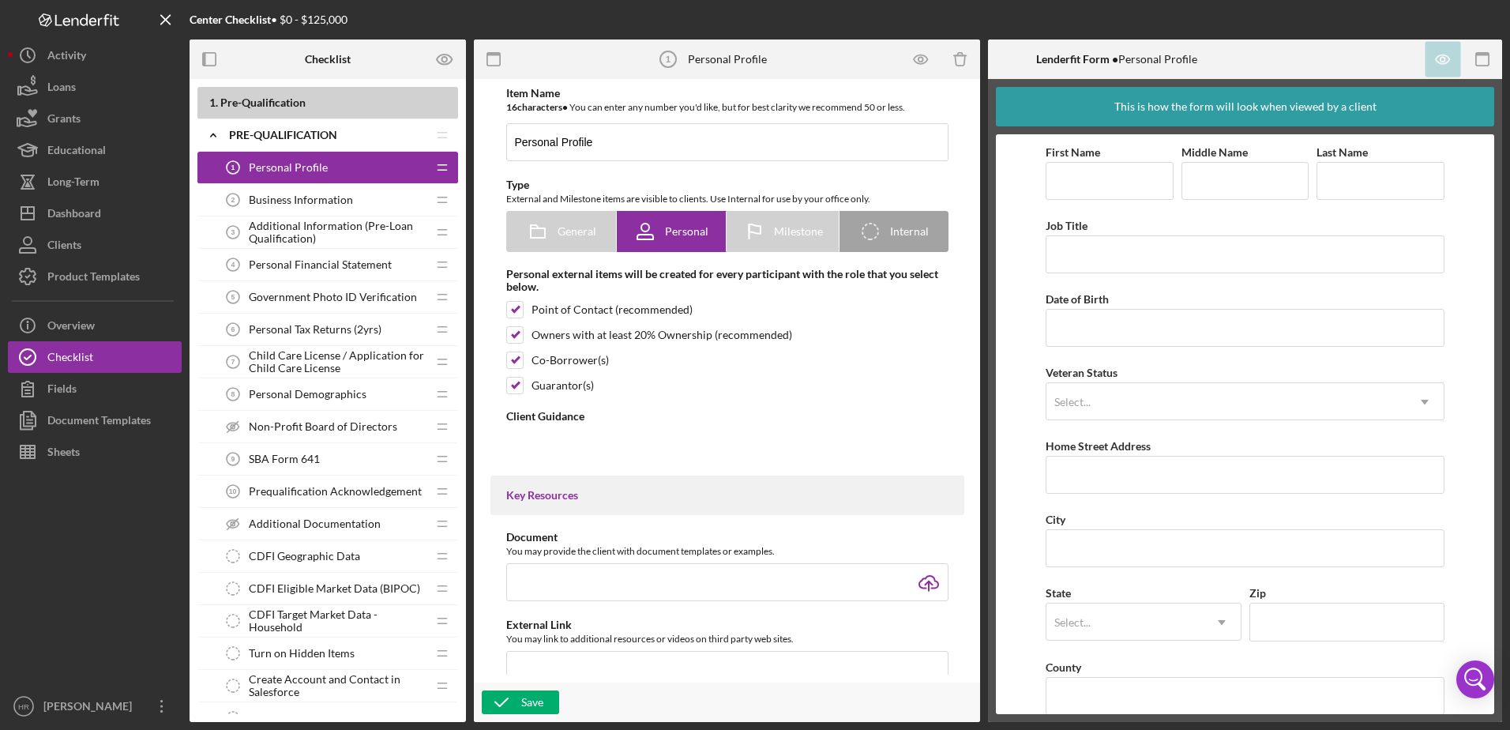
type textarea "<div> <p class="MsoNormal"><strong><span style="font-family: Poppins;">Welcome!…"
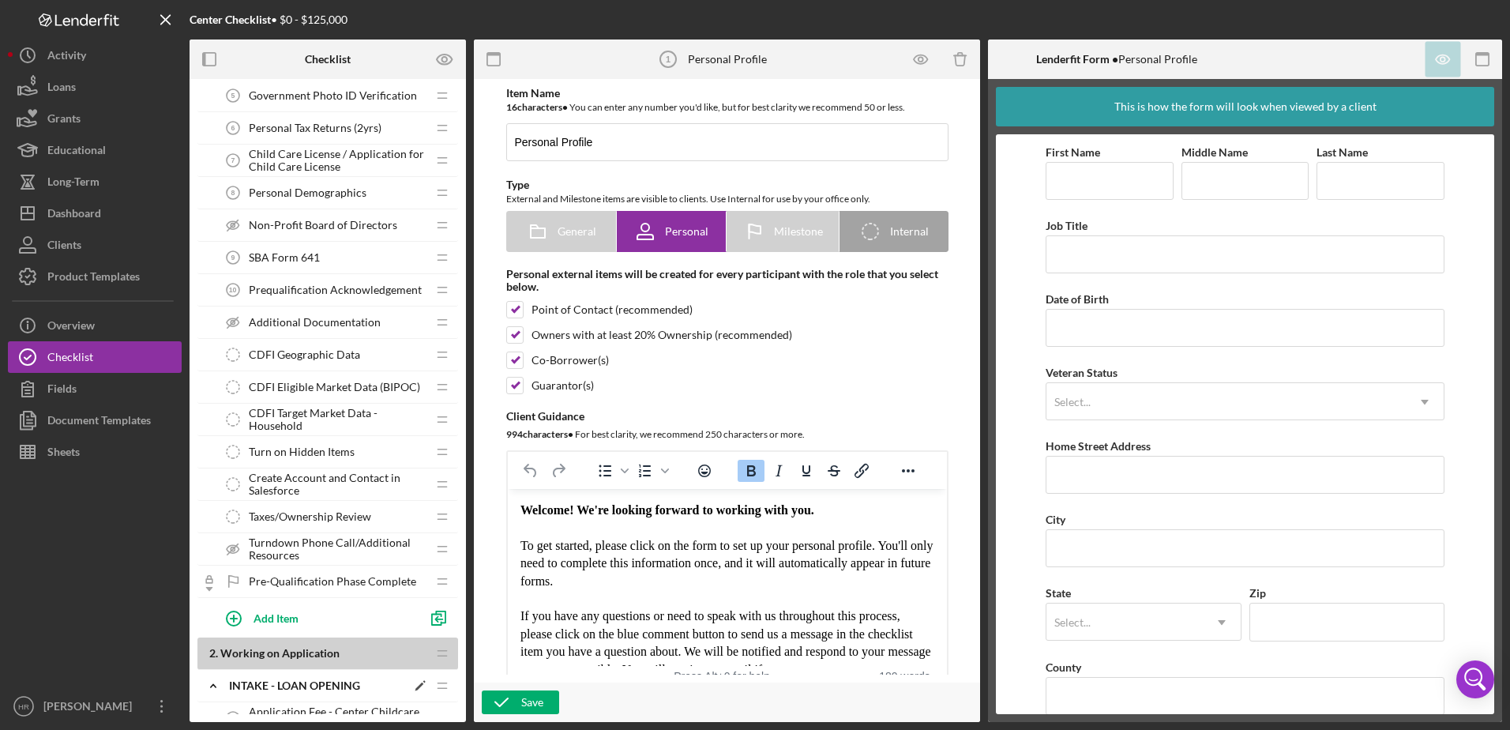
scroll to position [237, 0]
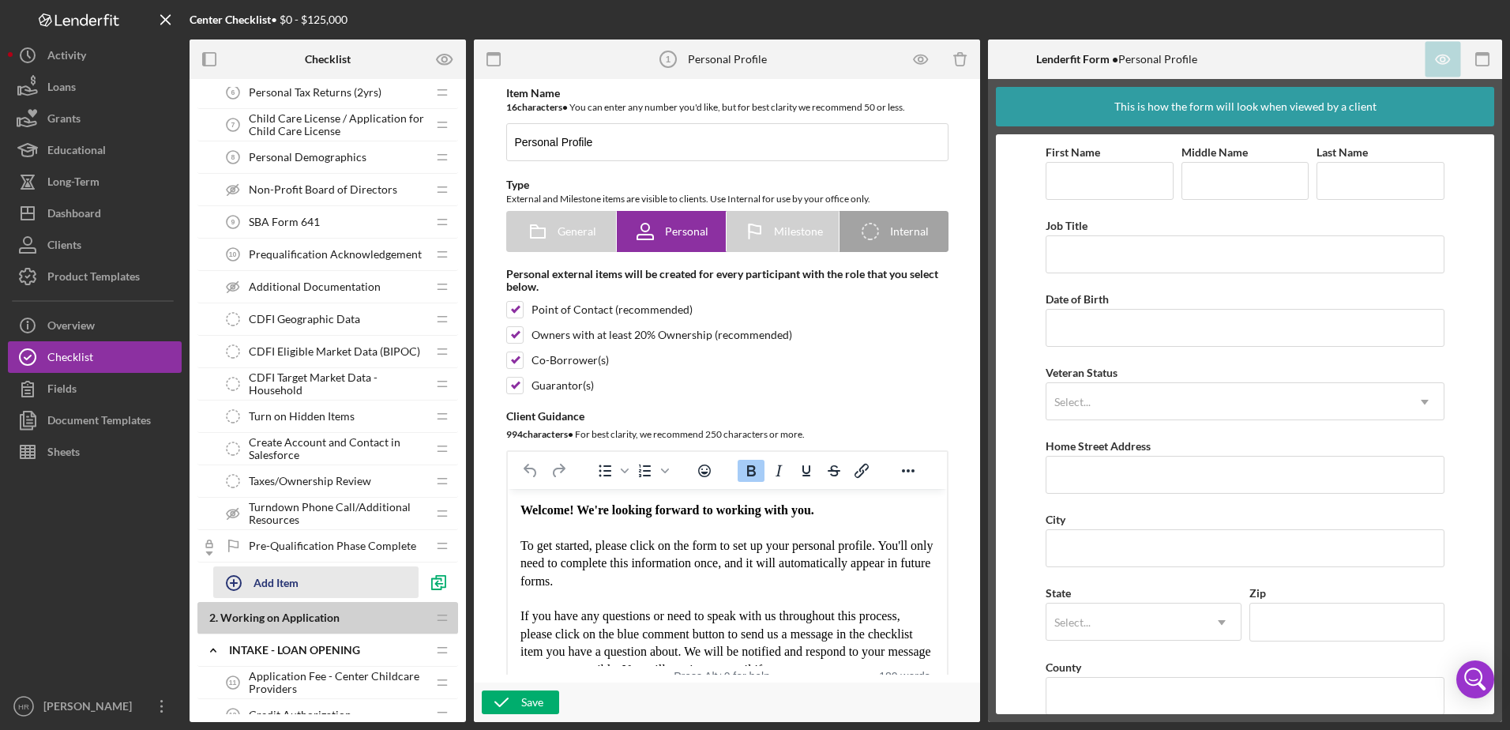
click at [265, 580] on div "Add Item" at bounding box center [275, 582] width 45 height 30
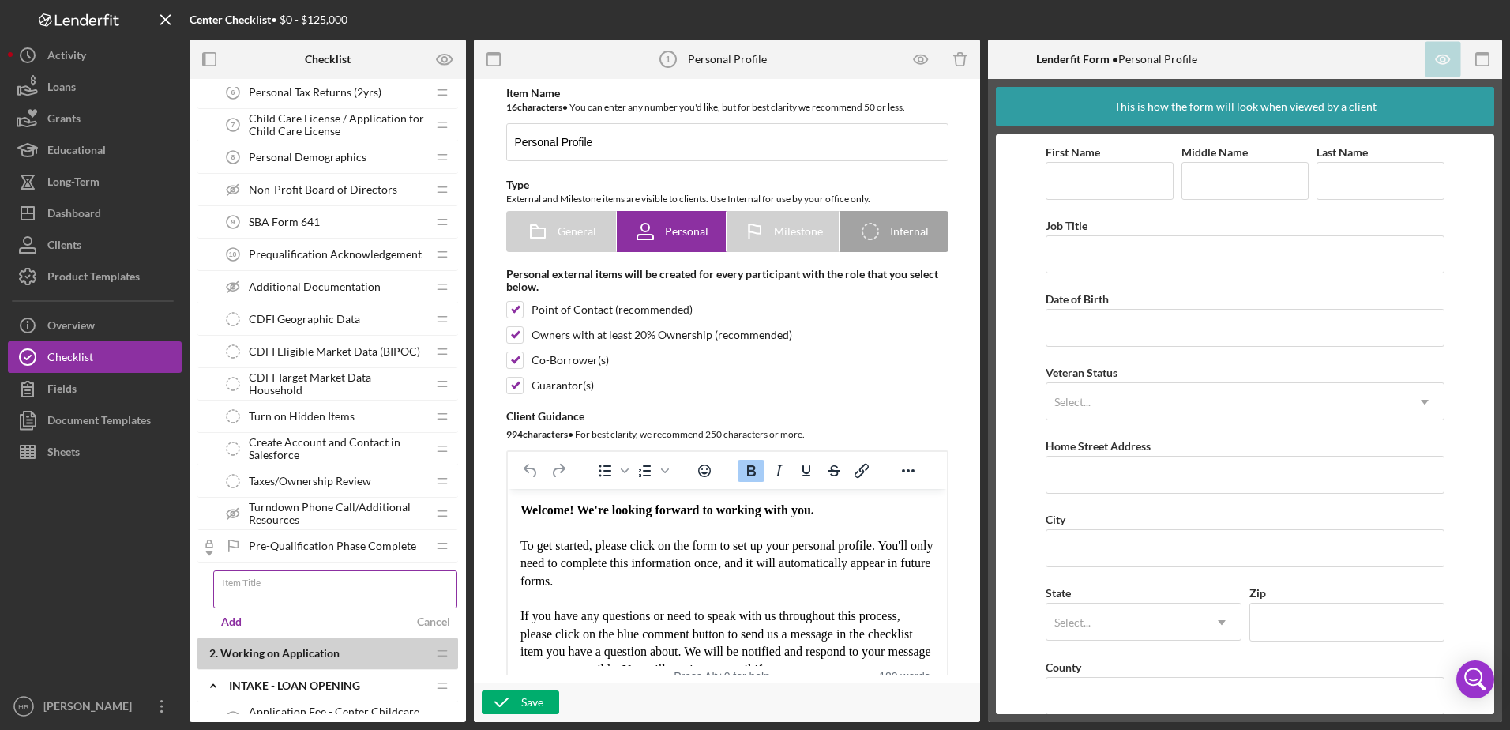
click at [295, 588] on div "Item Title" at bounding box center [335, 589] width 245 height 39
click at [294, 588] on div "Item Title Required" at bounding box center [335, 593] width 245 height 47
type input "O"
type input "Owners' Equity"
click at [235, 620] on div "Add" at bounding box center [231, 622] width 21 height 24
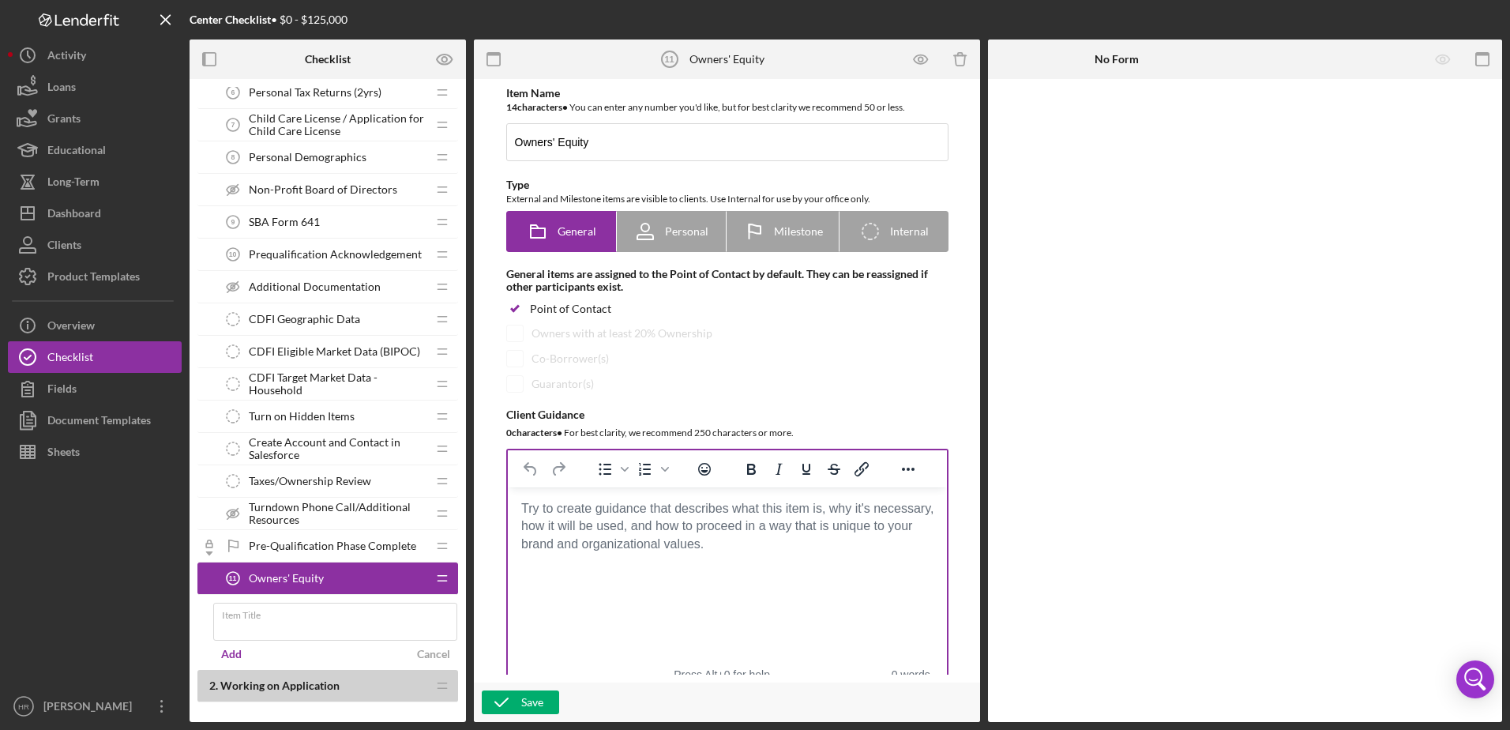
click at [576, 514] on body "Rich Text Area. Press ALT-0 for help." at bounding box center [727, 508] width 414 height 17
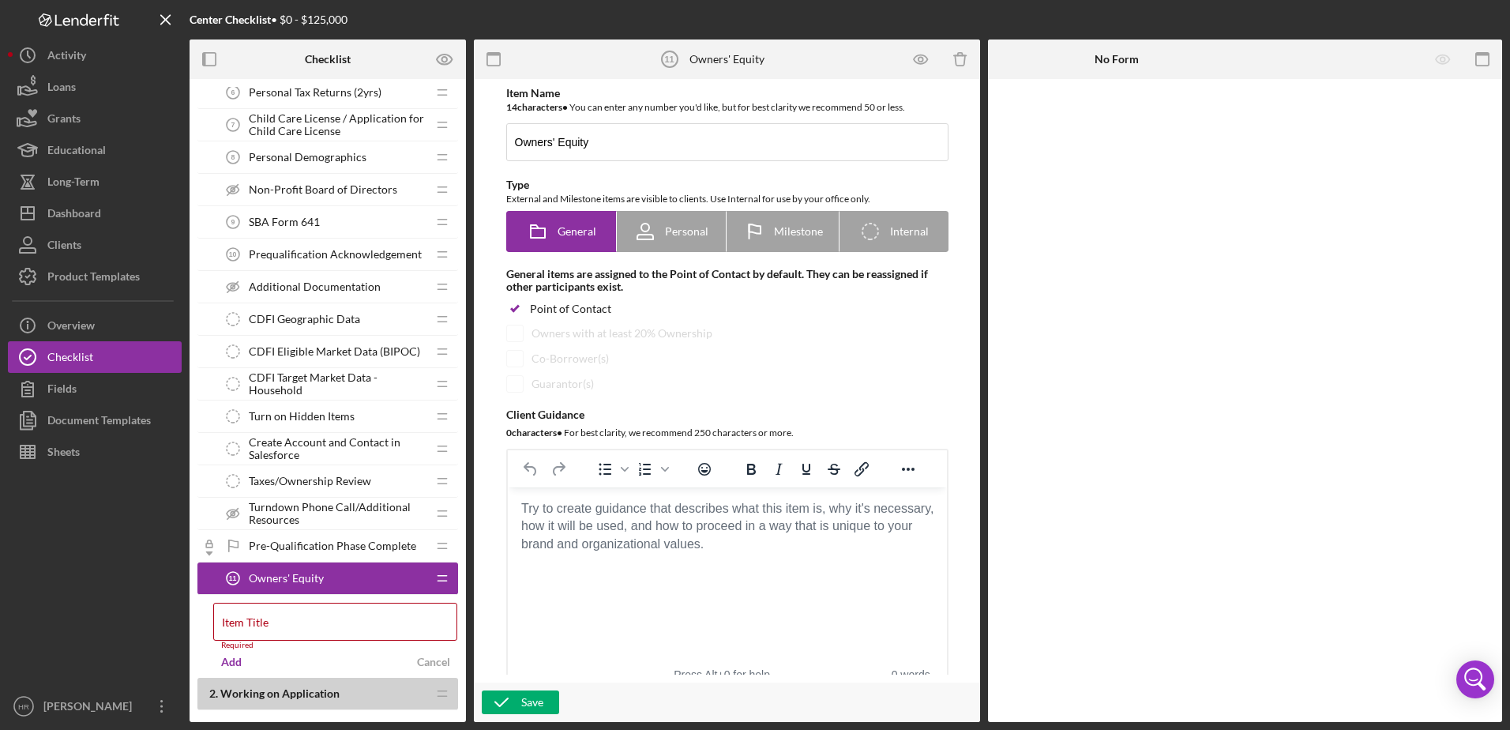
click at [541, 507] on body "Rich Text Area. Press ALT-0 for help." at bounding box center [727, 508] width 414 height 17
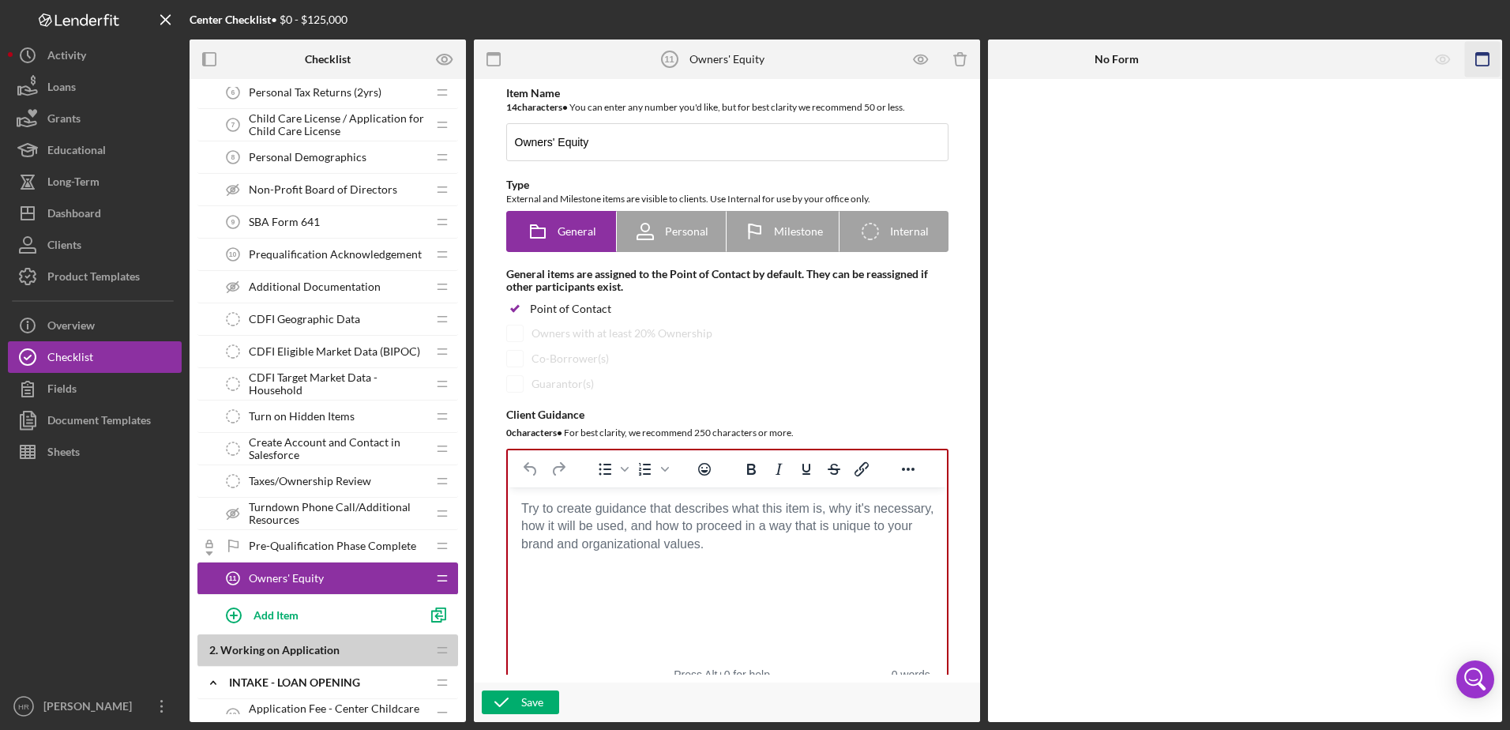
click at [1486, 62] on icon "button" at bounding box center [1483, 60] width 36 height 36
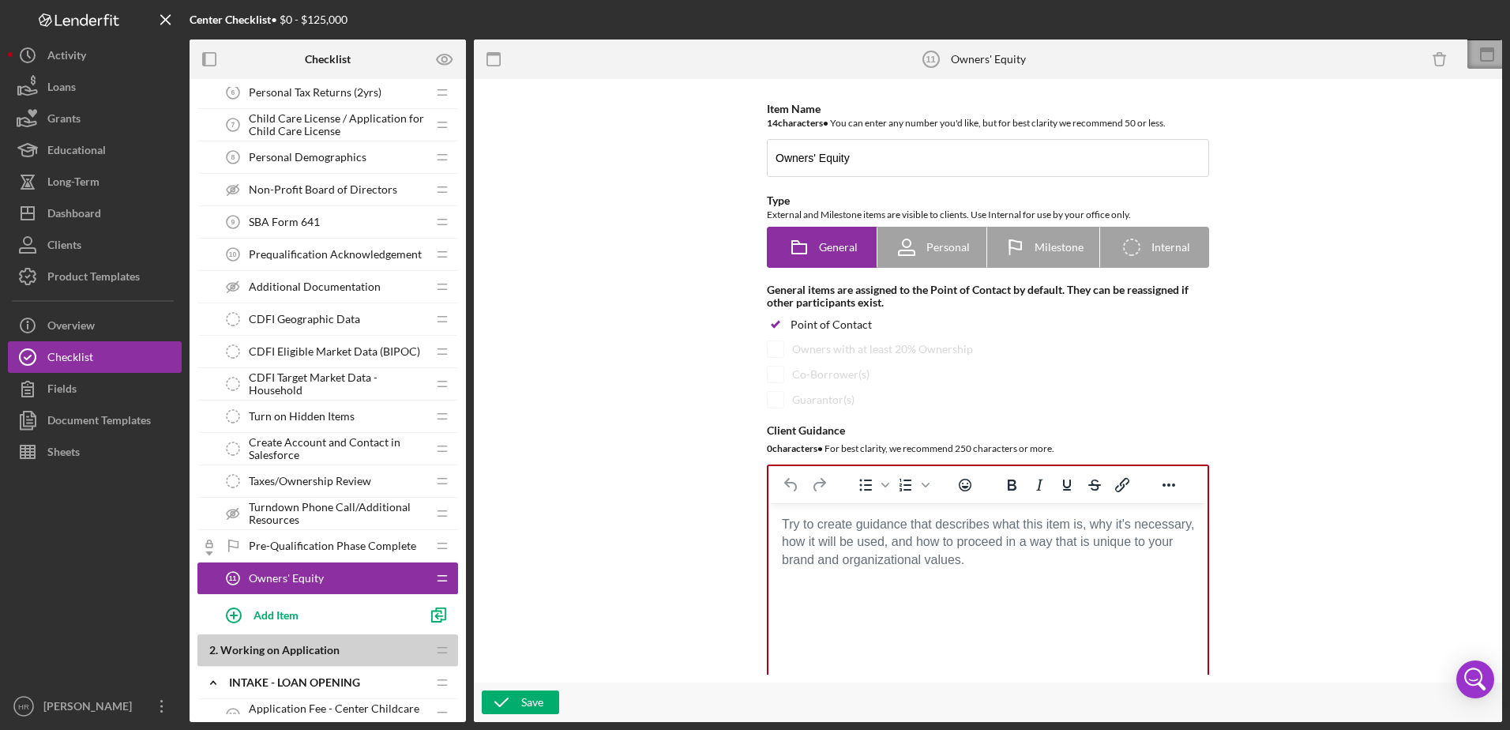
click at [1488, 54] on icon at bounding box center [1486, 54] width 39 height 39
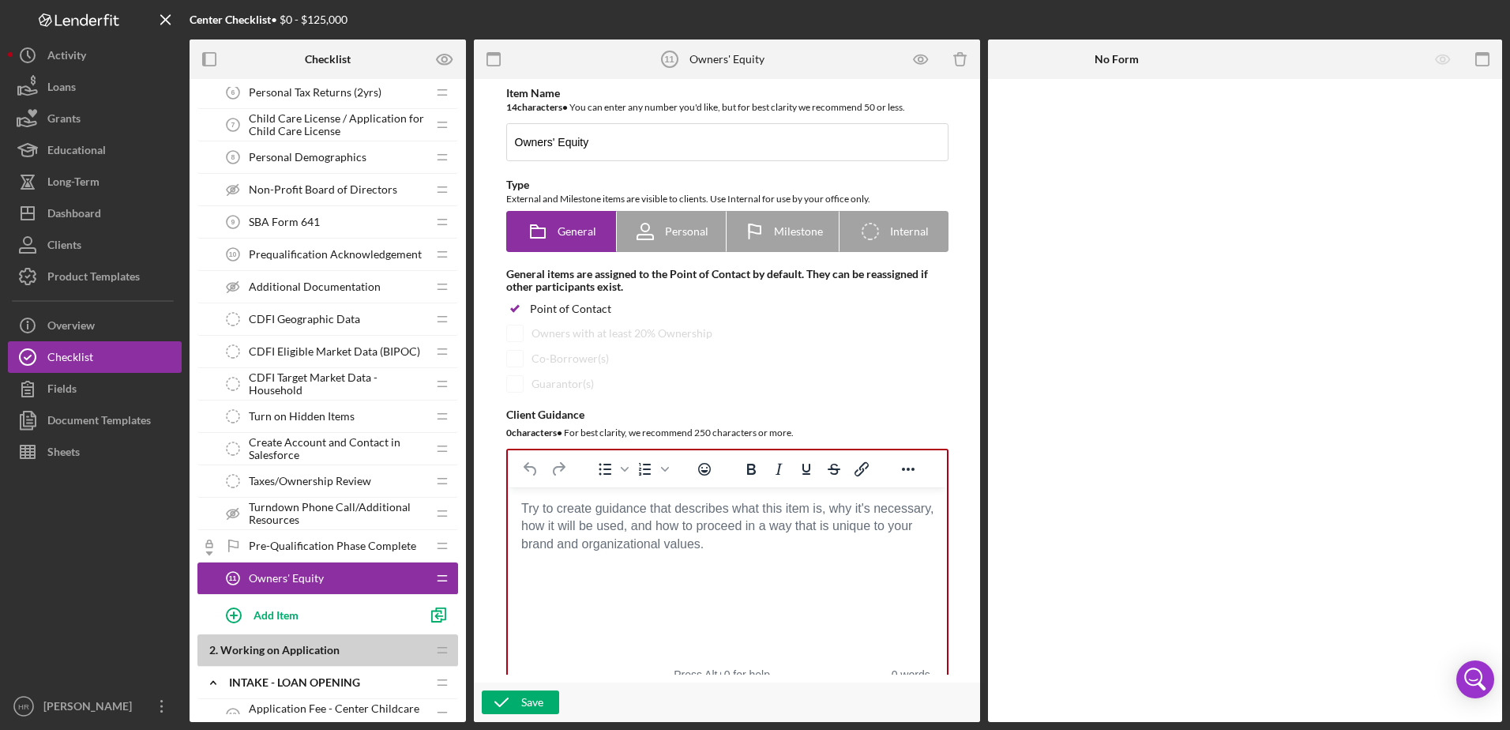
click at [1155, 140] on div at bounding box center [1245, 400] width 514 height 643
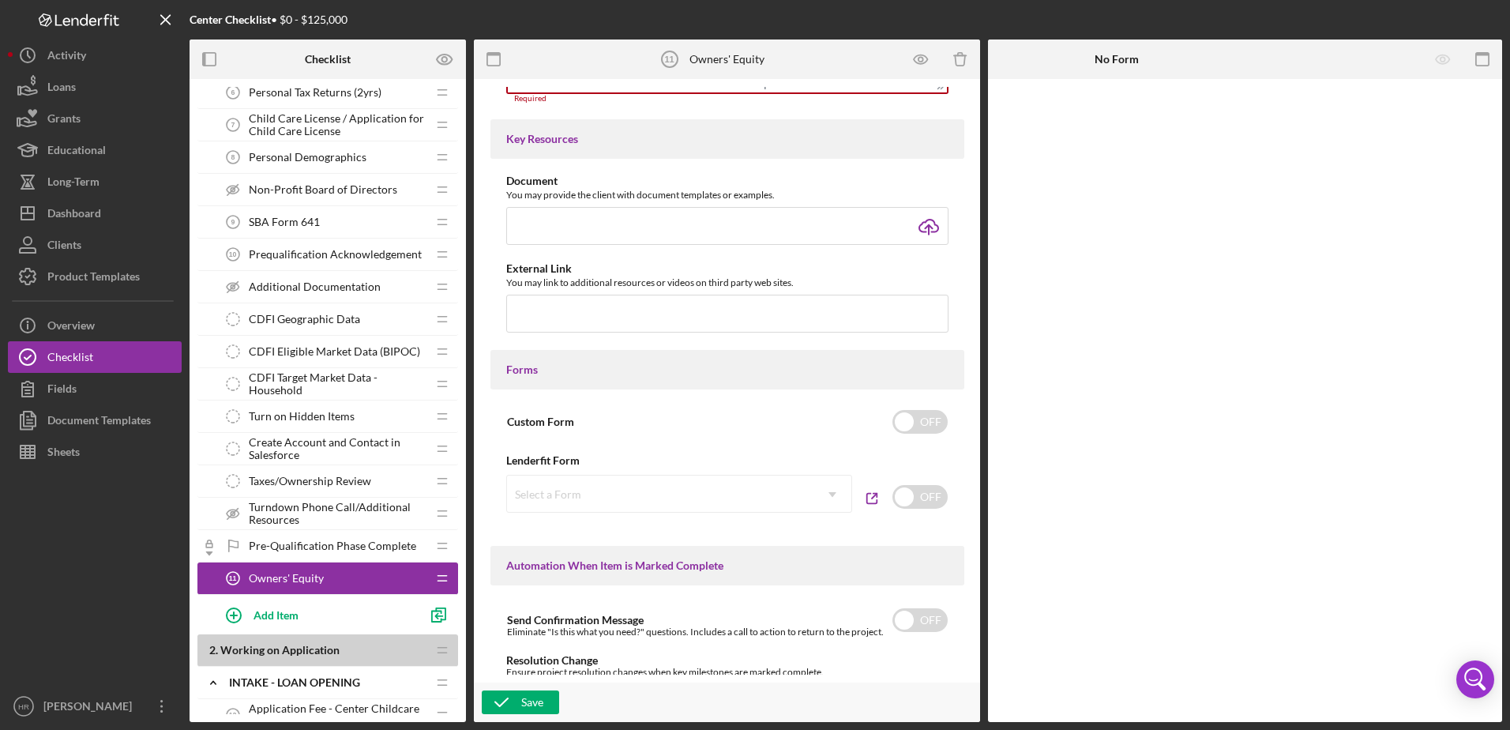
scroll to position [632, 0]
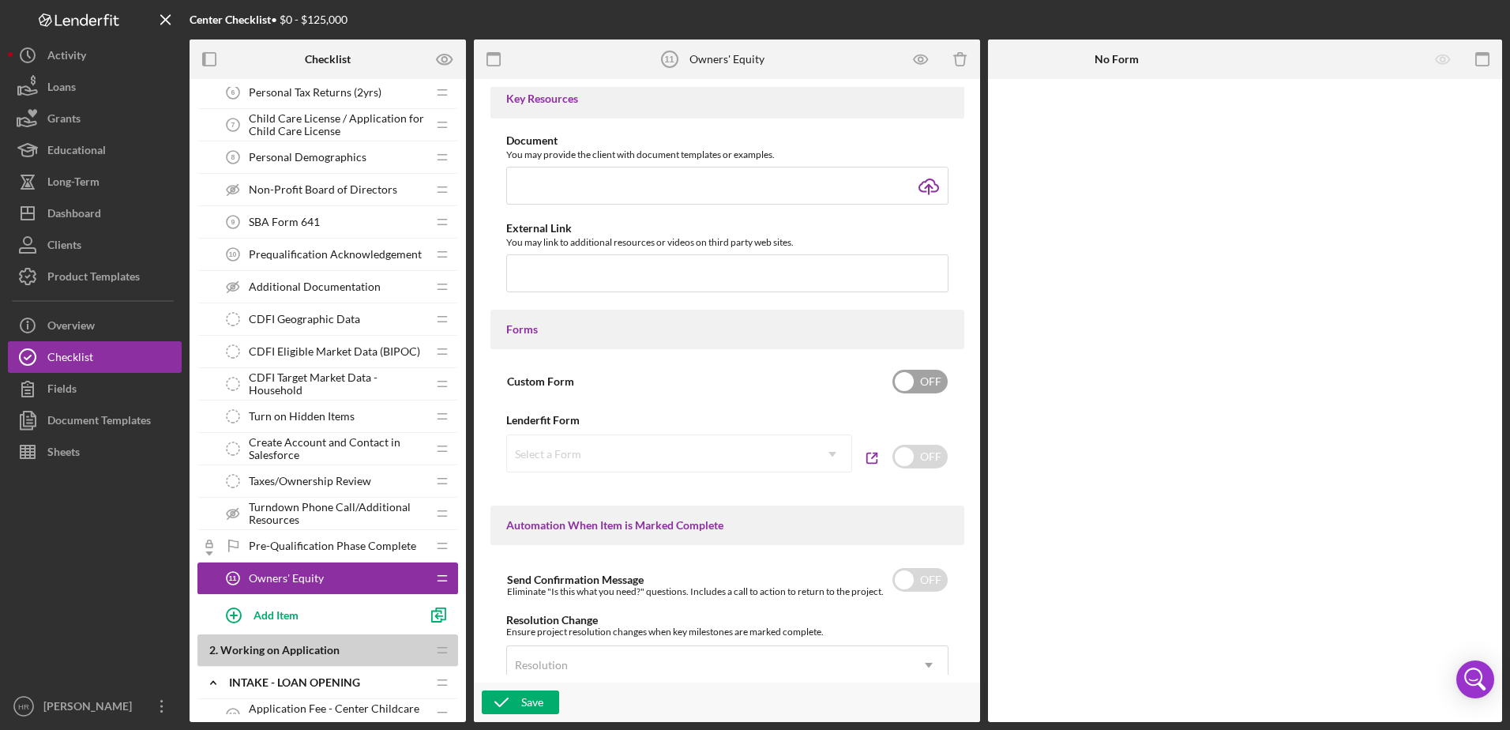
click at [915, 380] on input "checkbox" at bounding box center [919, 382] width 55 height 24
checkbox input "true"
click at [1118, 119] on div "Add Form Element" at bounding box center [1097, 123] width 92 height 32
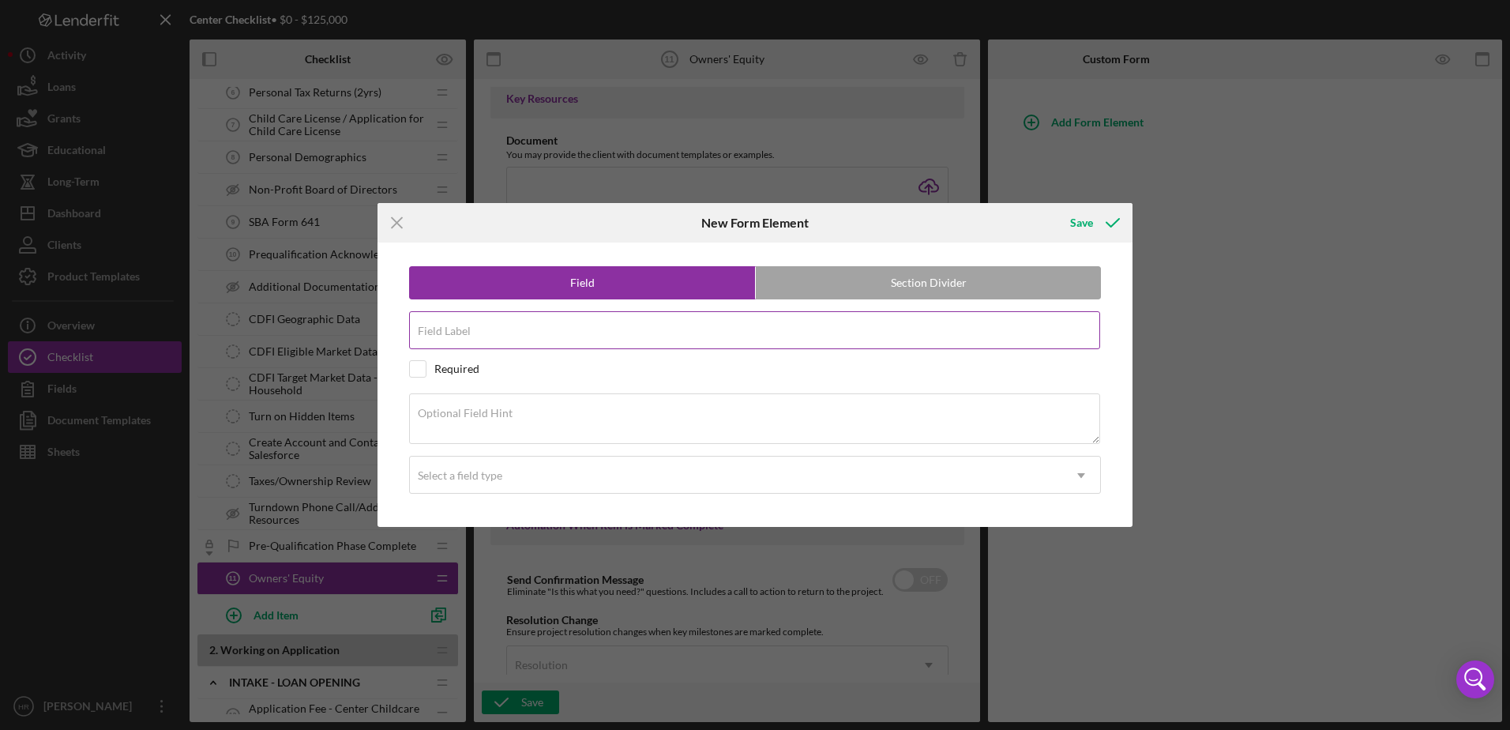
click at [545, 337] on input "Field Label" at bounding box center [754, 330] width 691 height 38
click at [479, 333] on input "Field Label" at bounding box center [754, 330] width 691 height 38
click at [547, 329] on input "Field Label" at bounding box center [754, 330] width 691 height 38
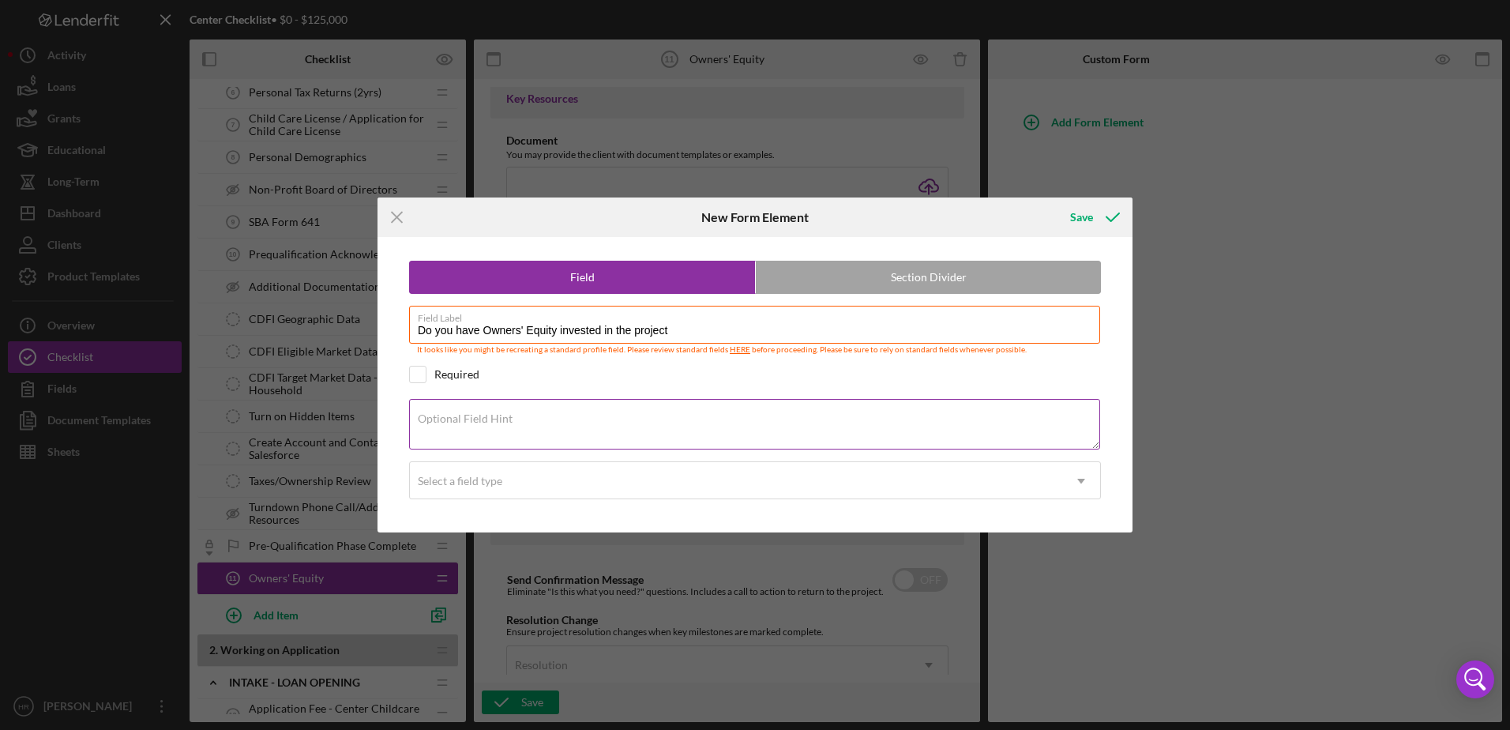
type input "Do you have Owners' Equity invested in the project"
click at [452, 426] on textarea "Optional Field Hint" at bounding box center [754, 424] width 691 height 51
click at [456, 479] on div "Select a field type" at bounding box center [460, 481] width 84 height 13
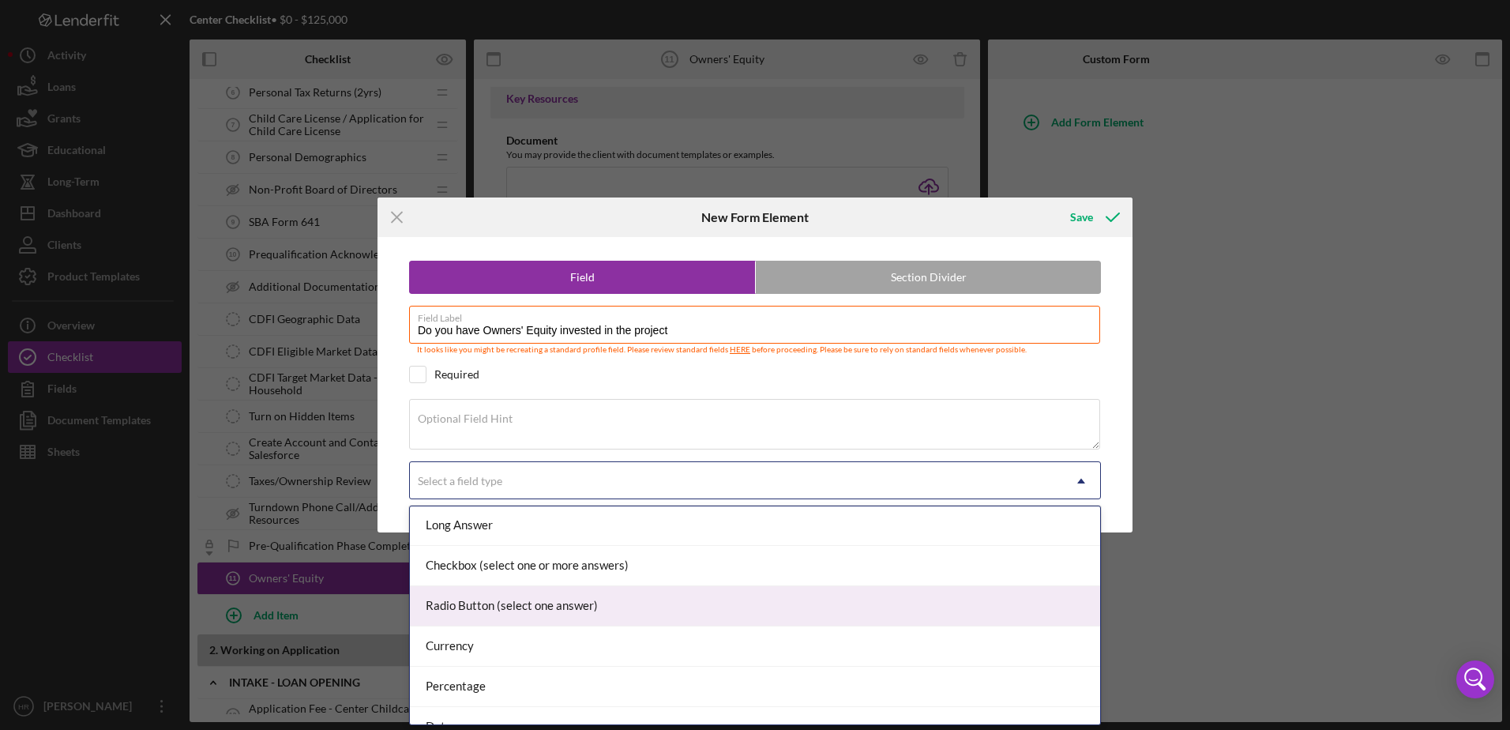
scroll to position [158, 0]
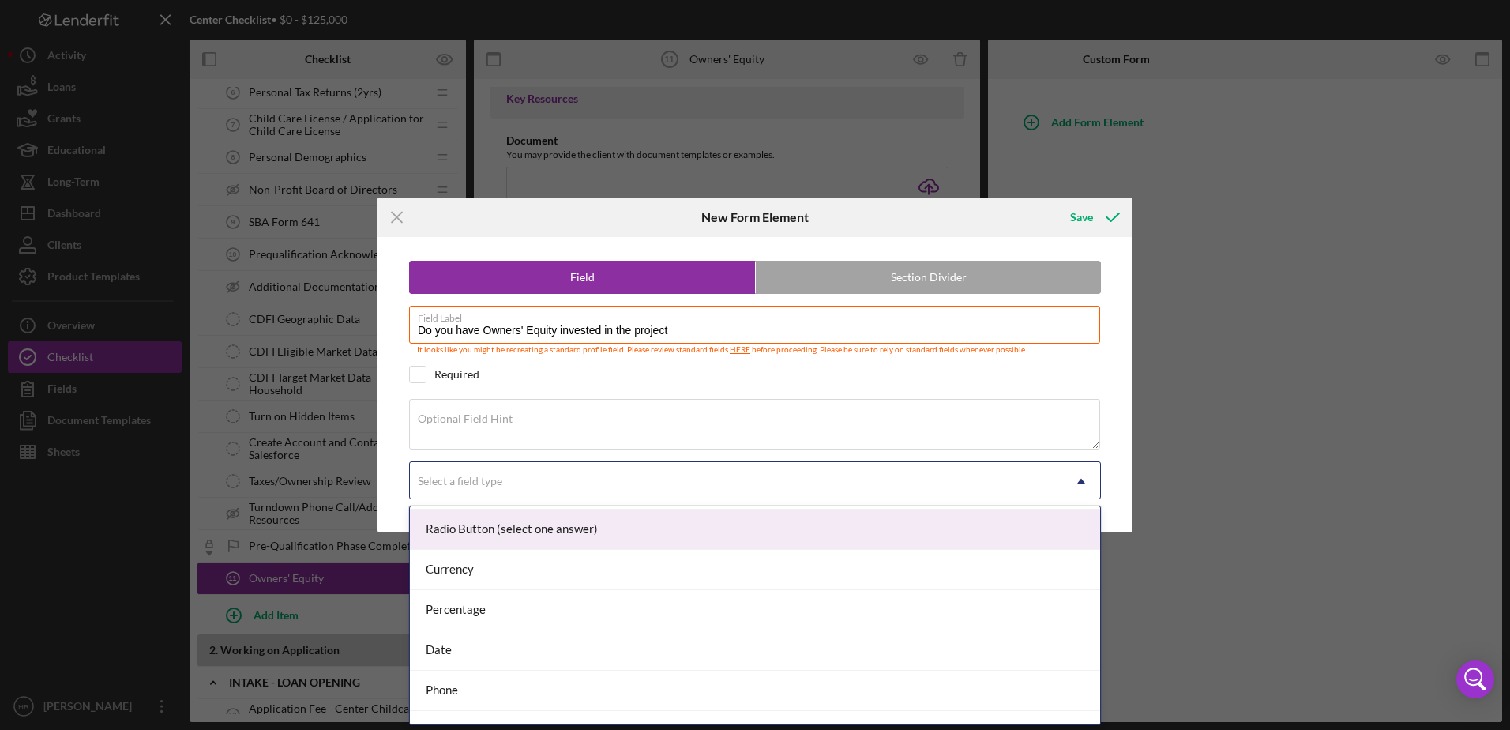
click at [460, 534] on div "Radio Button (select one answer)" at bounding box center [755, 529] width 690 height 40
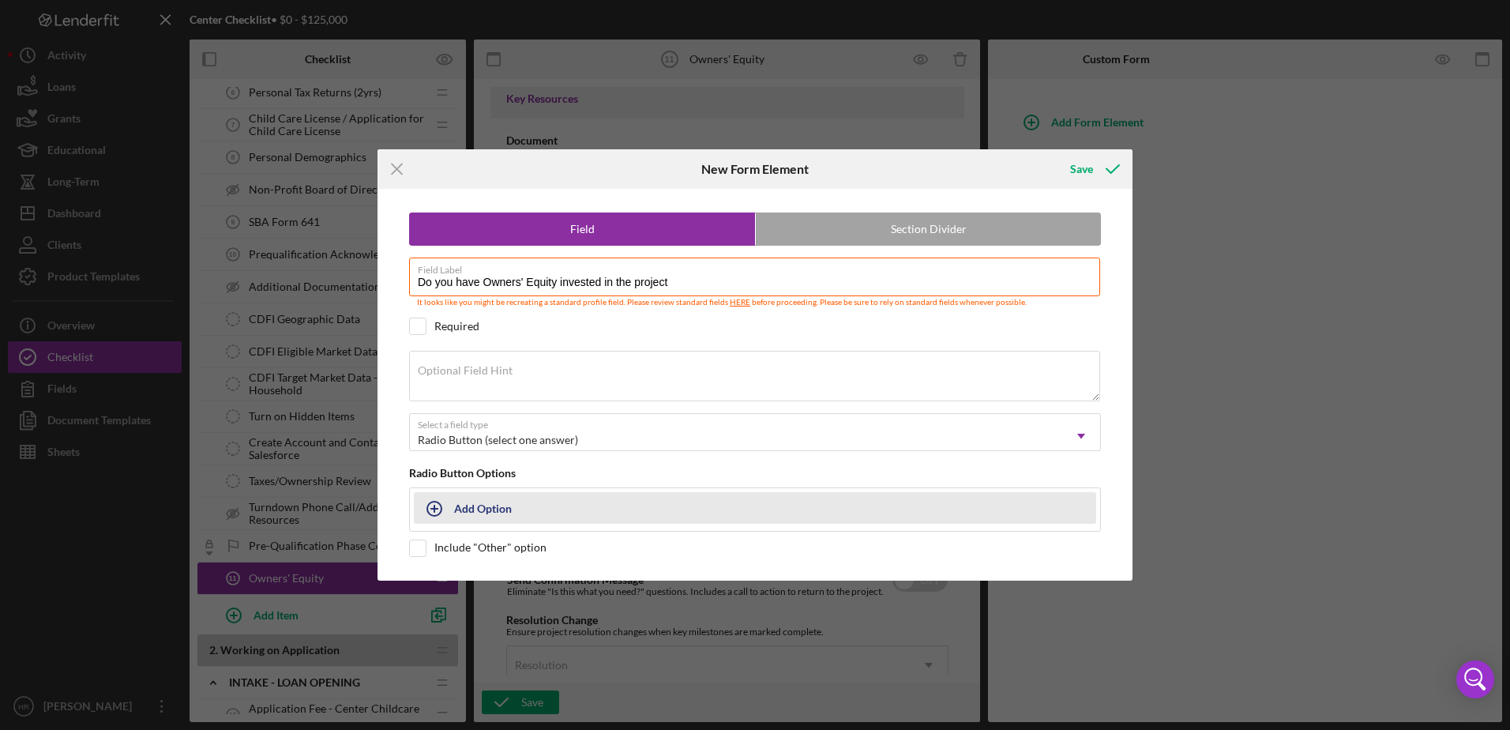
click at [493, 513] on div "Add Option" at bounding box center [483, 508] width 58 height 30
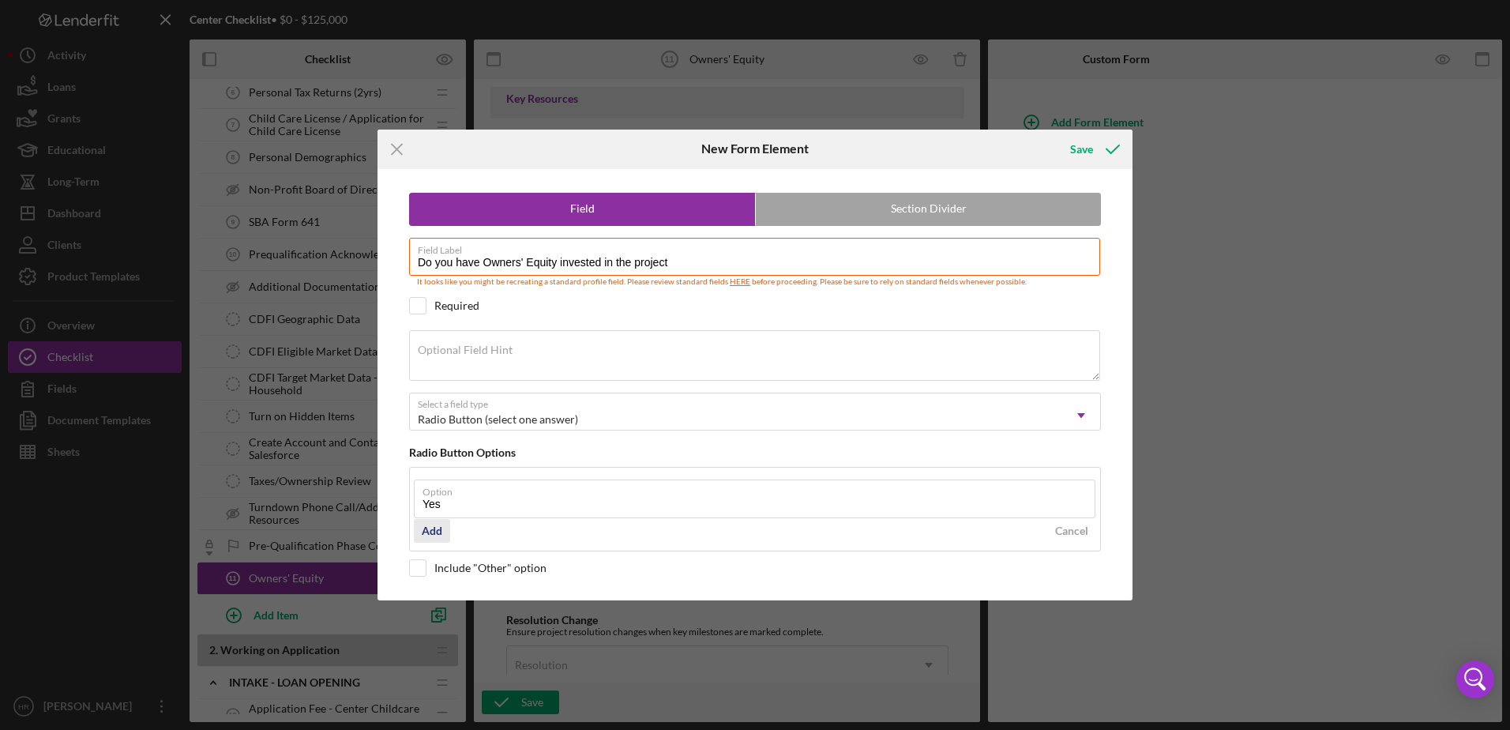
type input "Yes"
click at [419, 528] on button "Add" at bounding box center [432, 531] width 36 height 24
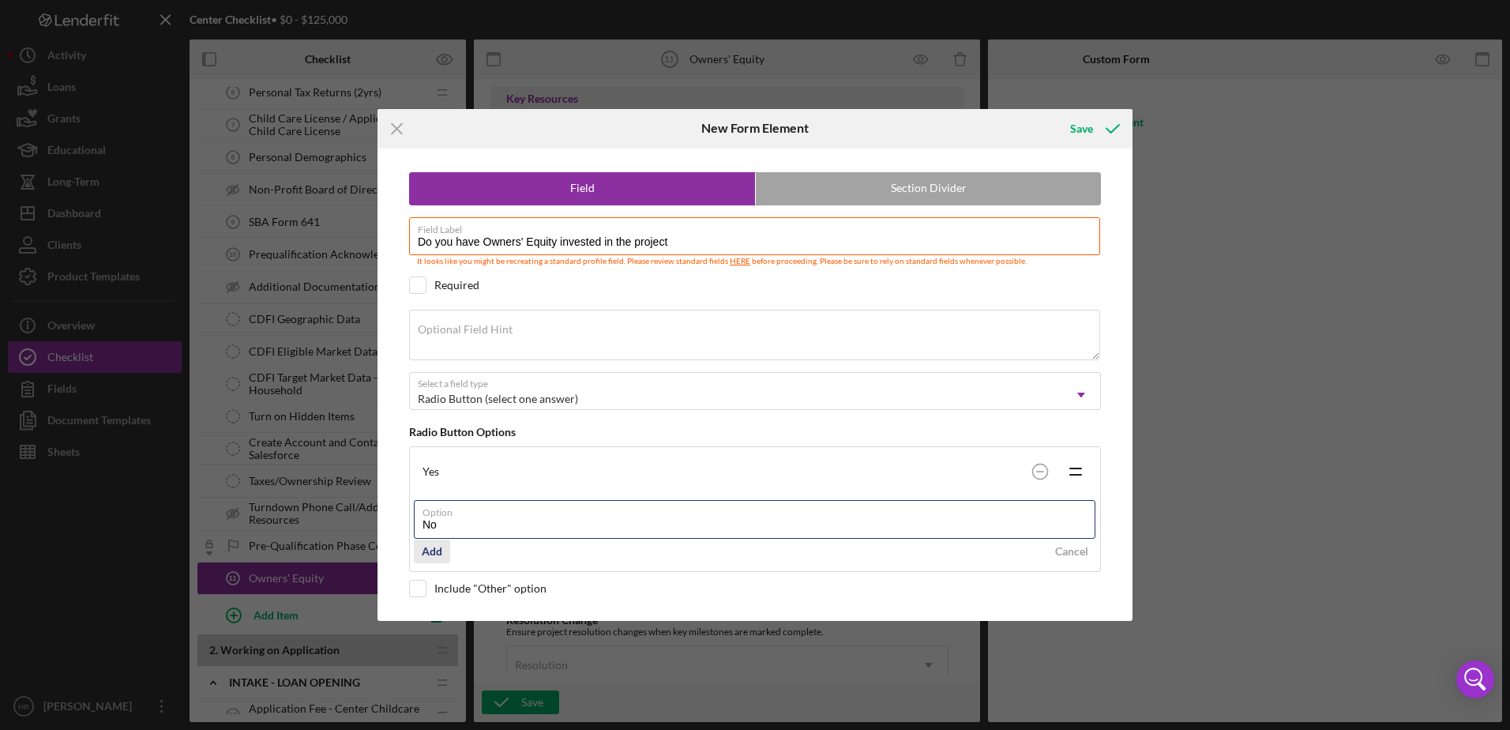
type input "No"
click at [435, 558] on div "Add" at bounding box center [432, 551] width 21 height 24
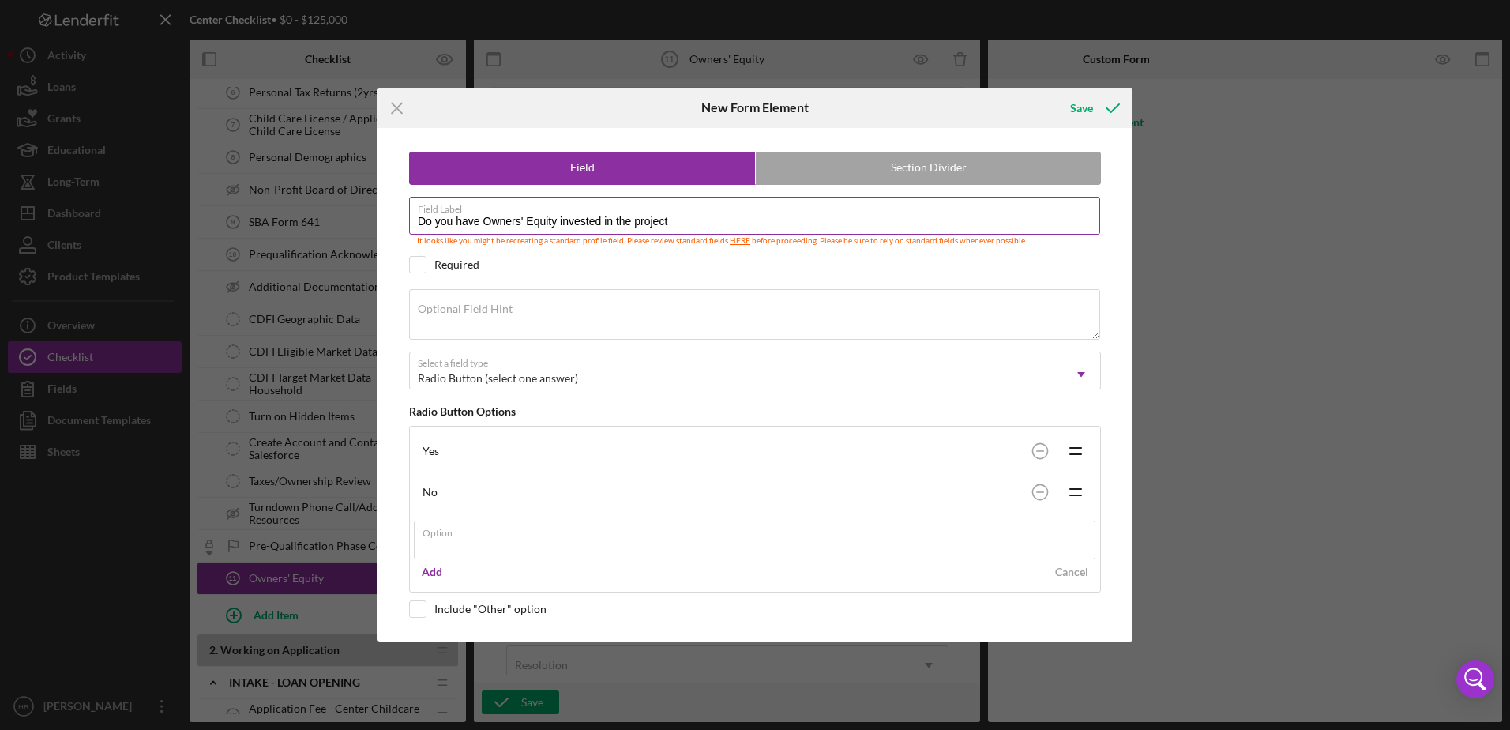
click at [692, 221] on div "Field Label Do you have Owners' Equity invested in the project It looks like yo…" at bounding box center [755, 222] width 692 height 51
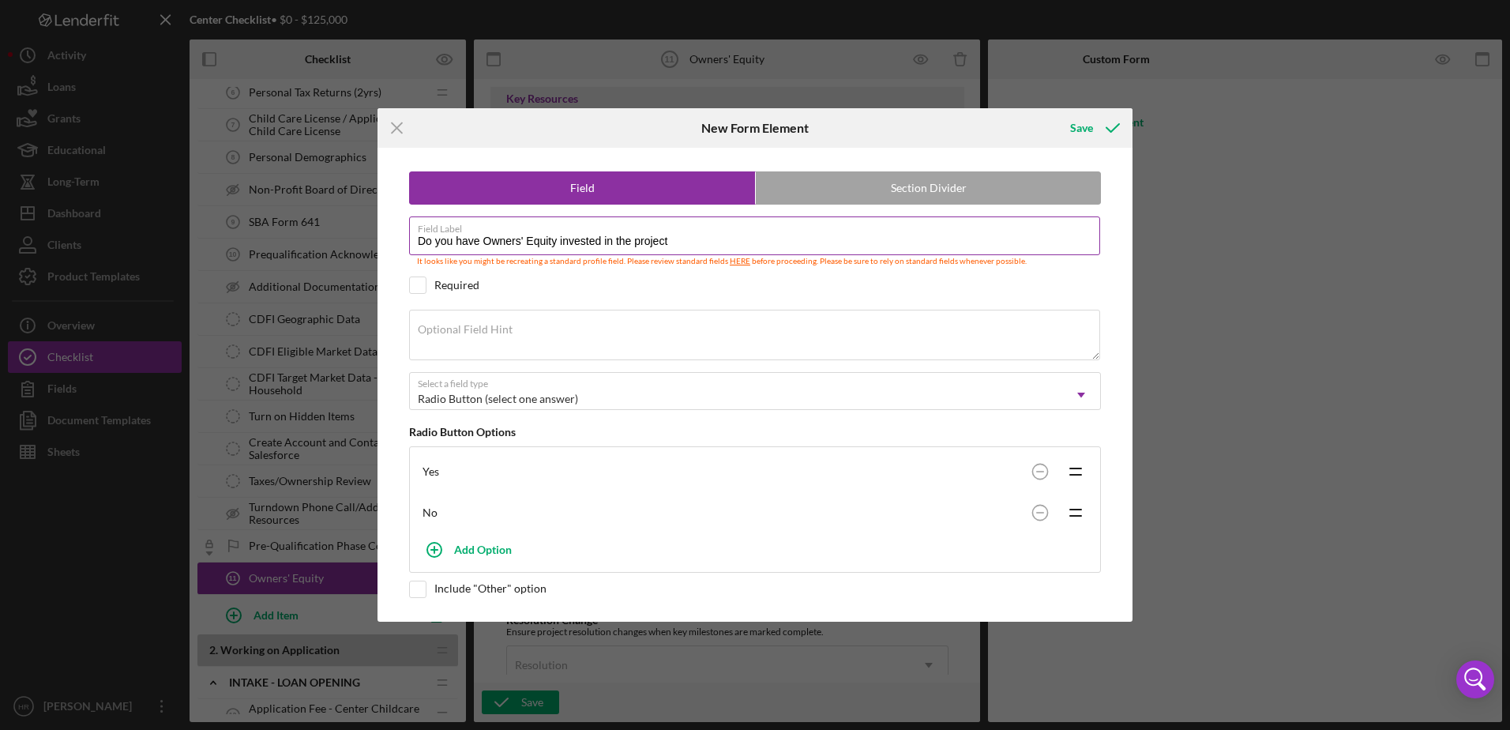
click at [732, 265] on link "HERE" at bounding box center [740, 260] width 21 height 9
click at [1082, 122] on div "Save" at bounding box center [1081, 128] width 23 height 32
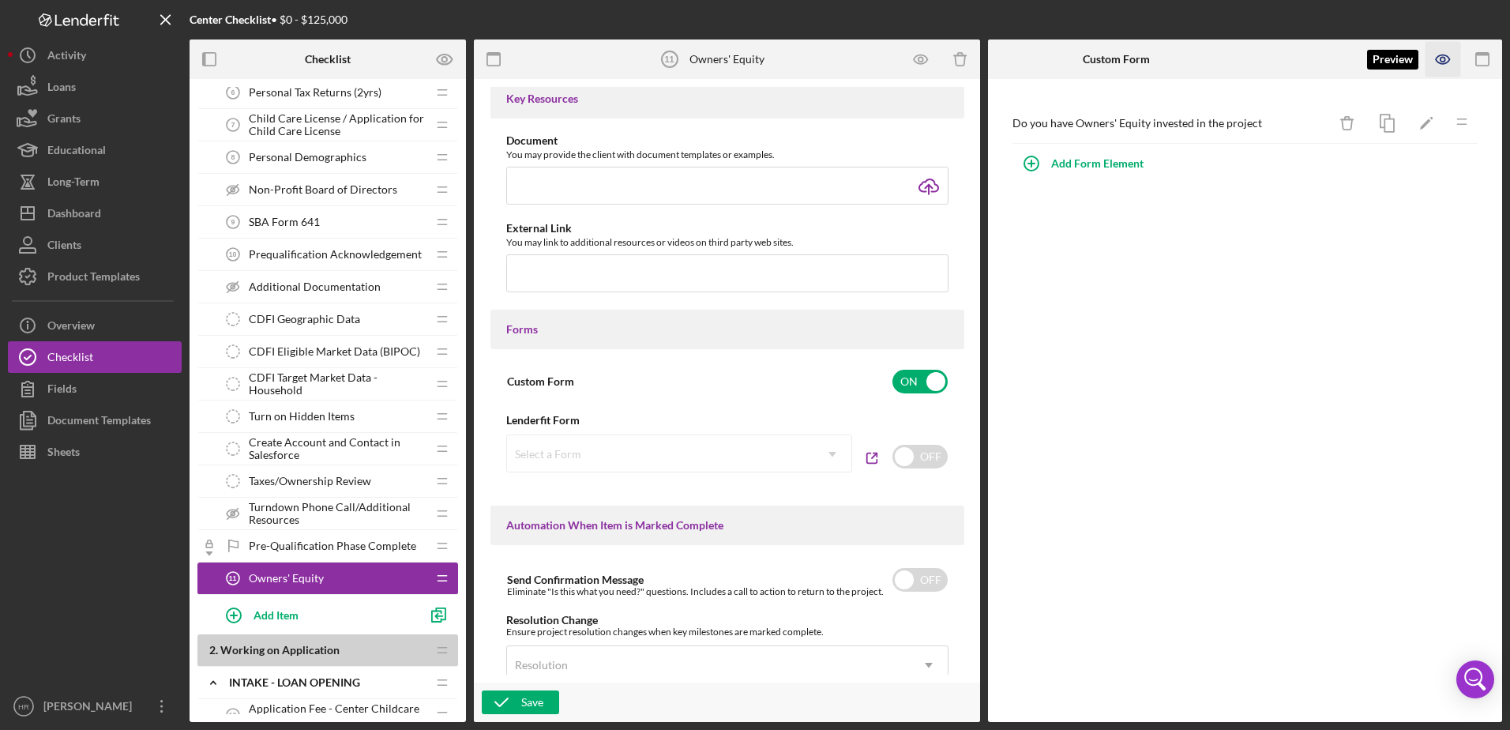
click at [1443, 69] on icon "button" at bounding box center [1443, 60] width 36 height 36
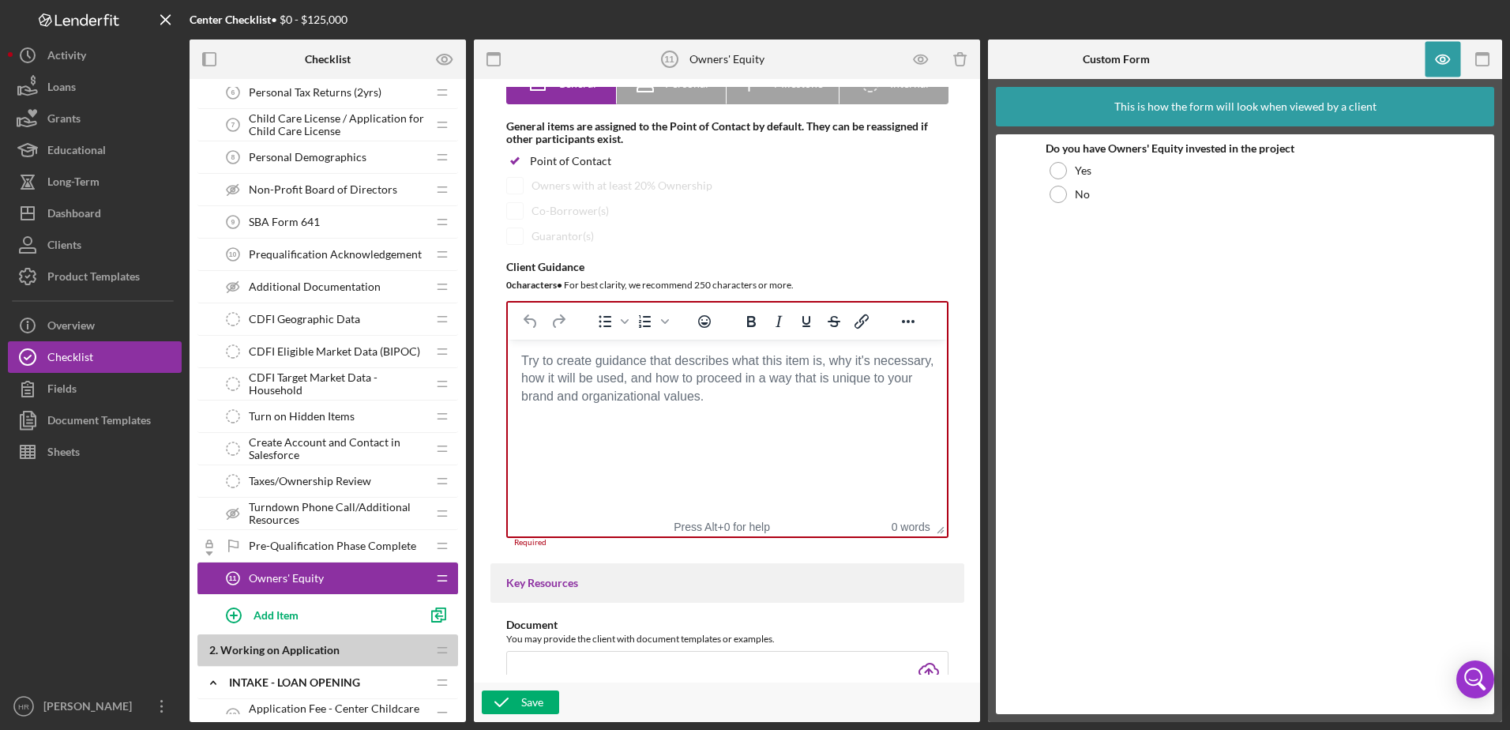
scroll to position [0, 0]
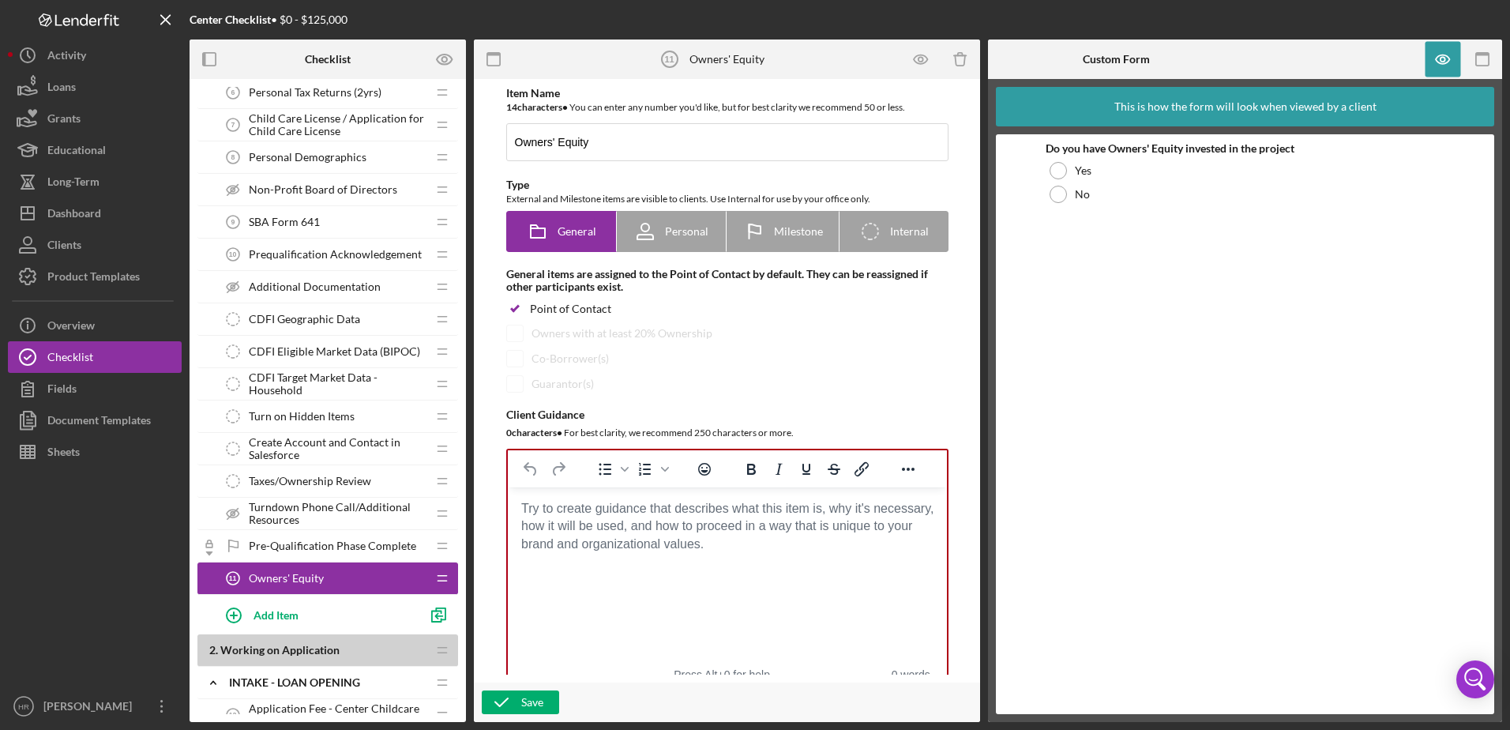
click at [546, 505] on body "Rich Text Area. Press ALT-0 for help." at bounding box center [727, 508] width 414 height 17
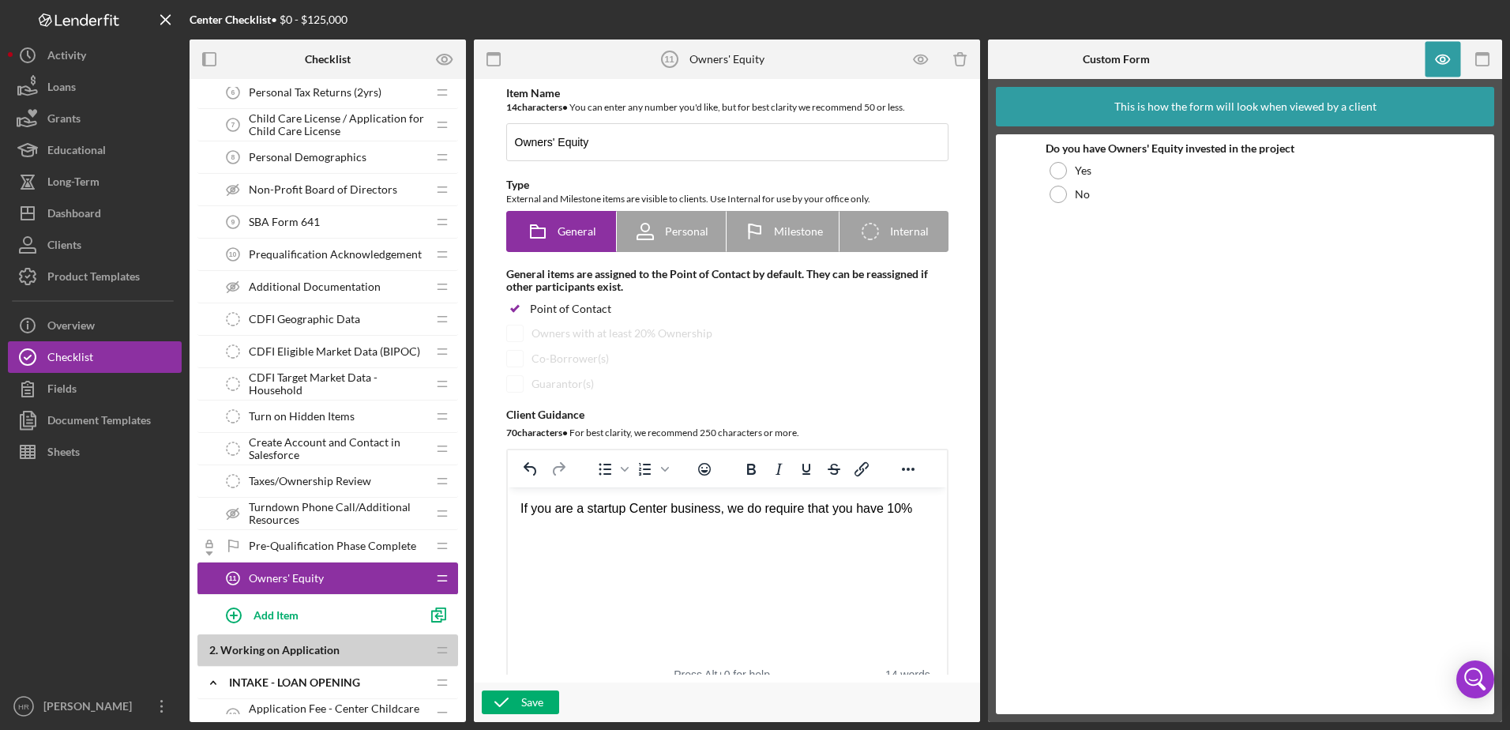
click at [666, 509] on div "If you are a startup Center business, we do require that you have 10%" at bounding box center [727, 508] width 414 height 17
click at [591, 527] on div "If you are a startup Center child care business, we do require that you have 10%" at bounding box center [727, 518] width 414 height 36
click at [573, 524] on div "If you are a startup Center child care business, we do require that you have 10…" at bounding box center [727, 526] width 414 height 53
click at [759, 526] on div "If you are a startup Child Care Center Business, we do require that you have 10…" at bounding box center [727, 526] width 414 height 53
click at [762, 547] on div "If you are a startup Child Care Center Business, we do require that you have 10…" at bounding box center [727, 526] width 414 height 53
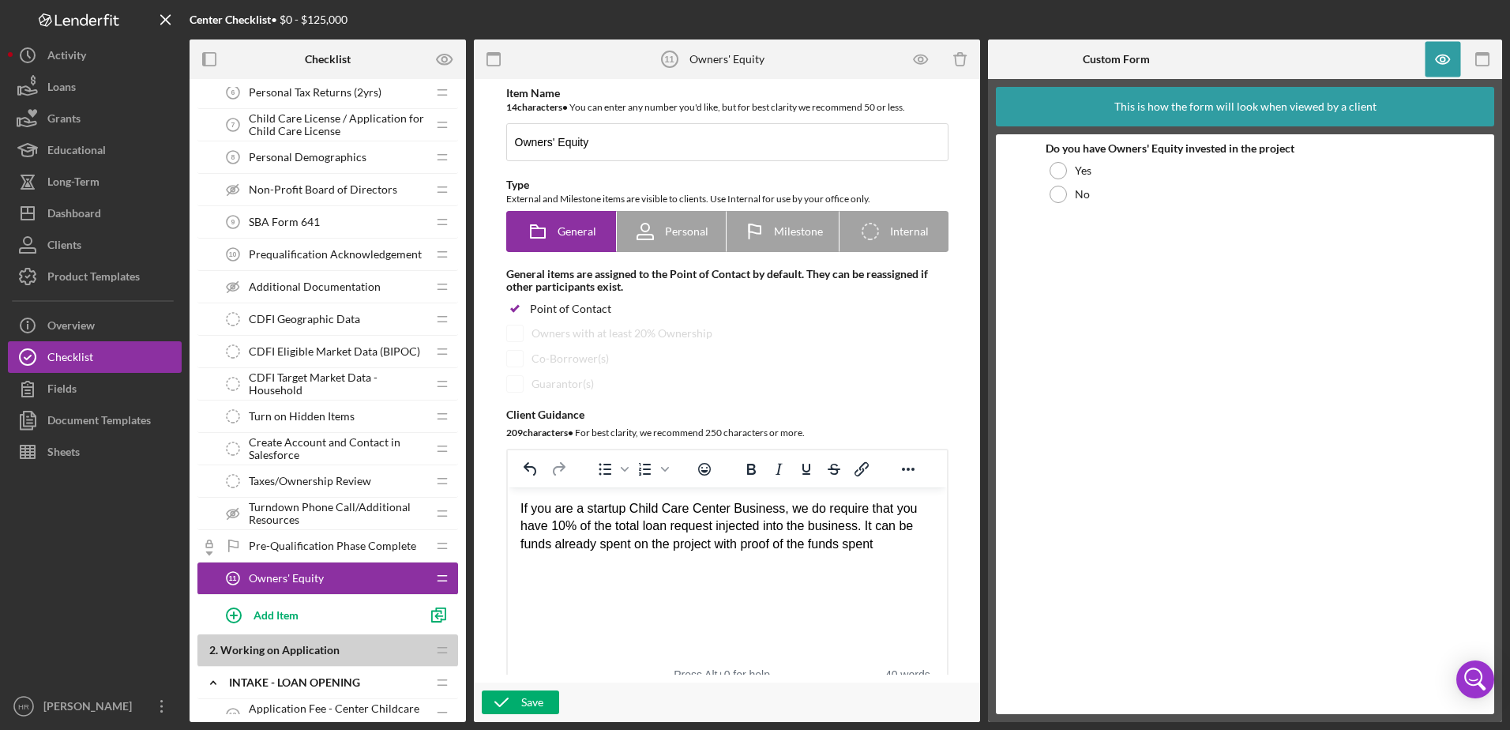
click at [896, 546] on div "If you are a startup Child Care Center Business, we do require that you have 10…" at bounding box center [727, 526] width 414 height 53
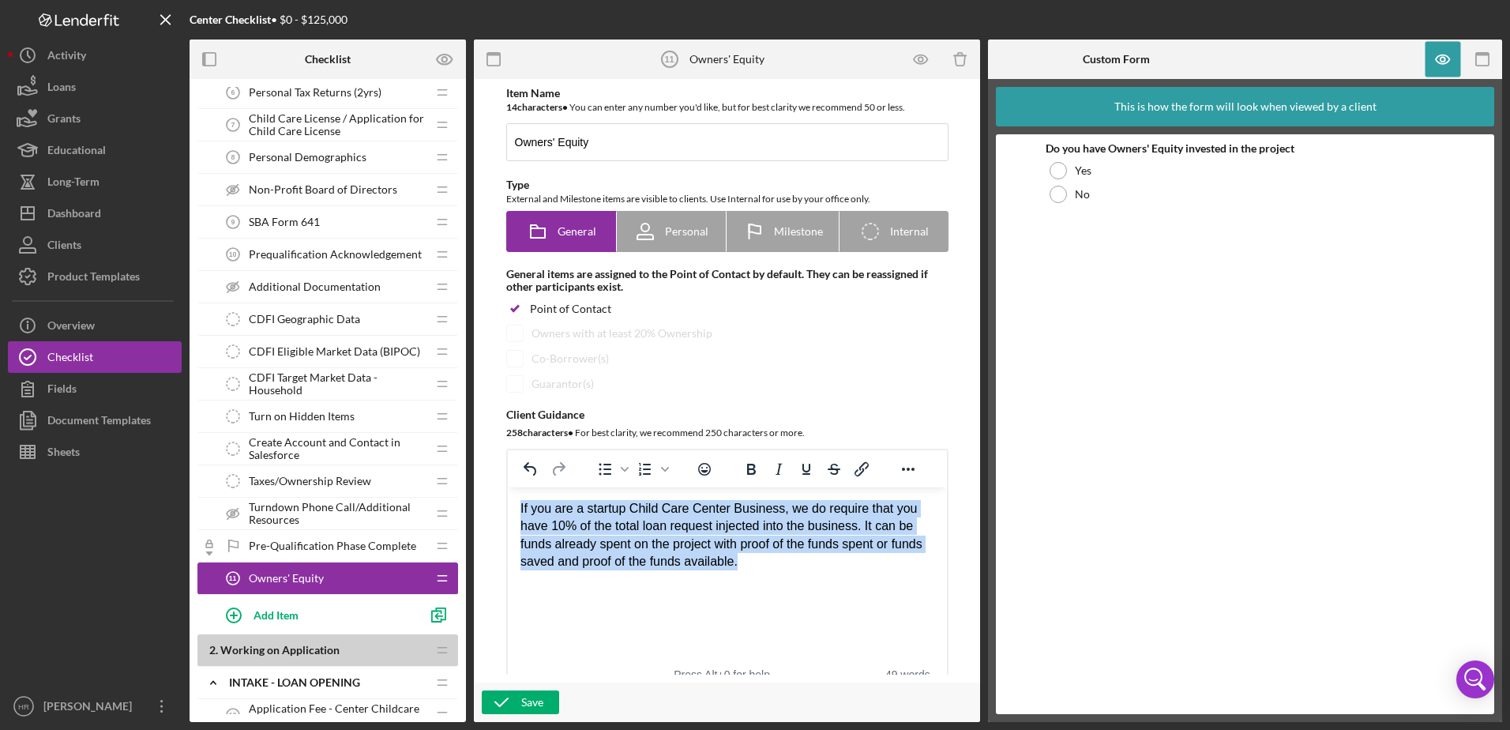
drag, startPoint x: 520, startPoint y: 504, endPoint x: 738, endPoint y: 574, distance: 228.3
click at [738, 574] on html "If you are a startup Child Care Center Business, we do require that you have 10…" at bounding box center [726, 535] width 439 height 96
copy div "If you are a startup Child Care Center Business, we do require that you have 10…"
click at [745, 559] on div "If you are a startup Child Care Center Business, we do require that you have 10…" at bounding box center [727, 535] width 414 height 71
drag, startPoint x: 751, startPoint y: 562, endPoint x: 969, endPoint y: 947, distance: 442.0
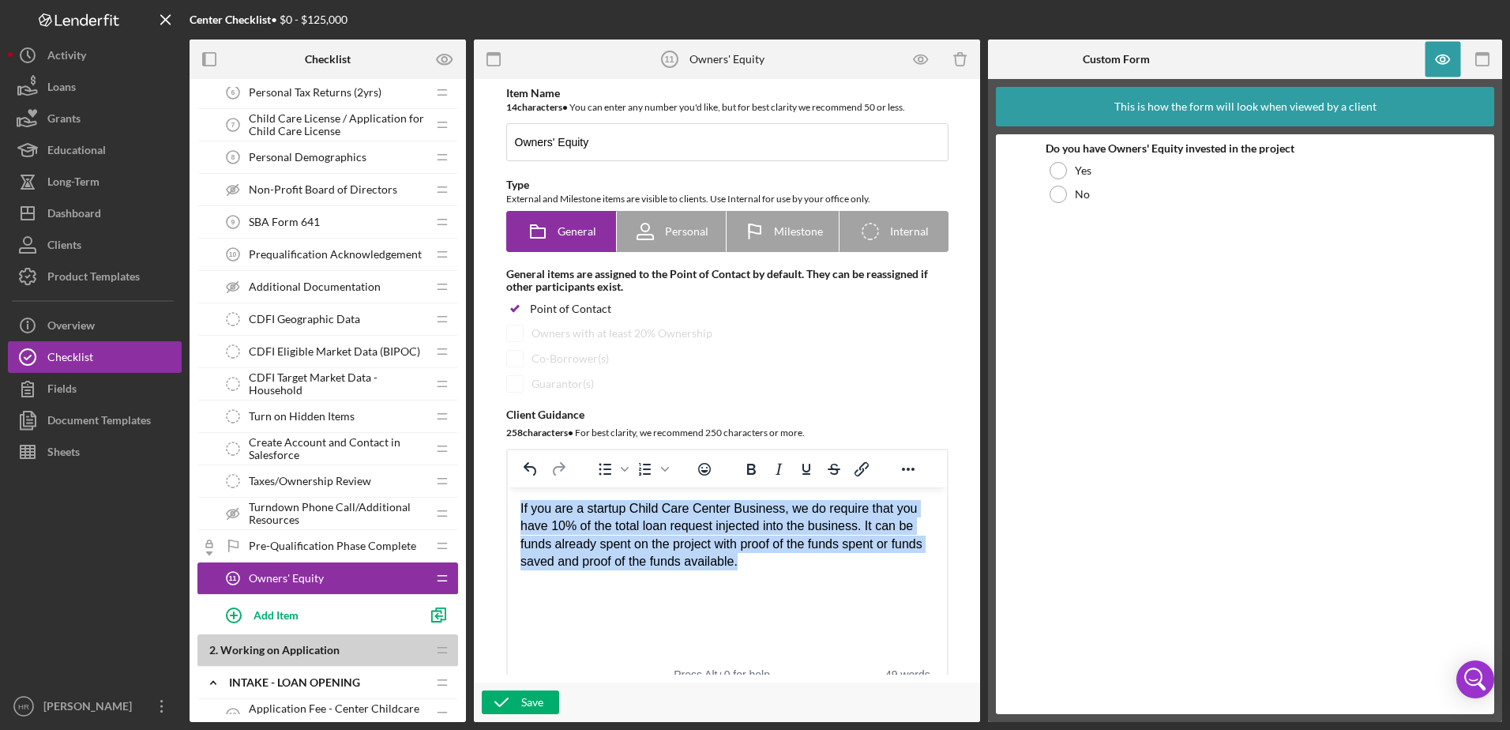
click at [507, 487] on html "If you are a startup Child Care Center Business, we do require that you have 10…" at bounding box center [726, 535] width 439 height 96
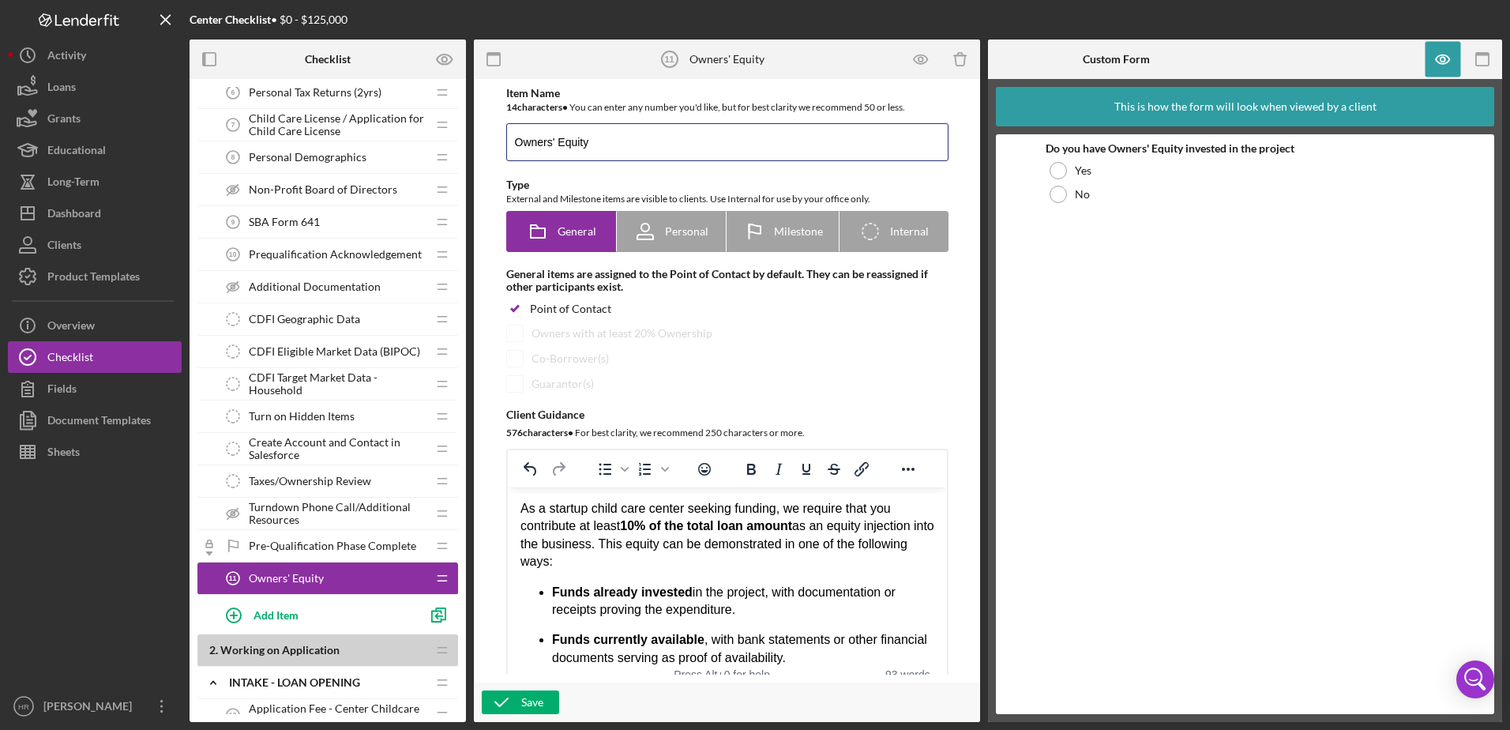
drag, startPoint x: 614, startPoint y: 141, endPoint x: 433, endPoint y: 145, distance: 180.9
click at [433, 147] on div "Checklist Preview as 1 . Pre-Qualification Icon/Expander Pre-Qualification Icon…" at bounding box center [846, 380] width 1312 height 682
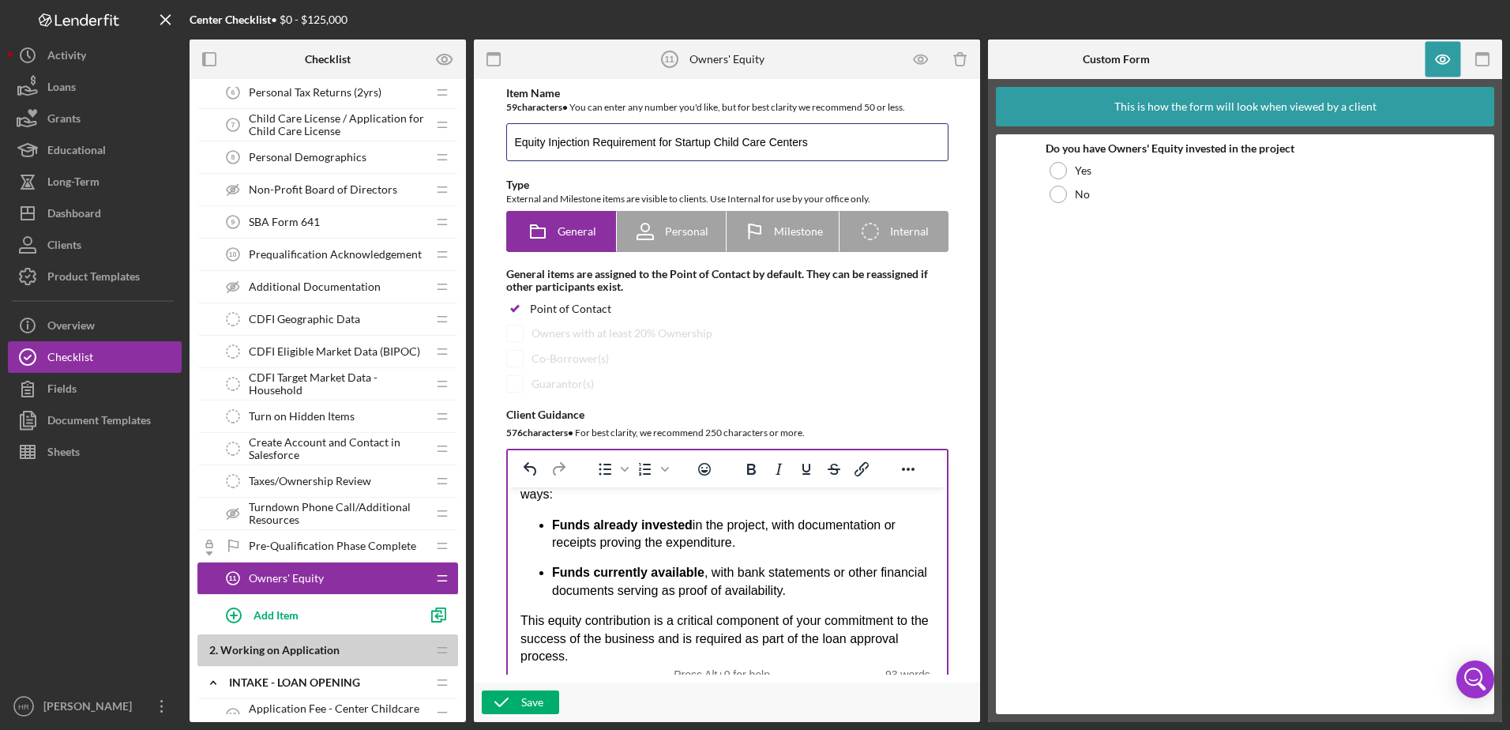
scroll to position [81, 0]
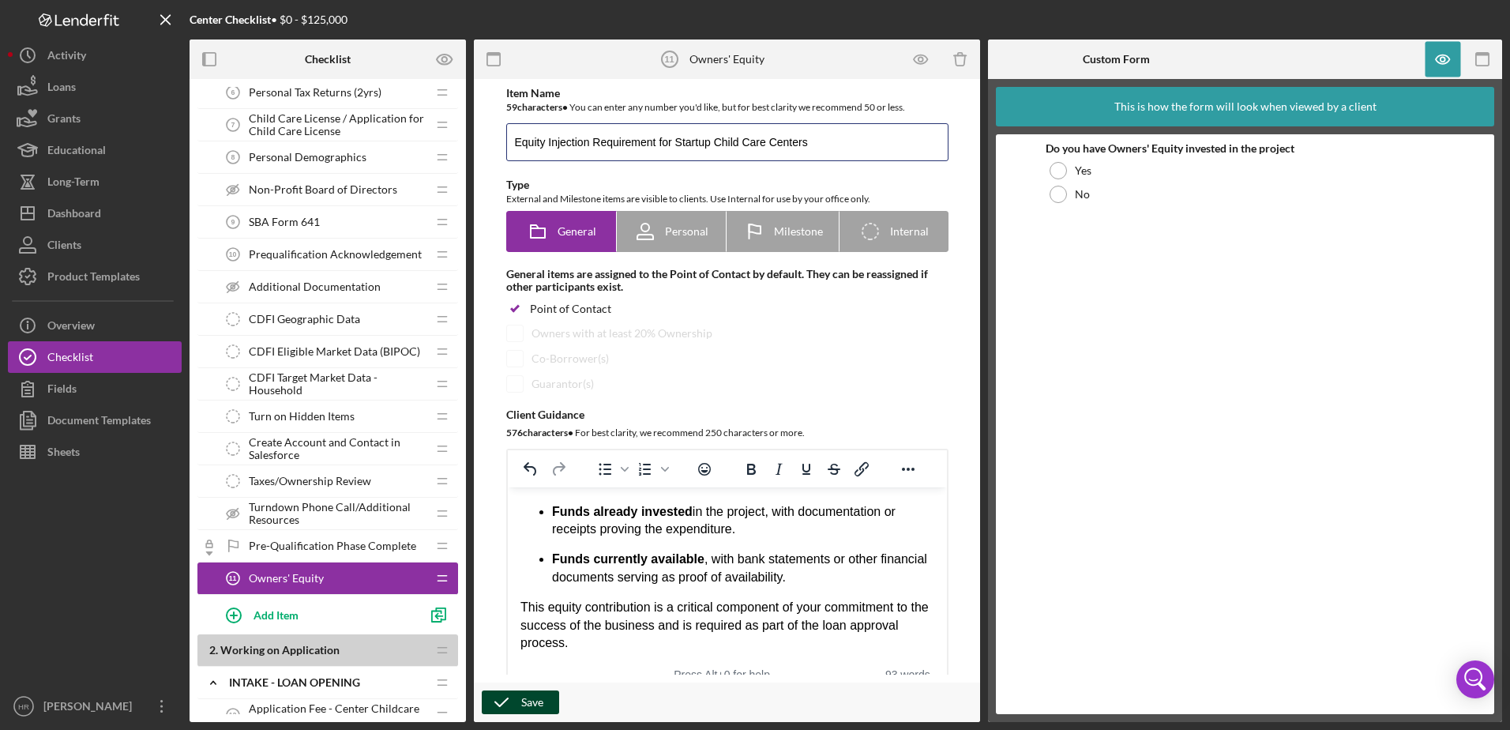
type input "Equity Injection Requirement for Startup Child Care Centers"
click at [543, 700] on div "Save" at bounding box center [532, 702] width 22 height 24
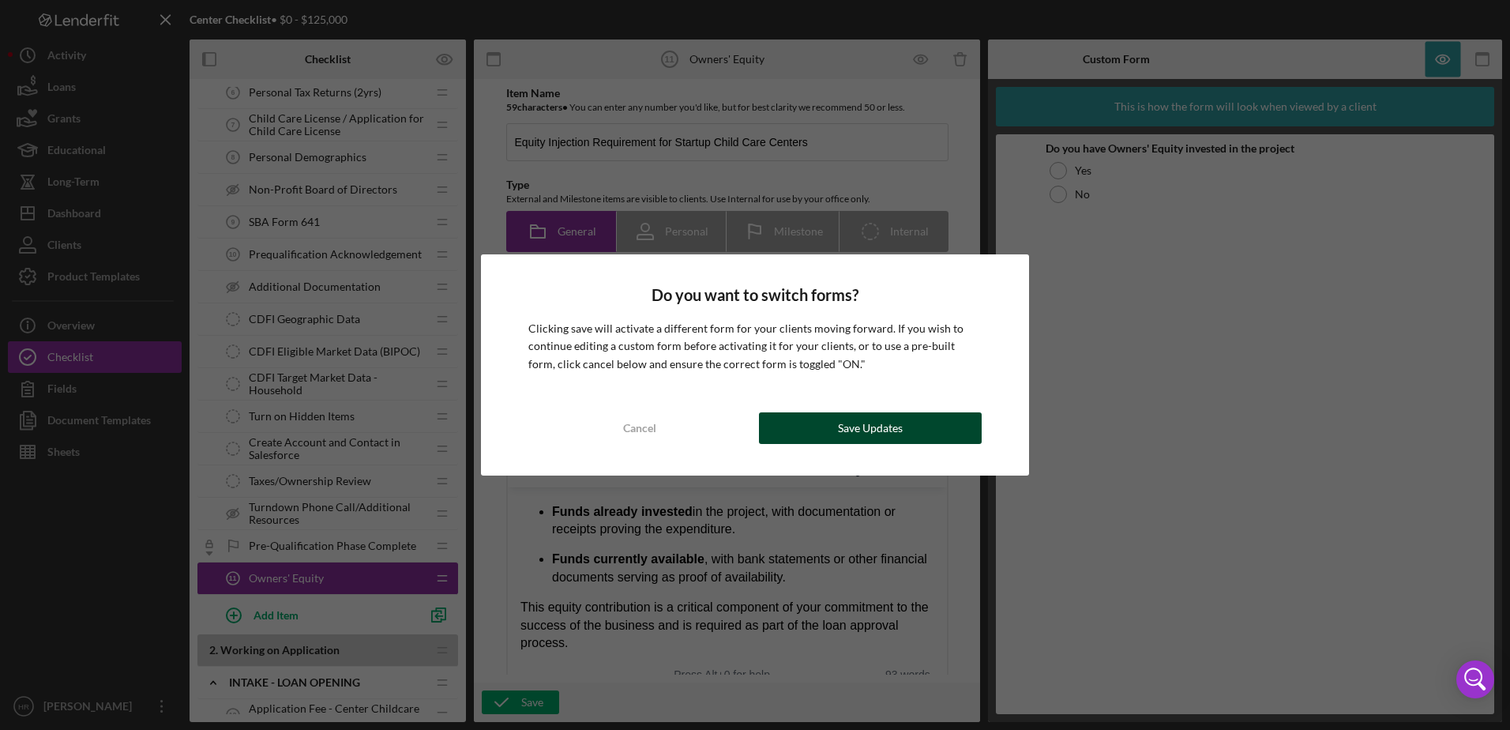
click at [877, 422] on div "Save Updates" at bounding box center [870, 428] width 65 height 32
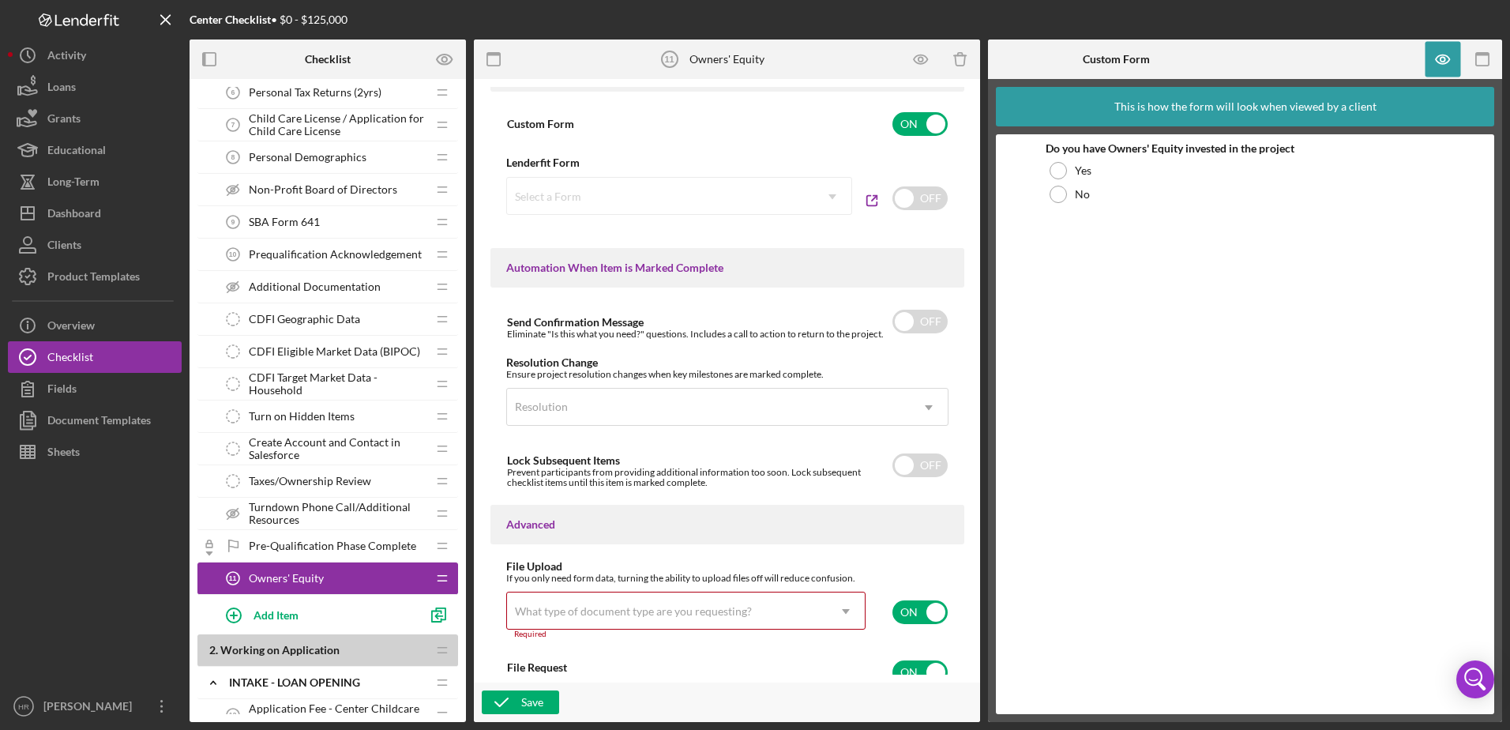
scroll to position [955, 0]
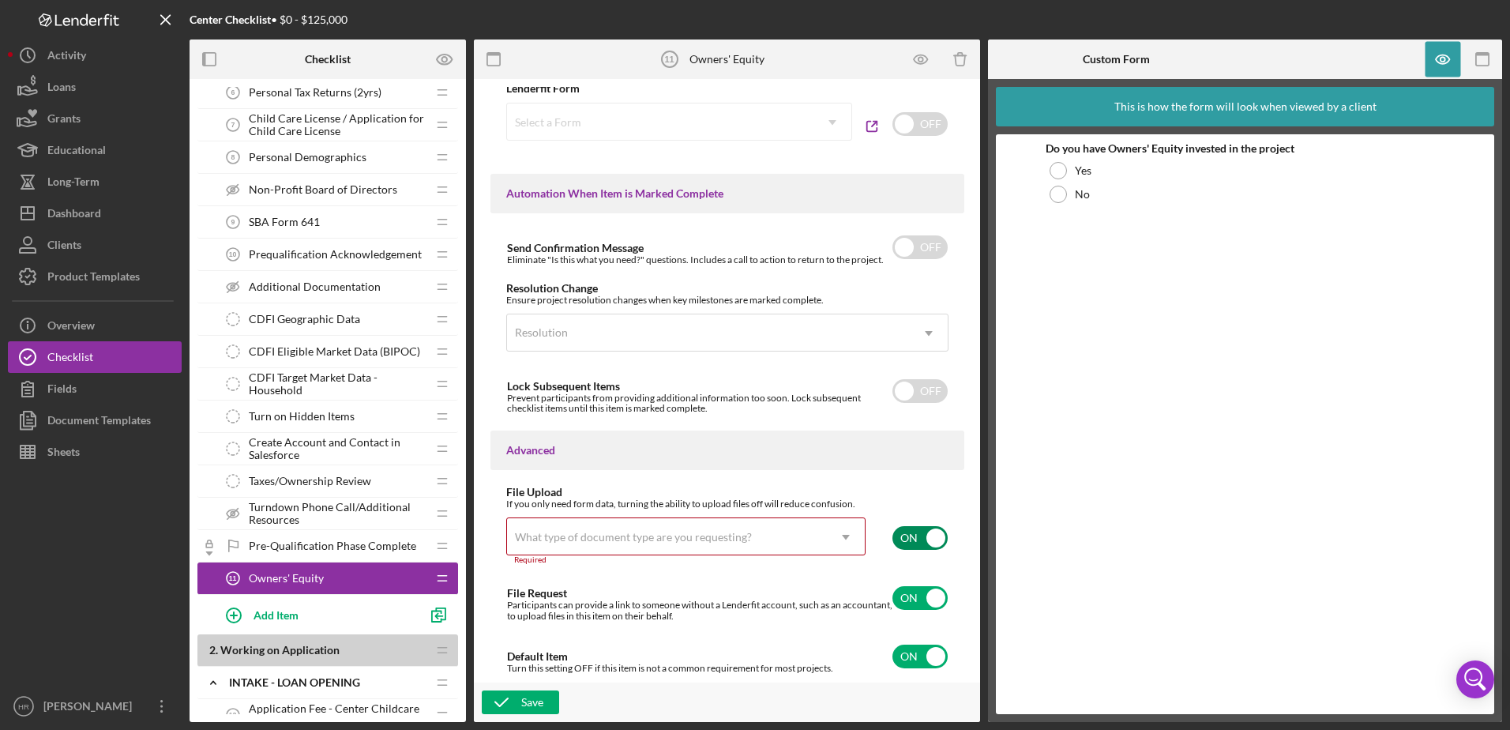
click at [910, 538] on input "checkbox" at bounding box center [919, 538] width 55 height 24
checkbox input "false"
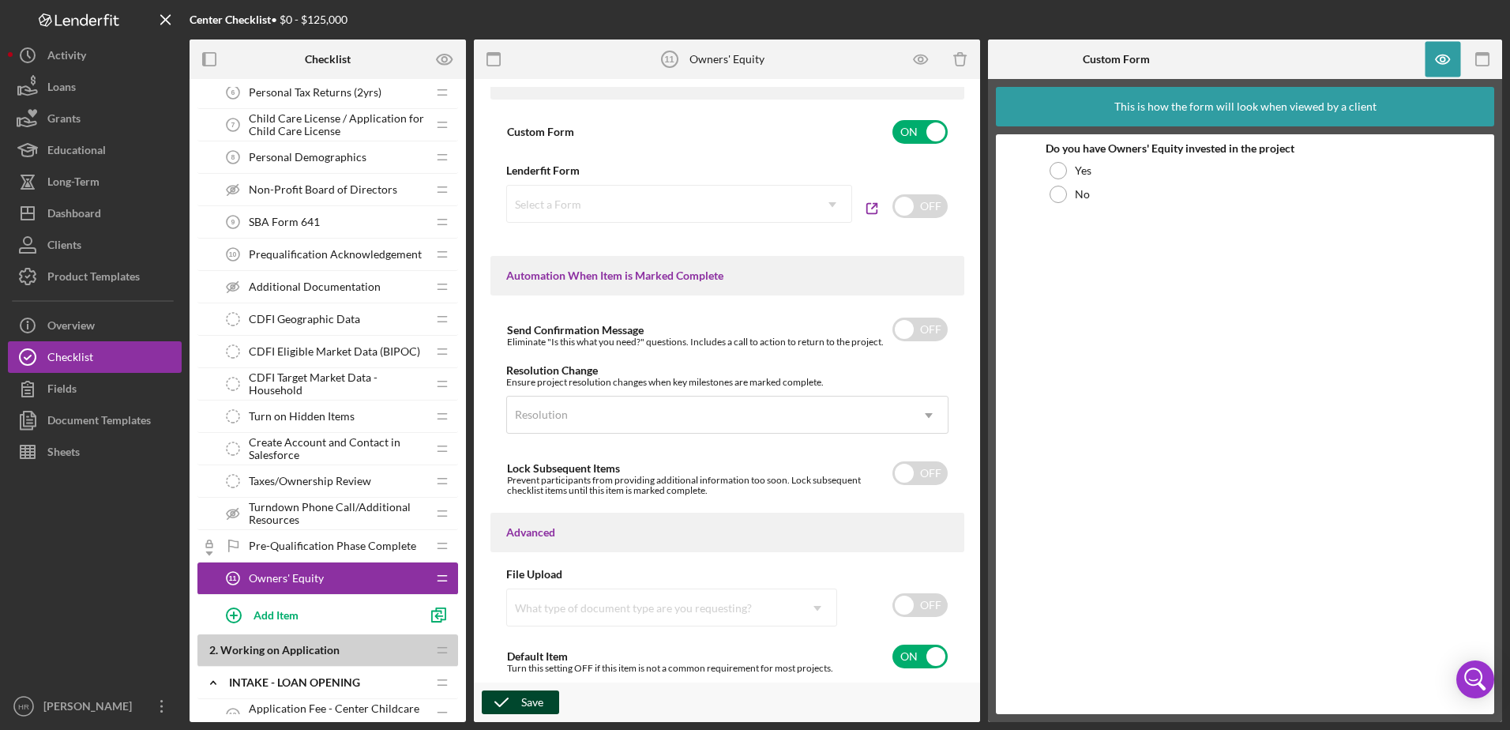
click at [550, 701] on button "Save" at bounding box center [520, 702] width 77 height 24
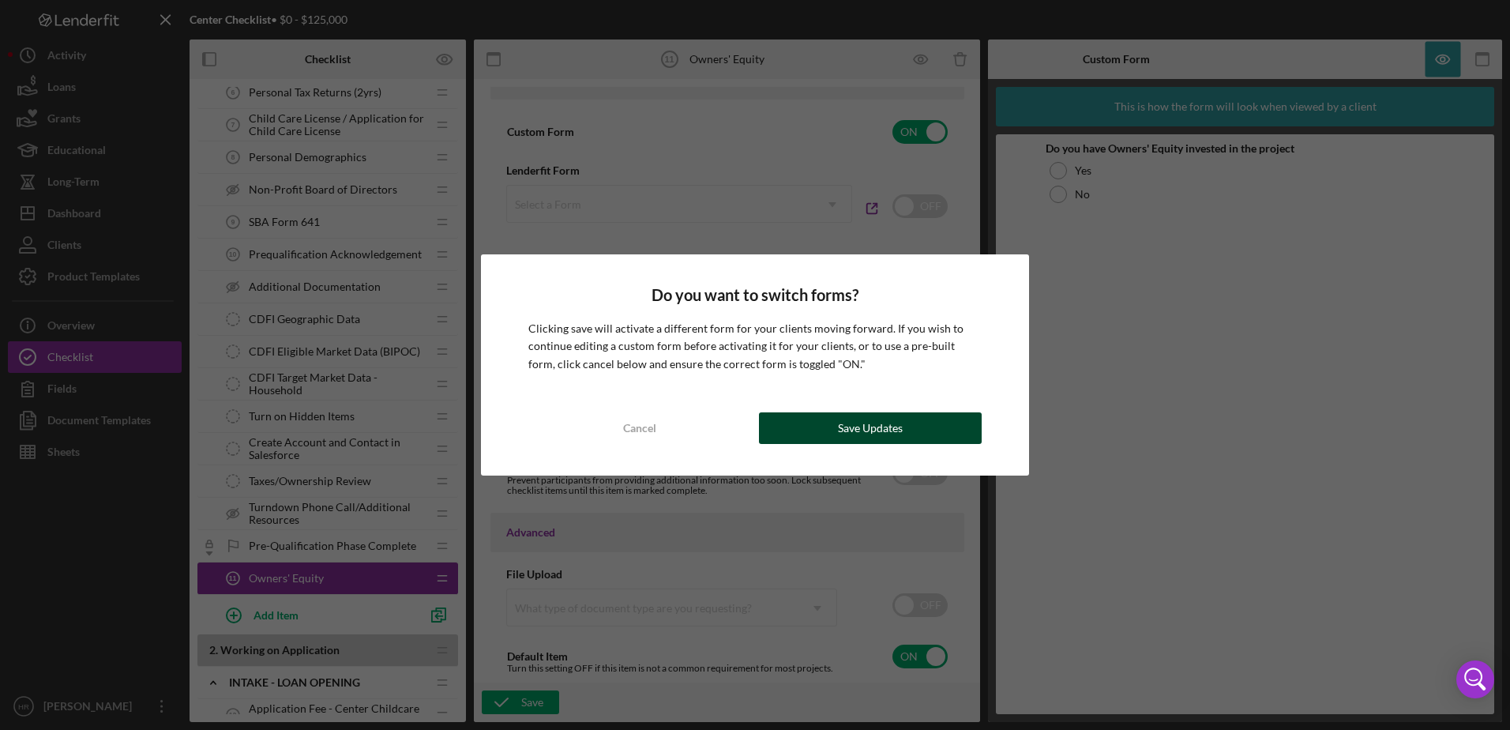
click at [832, 420] on button "Save Updates" at bounding box center [870, 428] width 223 height 32
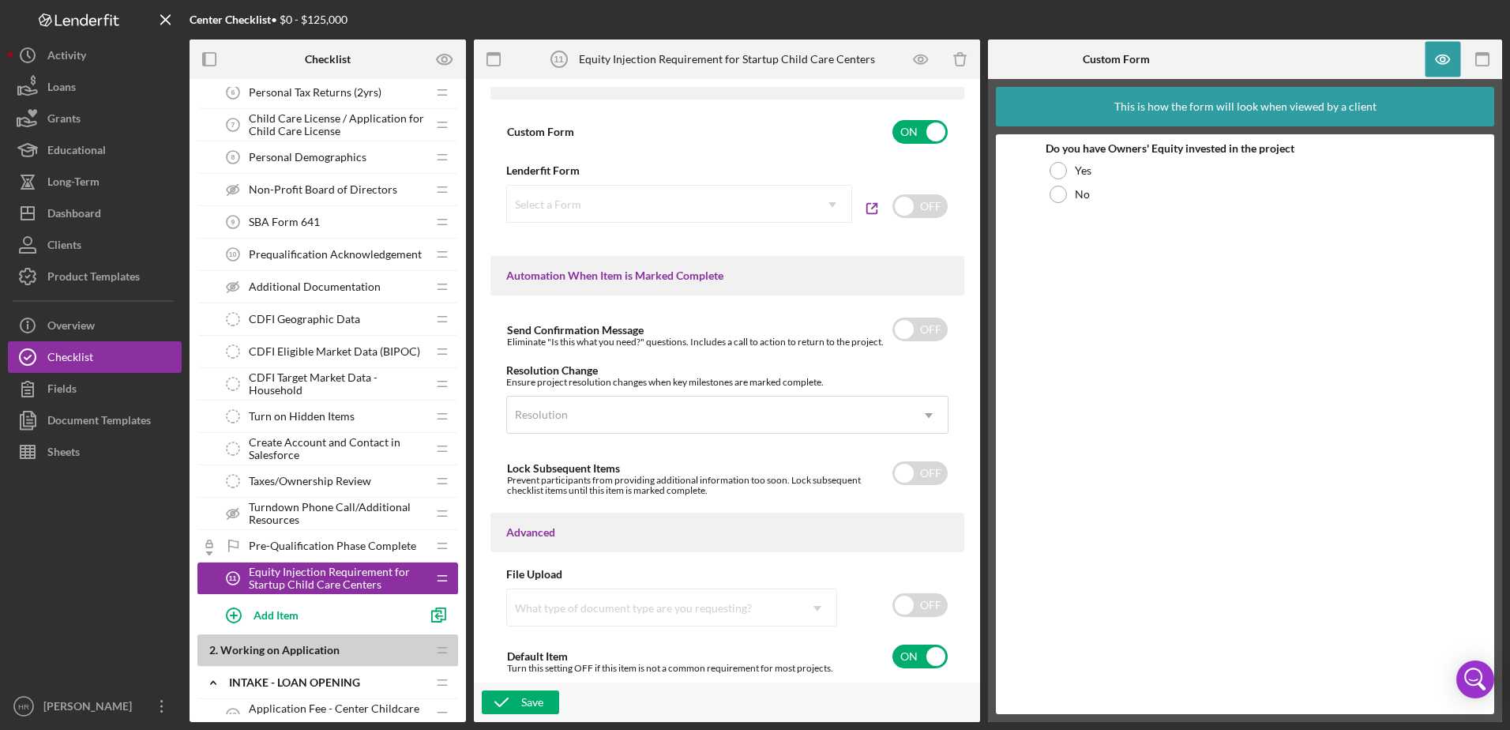
drag, startPoint x: 321, startPoint y: 576, endPoint x: 321, endPoint y: 227, distance: 349.0
drag, startPoint x: 282, startPoint y: 580, endPoint x: 288, endPoint y: 246, distance: 334.1
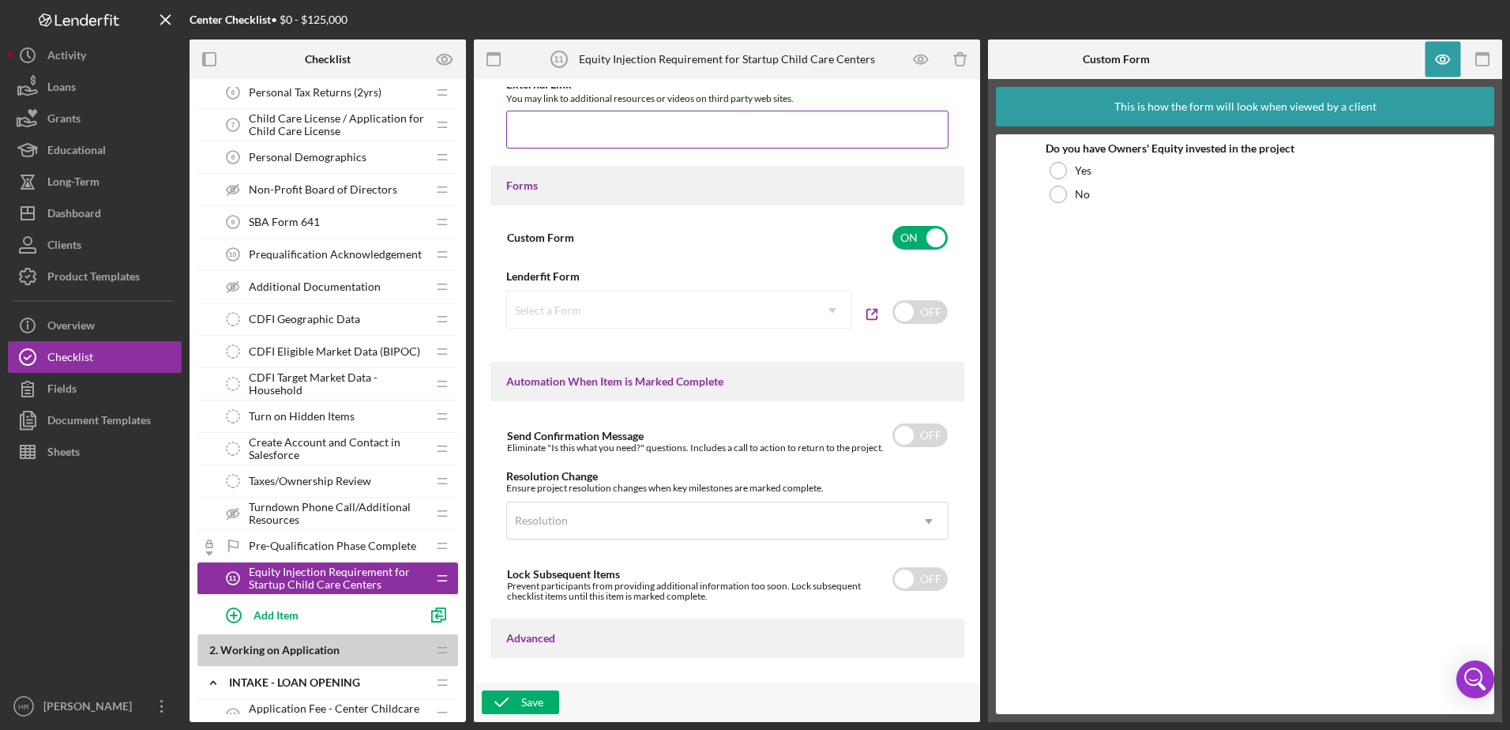
scroll to position [478, 0]
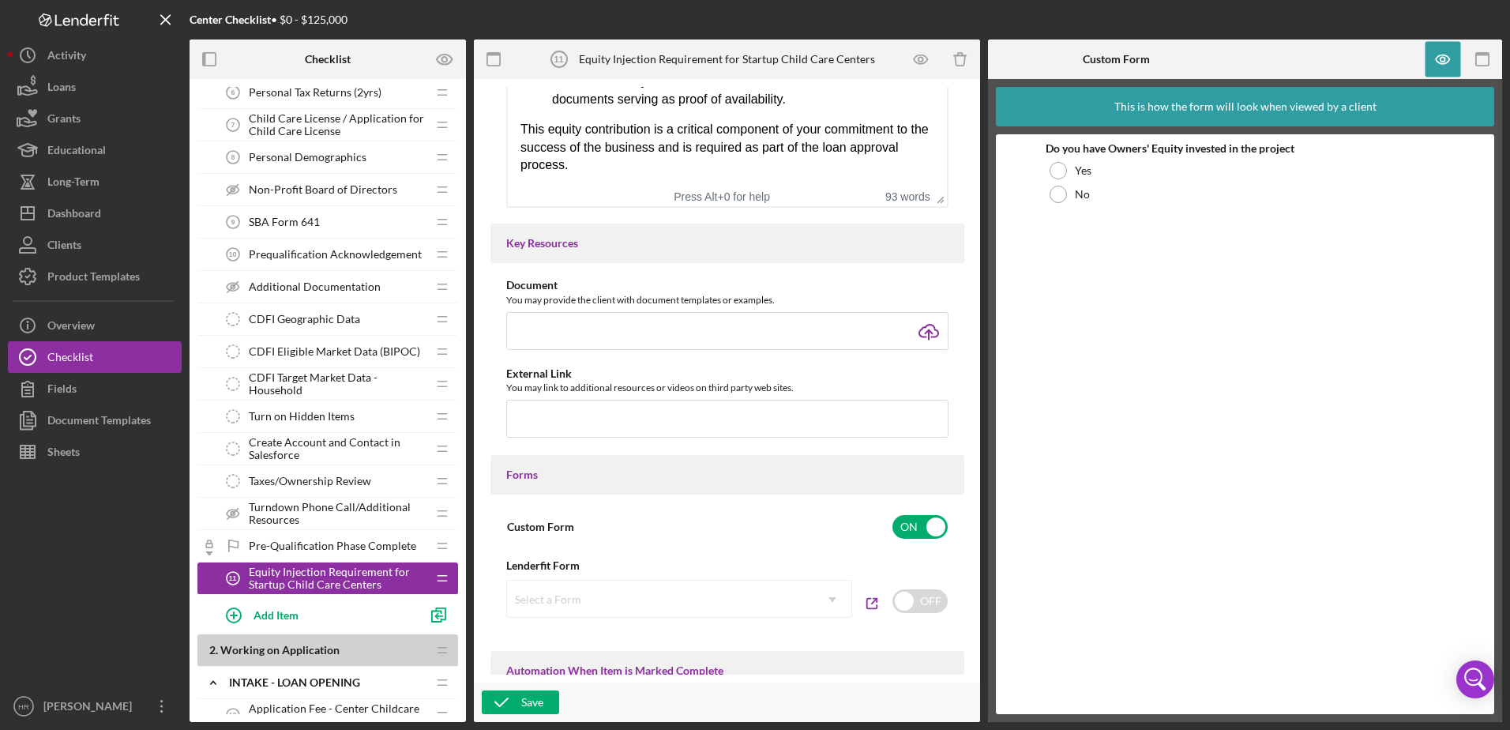
click at [306, 584] on span "Equity Injection Requirement for Startup Child Care Centers" at bounding box center [338, 577] width 178 height 25
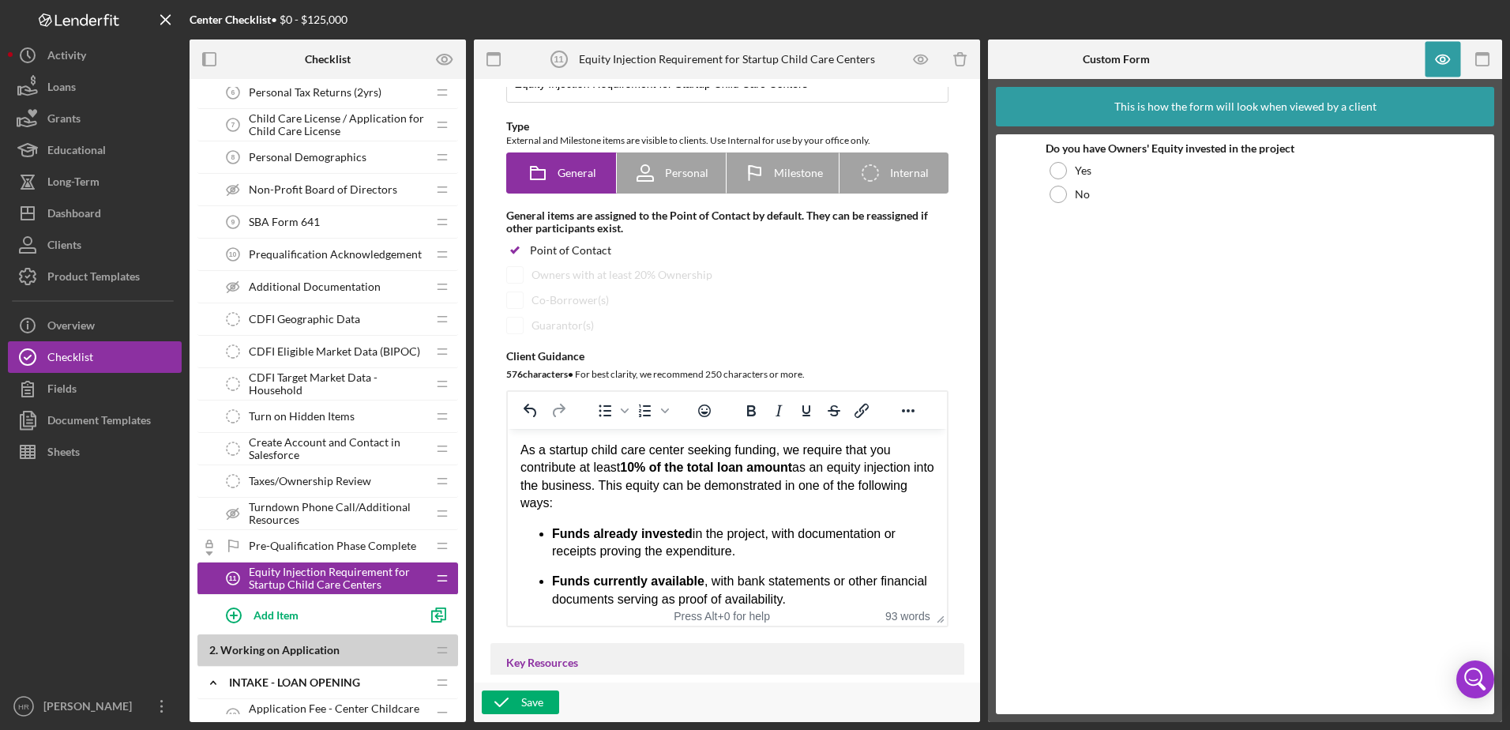
scroll to position [0, 0]
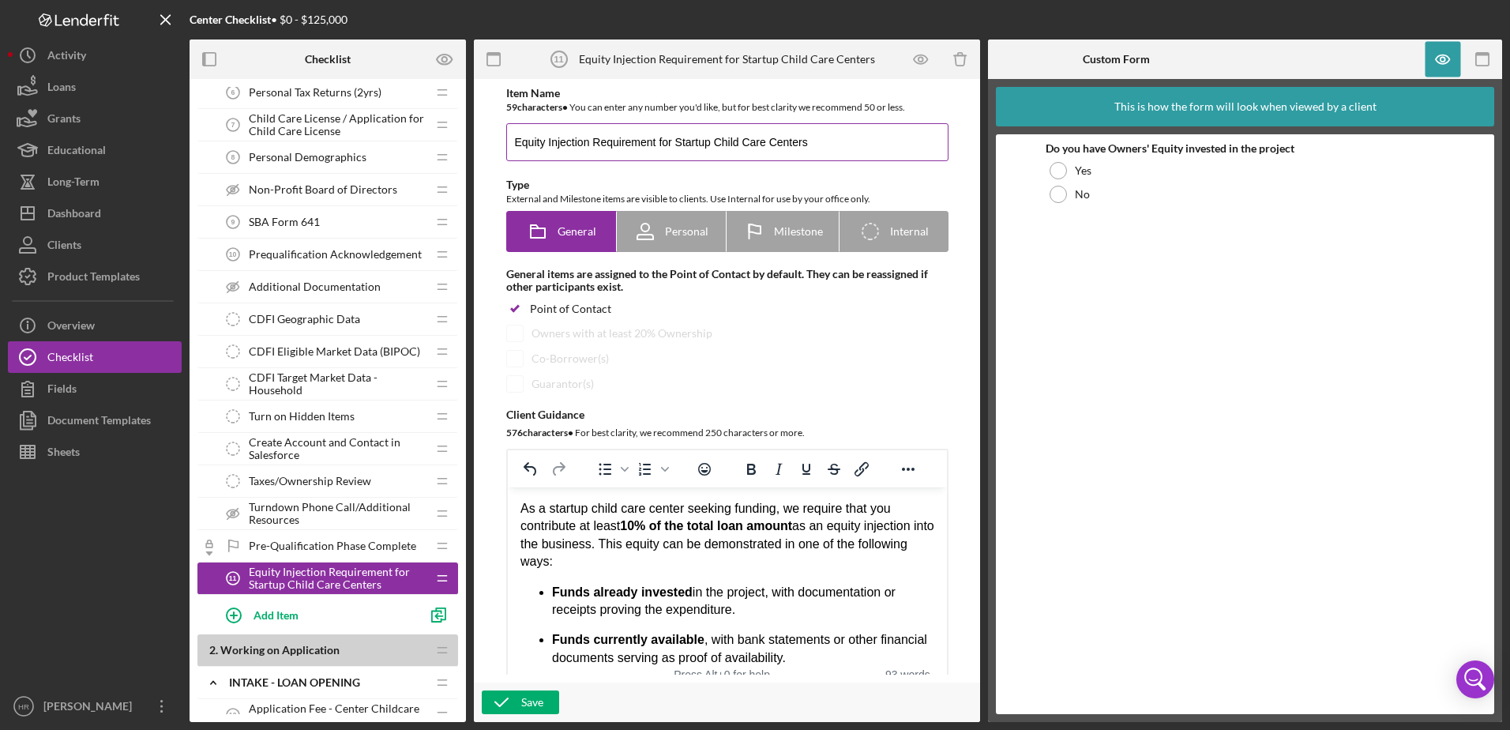
click at [655, 141] on input "Equity Injection Requirement for Startup Child Care Centers" at bounding box center [727, 142] width 442 height 38
type input "Equity Injection for Startup Child Care Centers"
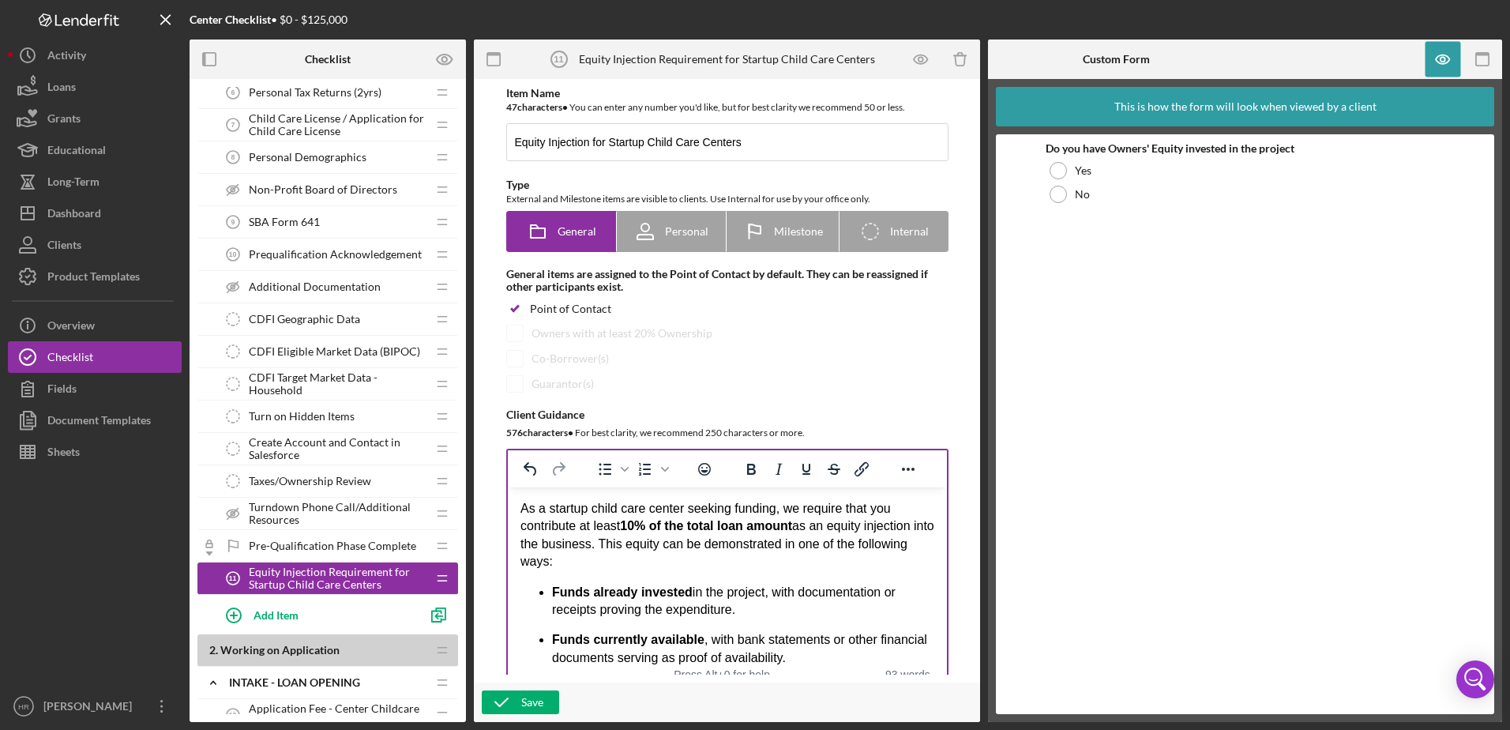
click at [837, 506] on p "As a startup child care center seeking funding, we require that you contribute …" at bounding box center [727, 535] width 414 height 71
drag, startPoint x: 618, startPoint y: 545, endPoint x: 723, endPoint y: 544, distance: 105.8
click at [618, 545] on p "As a startup child care center seeking funding, SBA requires that you contribut…" at bounding box center [727, 535] width 414 height 71
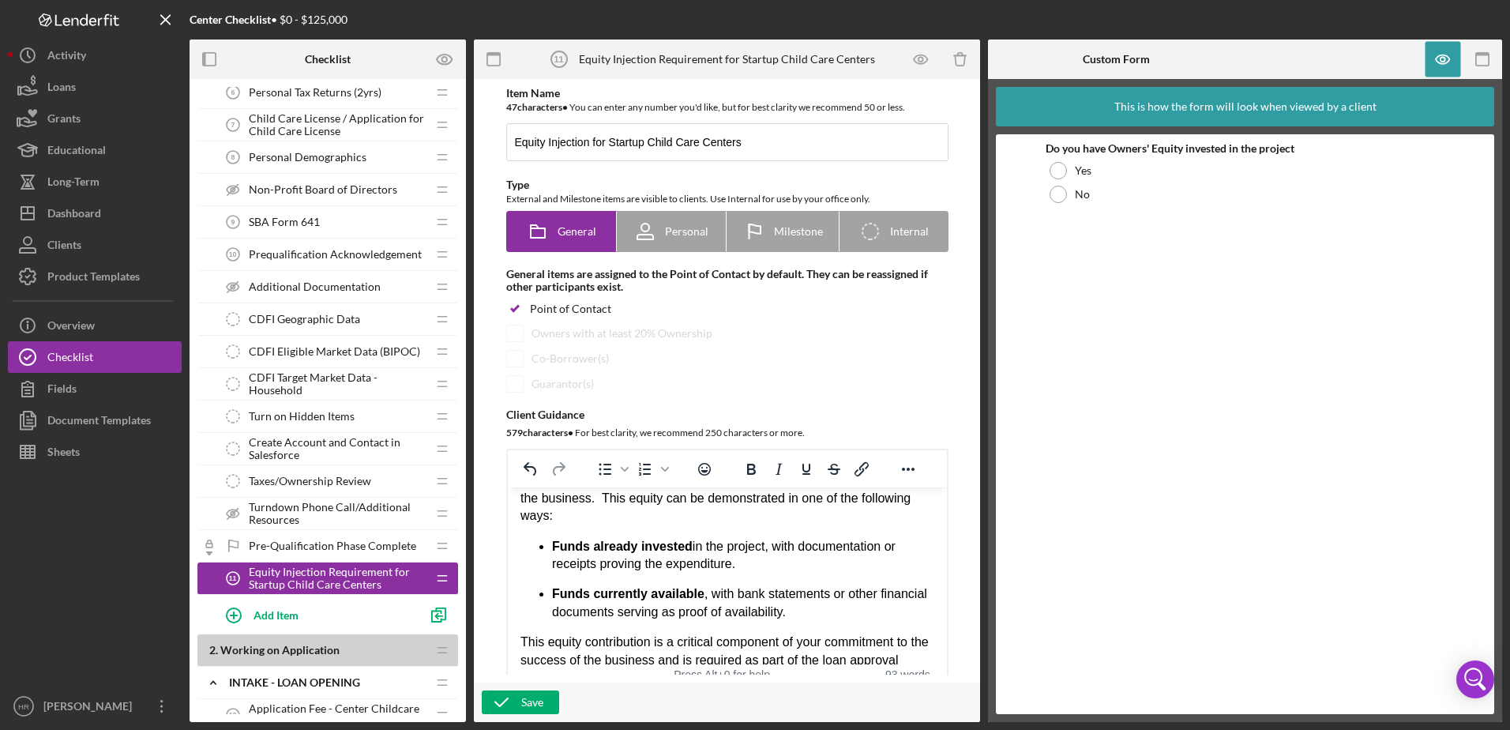
scroll to position [81, 0]
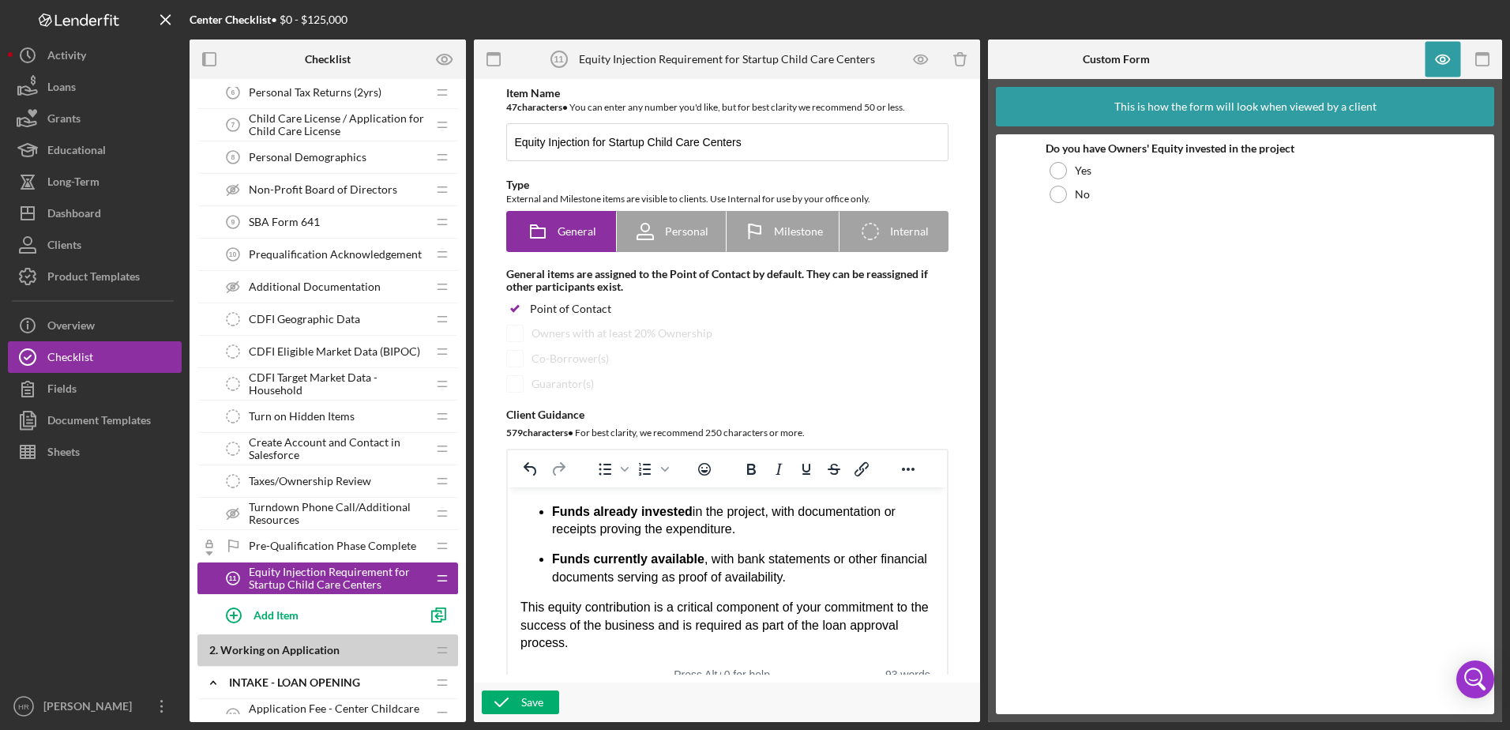
click at [587, 638] on p "This equity contribution is a critical component of your commitment to the succ…" at bounding box center [727, 625] width 414 height 53
drag, startPoint x: 677, startPoint y: 629, endPoint x: 791, endPoint y: 644, distance: 115.5
click at [791, 644] on p "This equity contribution is a critical component of your commitment to the succ…" at bounding box center [727, 625] width 414 height 53
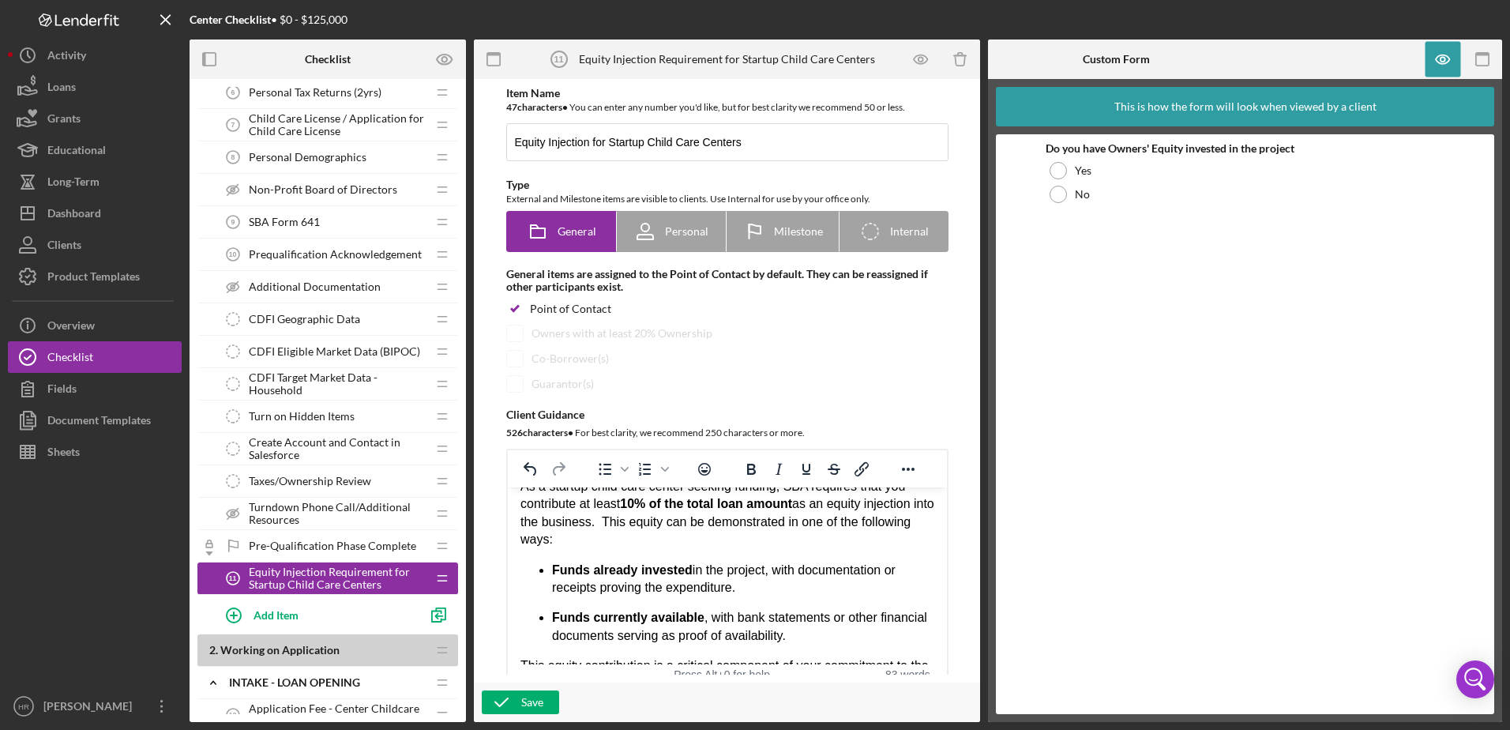
scroll to position [0, 0]
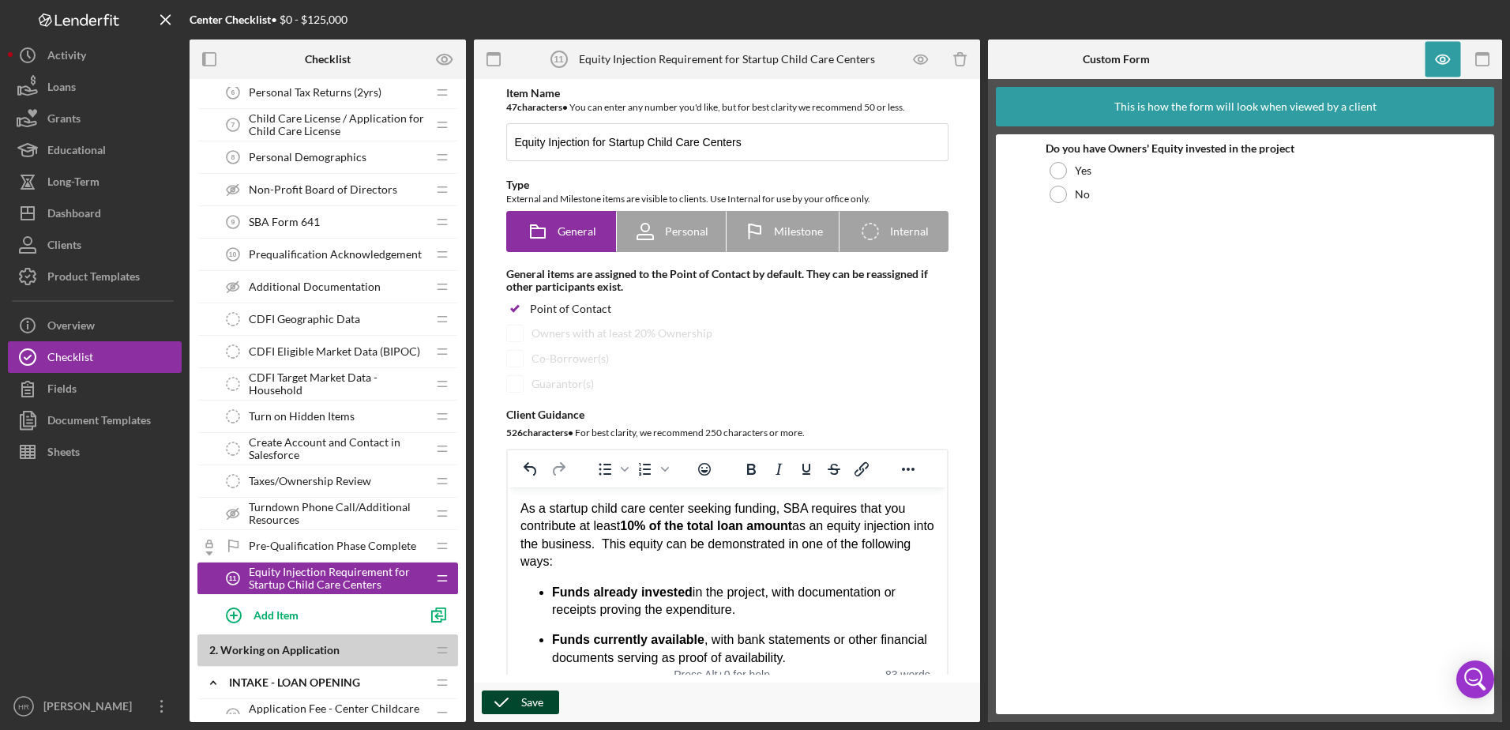
click at [539, 704] on div "Save" at bounding box center [532, 702] width 22 height 24
drag, startPoint x: 283, startPoint y: 583, endPoint x: 299, endPoint y: 170, distance: 413.3
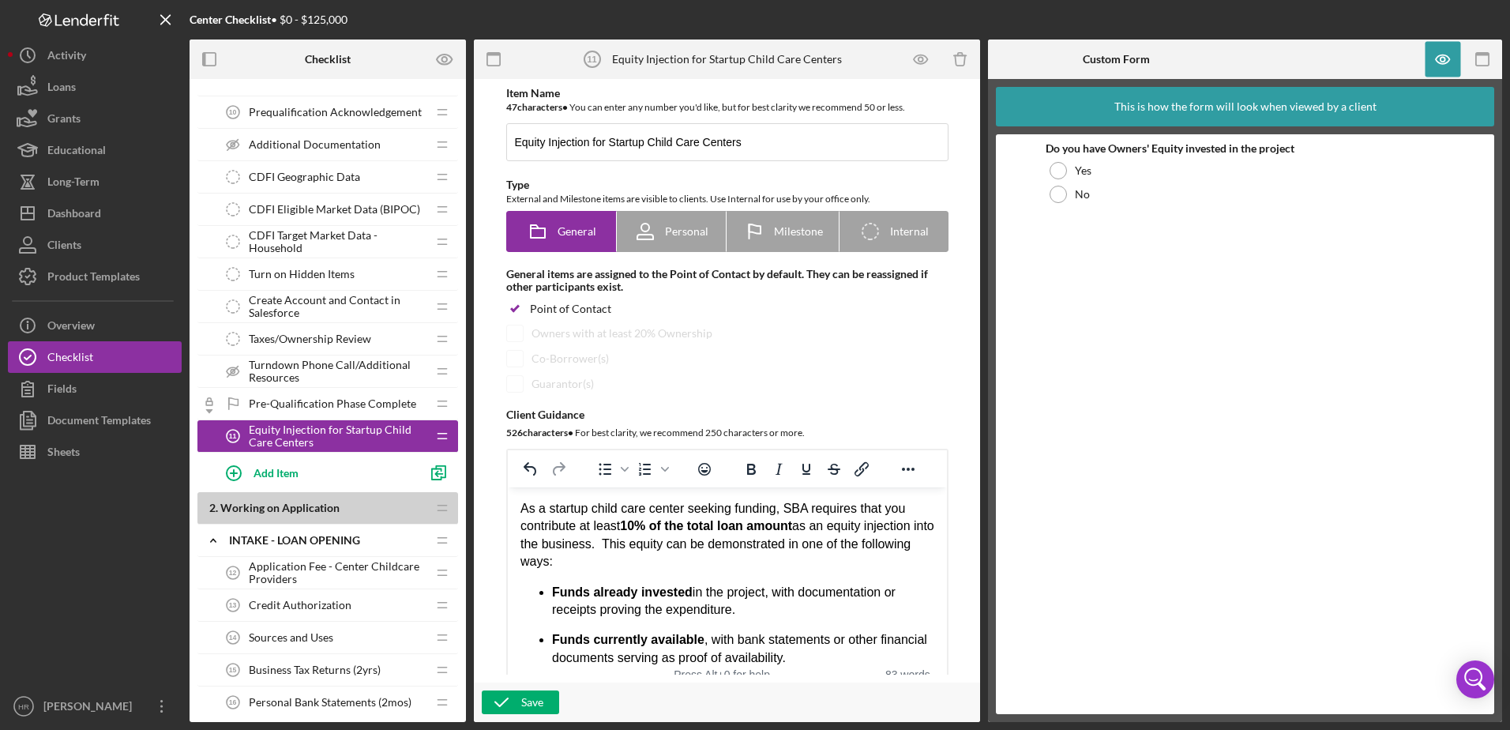
scroll to position [395, 0]
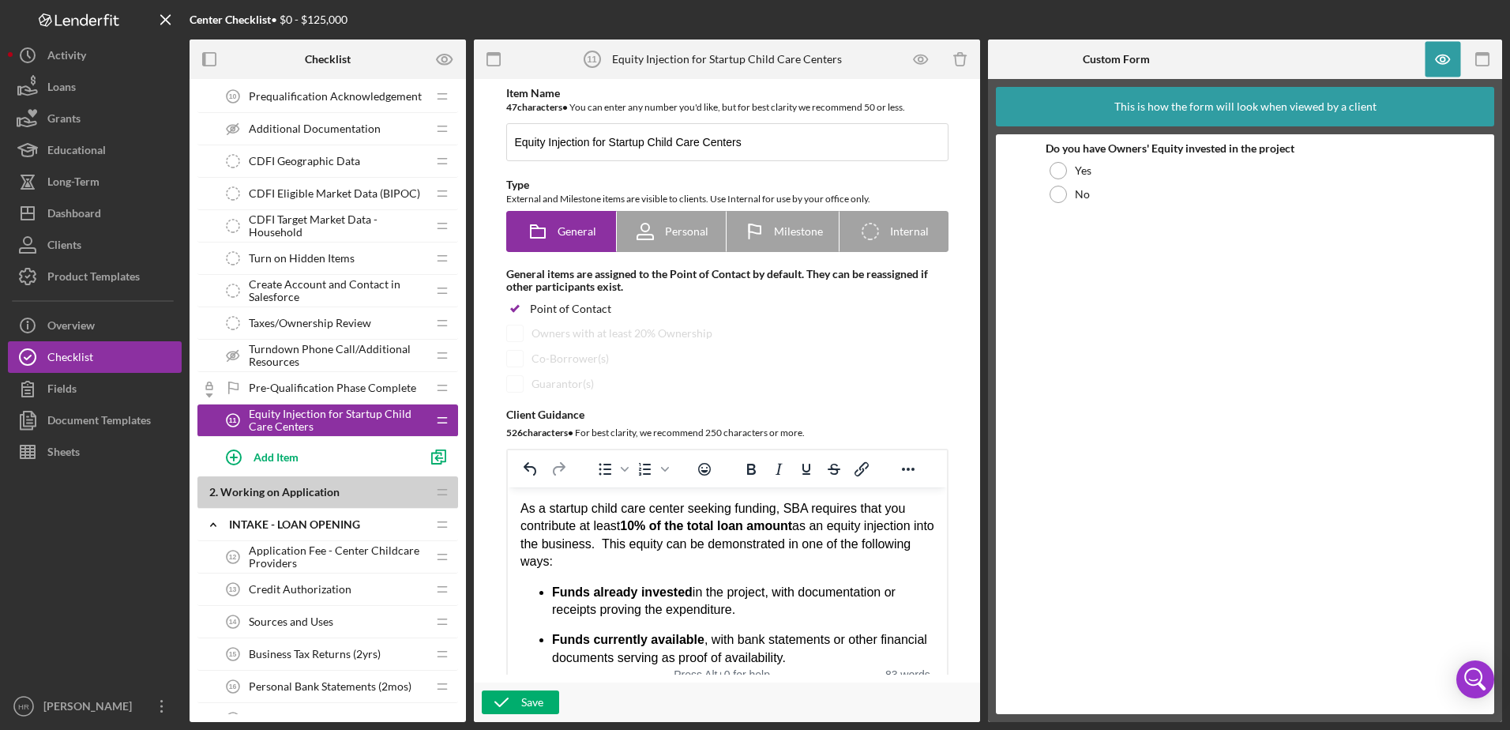
click at [1203, 361] on div "Do you have Owners' Equity invested in the project Yes No" at bounding box center [1245, 424] width 399 height 564
click at [331, 254] on span "Turn on Hidden Items" at bounding box center [302, 258] width 106 height 13
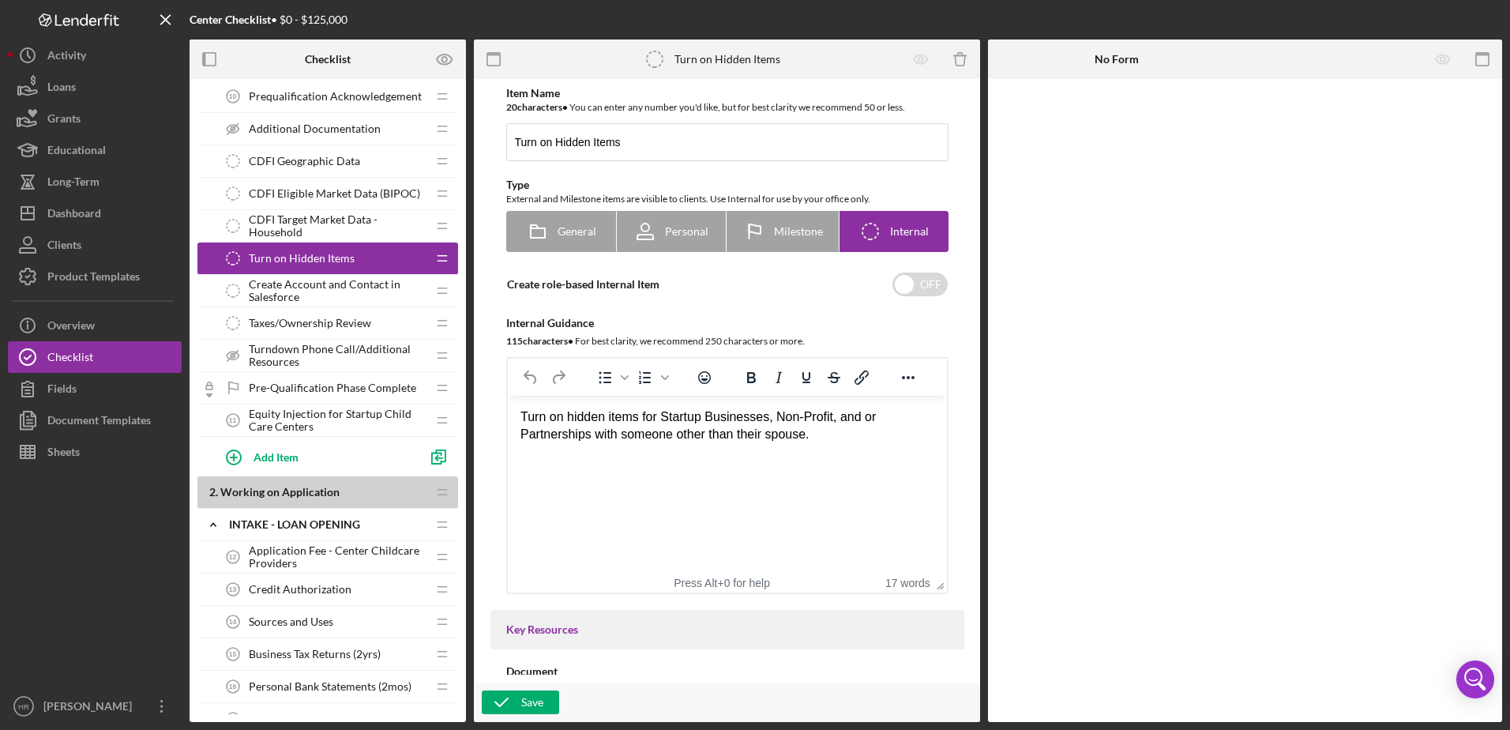
click at [296, 415] on span "Equity Injection for Startup Child Care Centers" at bounding box center [338, 419] width 178 height 25
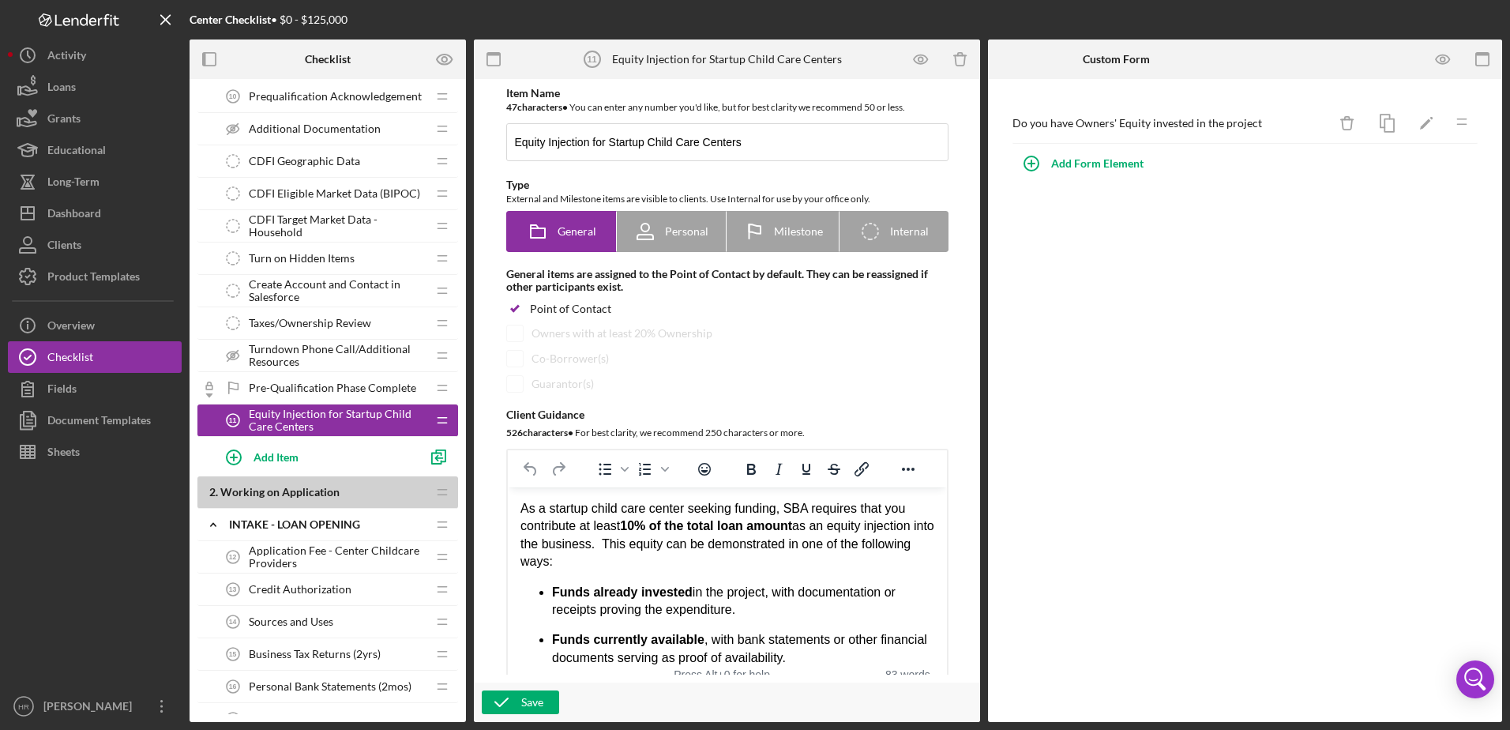
drag, startPoint x: 296, startPoint y: 415, endPoint x: 280, endPoint y: 264, distance: 152.4
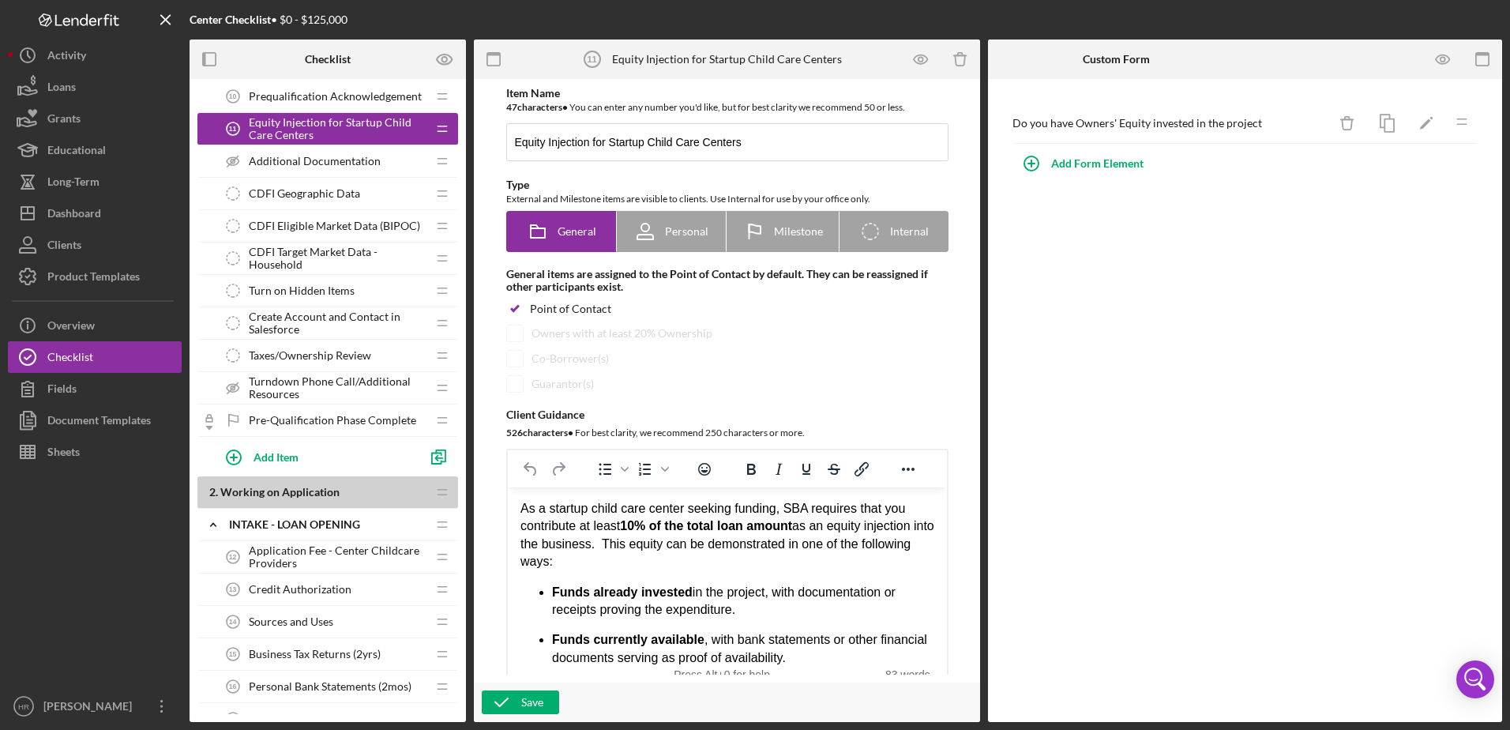
click at [1292, 385] on div "Do you have Owners' Equity invested in the project Icon/Delete Icon/Edit Icon/D…" at bounding box center [1245, 400] width 514 height 643
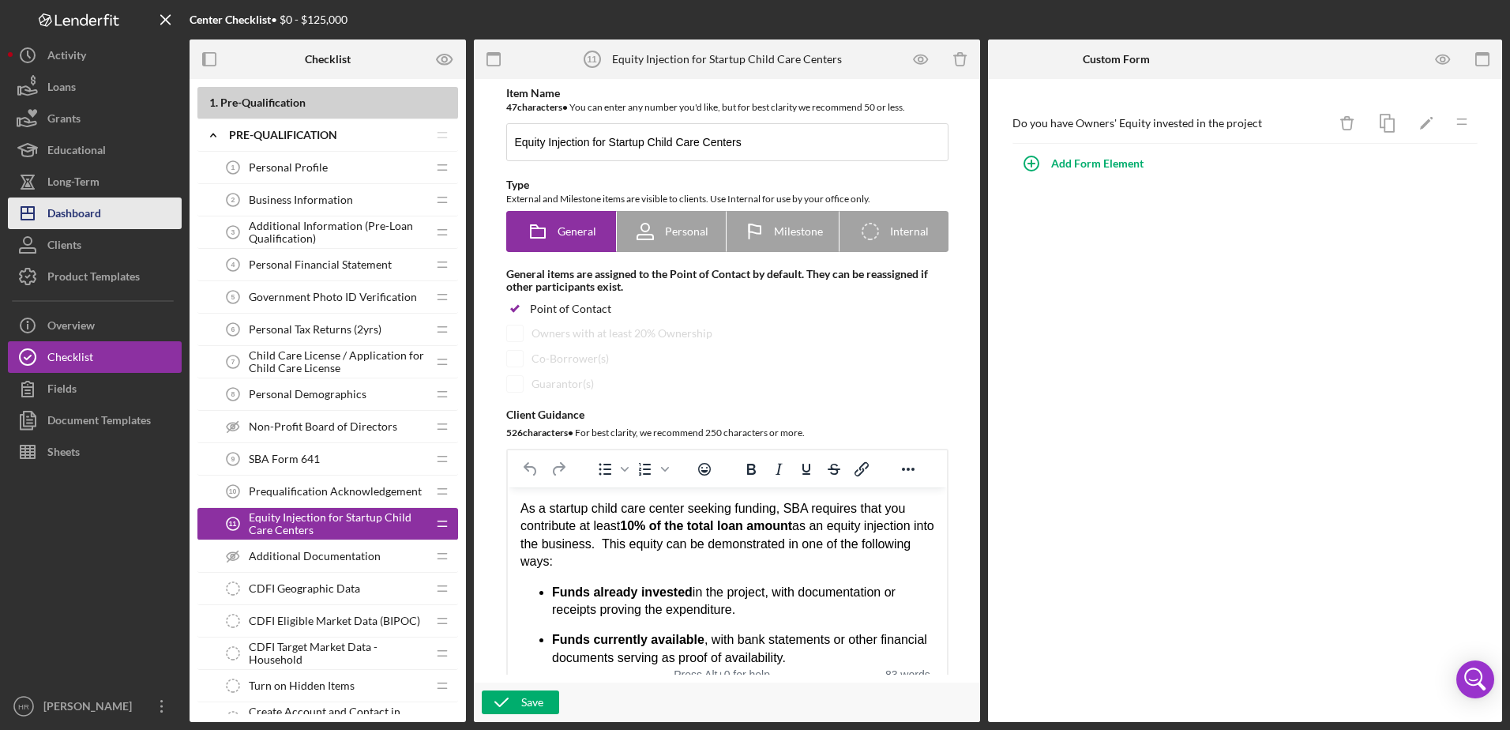
click at [69, 210] on div "Dashboard" at bounding box center [74, 215] width 54 height 36
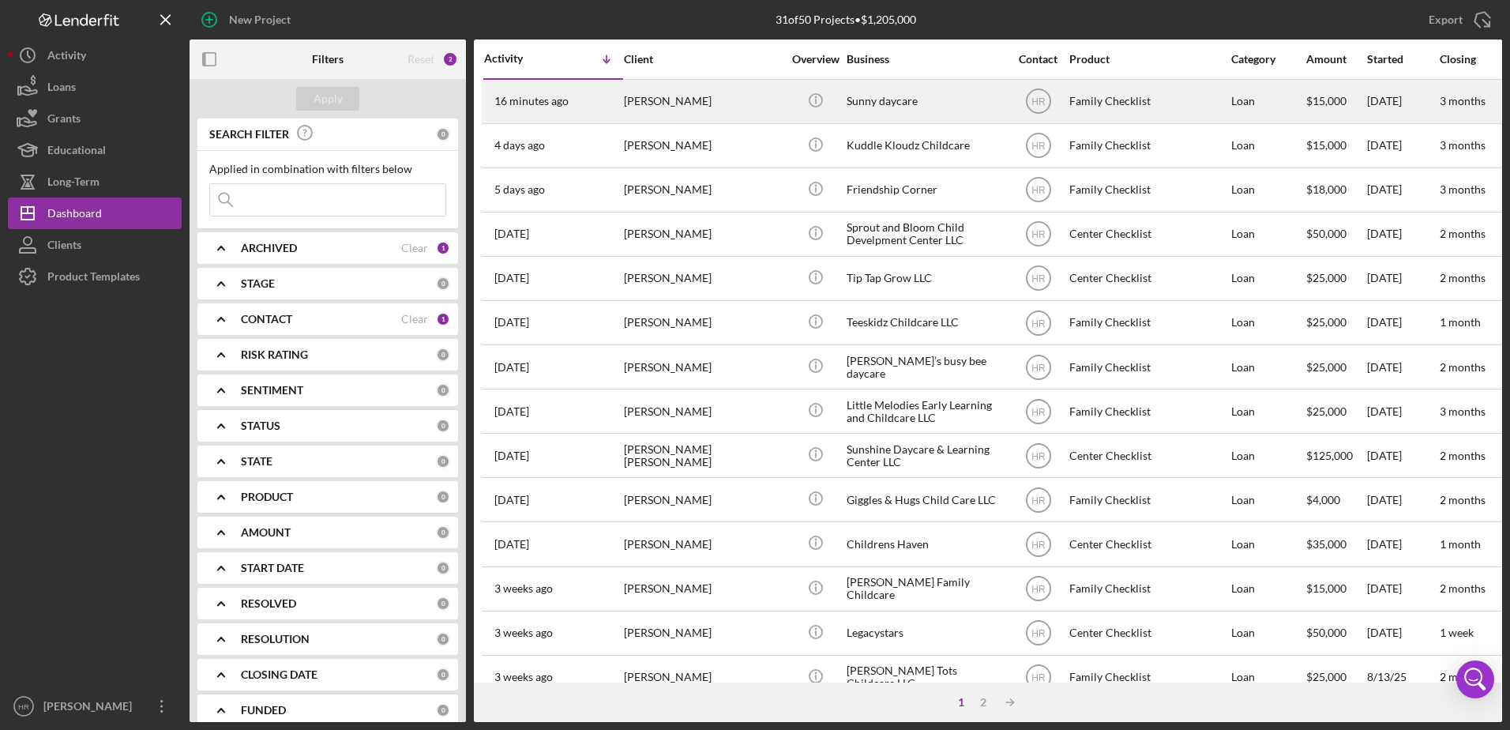
click at [906, 87] on div "Sunny daycare" at bounding box center [926, 102] width 158 height 42
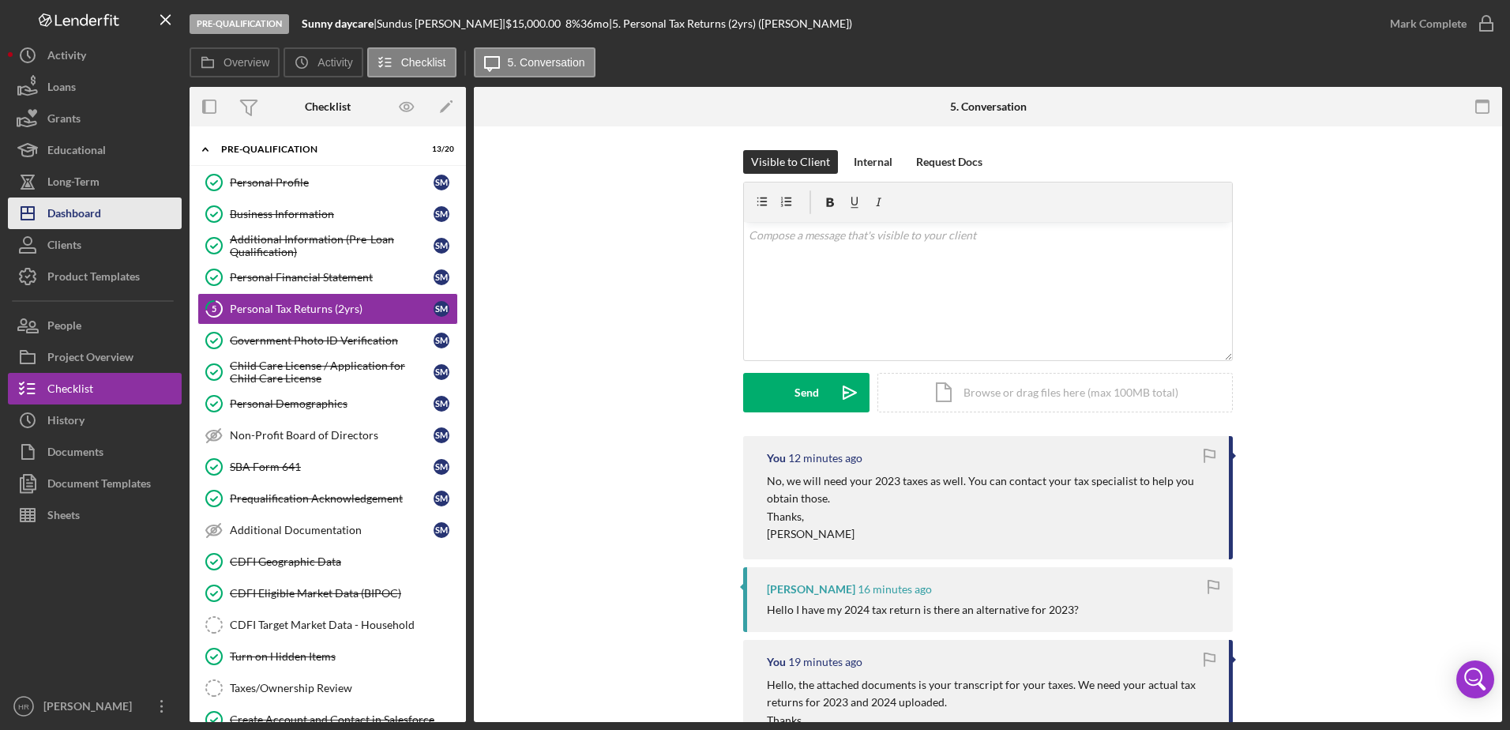
click at [106, 227] on button "Icon/Dashboard Dashboard" at bounding box center [95, 213] width 174 height 32
